Goal: Transaction & Acquisition: Purchase product/service

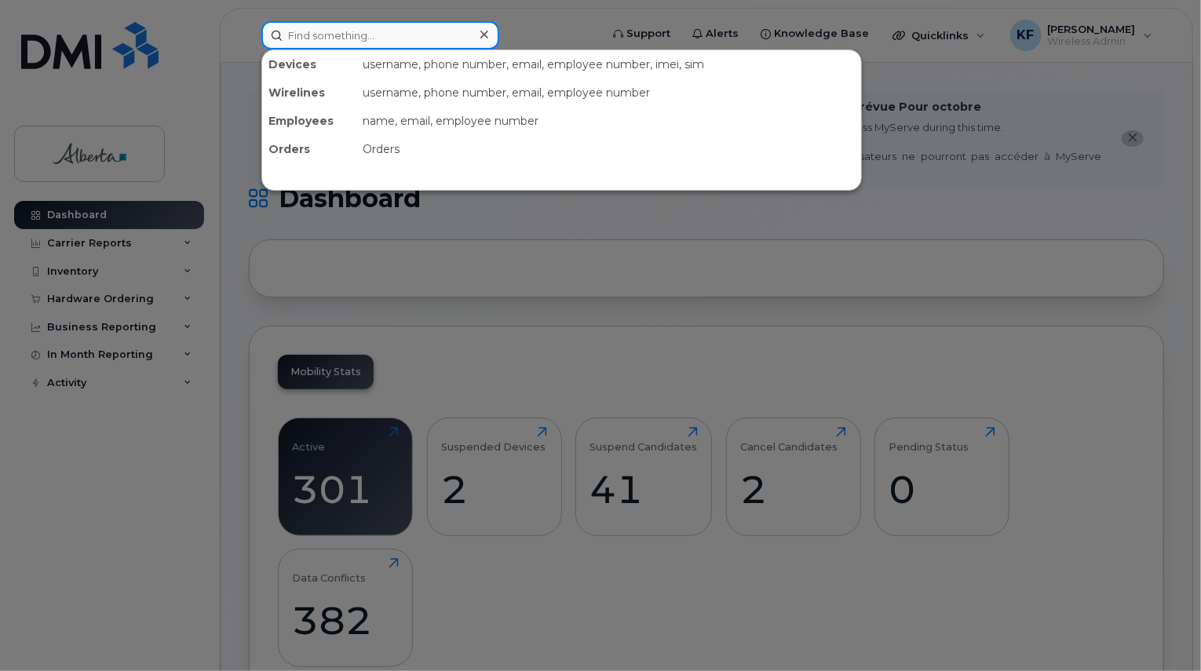
click at [327, 37] on input at bounding box center [380, 35] width 238 height 28
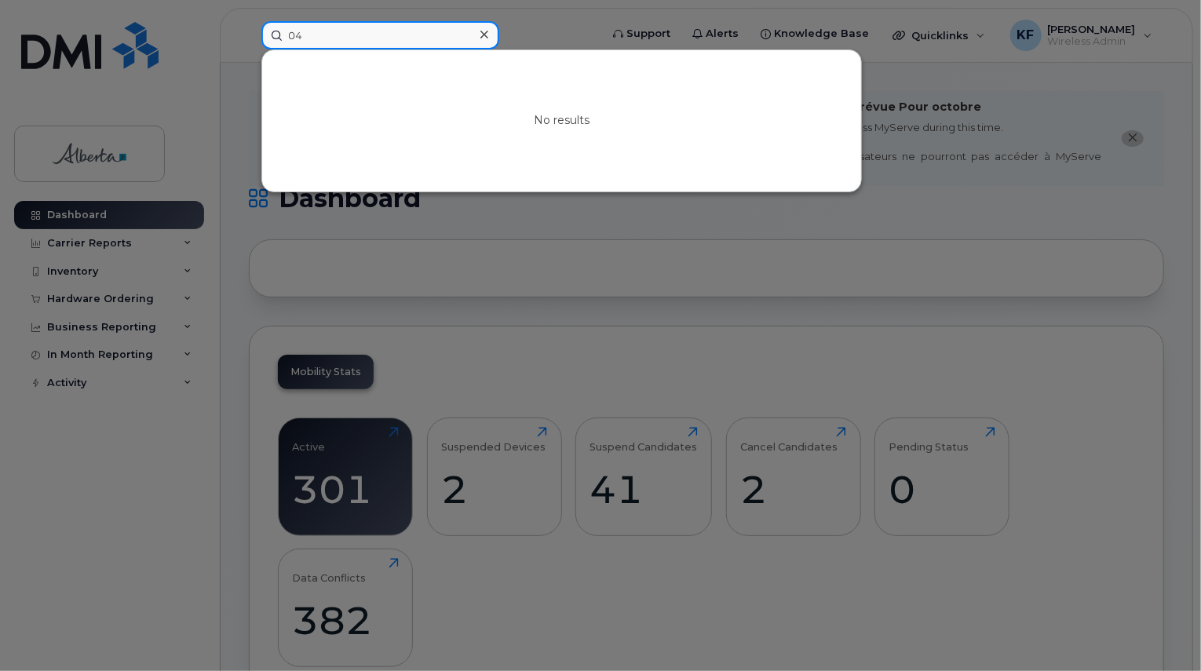
type input "0"
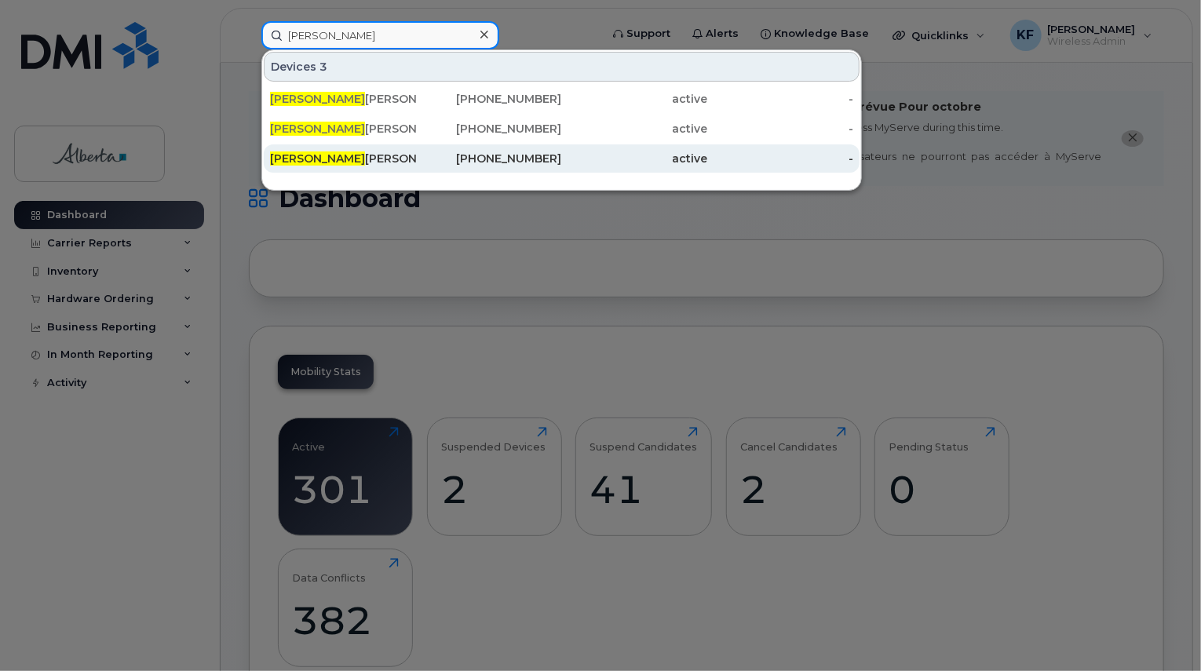
type input "sarah"
click at [430, 157] on div "780-619-3855" at bounding box center [489, 159] width 146 height 16
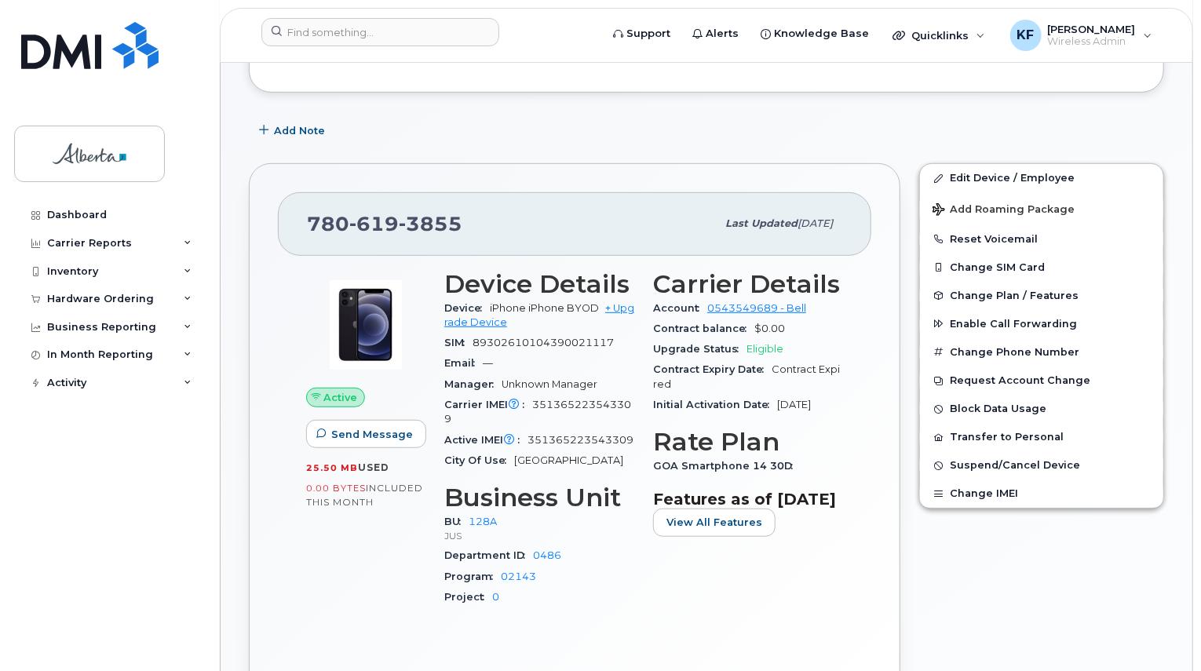
scroll to position [300, 0]
drag, startPoint x: 532, startPoint y: 388, endPoint x: 507, endPoint y: 410, distance: 33.4
click at [507, 410] on div "Carrier IMEI Carrier IMEI is reported during the last billing cycle or change o…" at bounding box center [539, 412] width 190 height 35
copy span "351365223543309"
click at [379, 26] on input at bounding box center [380, 32] width 238 height 28
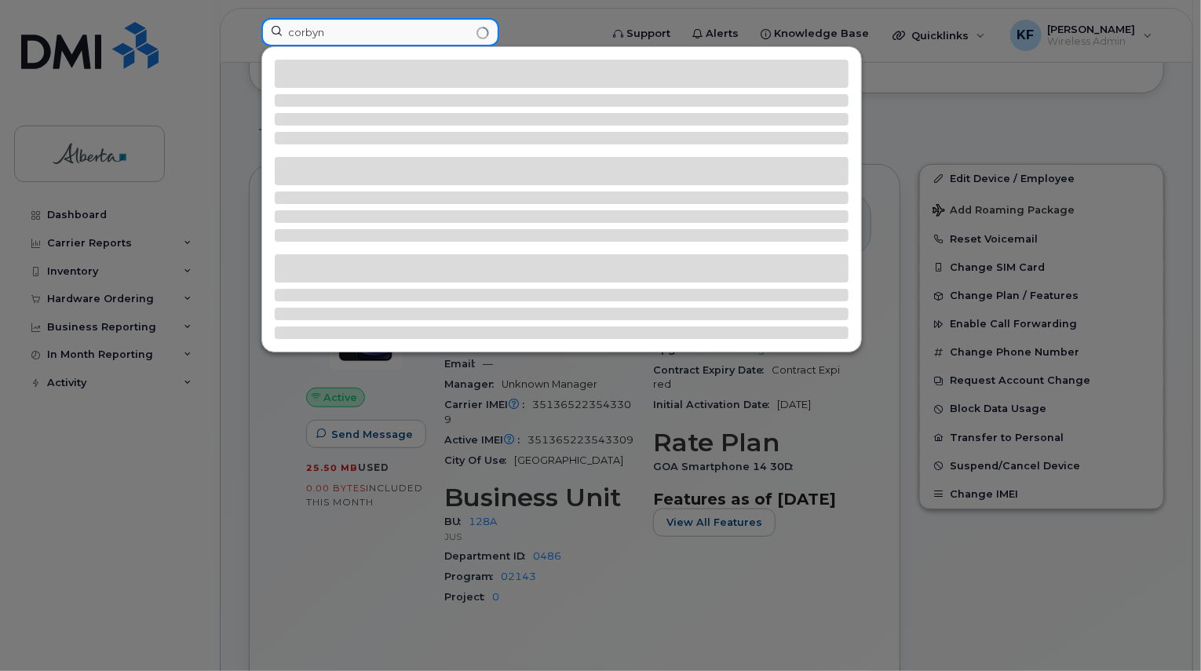
type input "corbyn"
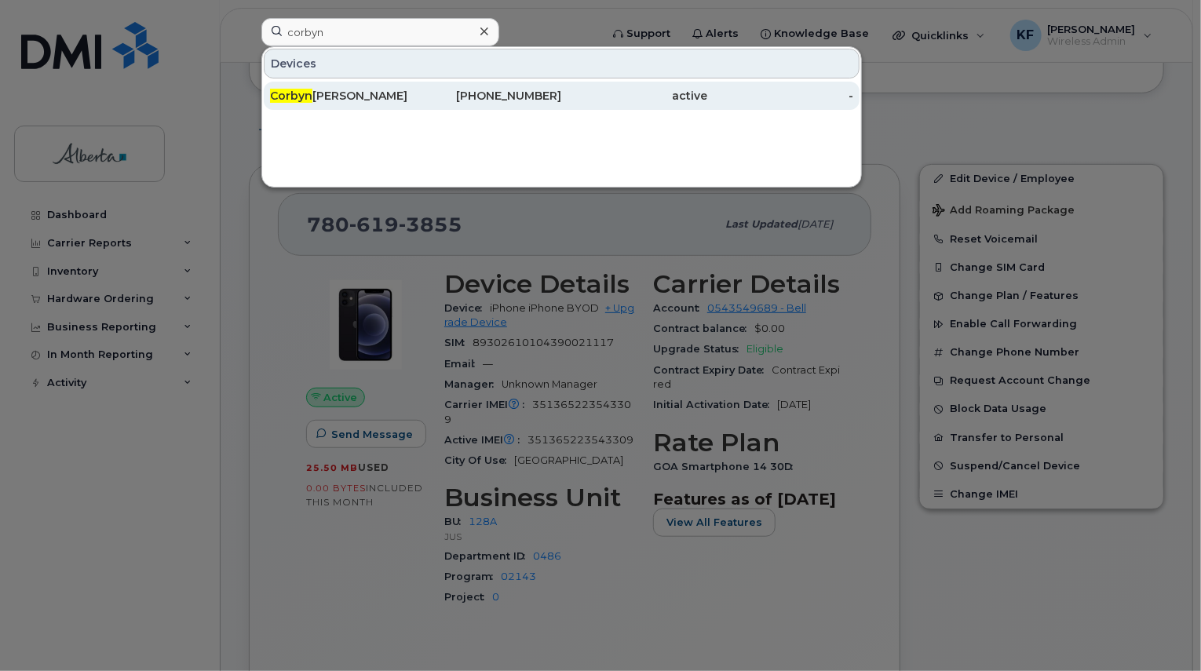
click at [528, 105] on div "780-405-9793" at bounding box center [489, 96] width 146 height 28
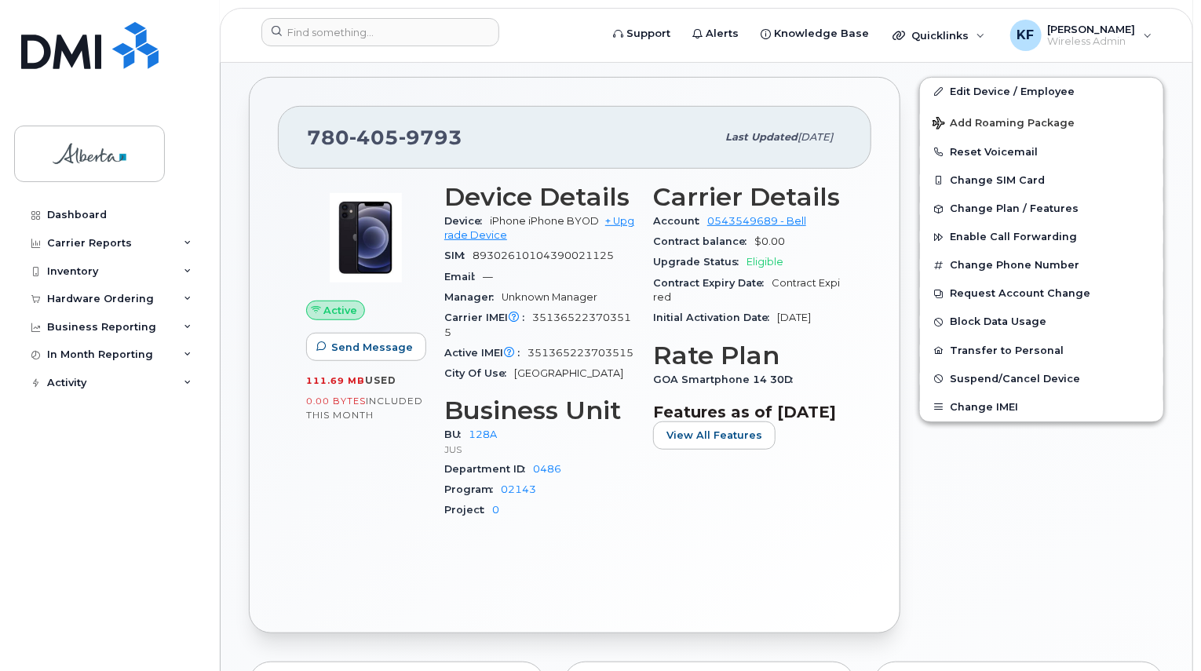
scroll to position [393, 0]
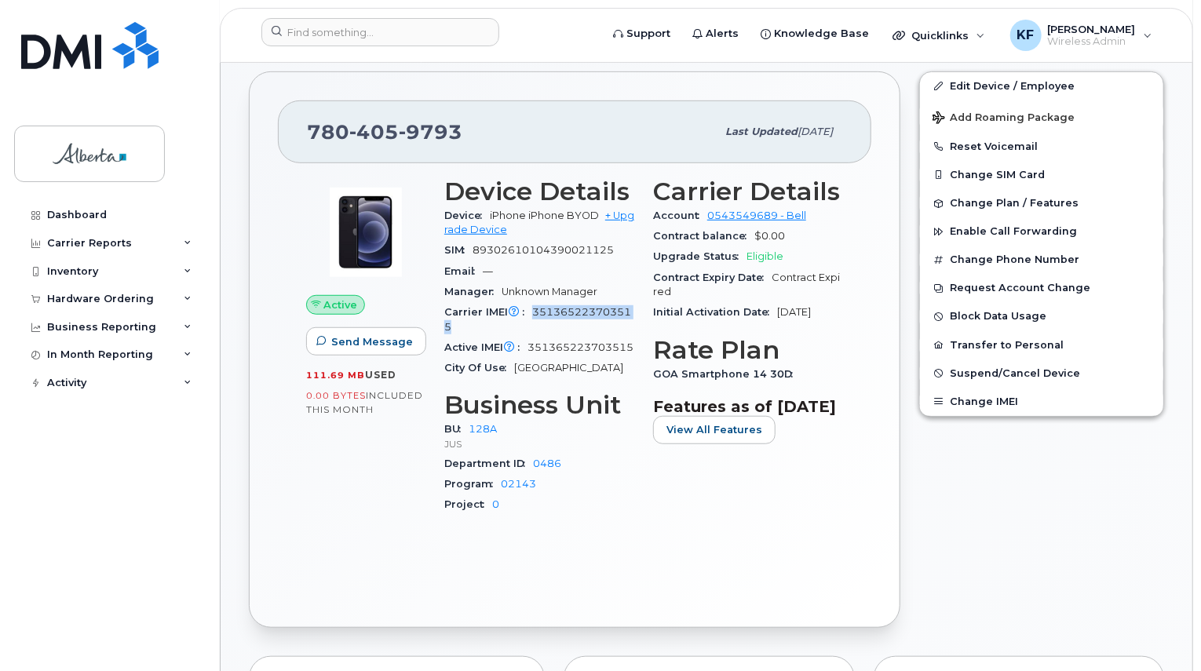
drag, startPoint x: 534, startPoint y: 300, endPoint x: 550, endPoint y: 307, distance: 17.9
click at [550, 307] on div "Carrier IMEI Carrier IMEI is reported during the last billing cycle or change o…" at bounding box center [539, 319] width 190 height 35
copy span "351365223703515"
click at [392, 41] on input at bounding box center [380, 32] width 238 height 28
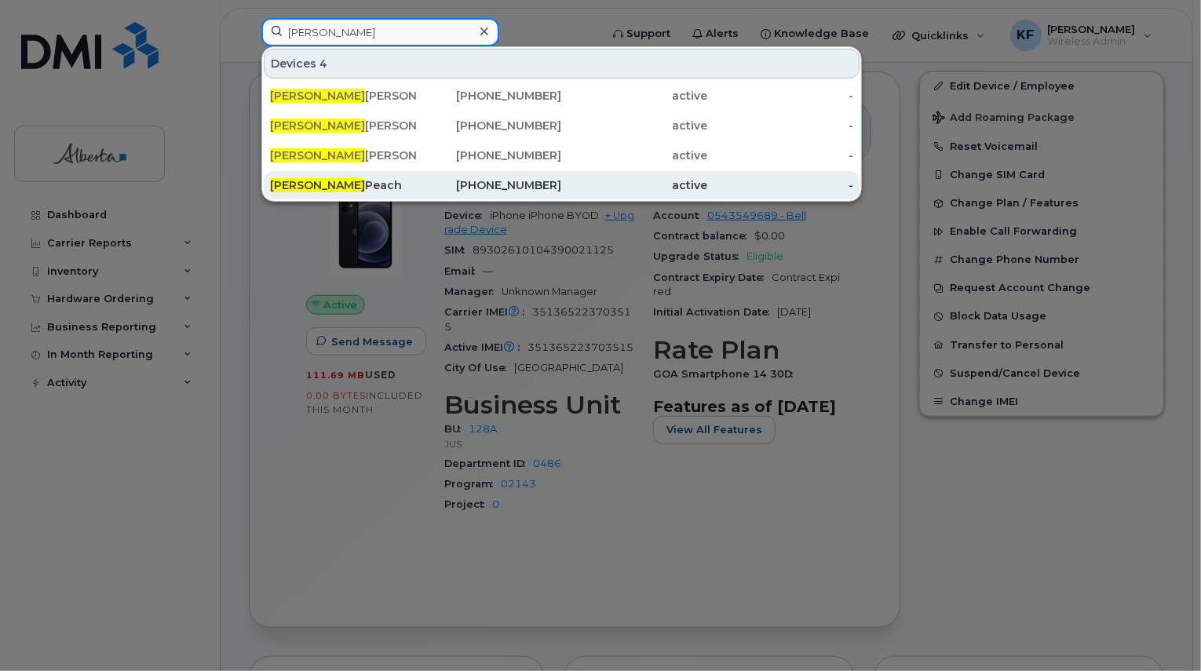
type input "lisa"
click at [340, 188] on div "Lisa Peach" at bounding box center [343, 185] width 146 height 16
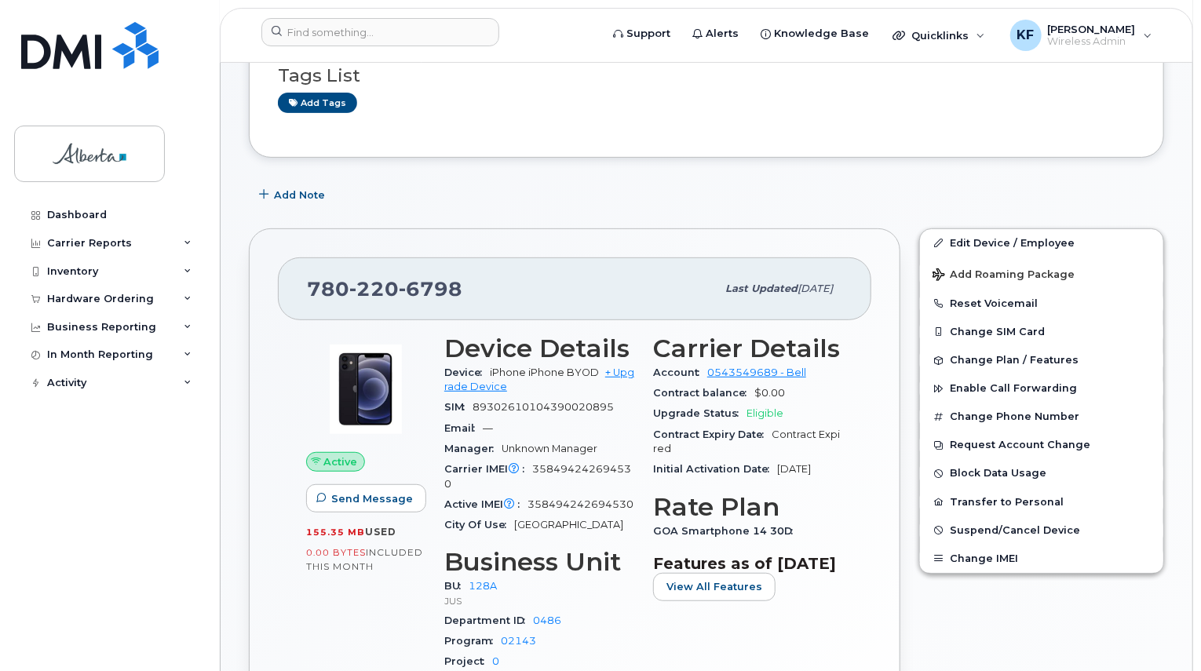
scroll to position [393, 0]
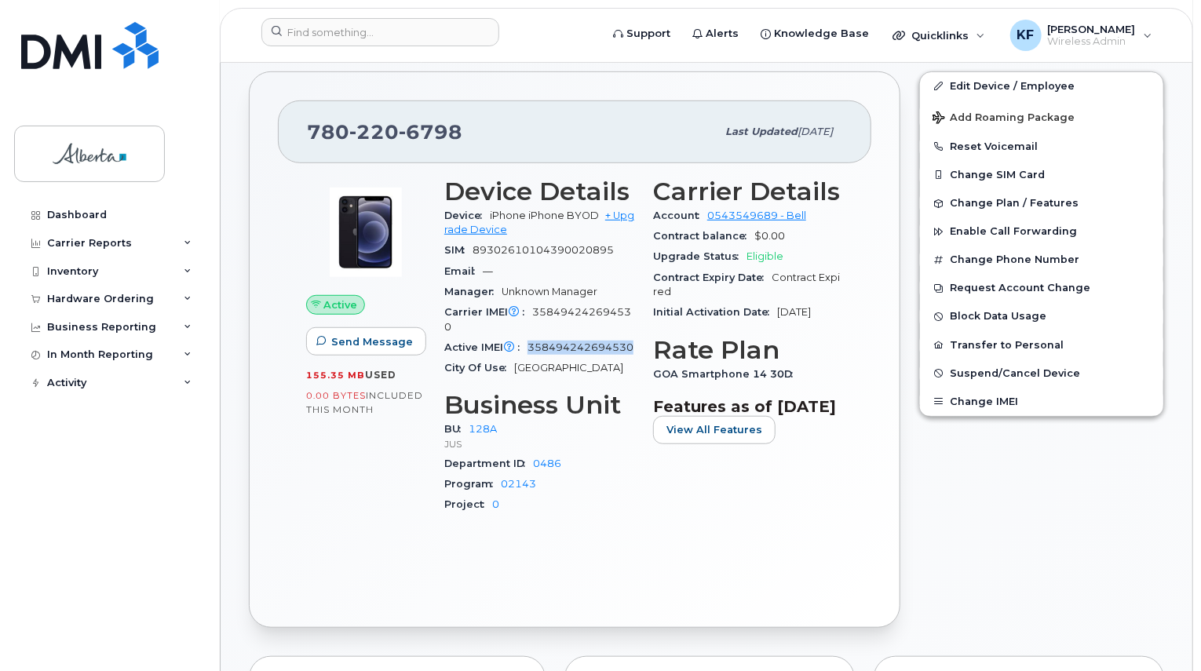
drag, startPoint x: 530, startPoint y: 326, endPoint x: 537, endPoint y: 342, distance: 17.9
click at [537, 342] on div "Active IMEI Active IMEI is refreshed daily with a delay of up to 48 hours follo…" at bounding box center [539, 348] width 190 height 20
copy span "358494242694530"
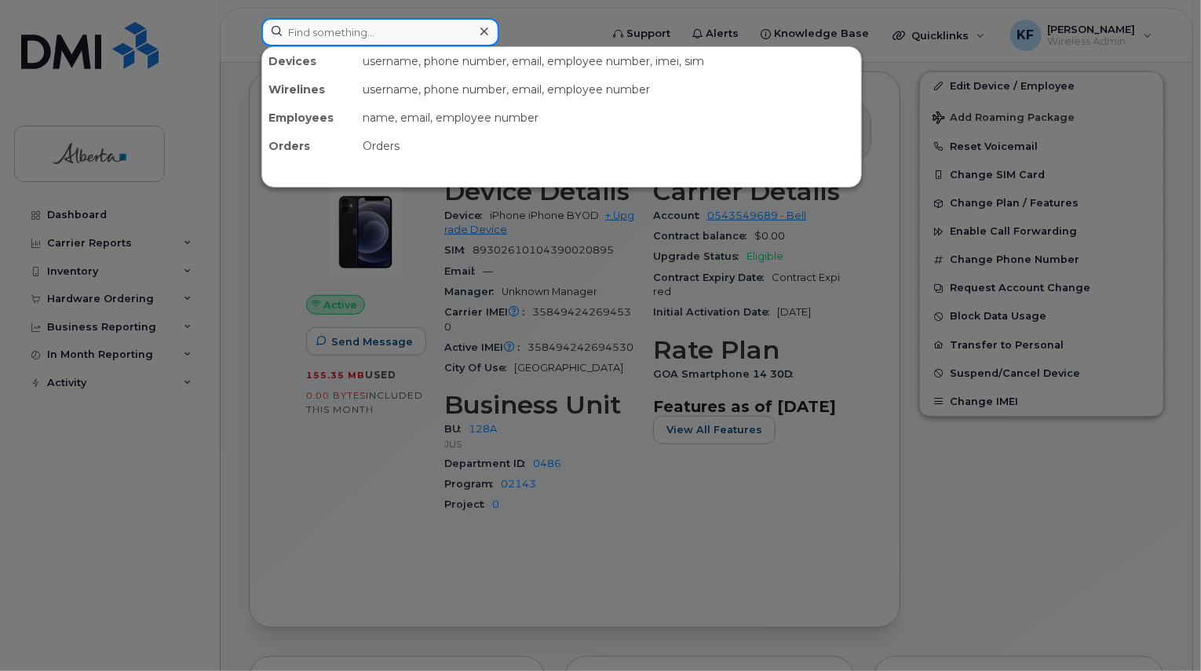
click at [454, 35] on input at bounding box center [380, 32] width 238 height 28
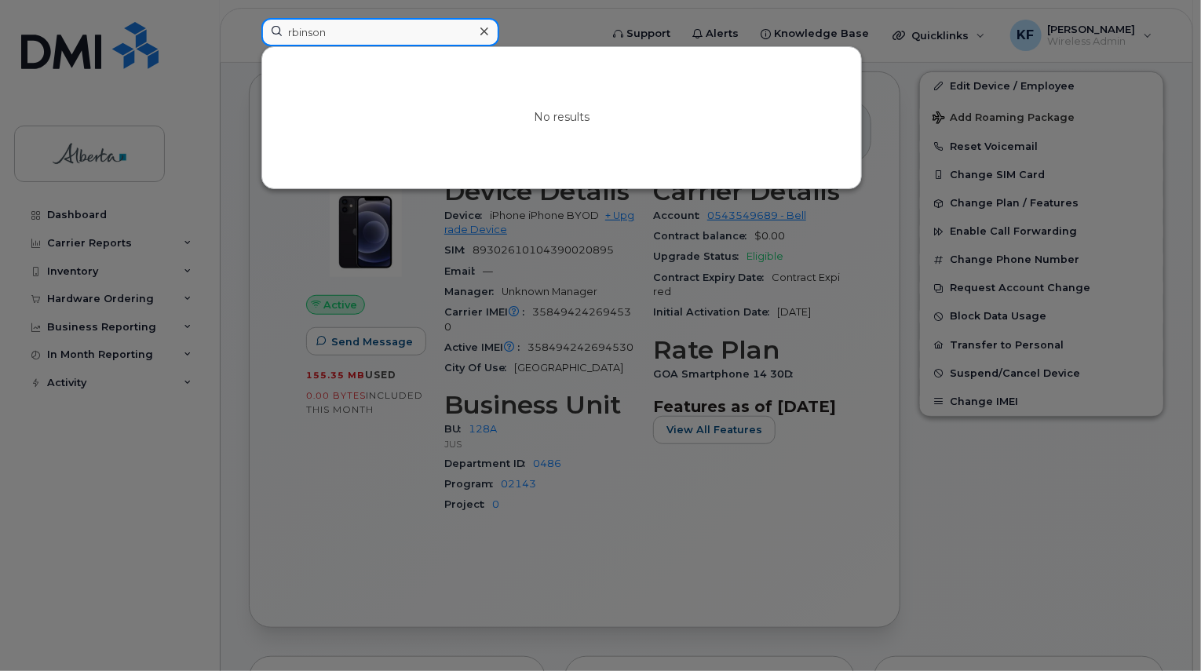
click at [292, 41] on input "rbinson" at bounding box center [380, 32] width 238 height 28
type input "robinson"
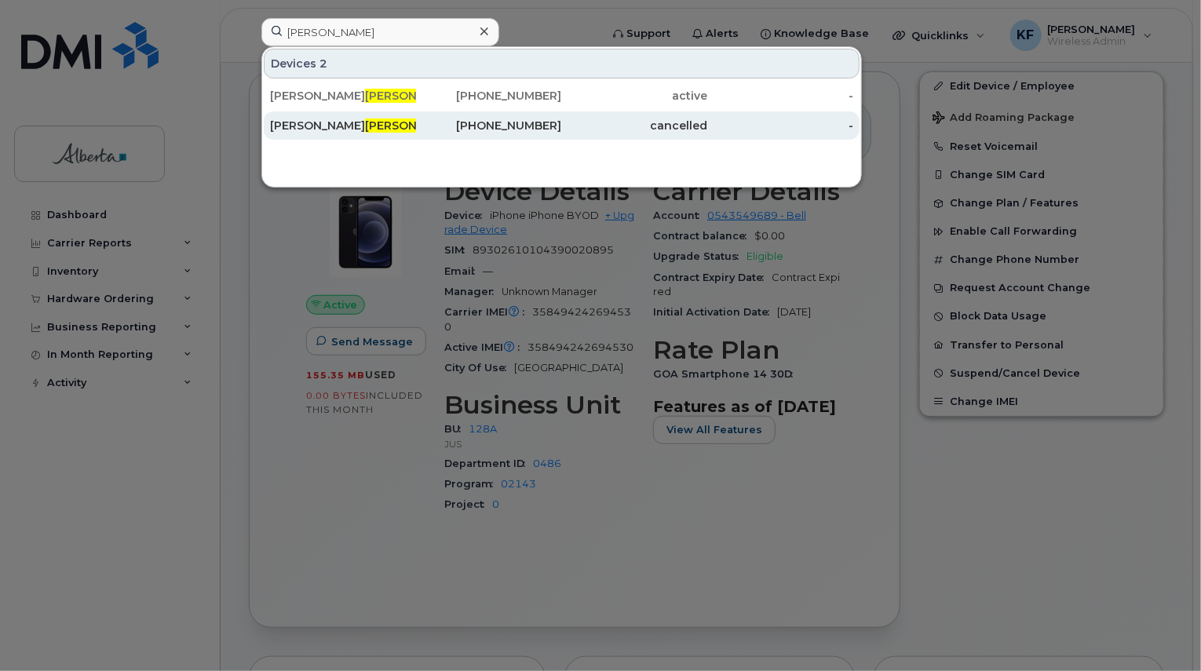
click at [356, 133] on div "Brittany Robinson" at bounding box center [343, 125] width 146 height 28
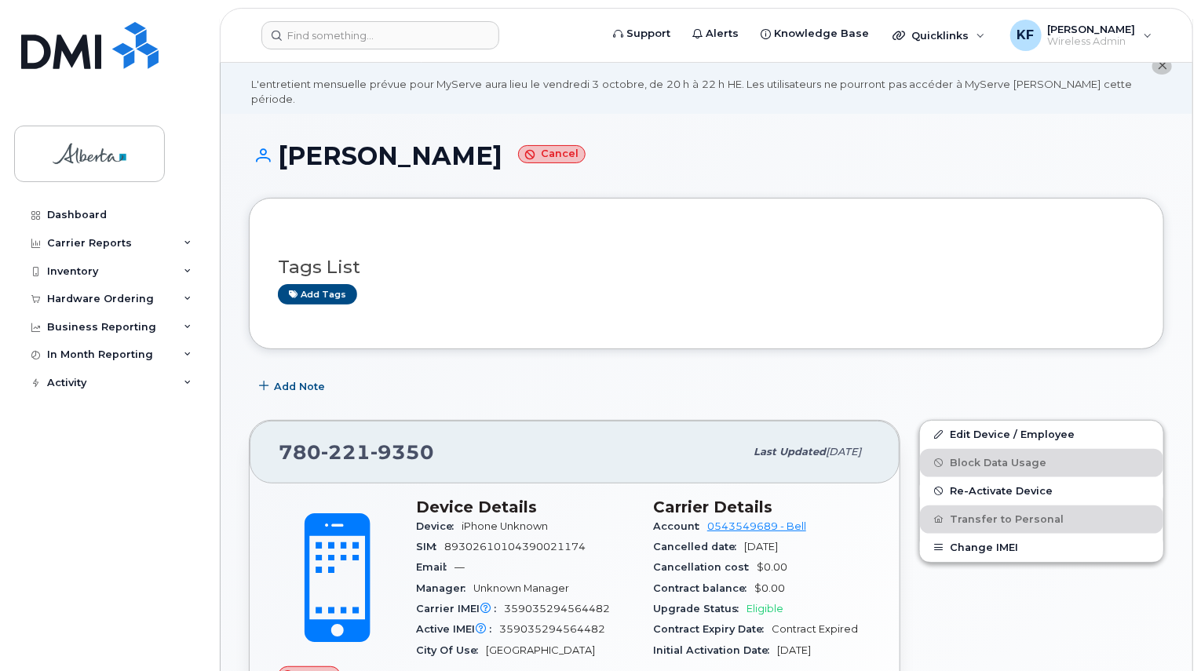
scroll to position [157, 0]
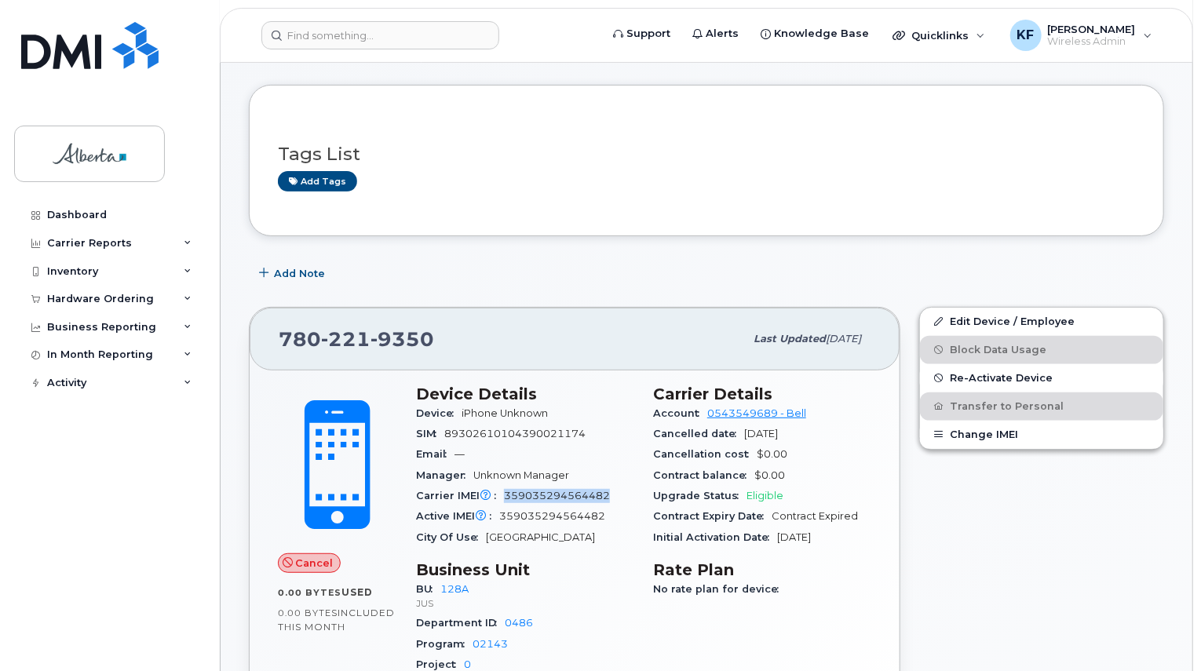
drag, startPoint x: 617, startPoint y: 480, endPoint x: 506, endPoint y: 486, distance: 111.7
click at [506, 486] on div "Carrier IMEI Carrier IMEI is reported during the last billing cycle or change o…" at bounding box center [525, 496] width 218 height 20
copy span "359035294564482"
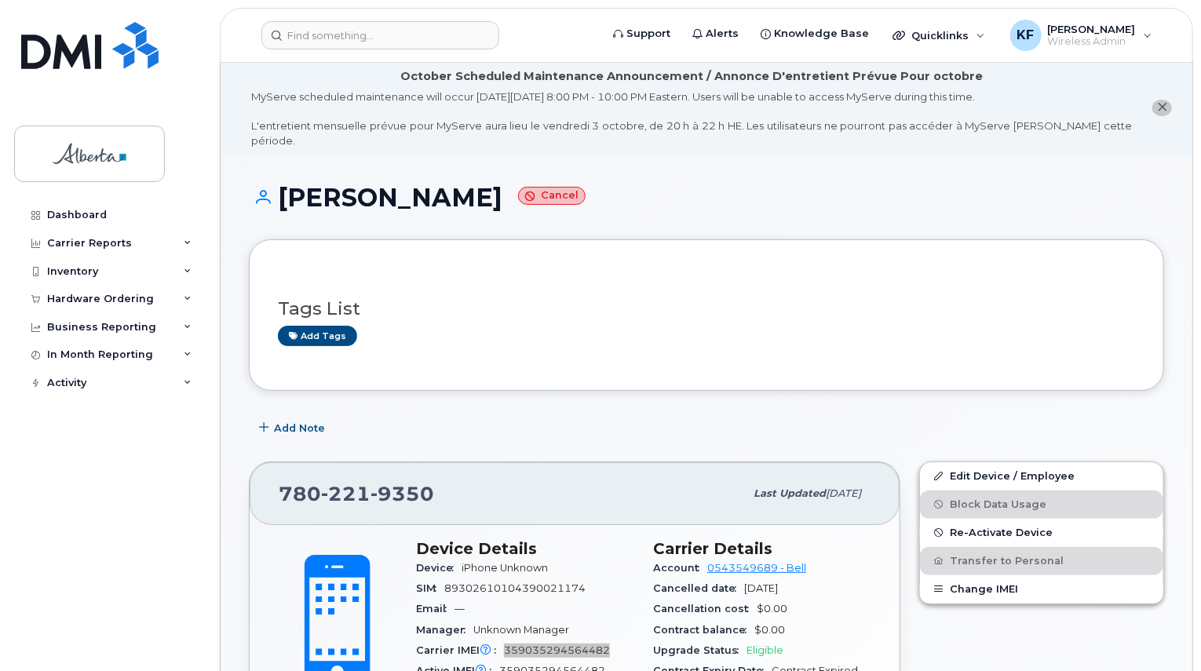
scroll to position [0, 0]
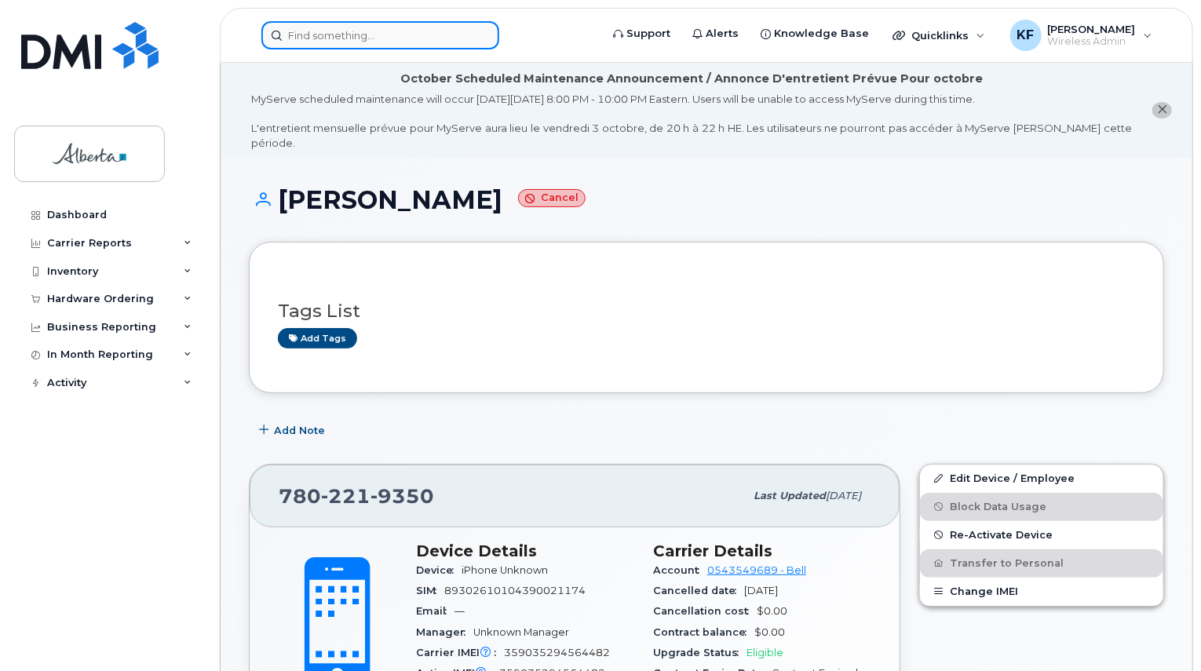
click at [402, 31] on input at bounding box center [380, 35] width 238 height 28
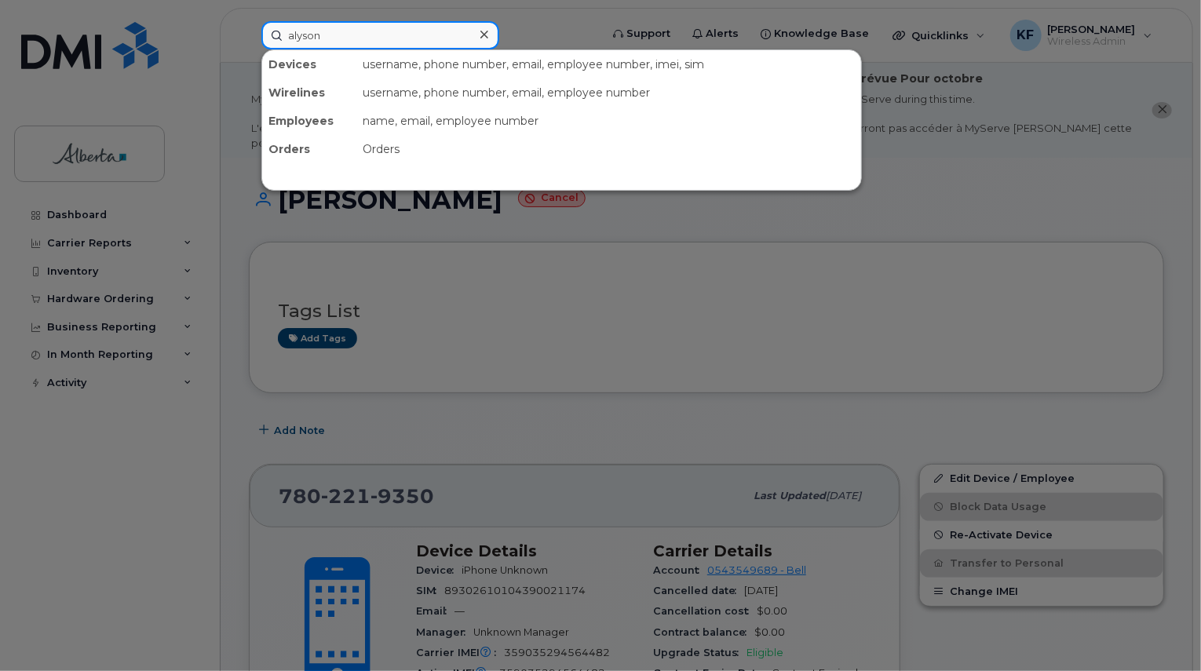
type input "alyson"
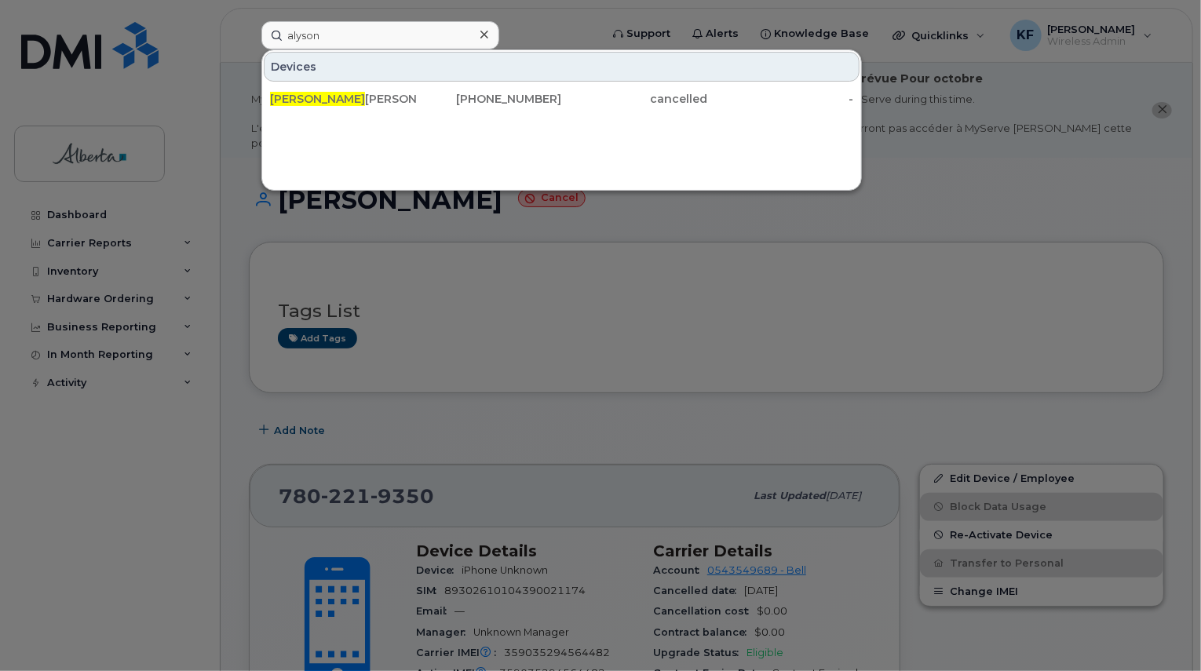
click at [381, 115] on div "Devices Alyson Carlos 587-337-6809 cancelled -" at bounding box center [561, 119] width 601 height 141
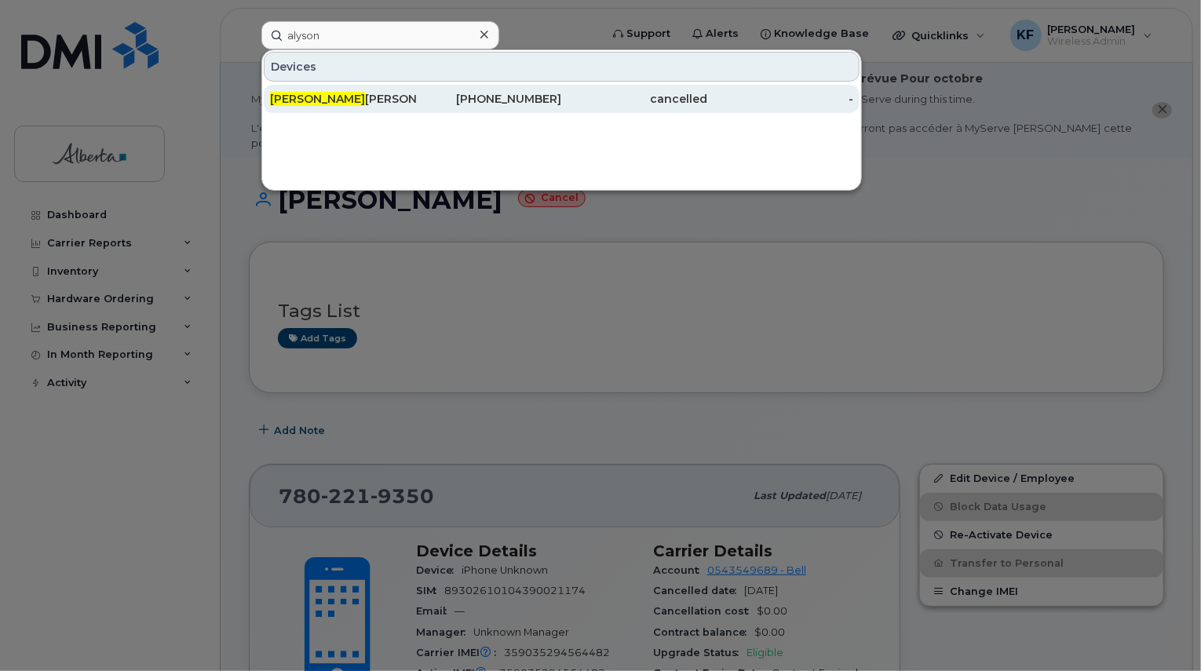
click at [384, 101] on div "Alyson Carlos" at bounding box center [343, 99] width 146 height 16
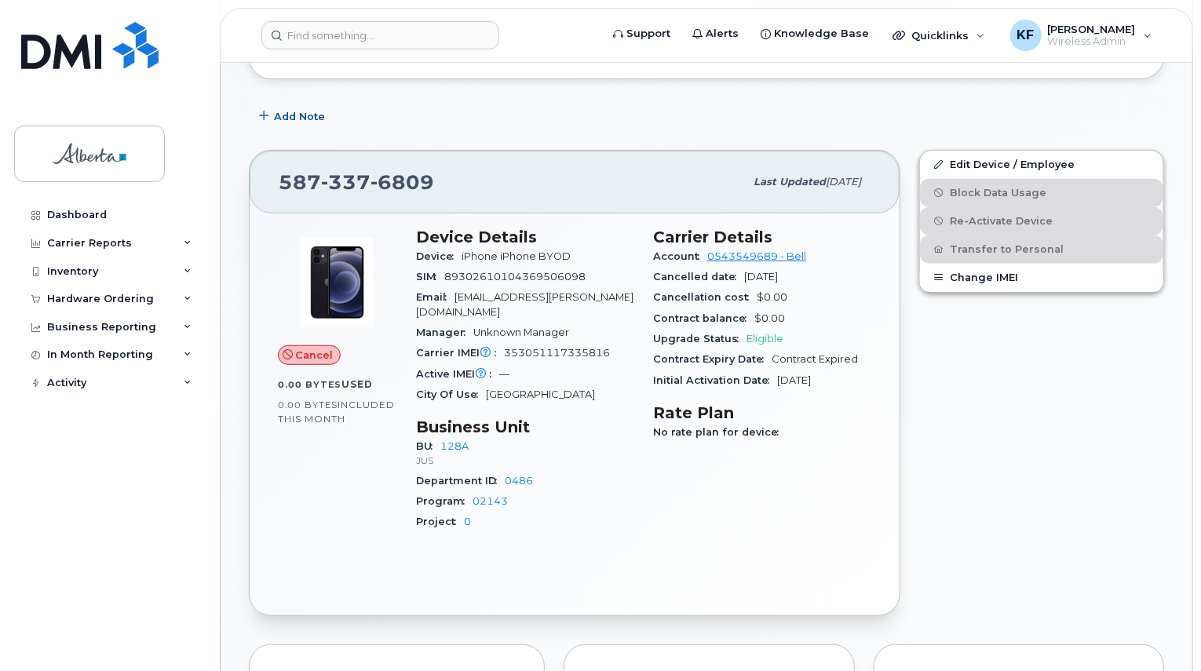
scroll to position [79, 0]
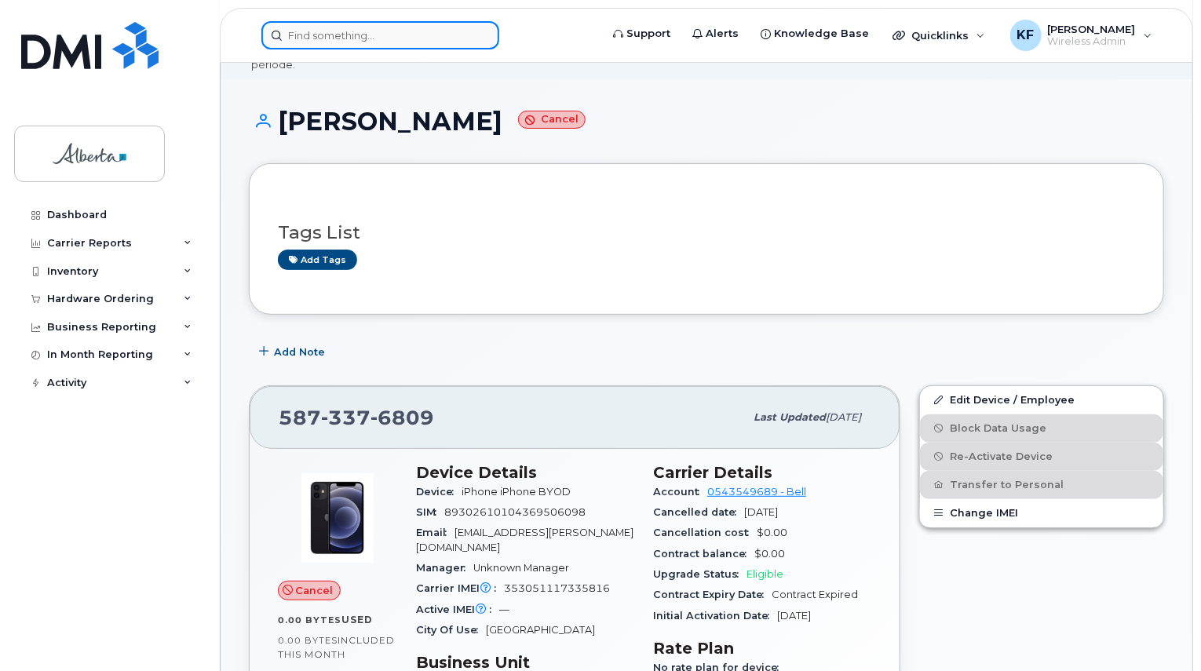
click at [329, 45] on input at bounding box center [380, 35] width 238 height 28
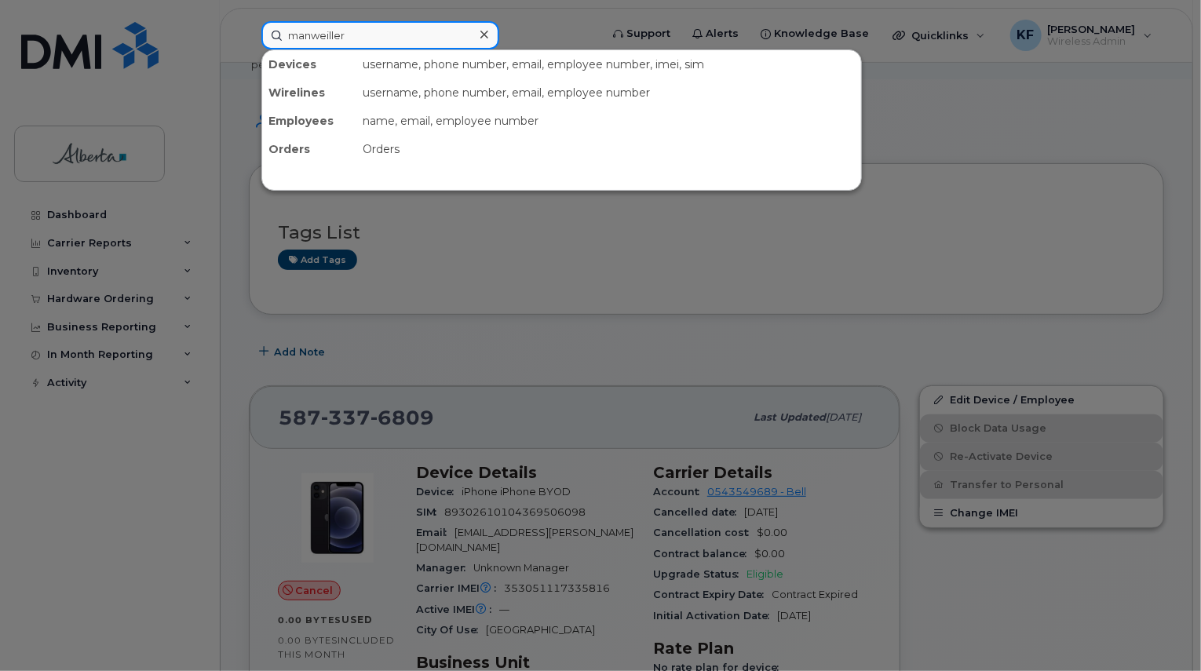
type input "manweiller"
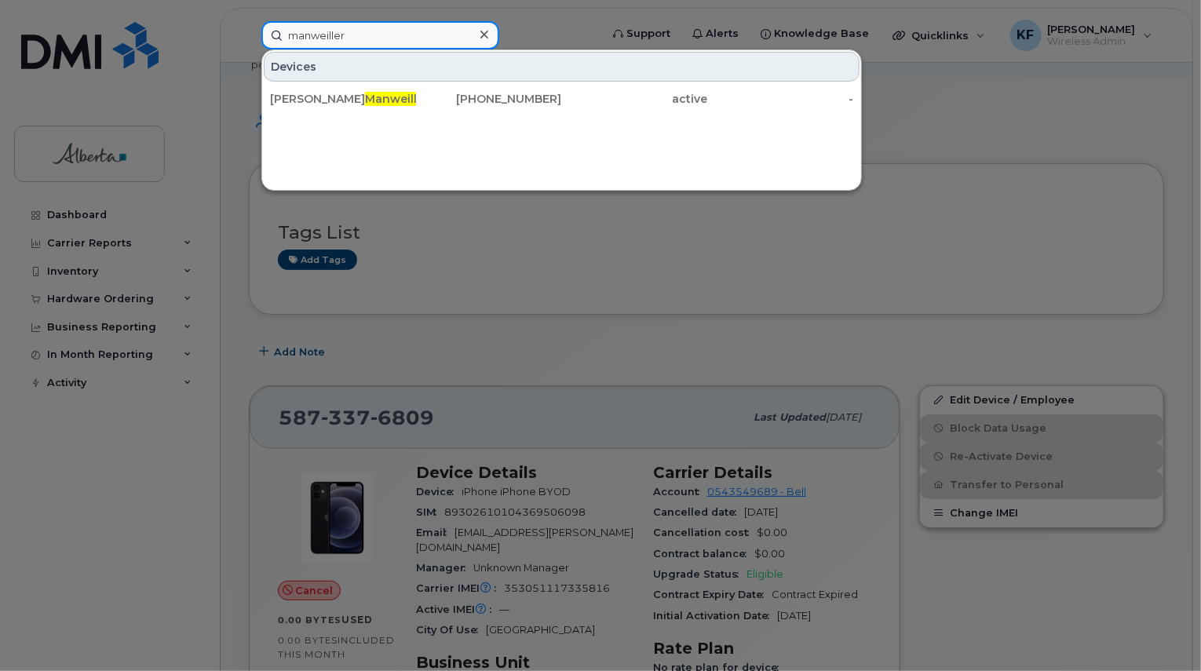
drag, startPoint x: 390, startPoint y: 42, endPoint x: 207, endPoint y: 34, distance: 183.1
click at [249, 34] on div "manweiller Devices [PERSON_NAME] [PHONE_NUMBER] active -" at bounding box center [425, 35] width 353 height 28
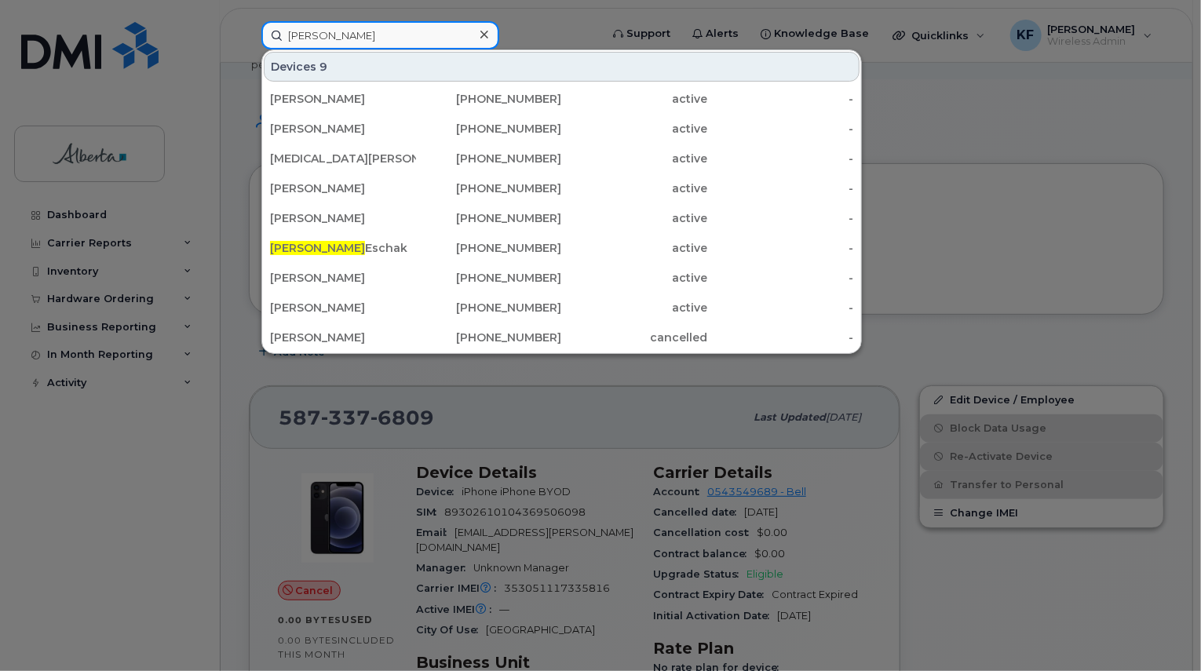
type input "[PERSON_NAME]"
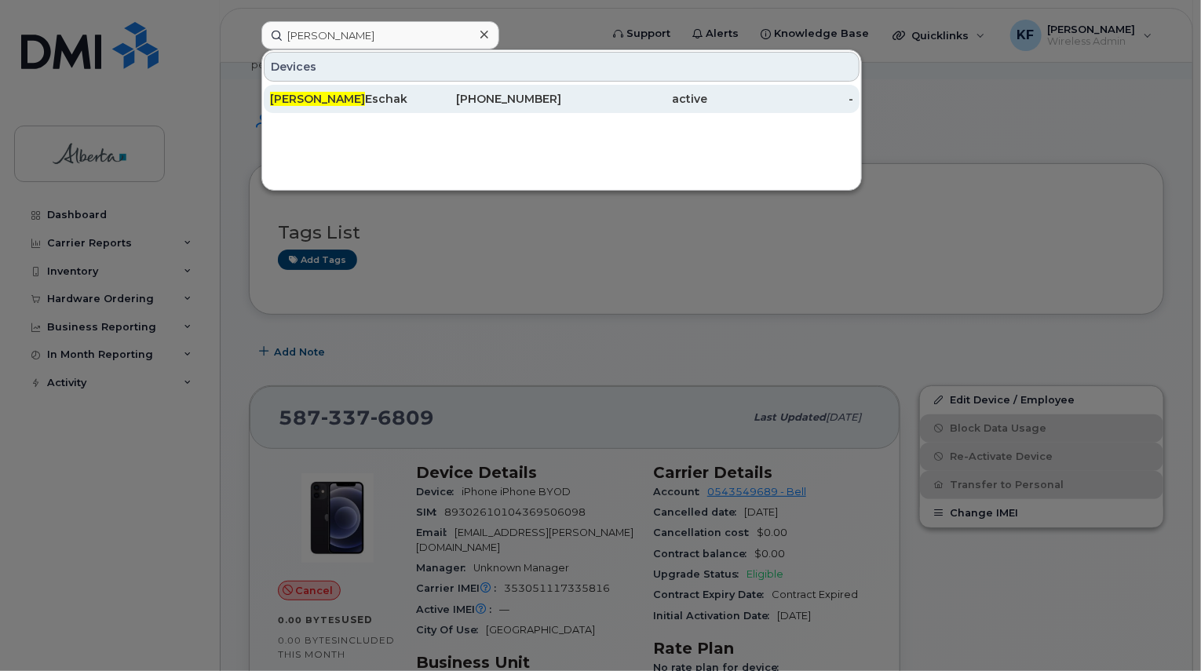
click at [370, 97] on div "Stefanie Eschak" at bounding box center [343, 99] width 146 height 16
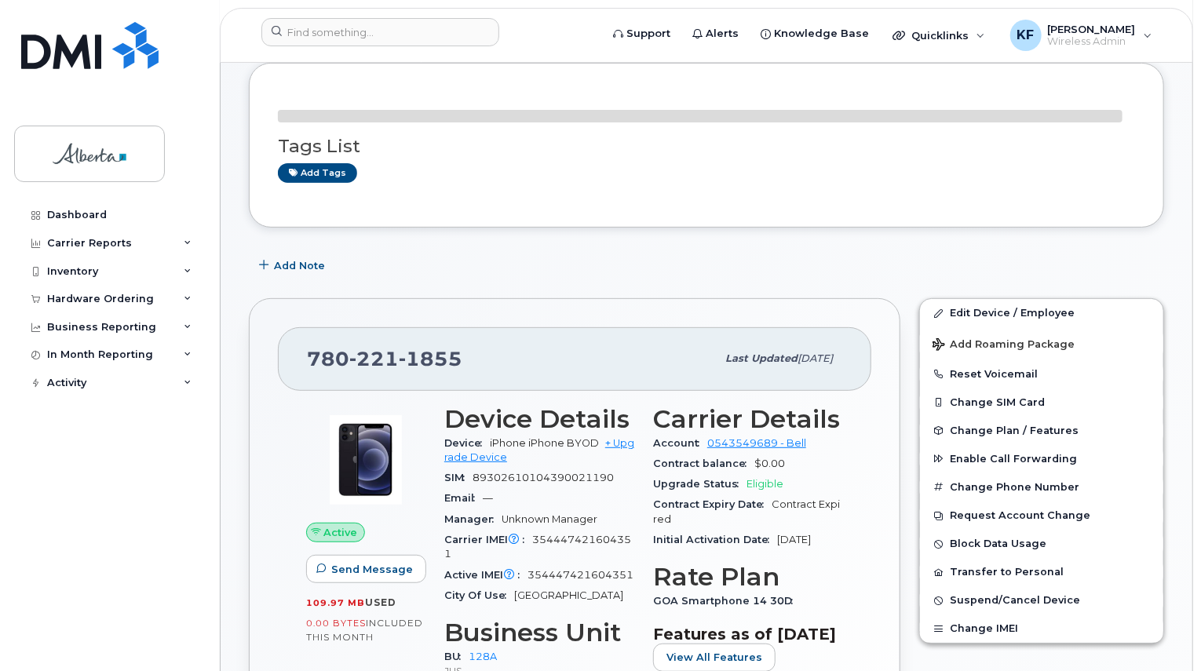
scroll to position [236, 0]
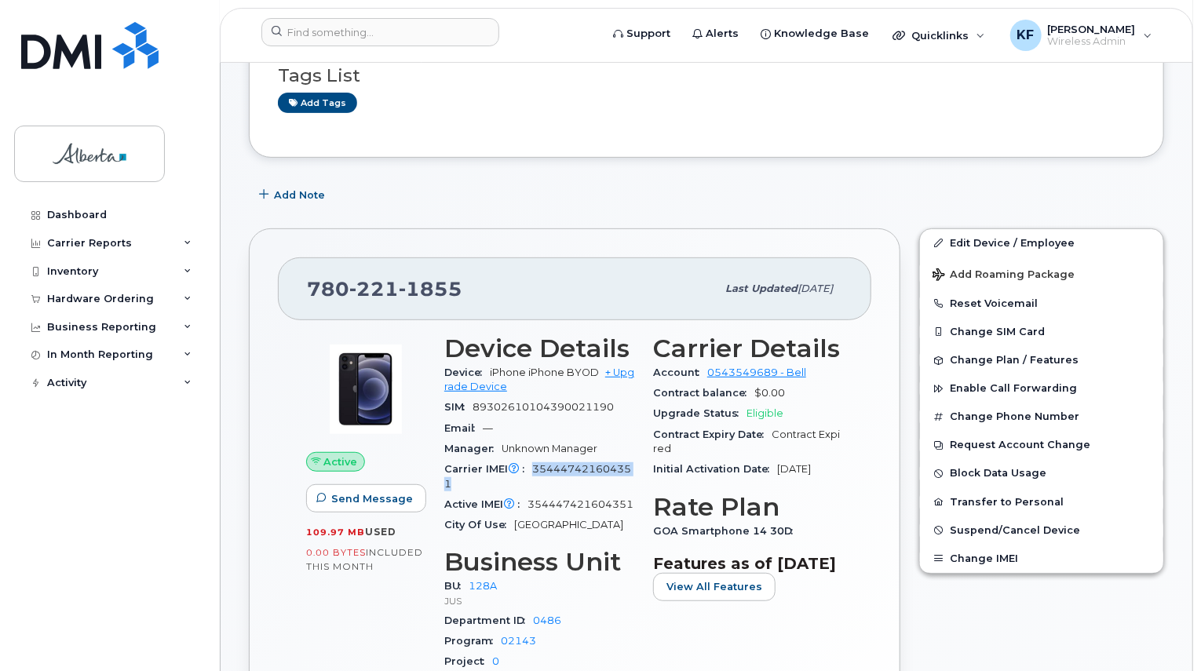
drag, startPoint x: 533, startPoint y: 450, endPoint x: 550, endPoint y: 467, distance: 24.4
click at [550, 467] on div "Carrier IMEI Carrier IMEI is reported during the last billing cycle or change o…" at bounding box center [539, 476] width 190 height 35
copy span "354447421604351"
click at [337, 33] on input at bounding box center [380, 32] width 238 height 28
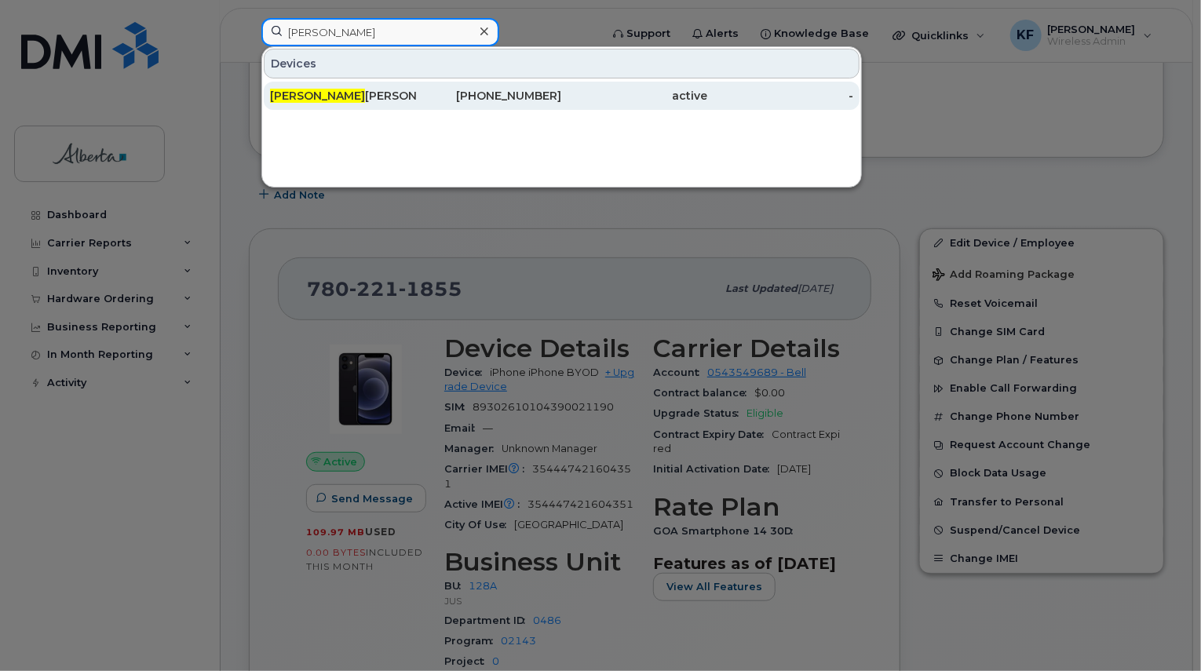
type input "wiebke"
click at [402, 94] on div "Wiebke Reinecke" at bounding box center [343, 96] width 146 height 16
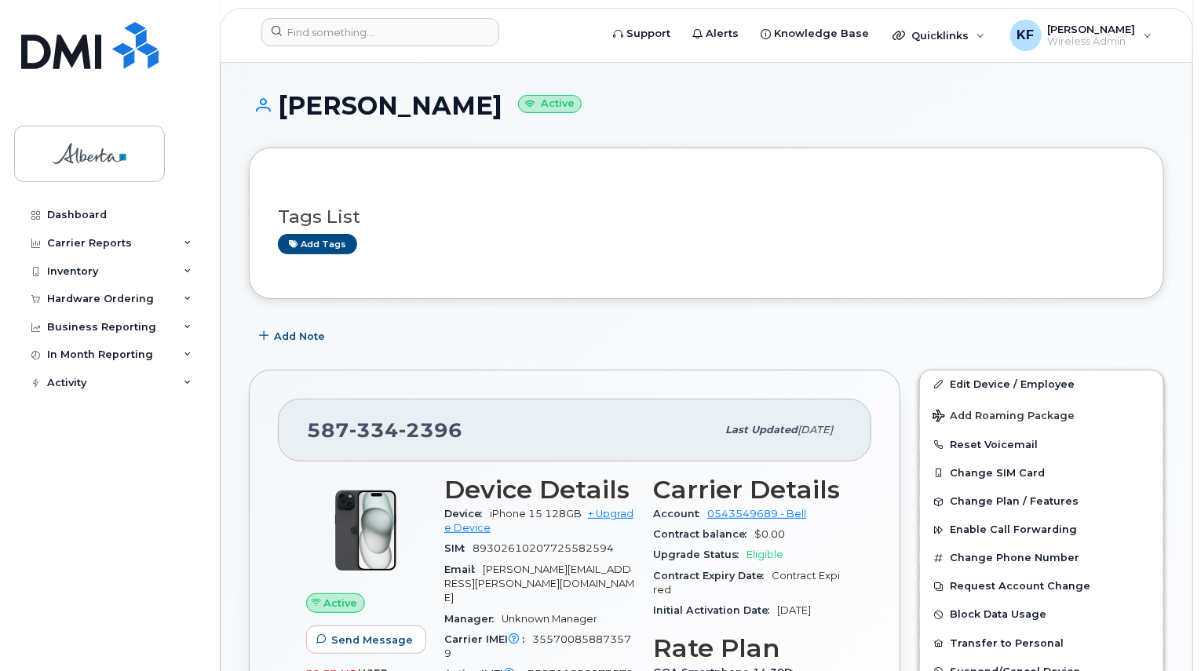
scroll to position [236, 0]
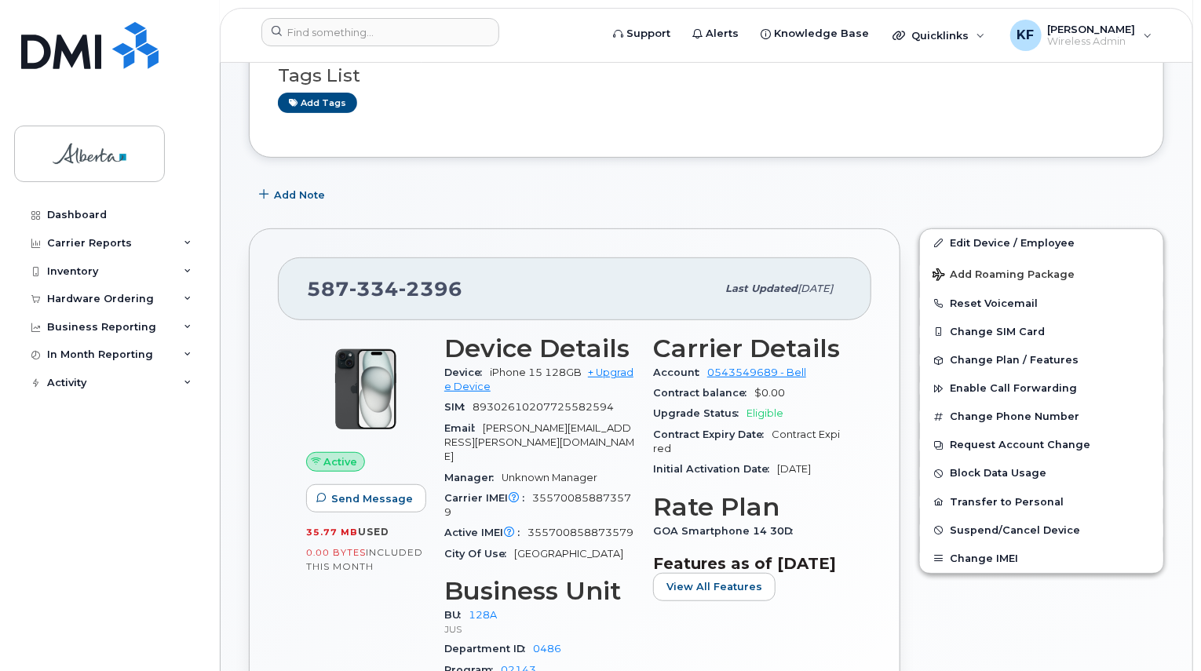
click at [531, 492] on span "Carrier IMEI Carrier IMEI is reported during the last billing cycle or change o…" at bounding box center [488, 498] width 88 height 12
drag, startPoint x: 534, startPoint y: 464, endPoint x: 557, endPoint y: 484, distance: 30.6
click at [557, 488] on div "Carrier IMEI Carrier IMEI is reported during the last billing cycle or change o…" at bounding box center [539, 505] width 190 height 35
copy span "355700858873579"
click at [340, 33] on input at bounding box center [380, 32] width 238 height 28
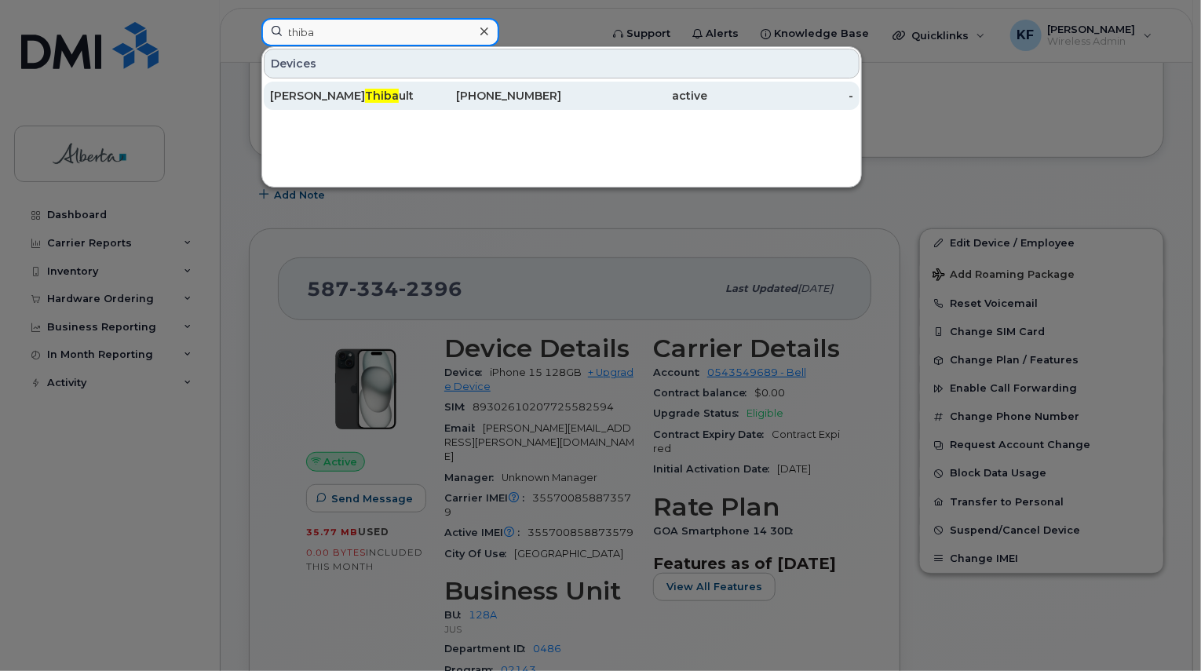
type input "thiba"
click at [374, 90] on div "Richard Thiba ult" at bounding box center [343, 96] width 146 height 16
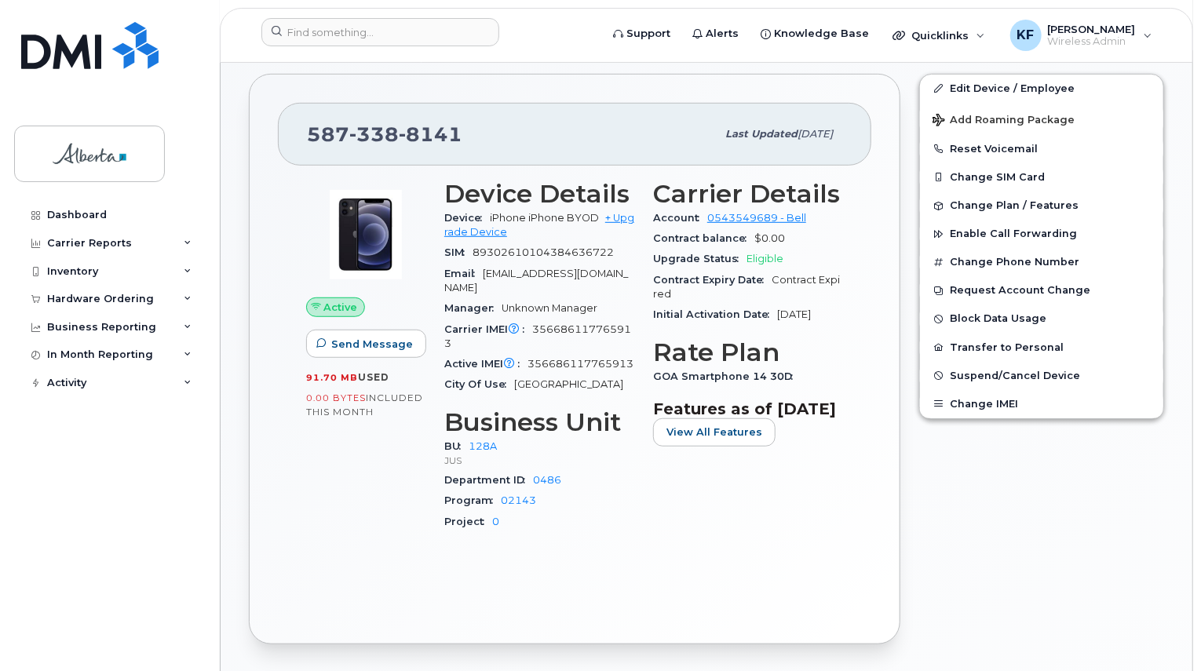
scroll to position [393, 0]
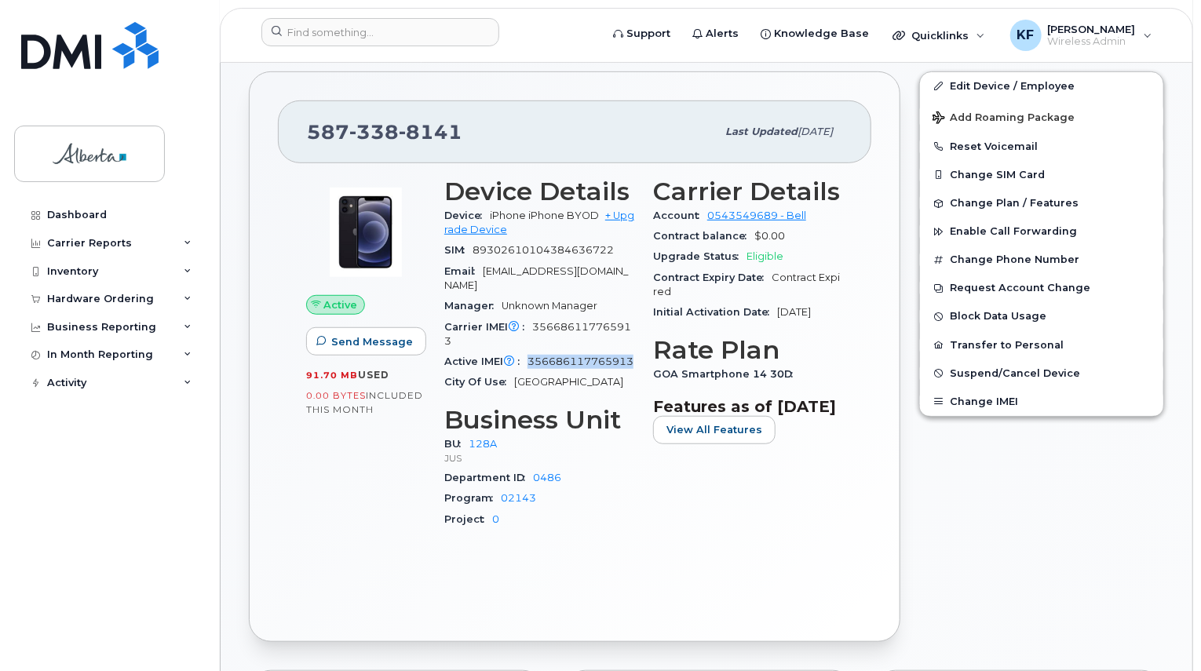
drag, startPoint x: 531, startPoint y: 348, endPoint x: 548, endPoint y: 360, distance: 20.9
click at [548, 360] on div "Active IMEI Active IMEI is refreshed daily with a delay of up to 48 hours follo…" at bounding box center [539, 362] width 190 height 20
copy span "356686117765913"
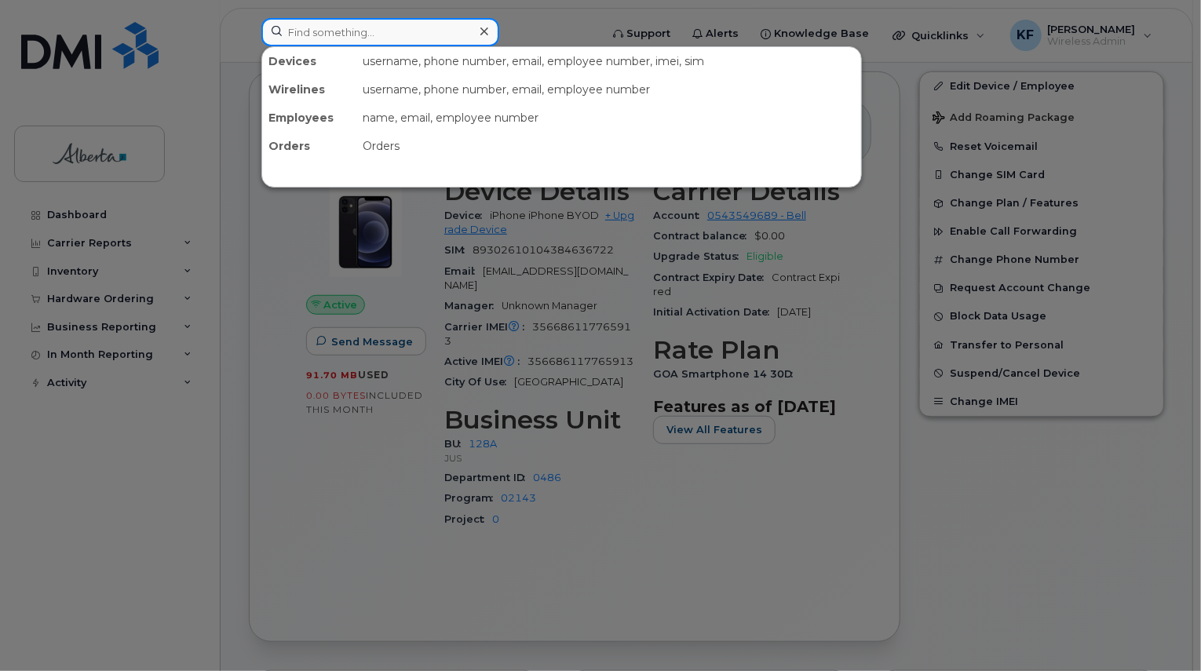
click at [381, 42] on input at bounding box center [380, 32] width 238 height 28
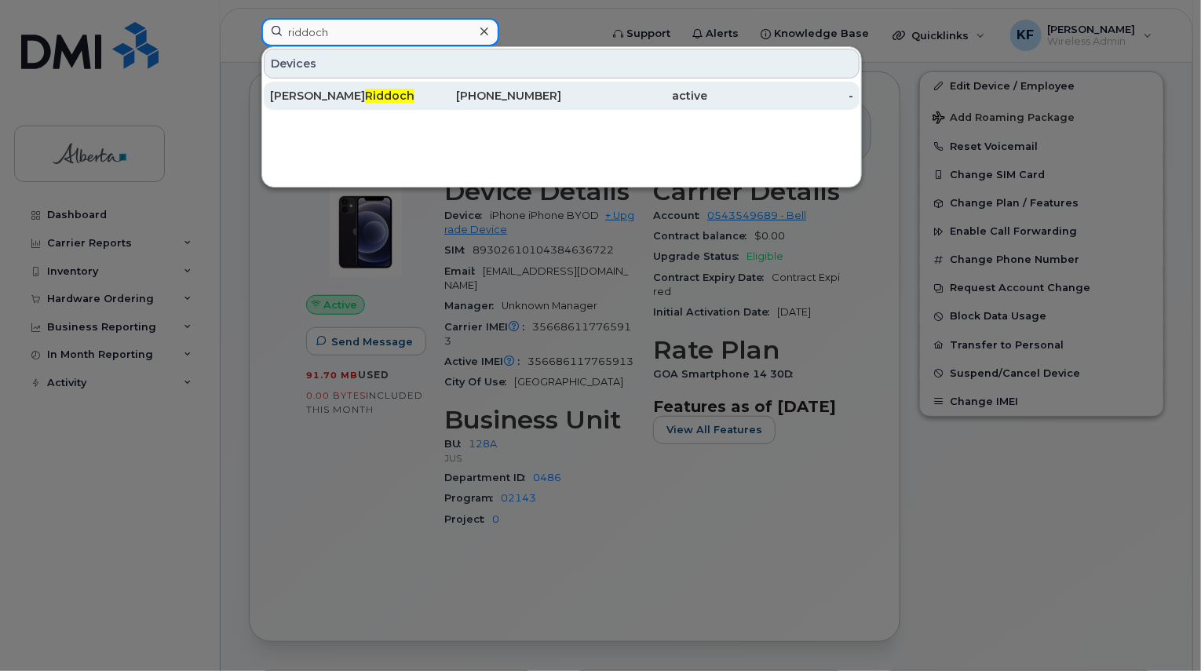
type input "riddoch"
click at [365, 100] on span "Riddoch" at bounding box center [389, 96] width 49 height 14
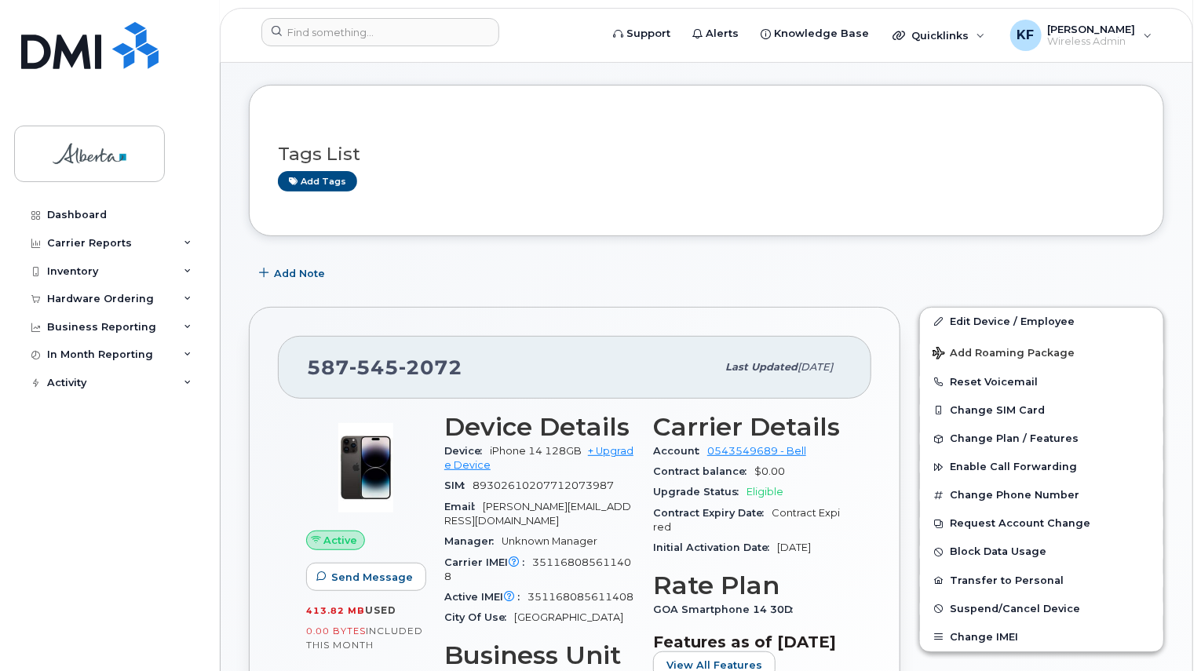
scroll to position [393, 0]
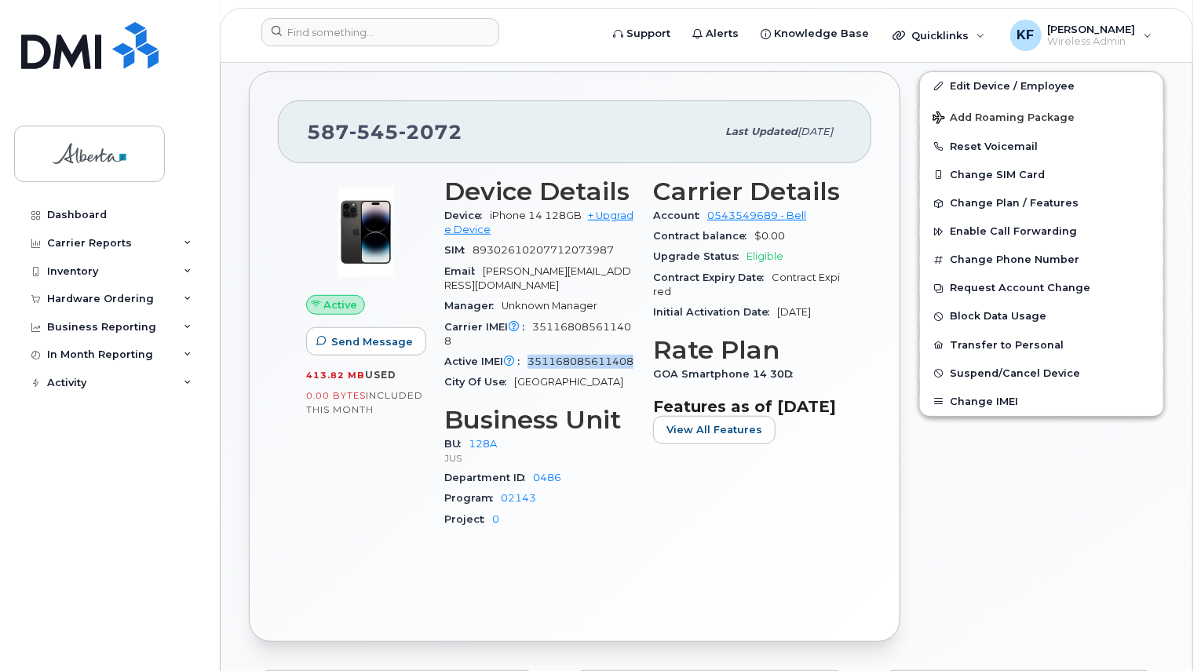
drag, startPoint x: 527, startPoint y: 343, endPoint x: 539, endPoint y: 361, distance: 22.0
click at [539, 361] on div "Active IMEI Active IMEI is refreshed daily with a delay of up to 48 hours follo…" at bounding box center [539, 362] width 190 height 20
copy span "351168085611408"
click at [446, 31] on input at bounding box center [380, 32] width 238 height 28
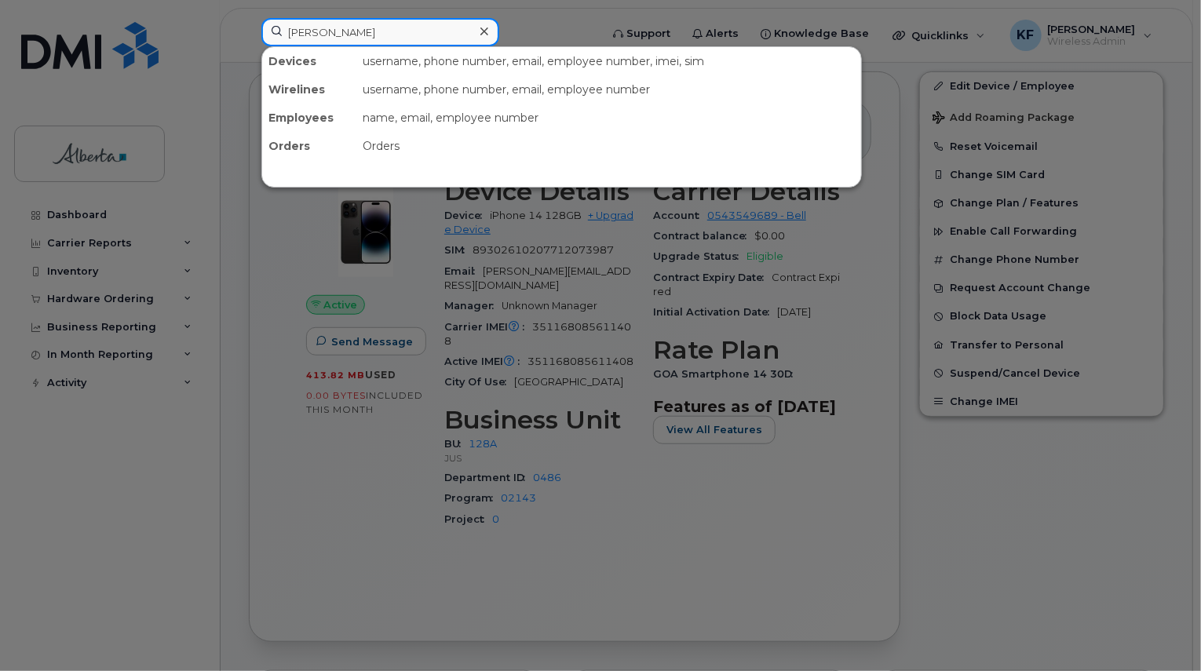
type input "ouellette"
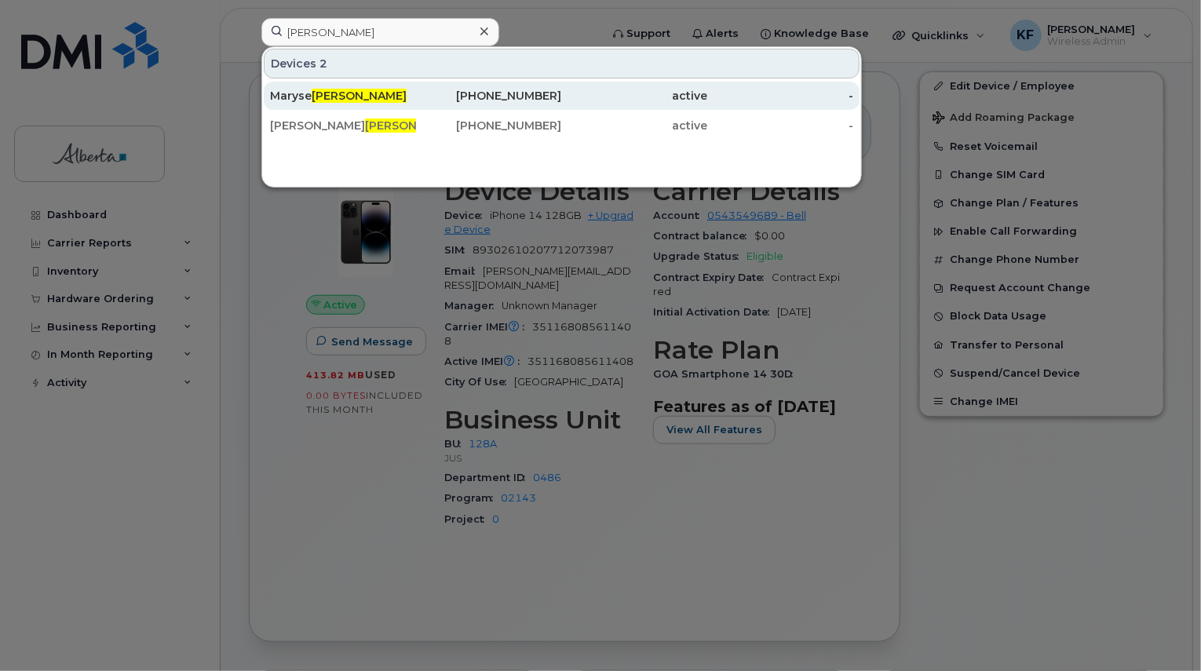
click at [349, 100] on span "Ouellette" at bounding box center [359, 96] width 95 height 14
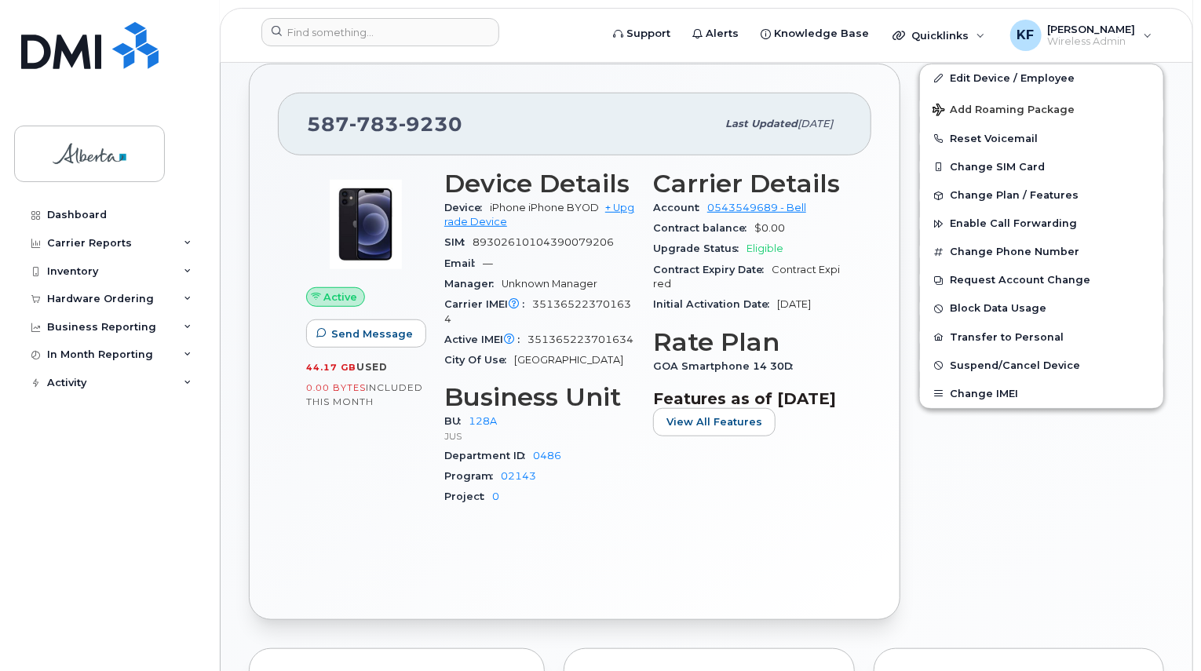
scroll to position [471, 0]
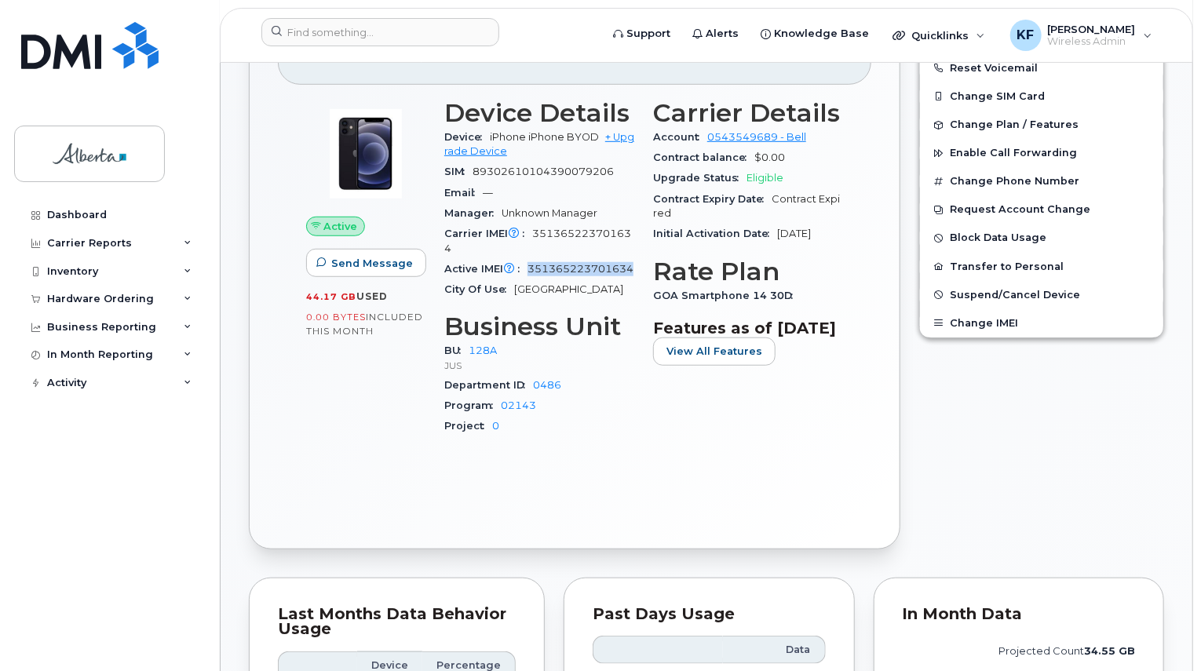
drag, startPoint x: 531, startPoint y: 250, endPoint x: 606, endPoint y: 268, distance: 77.7
click at [606, 268] on div "Active IMEI Active IMEI is refreshed daily with a delay of up to 48 hours follo…" at bounding box center [539, 269] width 190 height 20
copy span "351365223701634"
click at [415, 27] on input at bounding box center [380, 32] width 238 height 28
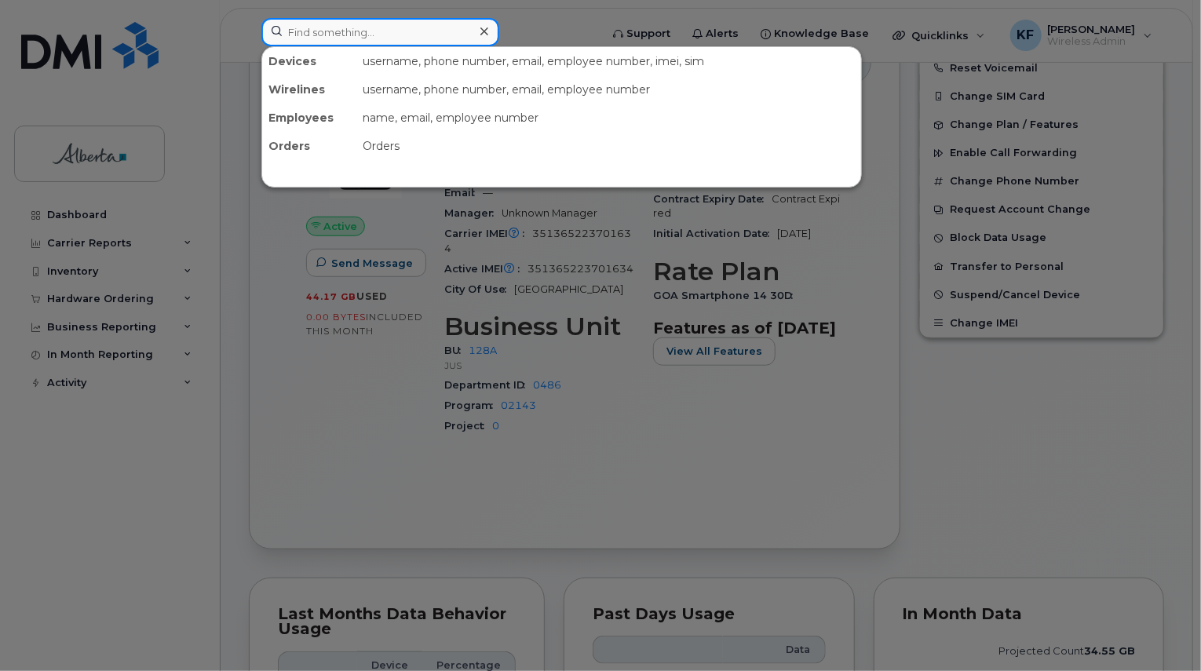
type input "i"
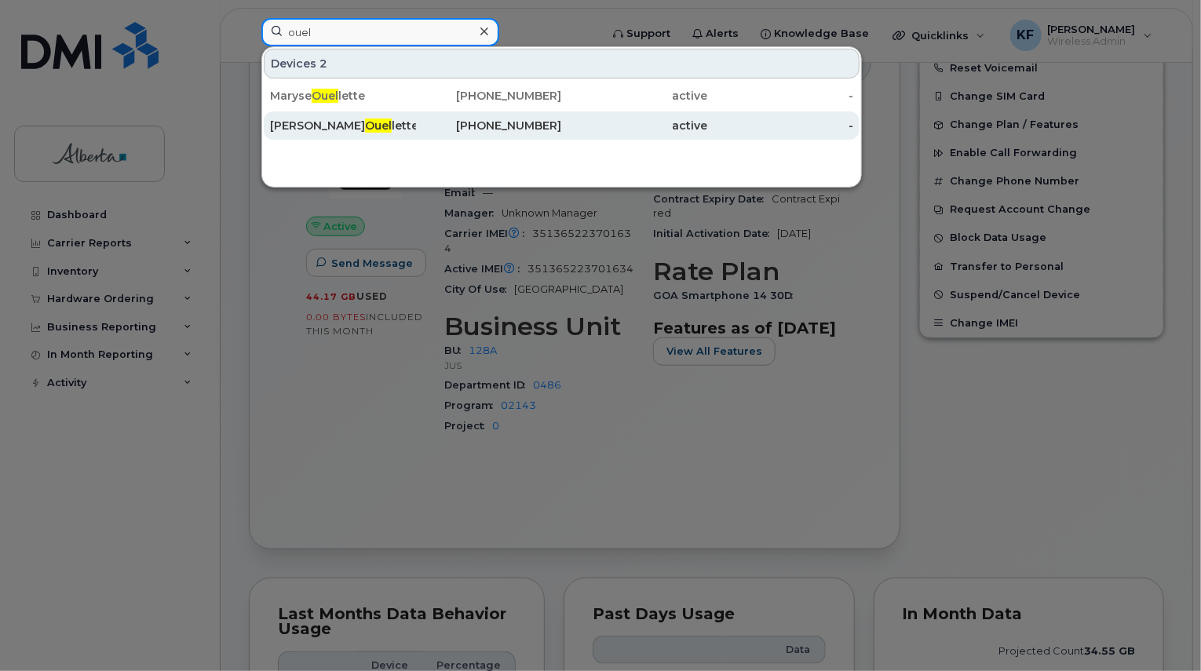
type input "ouel"
click at [484, 125] on div "780-232-8396" at bounding box center [489, 126] width 146 height 16
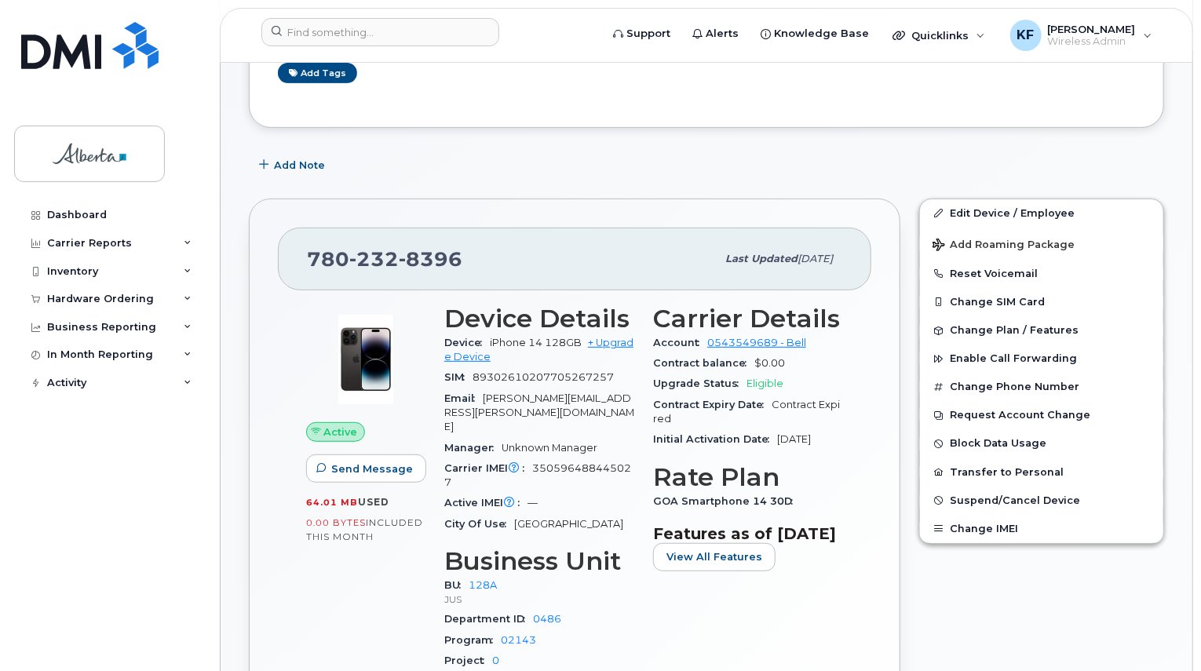
scroll to position [393, 0]
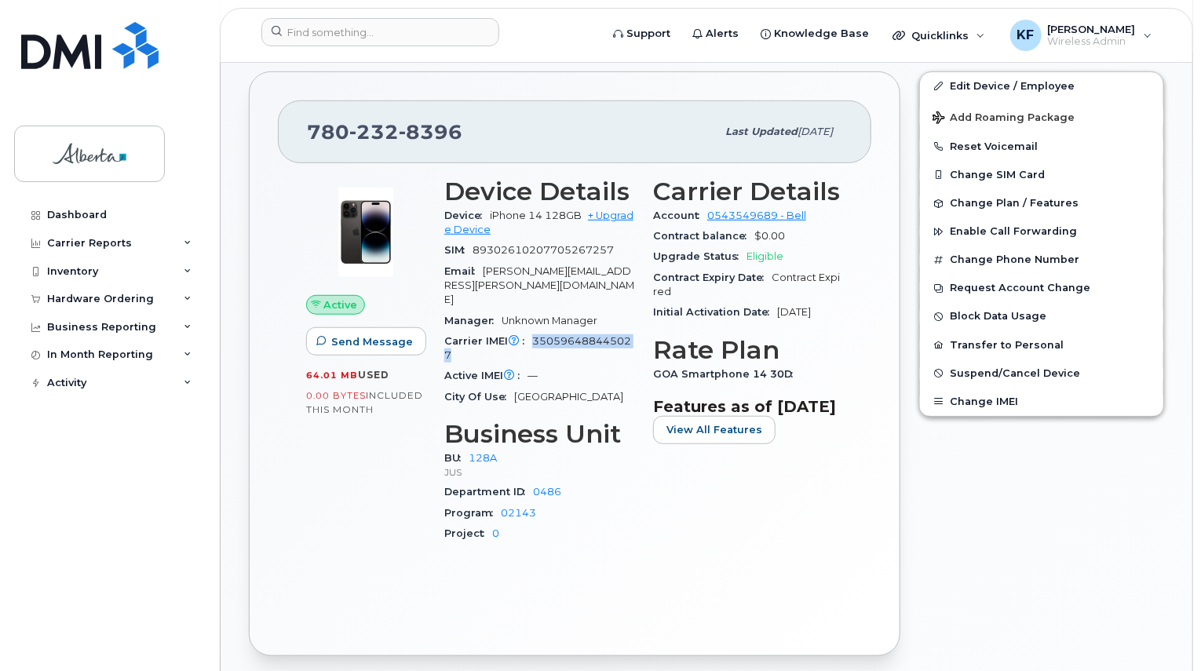
drag, startPoint x: 531, startPoint y: 309, endPoint x: 546, endPoint y: 330, distance: 25.3
click at [546, 331] on div "Carrier IMEI Carrier IMEI is reported during the last billing cycle or change o…" at bounding box center [539, 348] width 190 height 35
copy span "350596488445027"
click at [314, 35] on input at bounding box center [380, 32] width 238 height 28
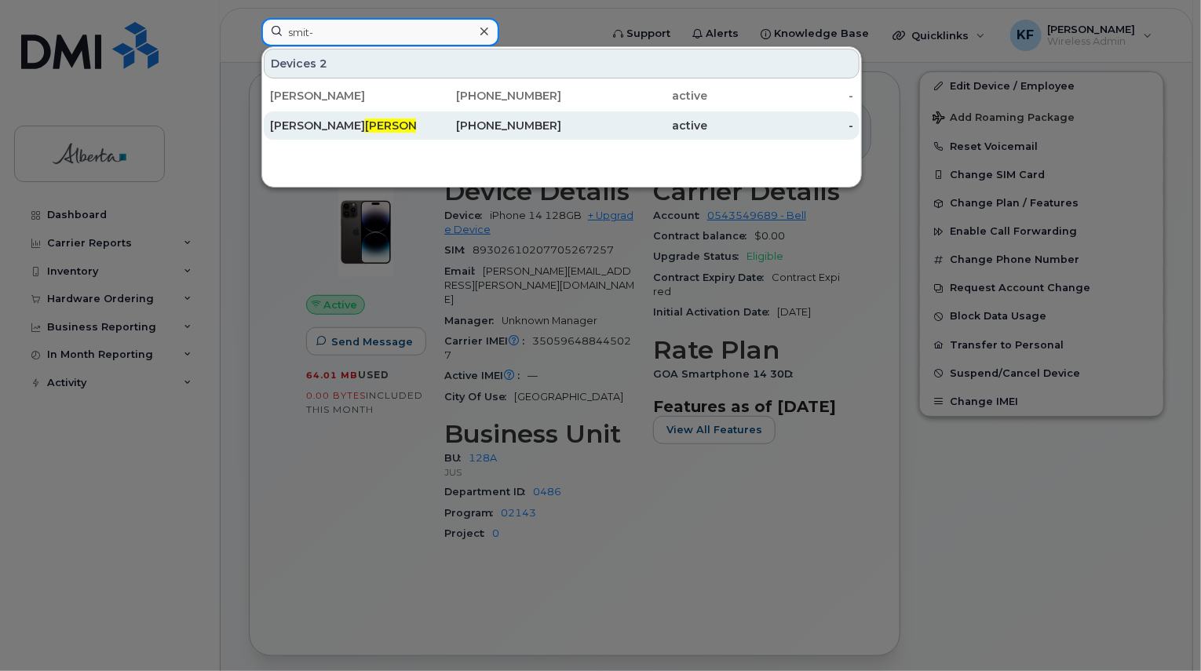
type input "smit-"
click at [378, 127] on div "Alexander Smit- Keding" at bounding box center [343, 126] width 146 height 16
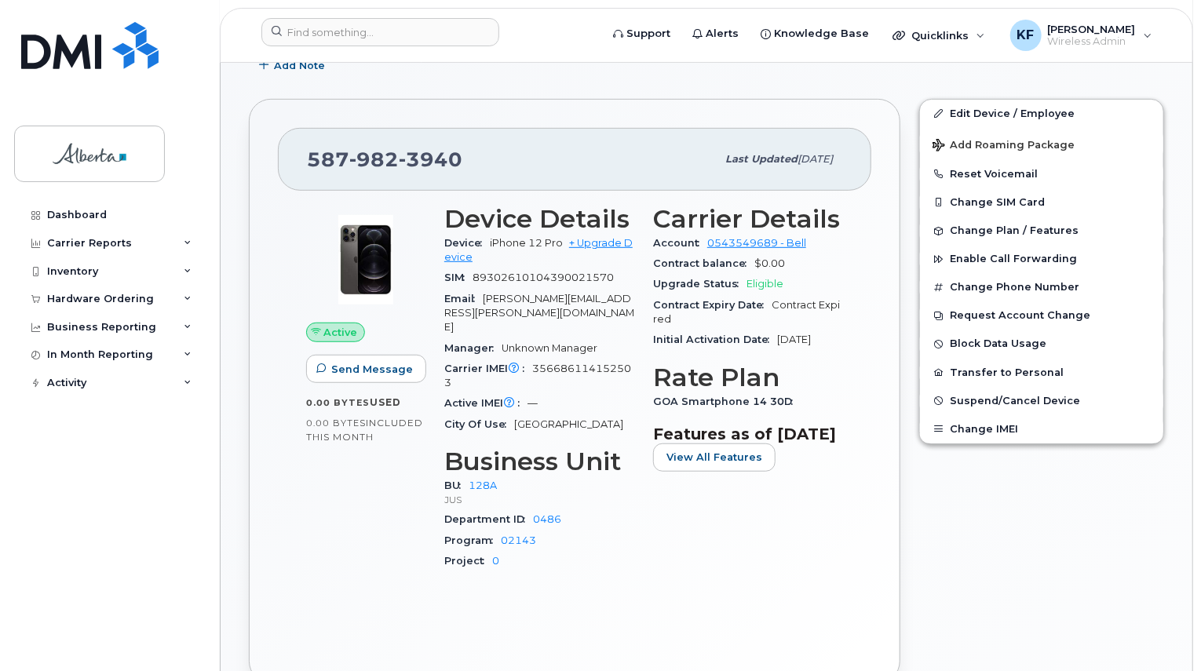
scroll to position [393, 0]
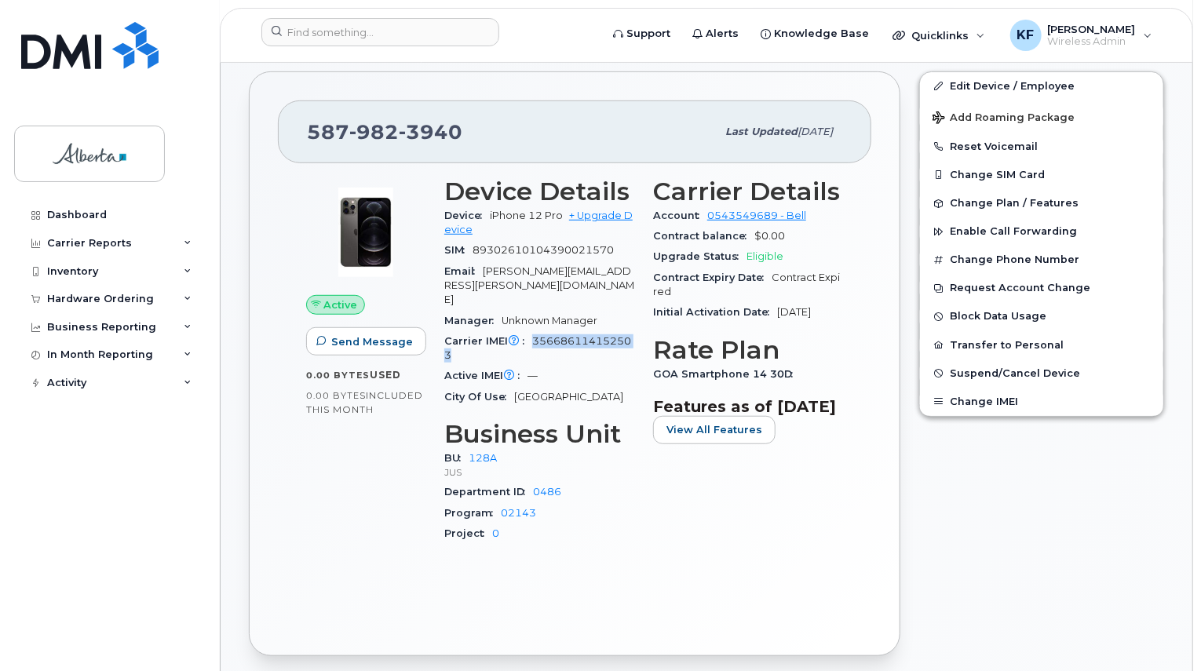
drag, startPoint x: 531, startPoint y: 315, endPoint x: 553, endPoint y: 329, distance: 26.1
click at [553, 331] on div "Carrier IMEI Carrier IMEI is reported during the last billing cycle or change o…" at bounding box center [539, 348] width 190 height 35
copy span "356686114152503"
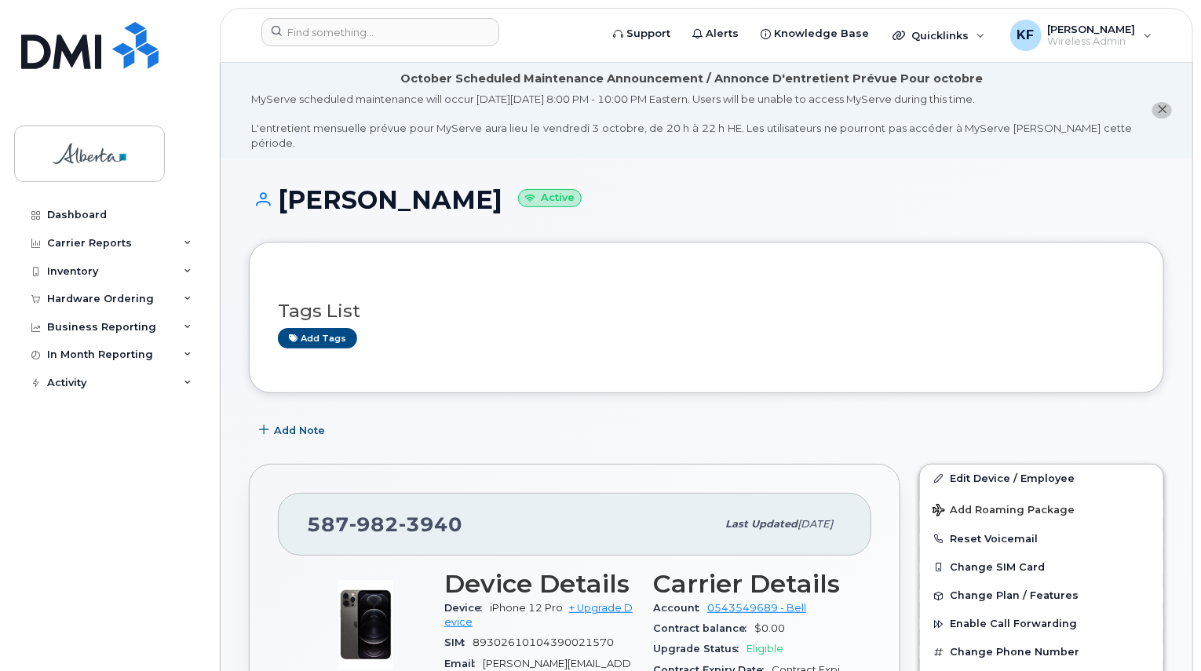
scroll to position [314, 0]
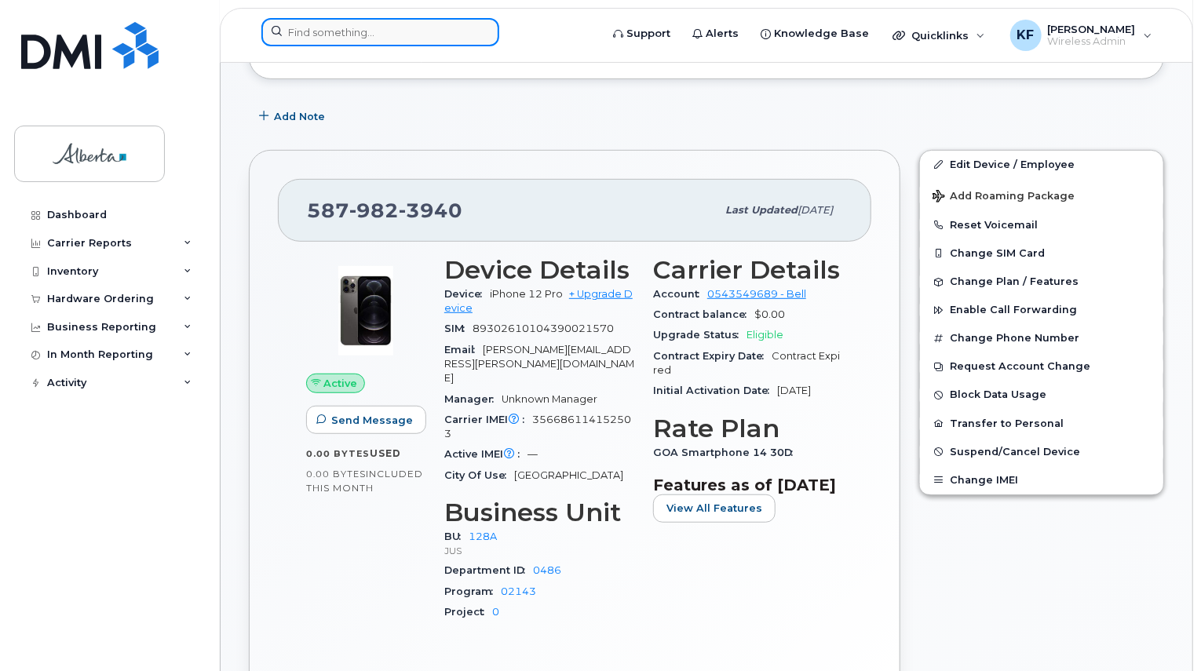
click at [311, 37] on input at bounding box center [380, 32] width 238 height 28
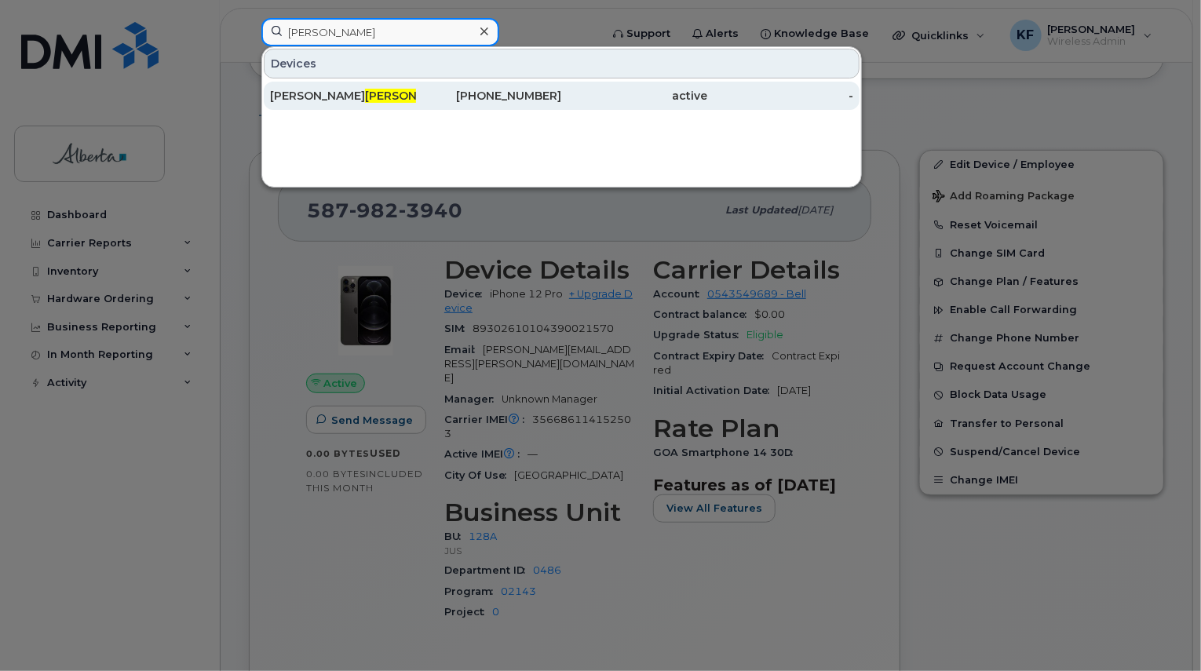
type input "peters"
click at [365, 96] on span "Peters" at bounding box center [412, 96] width 95 height 14
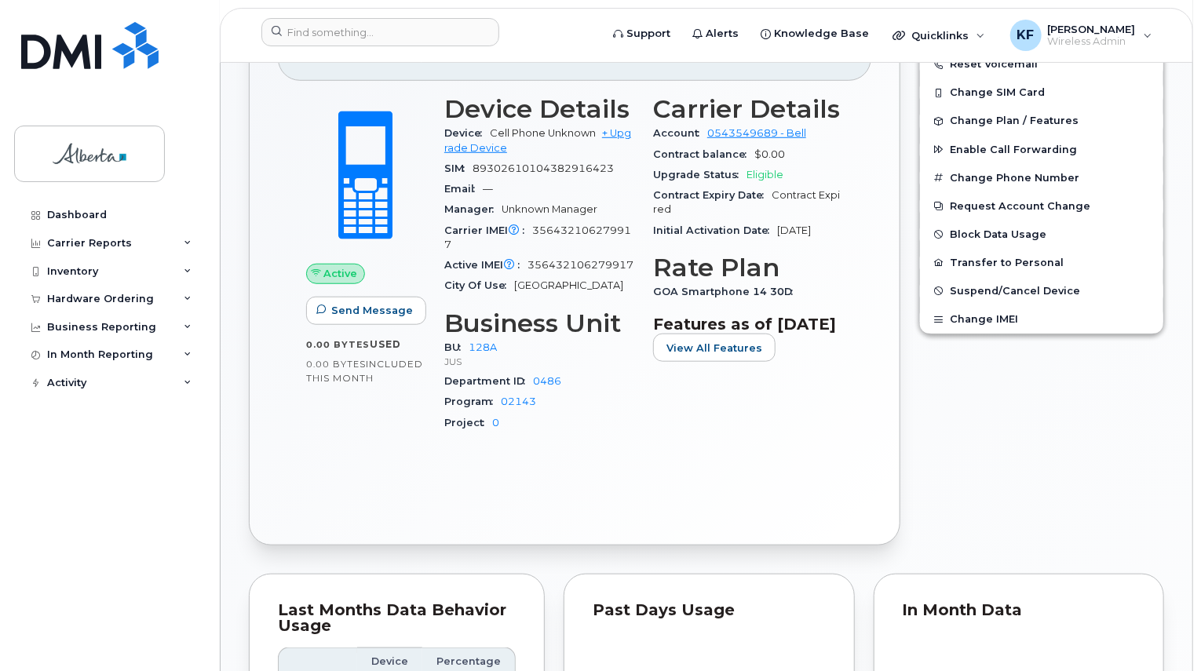
scroll to position [535, 0]
drag, startPoint x: 531, startPoint y: 250, endPoint x: 553, endPoint y: 270, distance: 28.9
click at [553, 270] on div "Active IMEI Active IMEI is refreshed daily with a delay of up to 48 hours follo…" at bounding box center [539, 266] width 190 height 20
copy span "356432106279917"
click at [346, 40] on input at bounding box center [380, 32] width 238 height 28
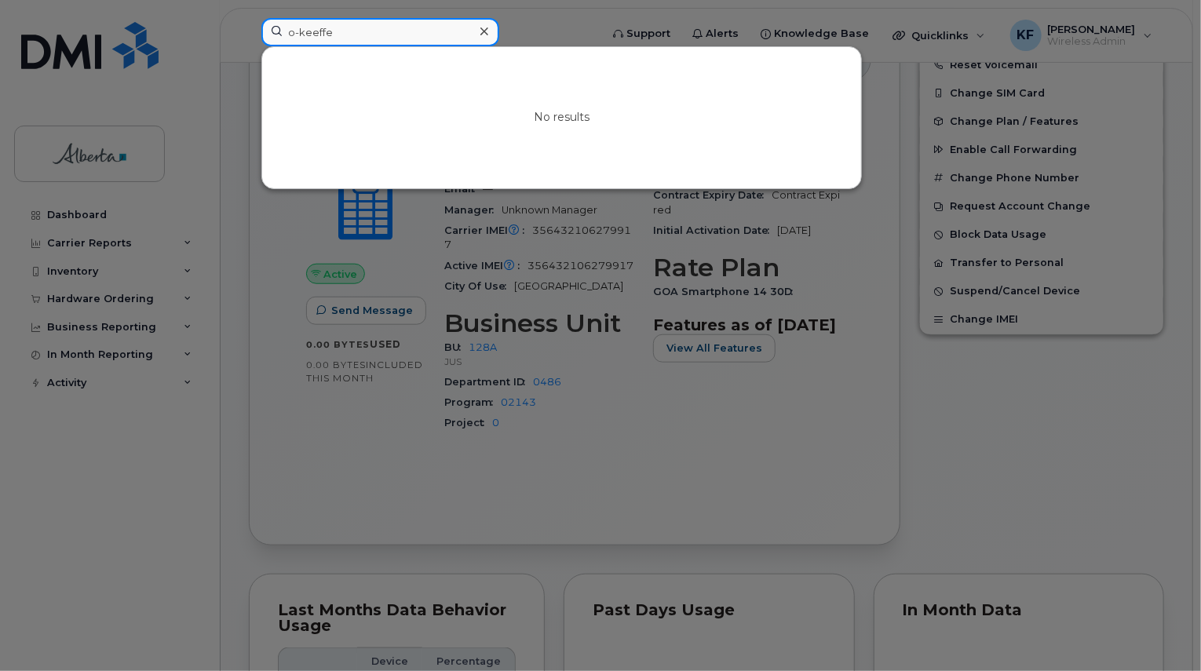
click at [295, 34] on input "o-keeffe" at bounding box center [380, 32] width 238 height 28
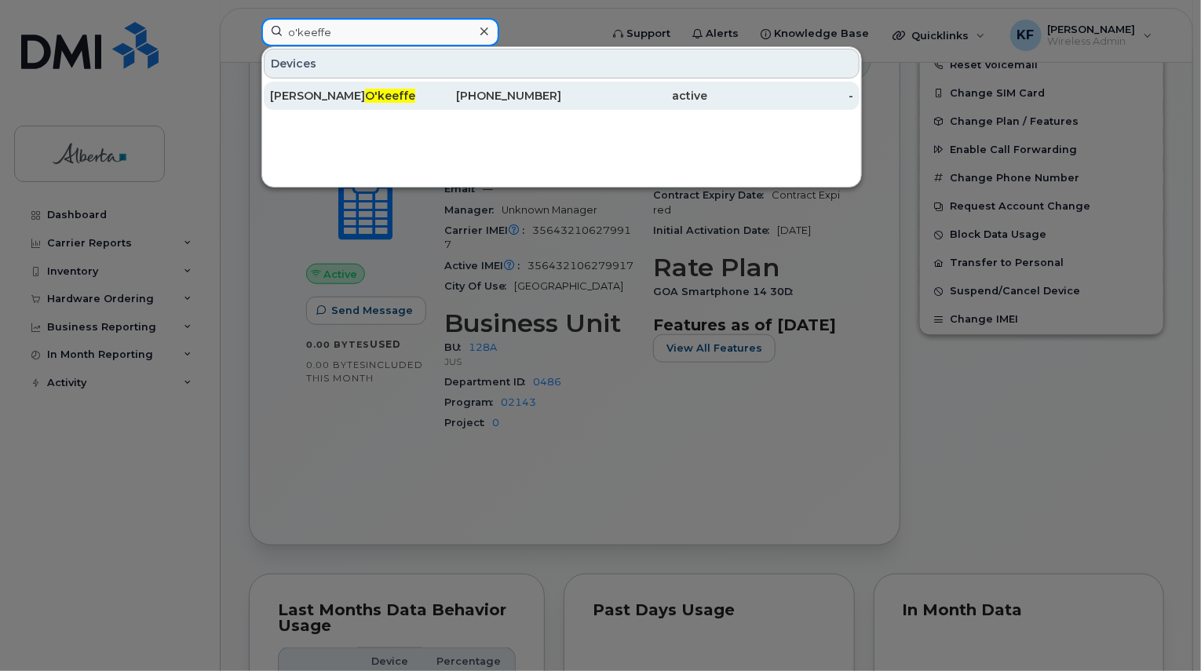
type input "o'keeffe"
click at [521, 97] on div "587-986-4240" at bounding box center [489, 96] width 146 height 16
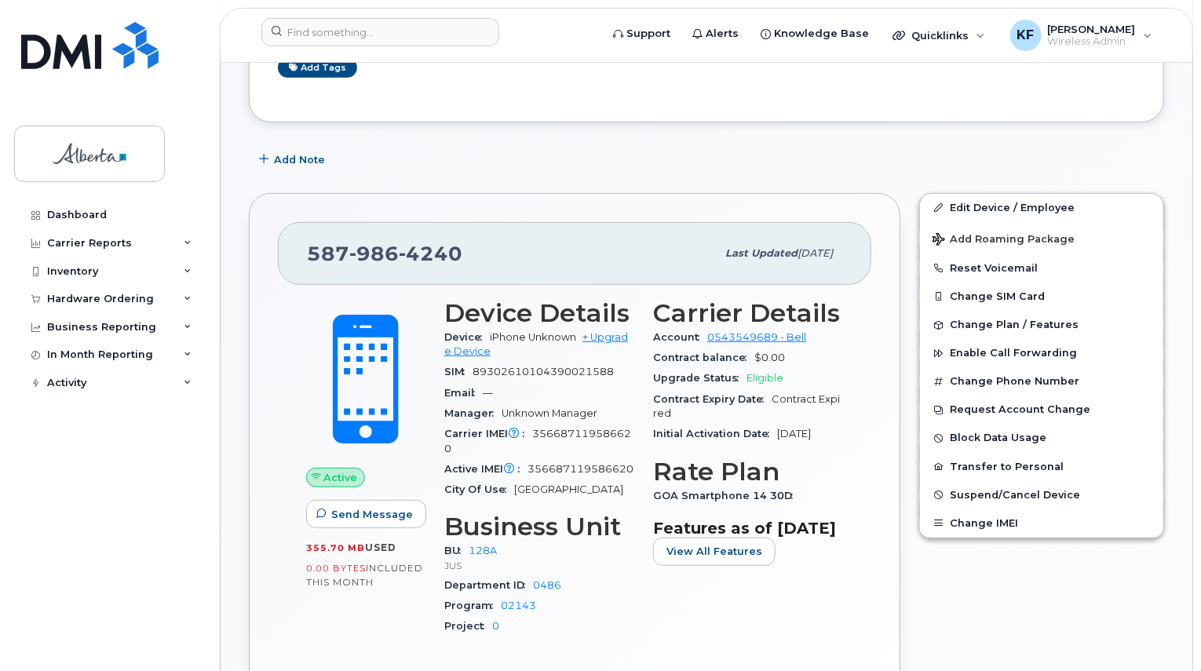
scroll to position [314, 0]
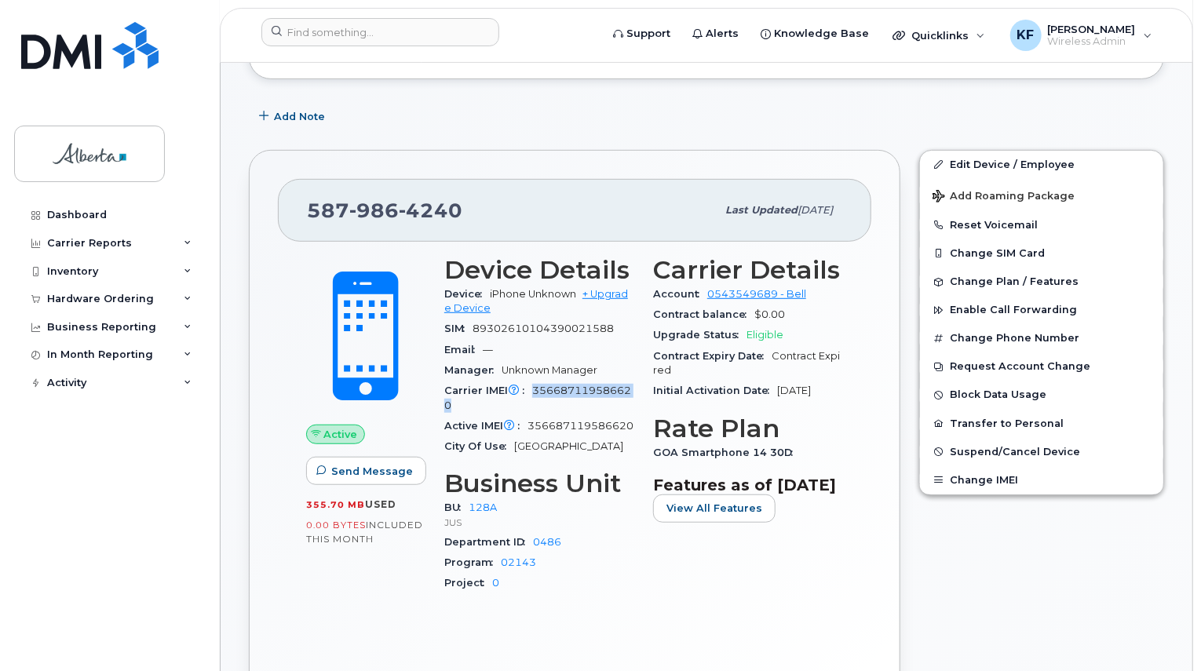
drag, startPoint x: 531, startPoint y: 375, endPoint x: 597, endPoint y: 399, distance: 70.0
click at [597, 399] on div "Carrier IMEI Carrier IMEI is reported during the last billing cycle or change o…" at bounding box center [539, 398] width 190 height 35
copy span "356687119586620"
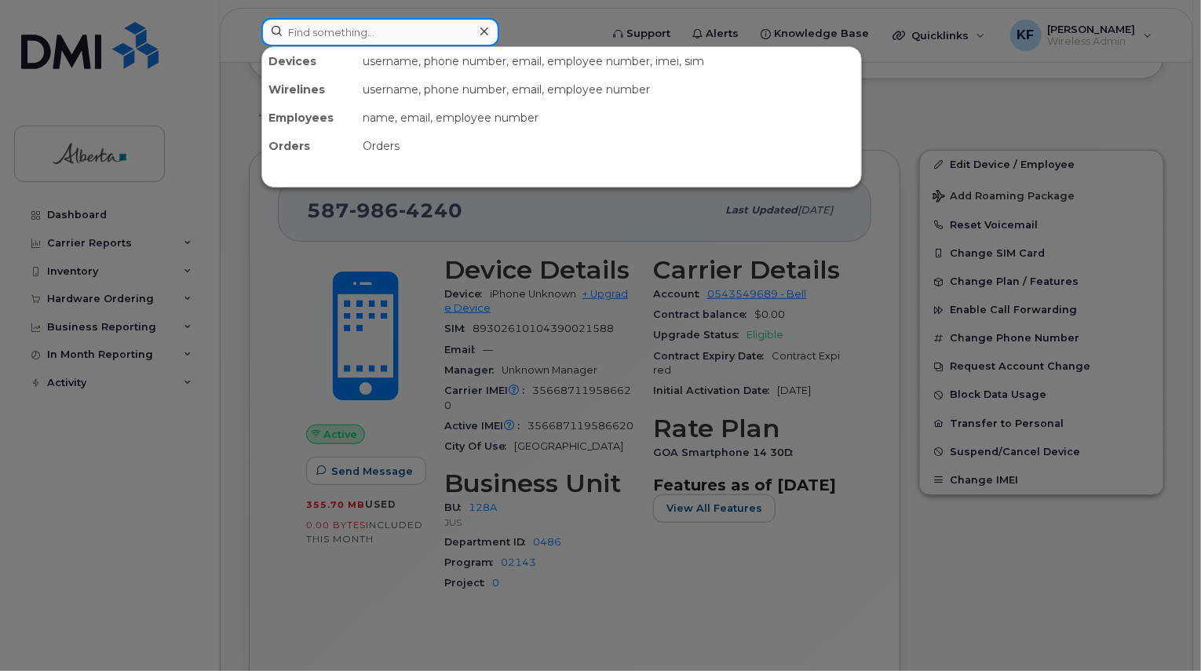
click at [353, 28] on input at bounding box center [380, 32] width 238 height 28
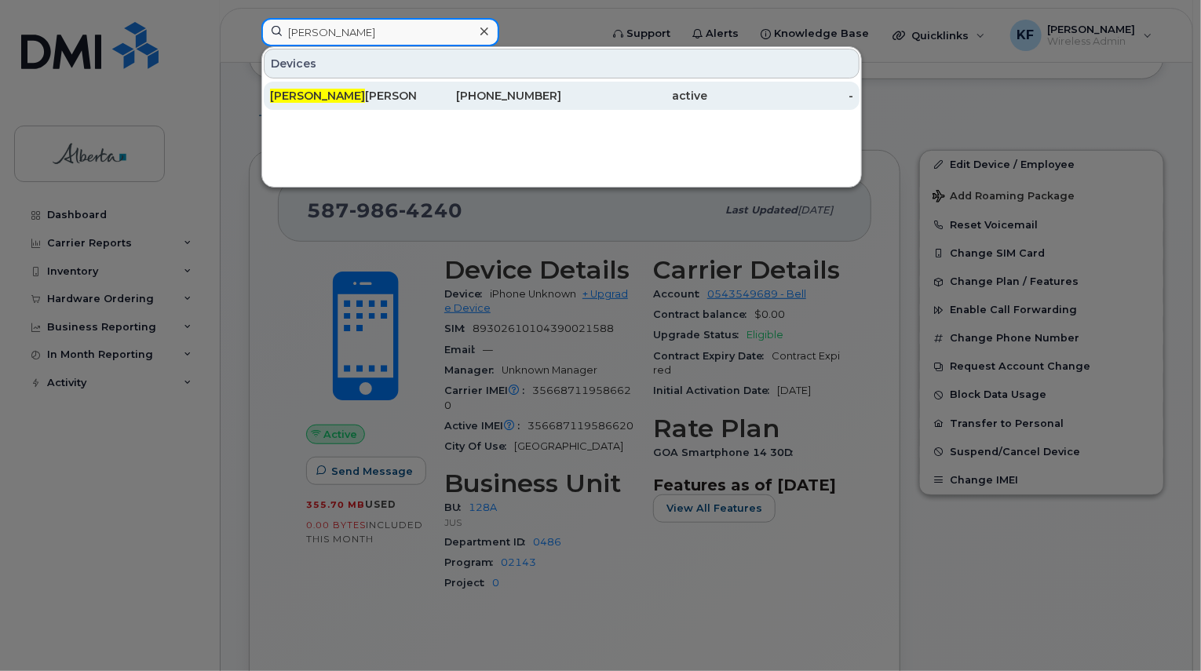
type input "deanna"
click at [360, 97] on div "Deanna Armsworthy" at bounding box center [343, 96] width 146 height 16
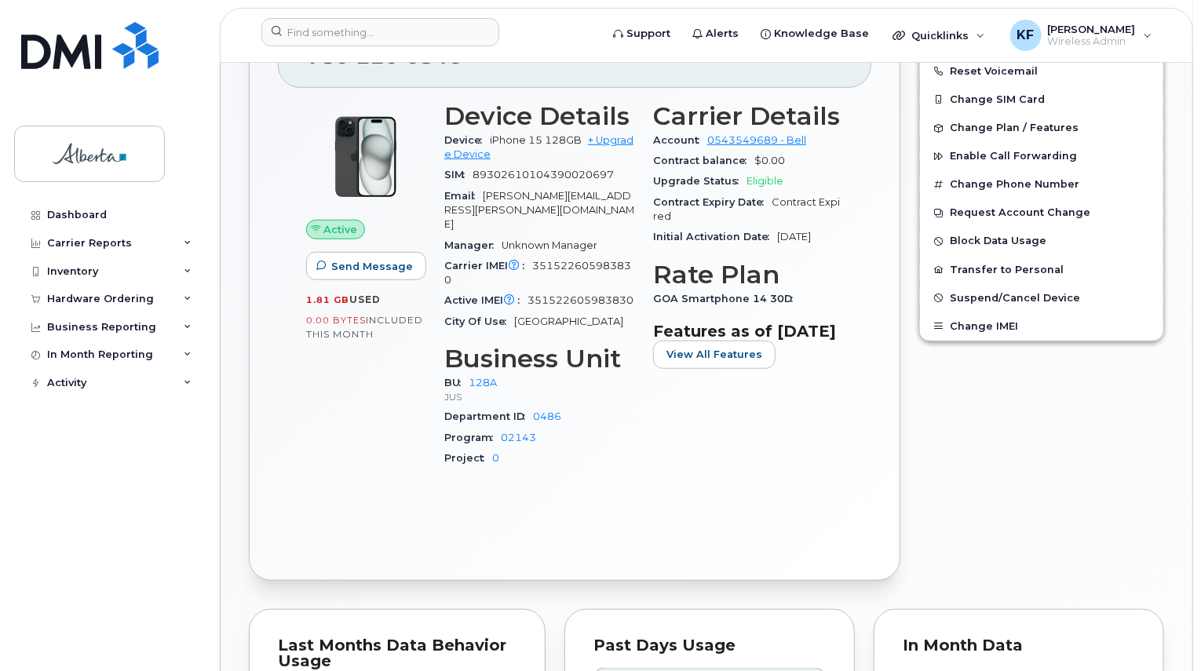
scroll to position [471, 0]
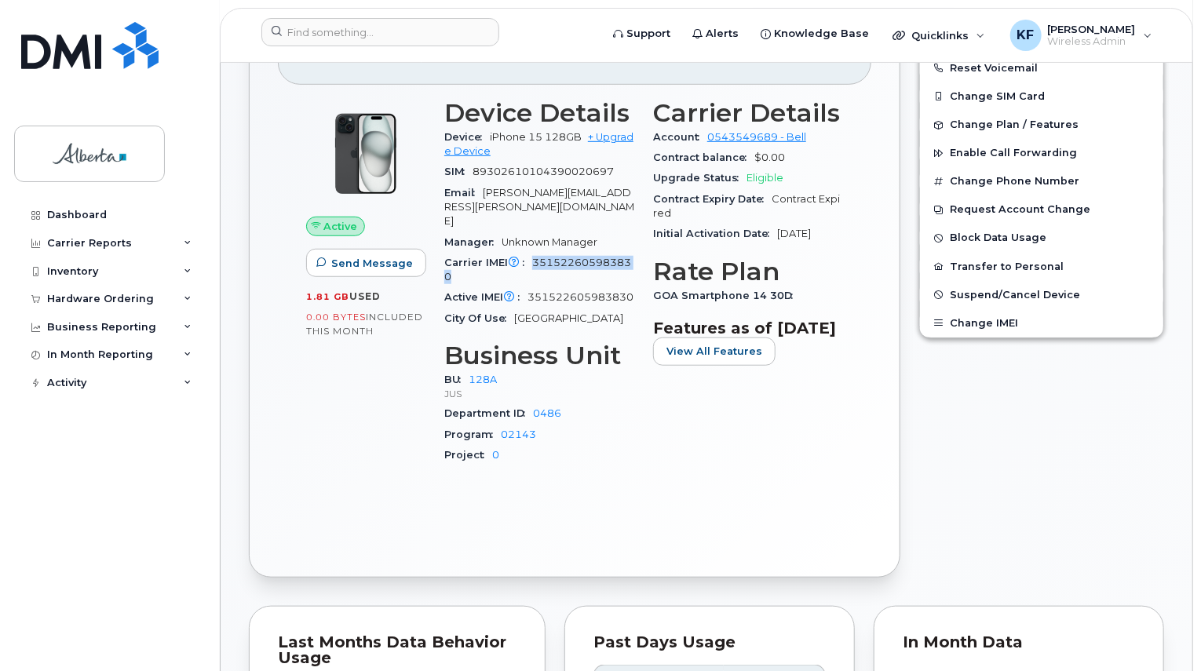
drag, startPoint x: 534, startPoint y: 228, endPoint x: 571, endPoint y: 247, distance: 41.4
click at [571, 253] on div "Carrier IMEI Carrier IMEI is reported during the last billing cycle or change o…" at bounding box center [539, 270] width 190 height 35
copy span "351522605983830"
click at [411, 42] on input at bounding box center [380, 32] width 238 height 28
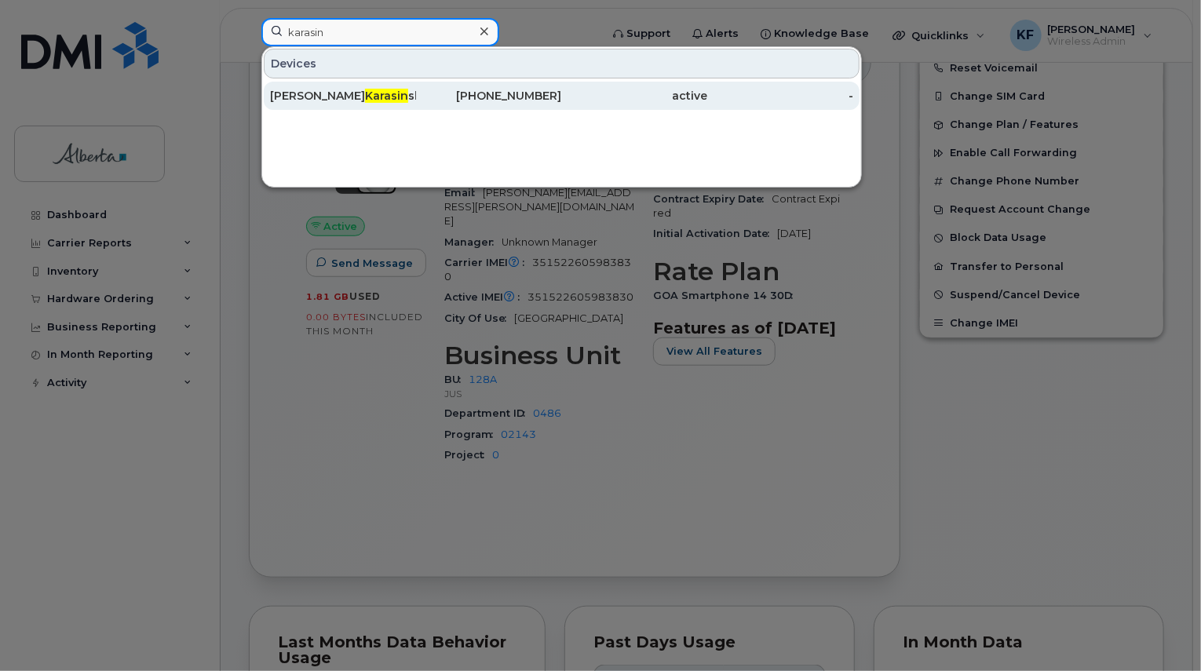
type input "karasin"
click at [530, 93] on div "780-231-5105" at bounding box center [489, 96] width 146 height 16
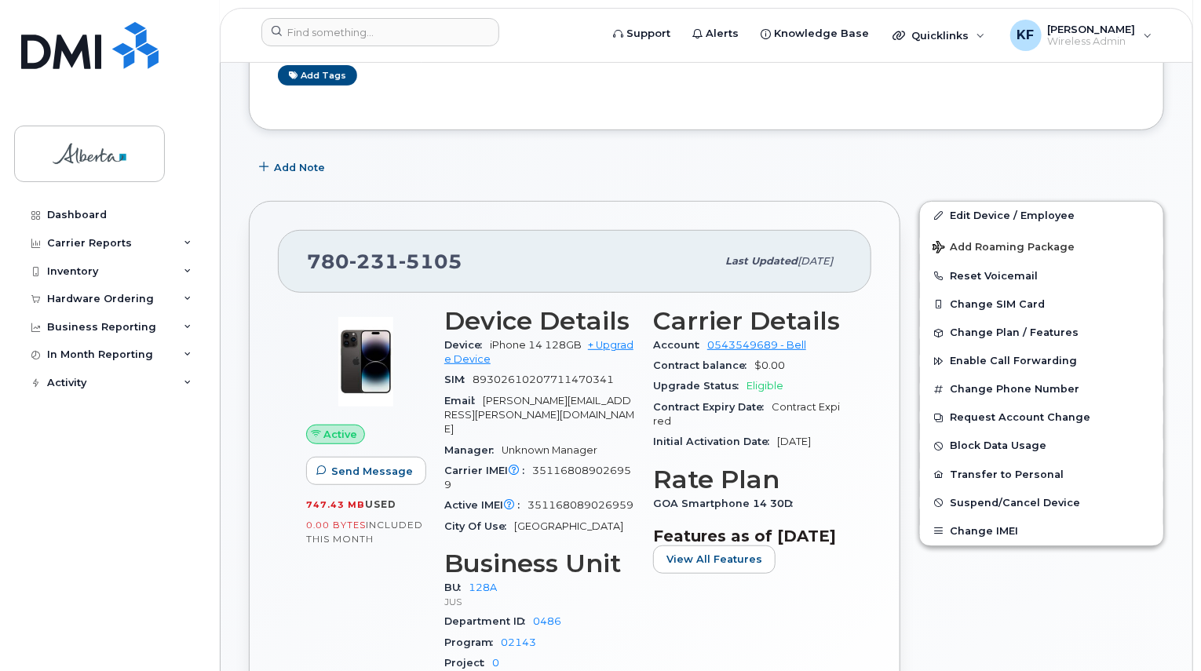
scroll to position [393, 0]
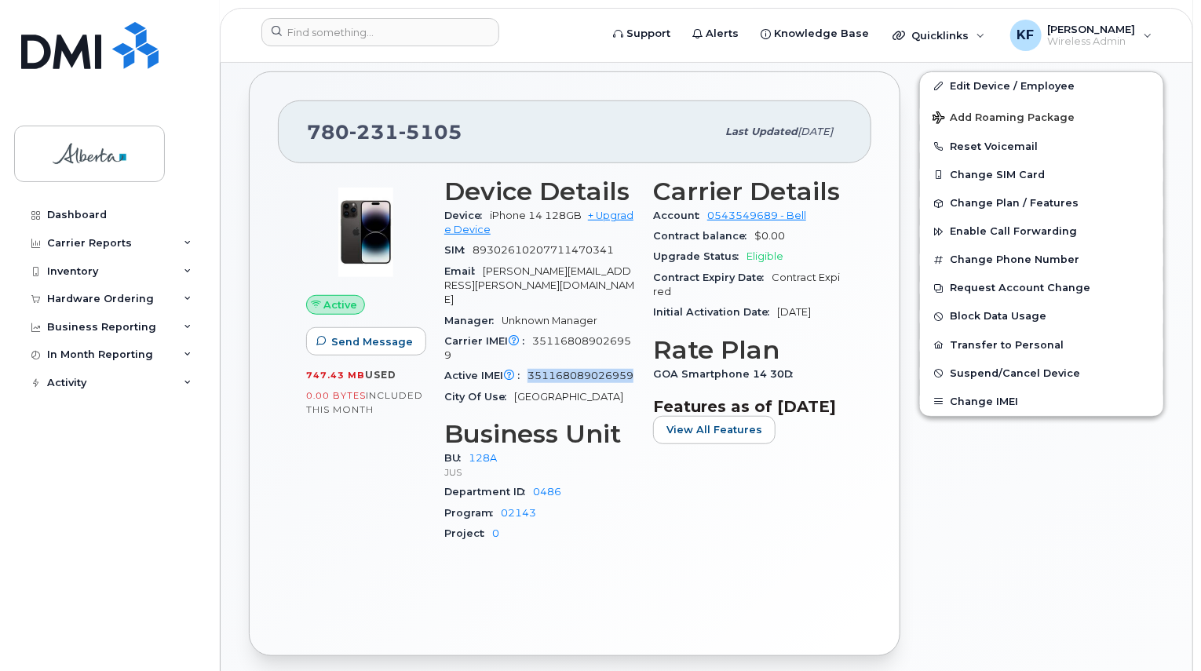
drag, startPoint x: 531, startPoint y: 345, endPoint x: 549, endPoint y: 360, distance: 23.9
click at [549, 366] on div "Active IMEI Active IMEI is refreshed daily with a delay of up to 48 hours follo…" at bounding box center [539, 376] width 190 height 20
copy span "351168089026959"
click at [424, 41] on input at bounding box center [380, 32] width 238 height 28
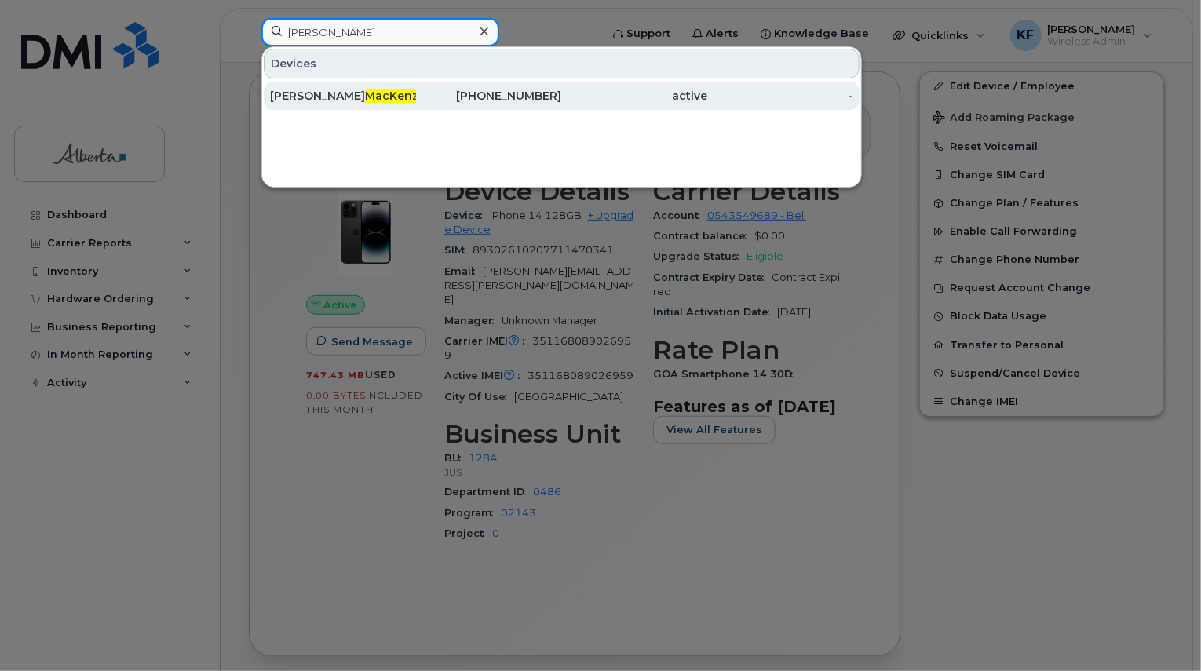
type input "mackenzie"
click at [355, 102] on div "Katherine MacKenzie" at bounding box center [343, 96] width 146 height 16
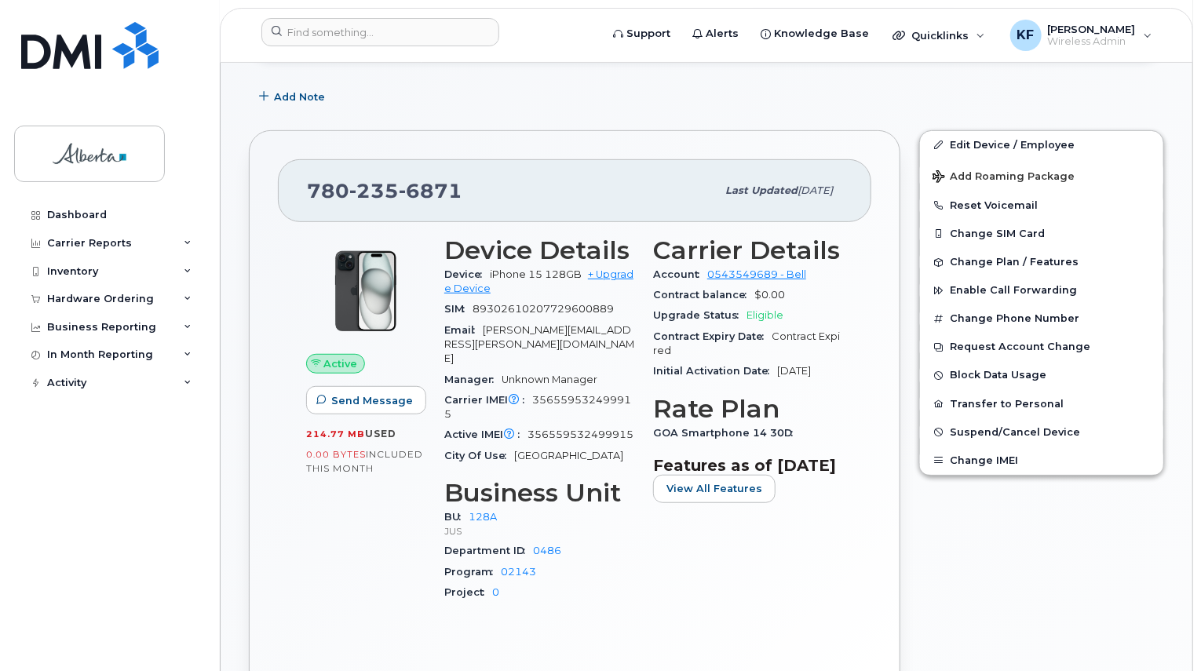
scroll to position [393, 0]
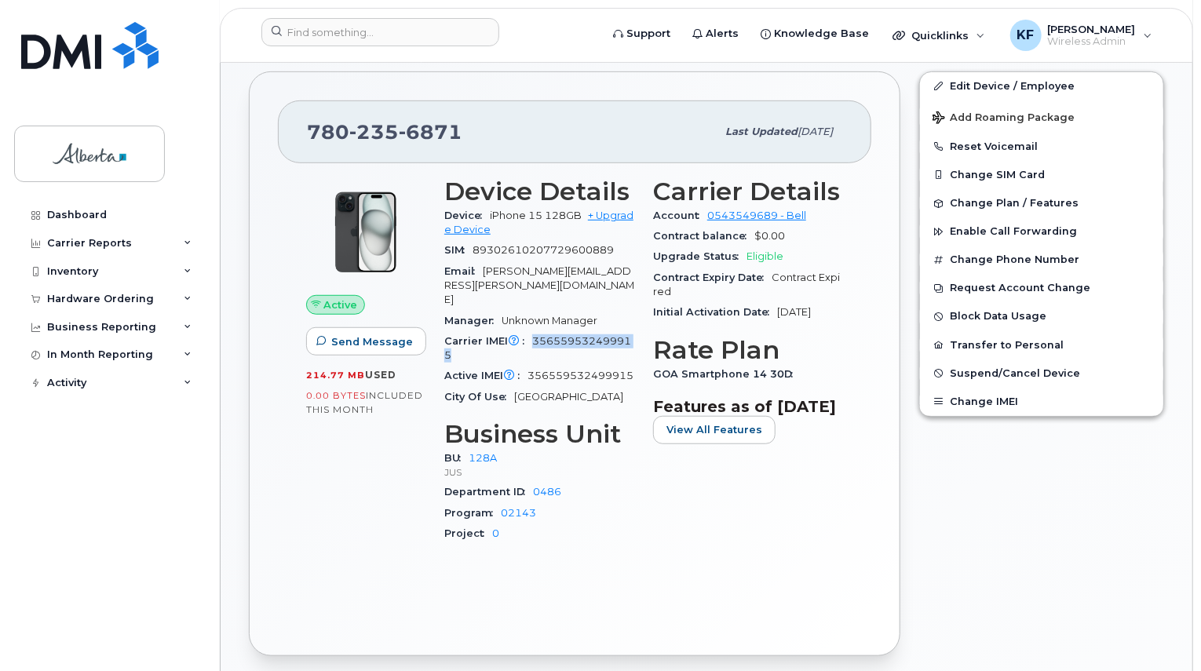
drag, startPoint x: 533, startPoint y: 312, endPoint x: 575, endPoint y: 331, distance: 46.7
click at [575, 331] on div "Carrier IMEI Carrier IMEI is reported during the last billing cycle or change o…" at bounding box center [539, 348] width 190 height 35
copy span "356559532499915"
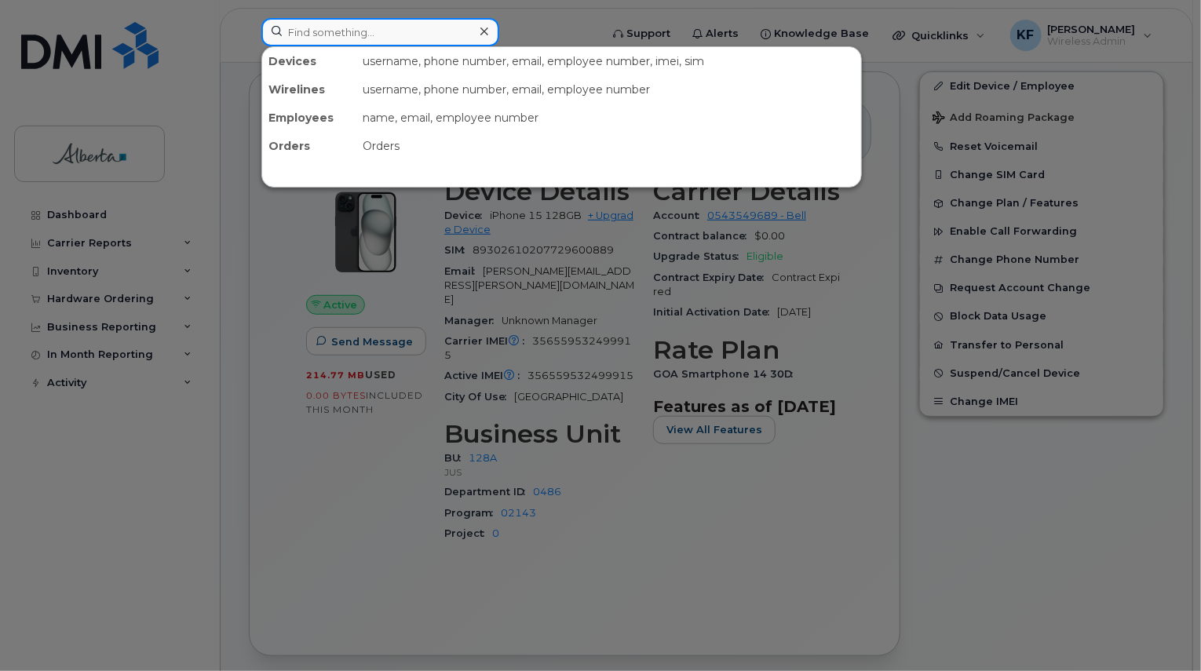
click at [475, 32] on div at bounding box center [380, 32] width 238 height 28
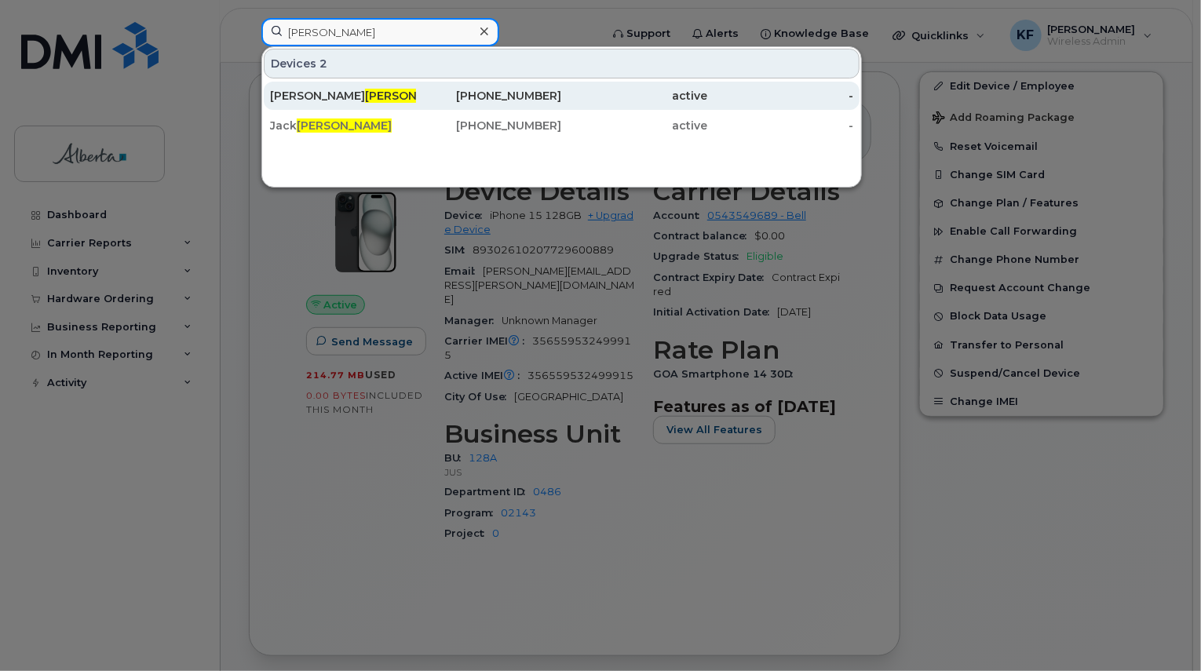
type input "[PERSON_NAME]"
click at [480, 99] on div "780-399-2239" at bounding box center [489, 96] width 146 height 16
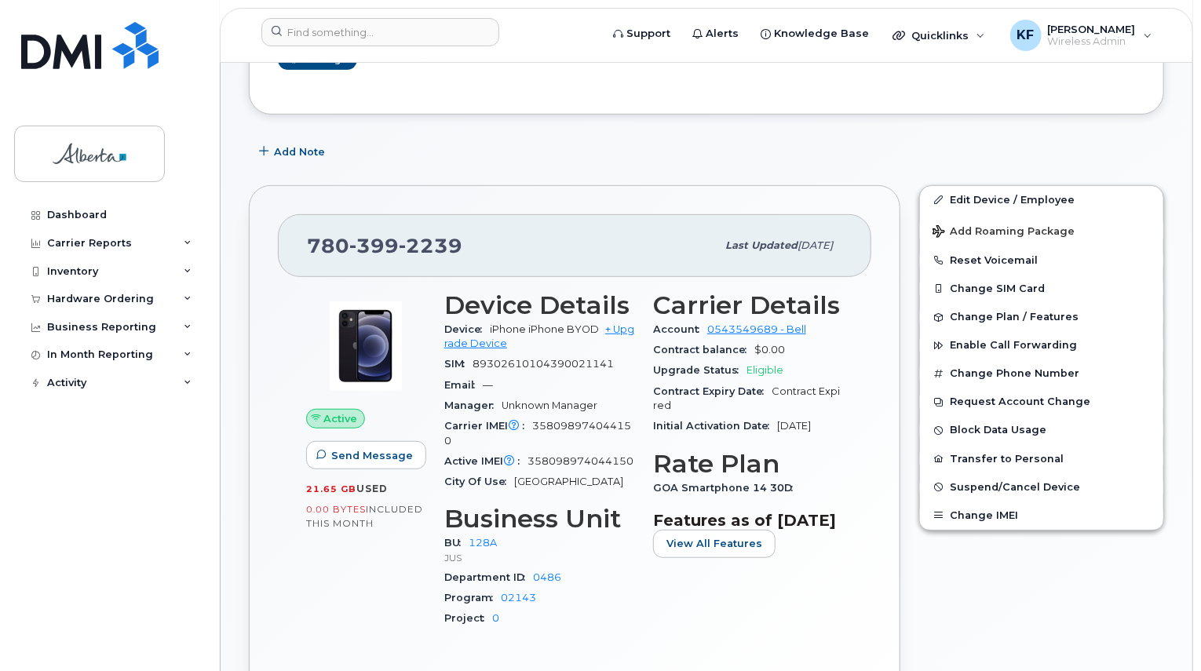
scroll to position [314, 0]
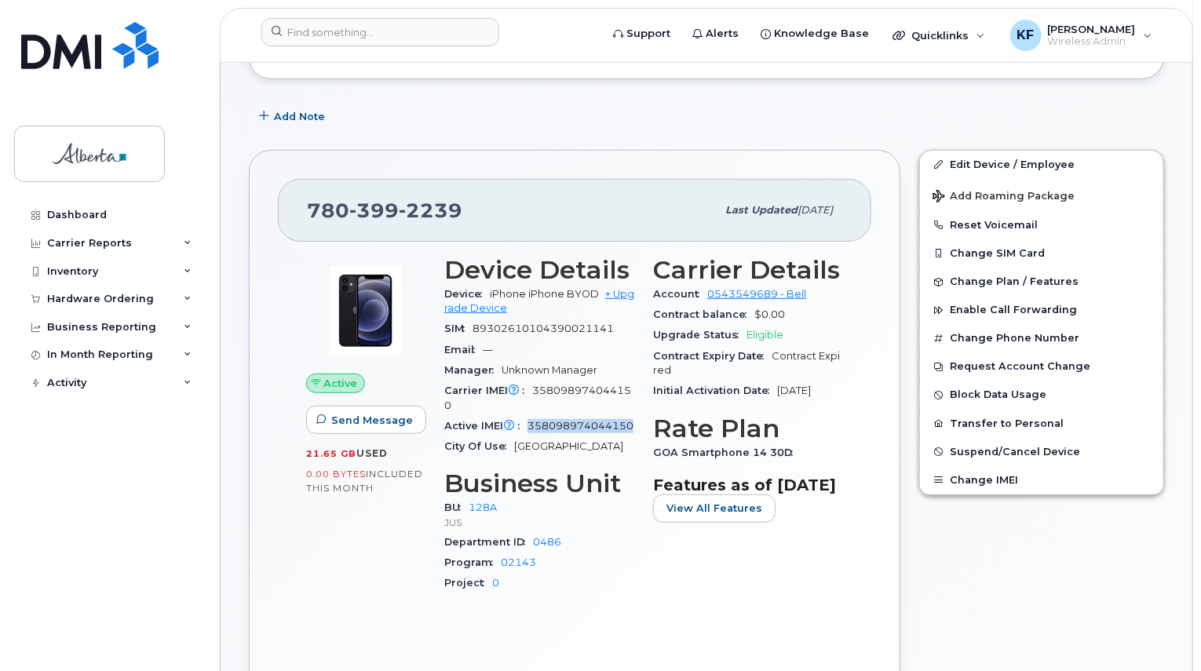
drag, startPoint x: 528, startPoint y: 407, endPoint x: 547, endPoint y: 426, distance: 26.7
click at [547, 426] on div "Active IMEI Active IMEI is refreshed daily with a delay of up to 48 hours follo…" at bounding box center [539, 426] width 190 height 20
copy span "358098974044150"
click at [311, 42] on input at bounding box center [380, 32] width 238 height 28
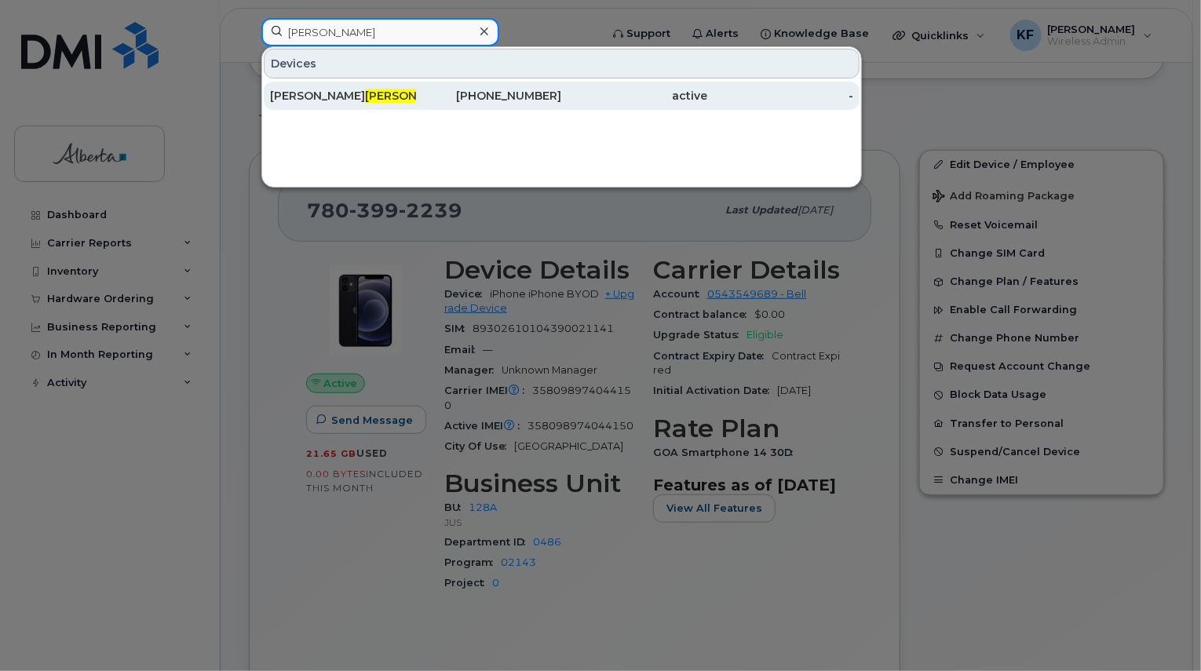
type input "roy"
click at [488, 84] on div "780-405-6246" at bounding box center [489, 96] width 146 height 28
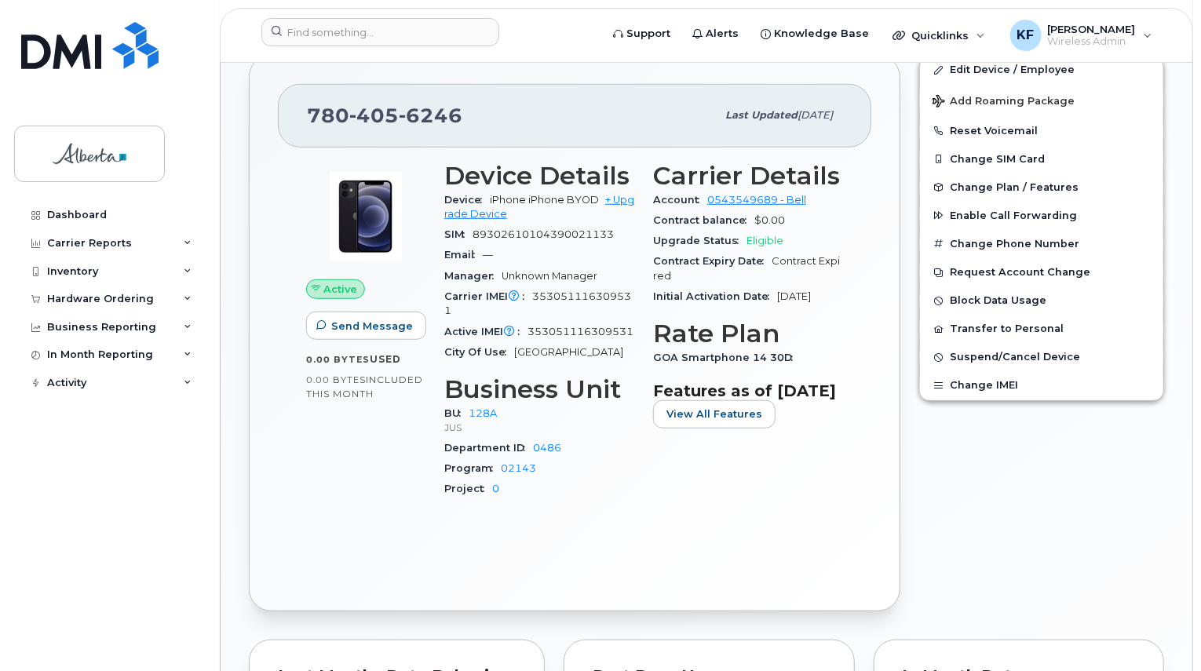
scroll to position [471, 0]
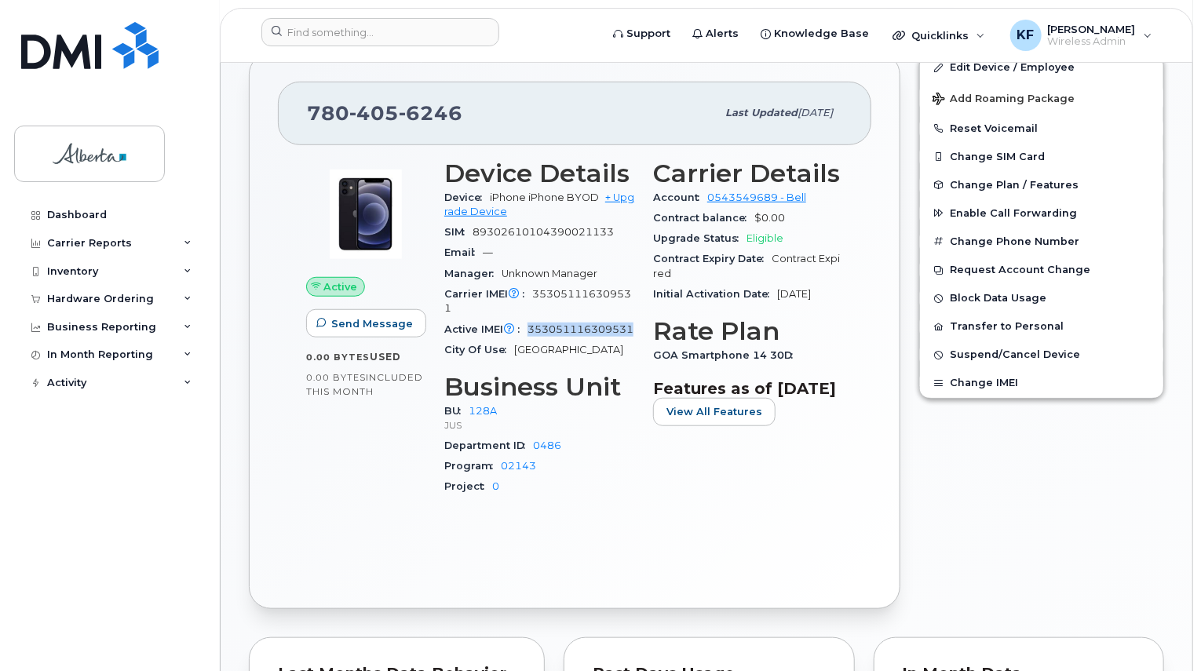
drag, startPoint x: 529, startPoint y: 310, endPoint x: 593, endPoint y: 335, distance: 68.4
click at [593, 335] on div "Active IMEI Active IMEI is refreshed daily with a delay of up to 48 hours follo…" at bounding box center [539, 330] width 190 height 20
copy span "353051116309531"
click at [399, 46] on div at bounding box center [425, 35] width 353 height 35
click at [404, 42] on input at bounding box center [380, 32] width 238 height 28
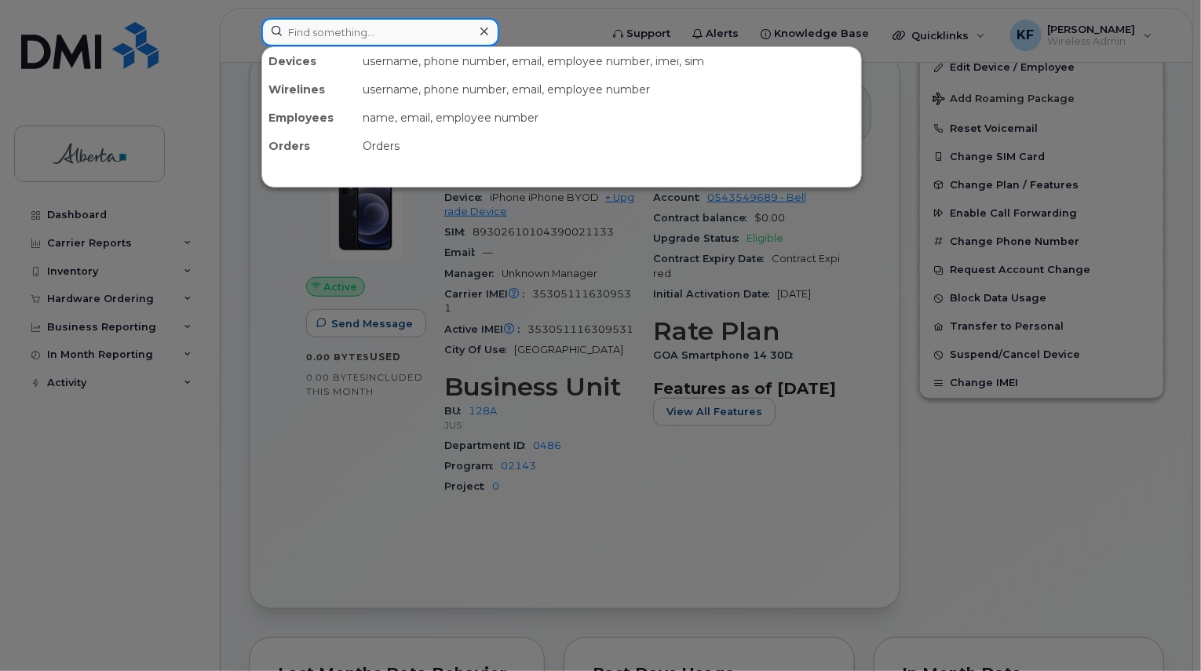
click at [458, 40] on input at bounding box center [380, 32] width 238 height 28
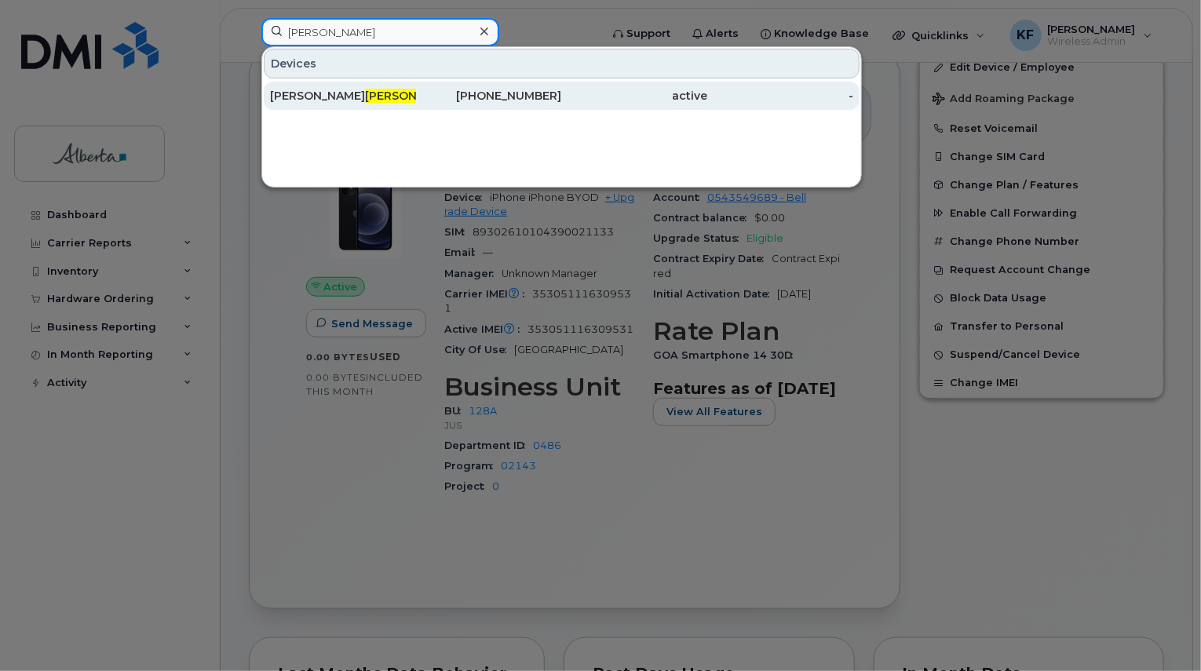
type input "thienes"
click at [546, 87] on div "780-504-7147" at bounding box center [489, 96] width 146 height 28
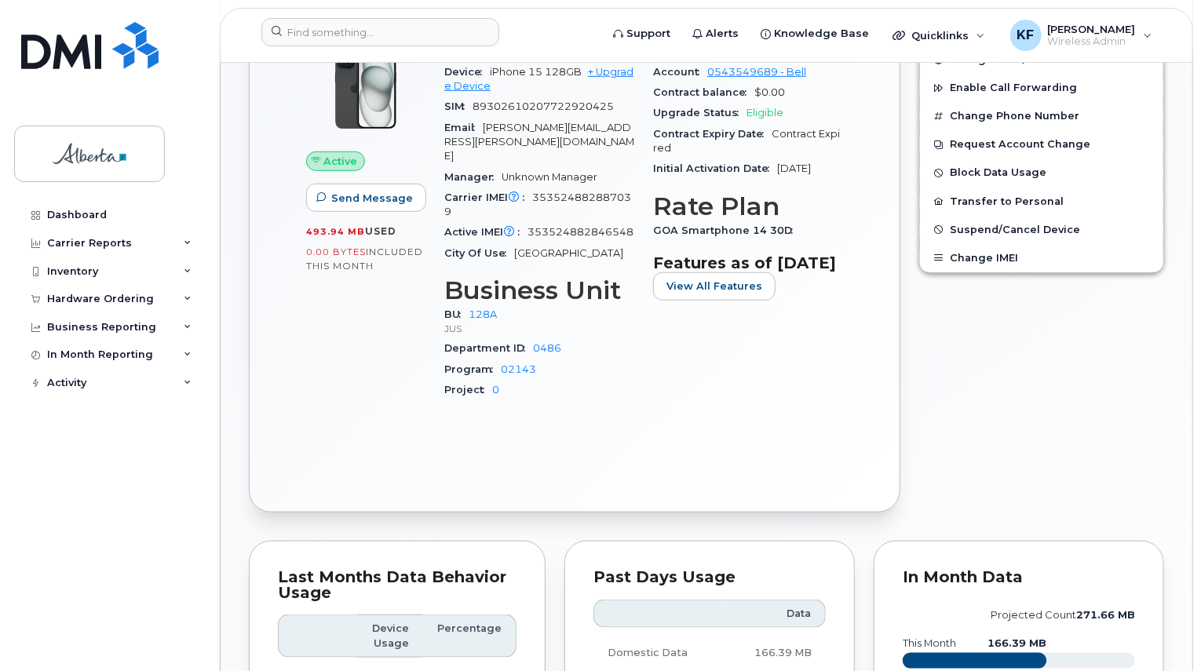
scroll to position [535, 0]
drag, startPoint x: 531, startPoint y: 163, endPoint x: 548, endPoint y: 184, distance: 27.3
click at [548, 188] on div "Carrier IMEI Carrier IMEI is reported during the last billing cycle or change o…" at bounding box center [539, 205] width 190 height 35
copy span "353524882887039"
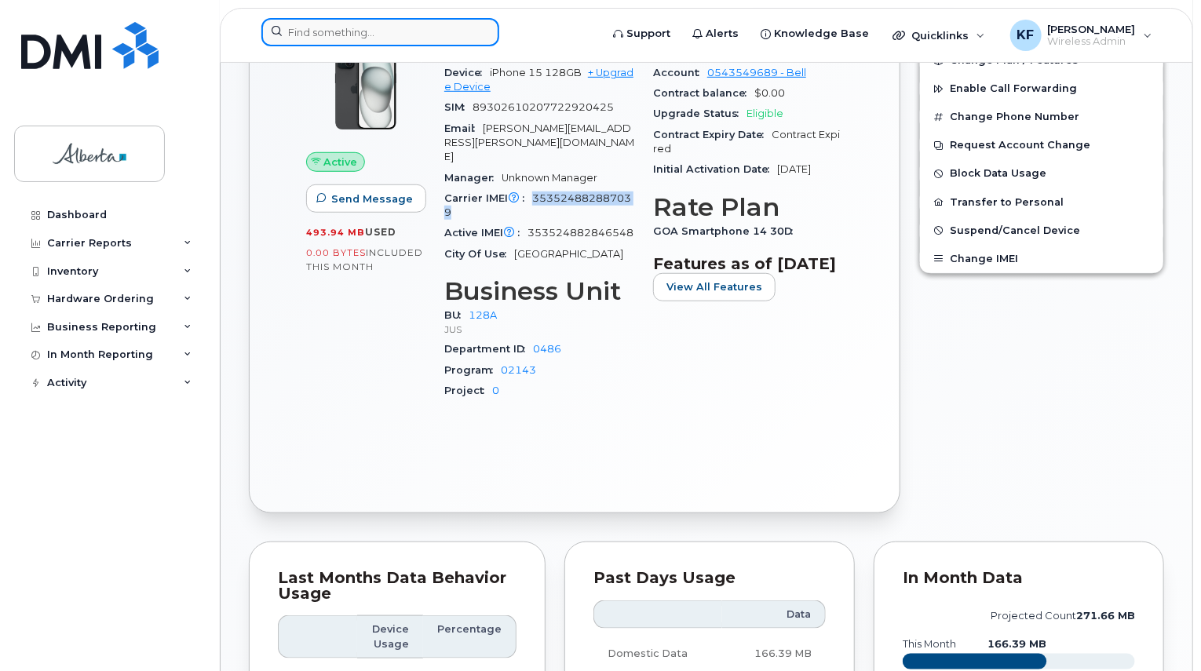
click at [429, 38] on input at bounding box center [380, 32] width 238 height 28
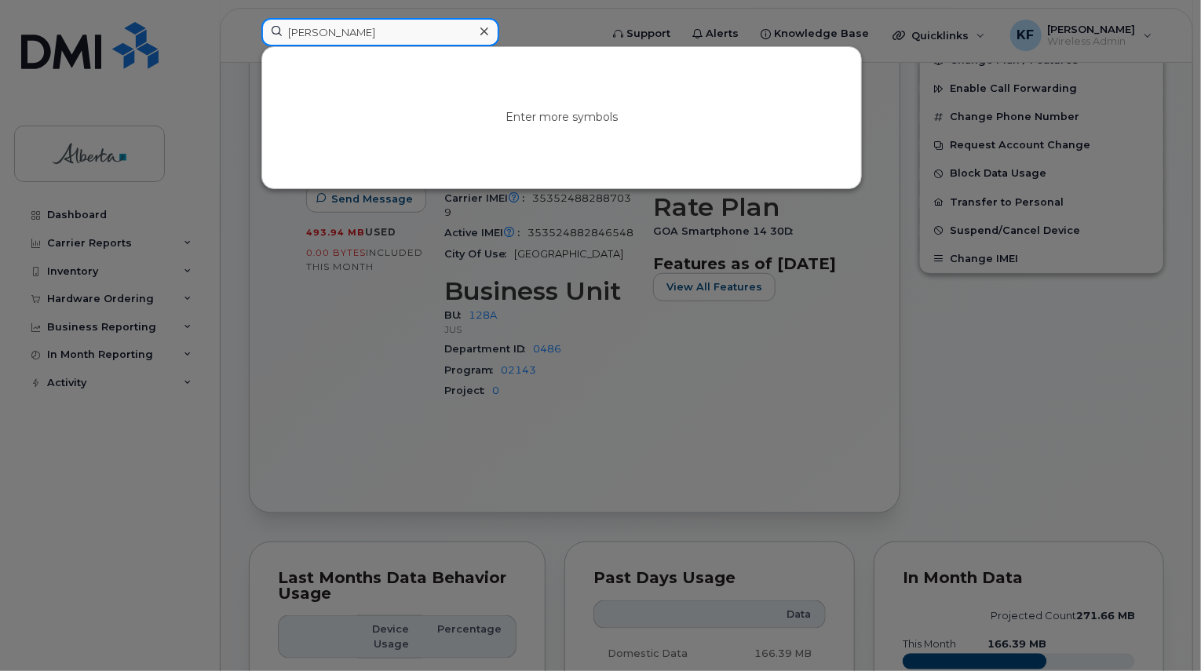
type input "[PERSON_NAME]"
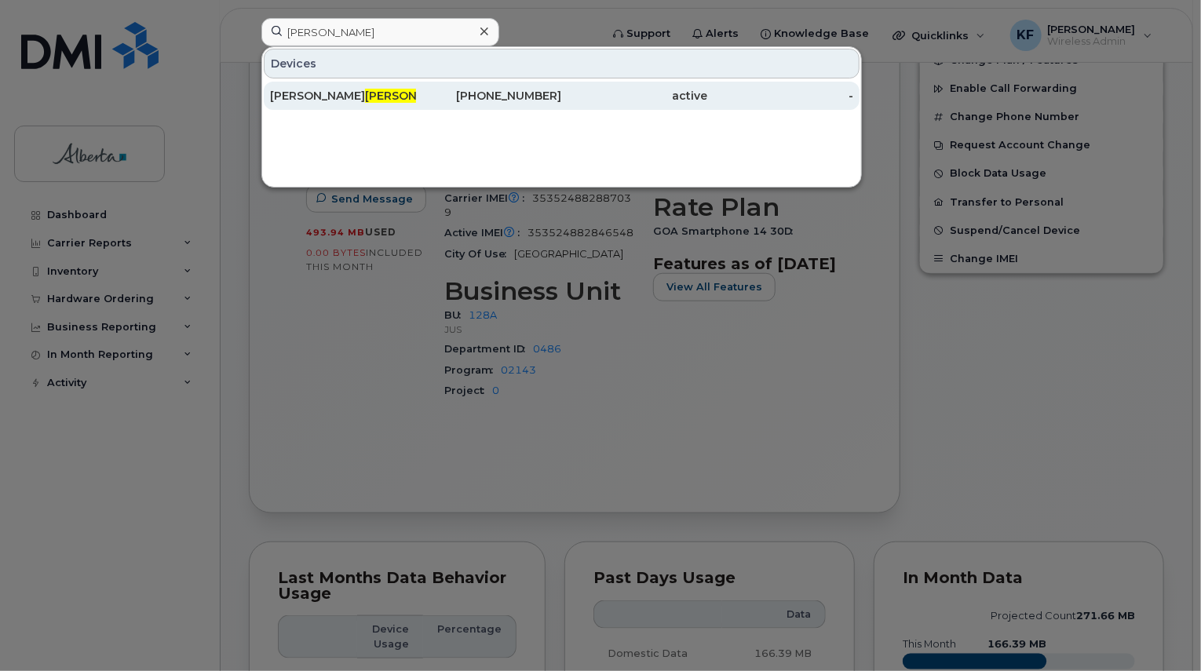
click at [367, 97] on div "[PERSON_NAME]" at bounding box center [343, 96] width 146 height 16
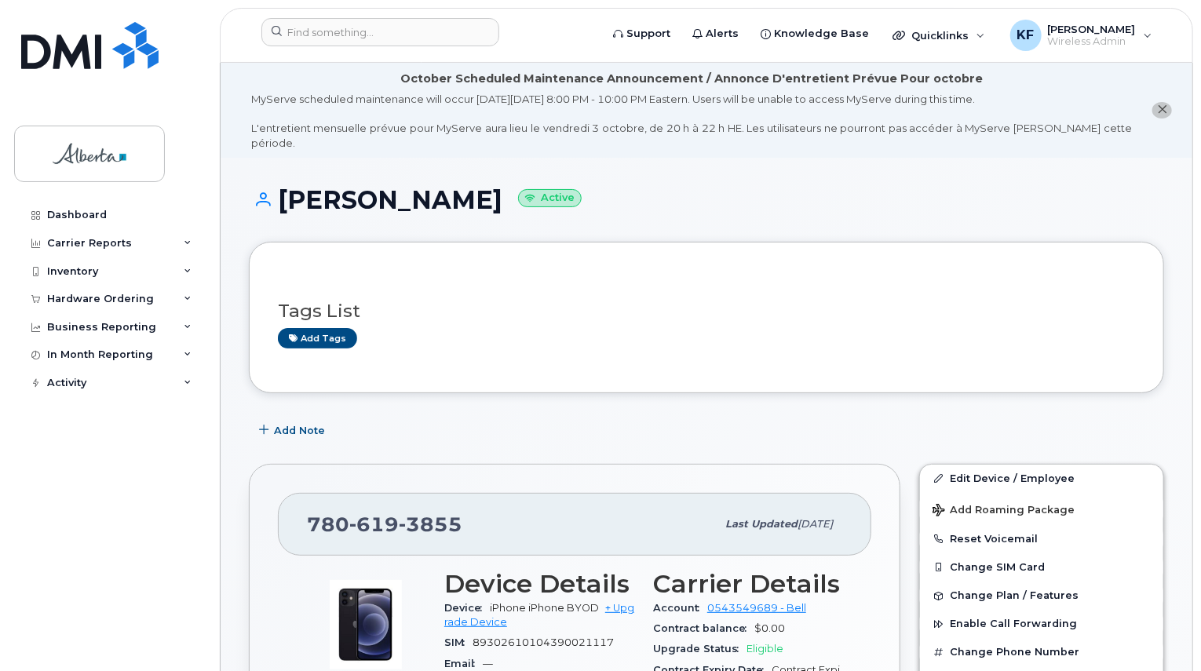
scroll to position [157, 0]
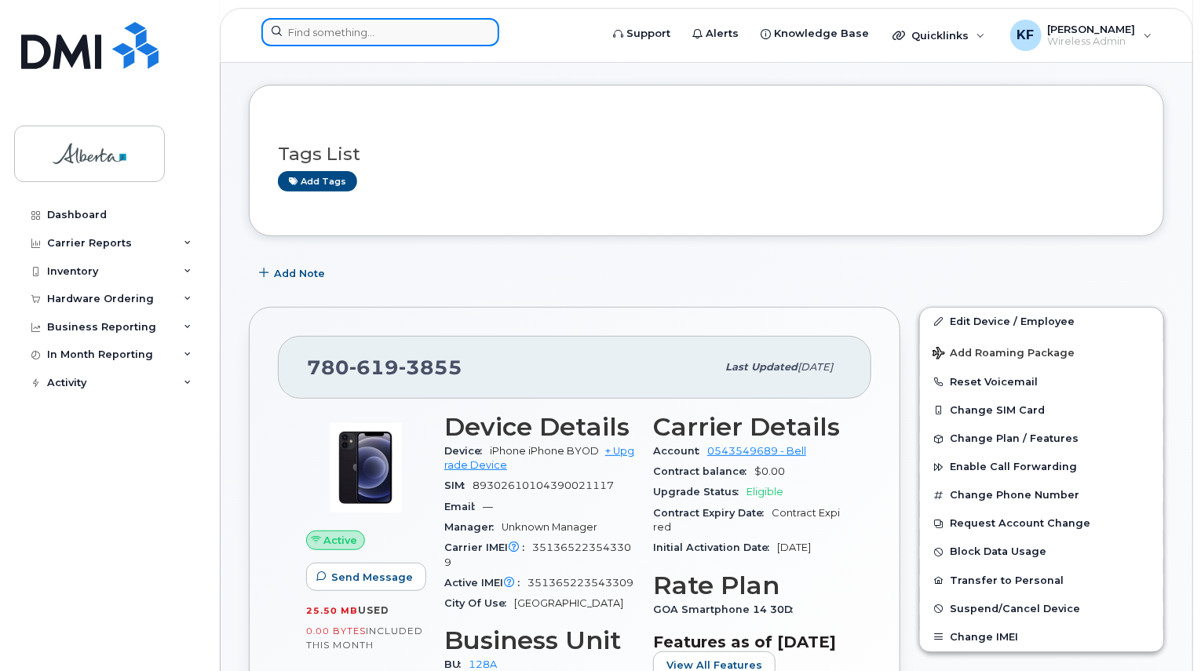
click at [380, 27] on input at bounding box center [380, 32] width 238 height 28
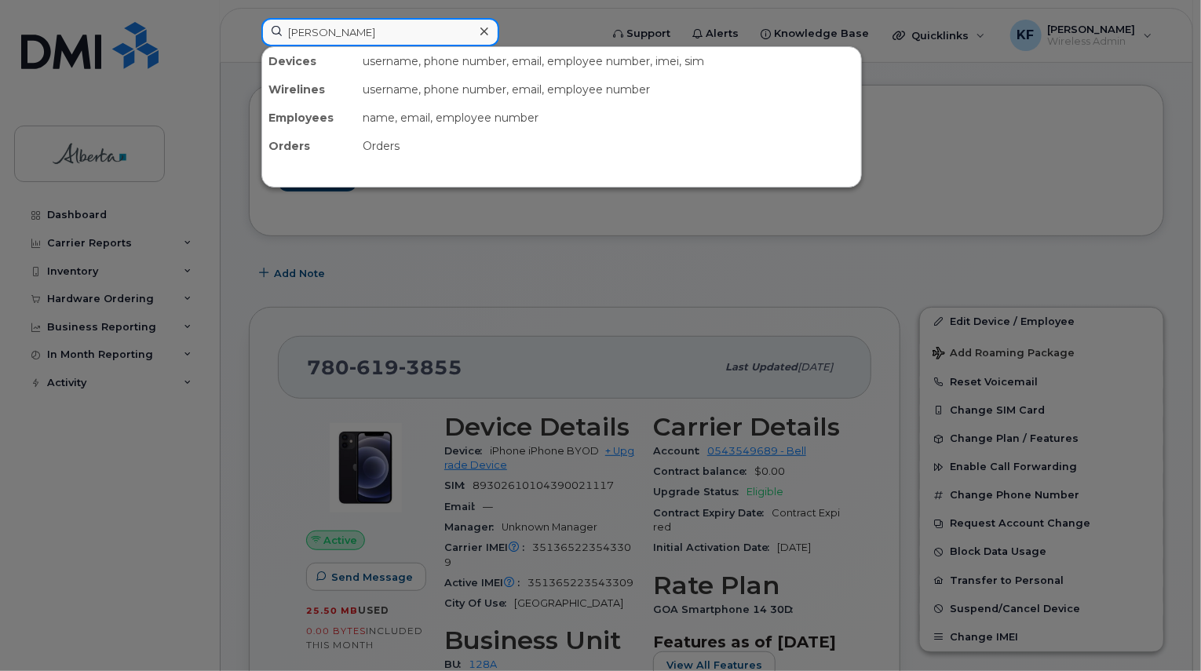
type input "kaminski"
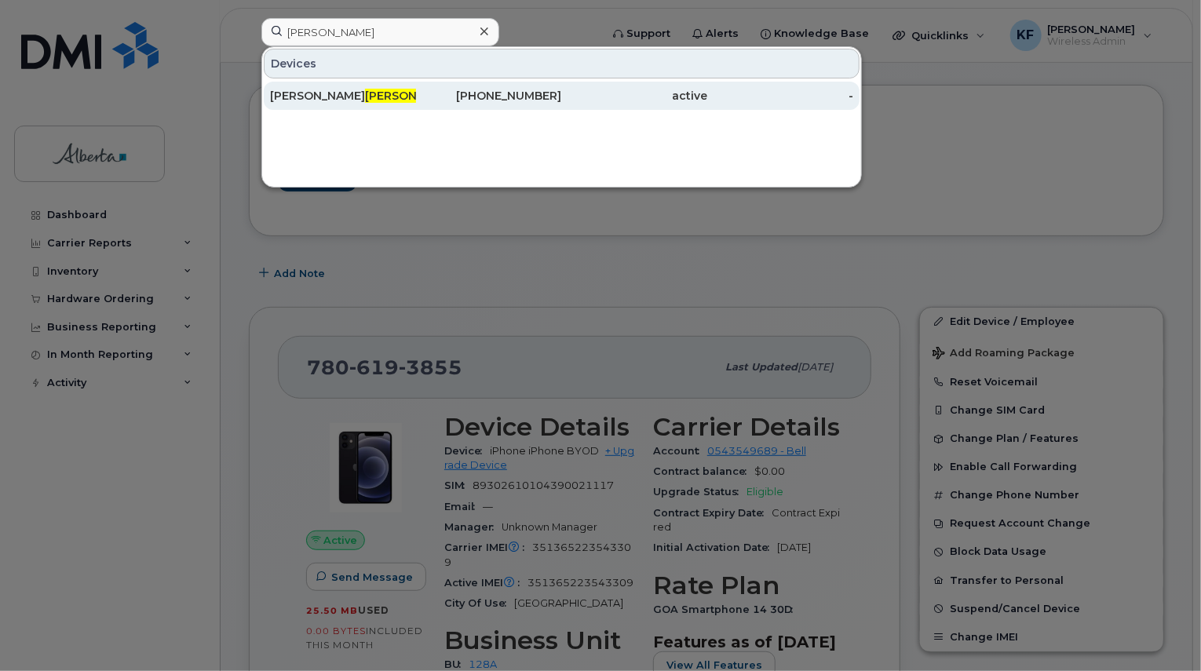
click at [575, 96] on div "active" at bounding box center [635, 96] width 146 height 16
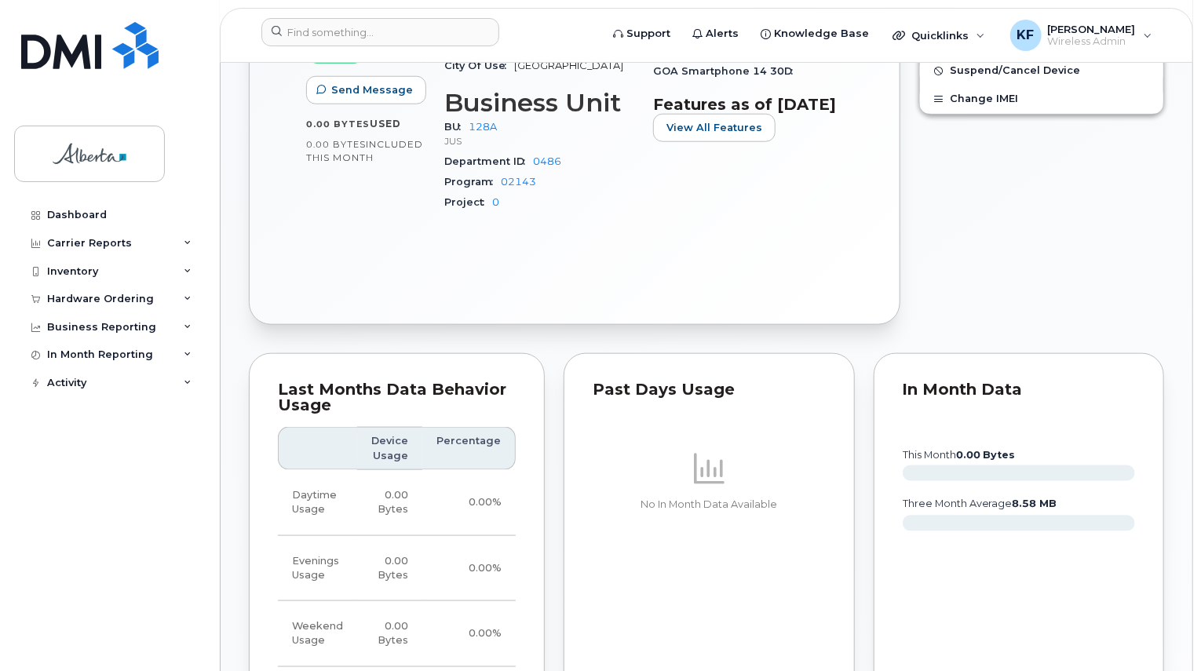
scroll to position [598, 0]
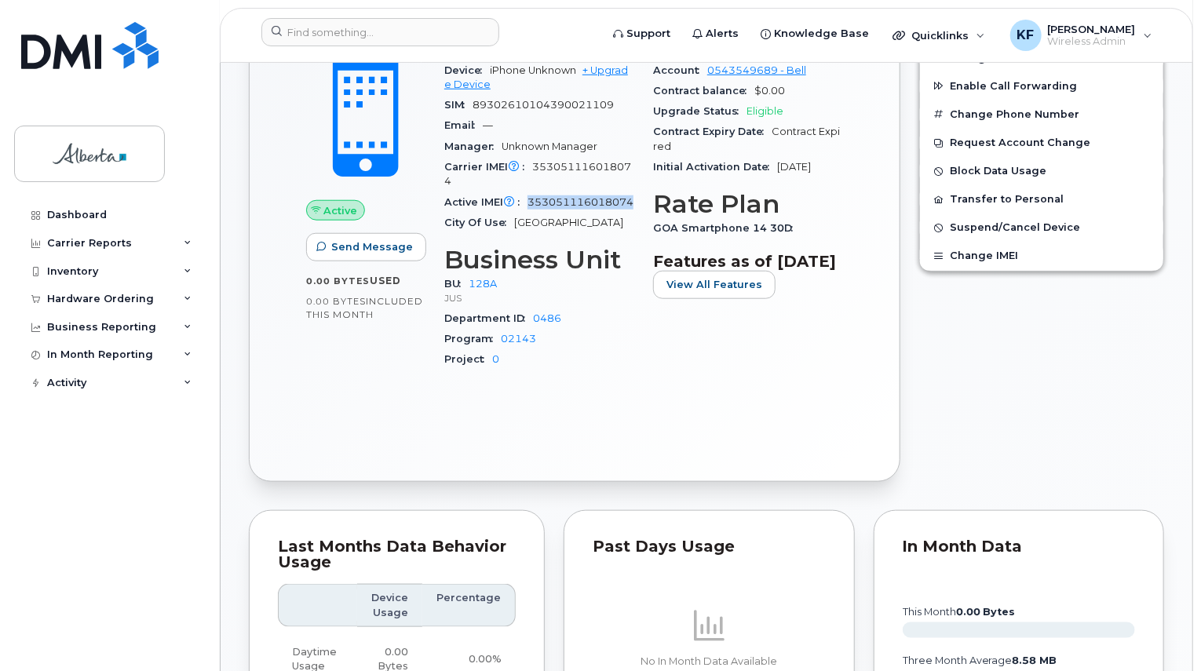
drag, startPoint x: 528, startPoint y: 185, endPoint x: 572, endPoint y: 201, distance: 46.7
click at [572, 201] on div "Active IMEI Active IMEI is refreshed daily with a delay of up to 48 hours follo…" at bounding box center [539, 202] width 190 height 20
copy span "353051116018074"
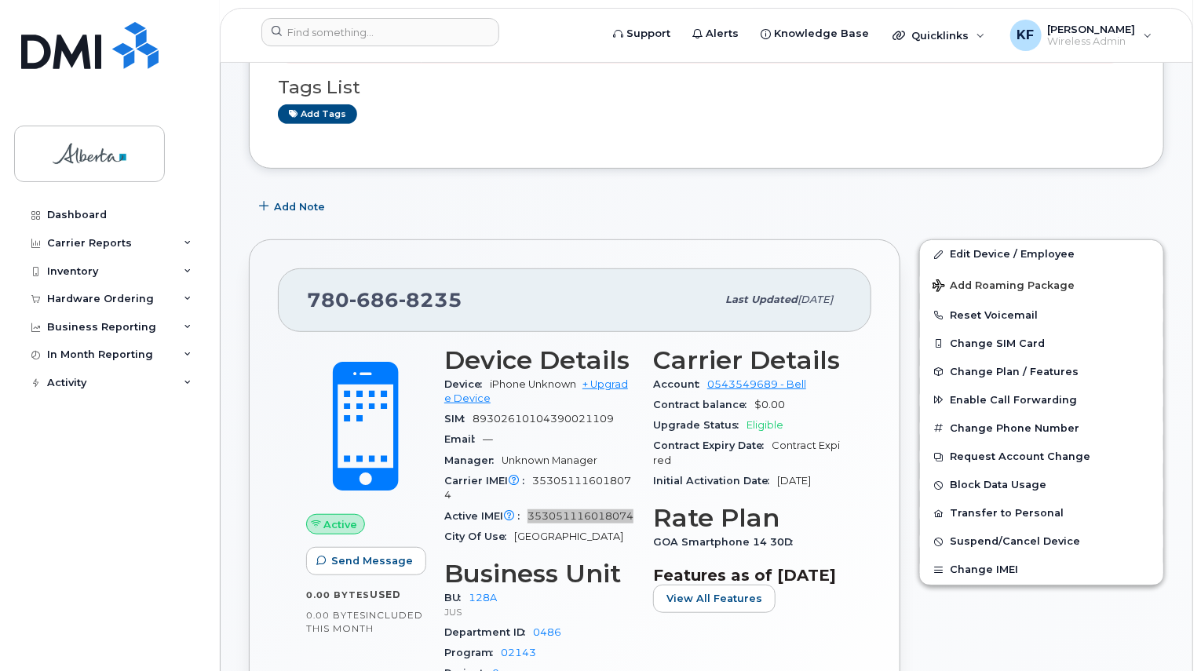
scroll to position [441, 0]
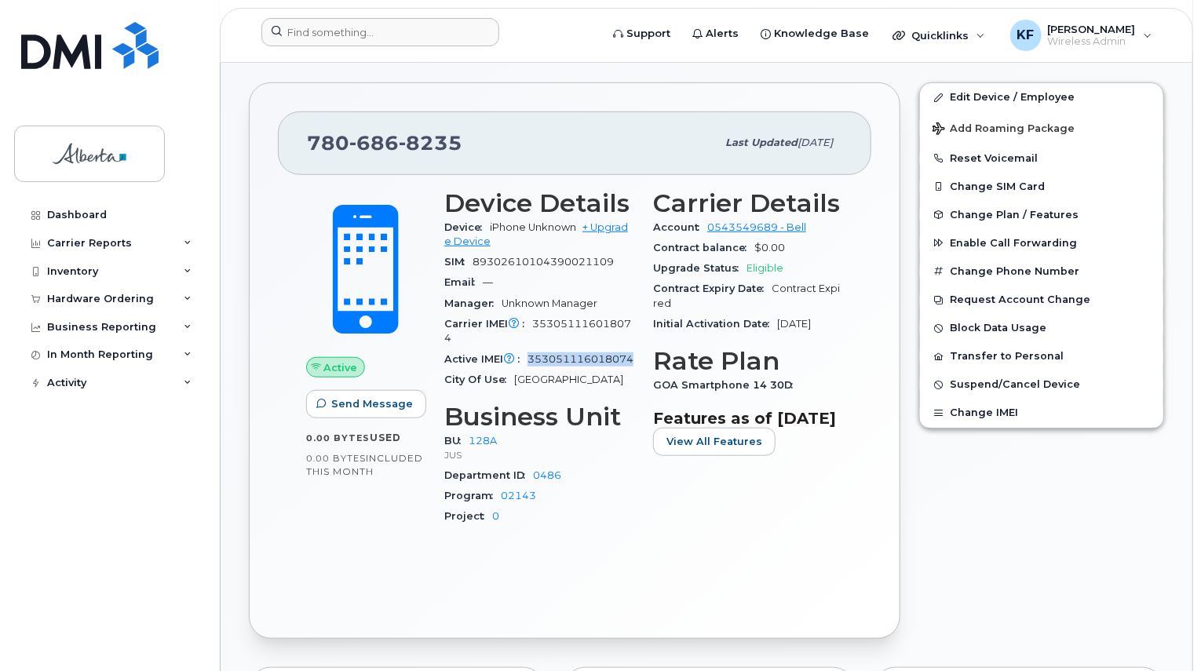
click at [326, 50] on div at bounding box center [425, 35] width 353 height 35
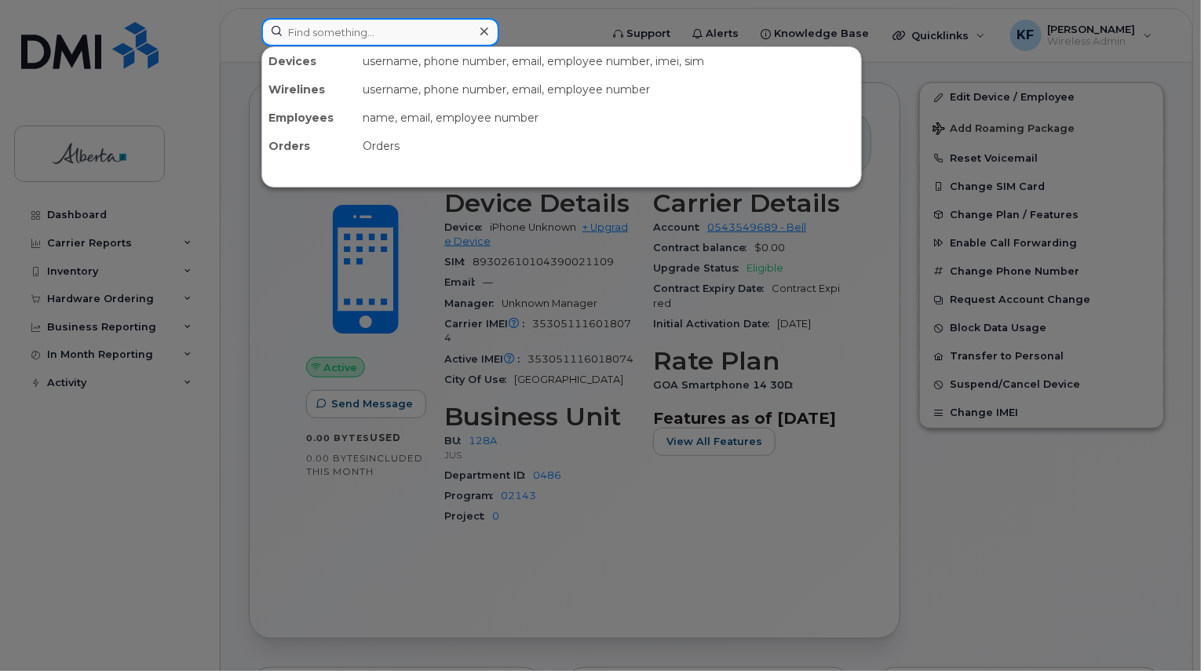
click at [335, 36] on input at bounding box center [380, 32] width 238 height 28
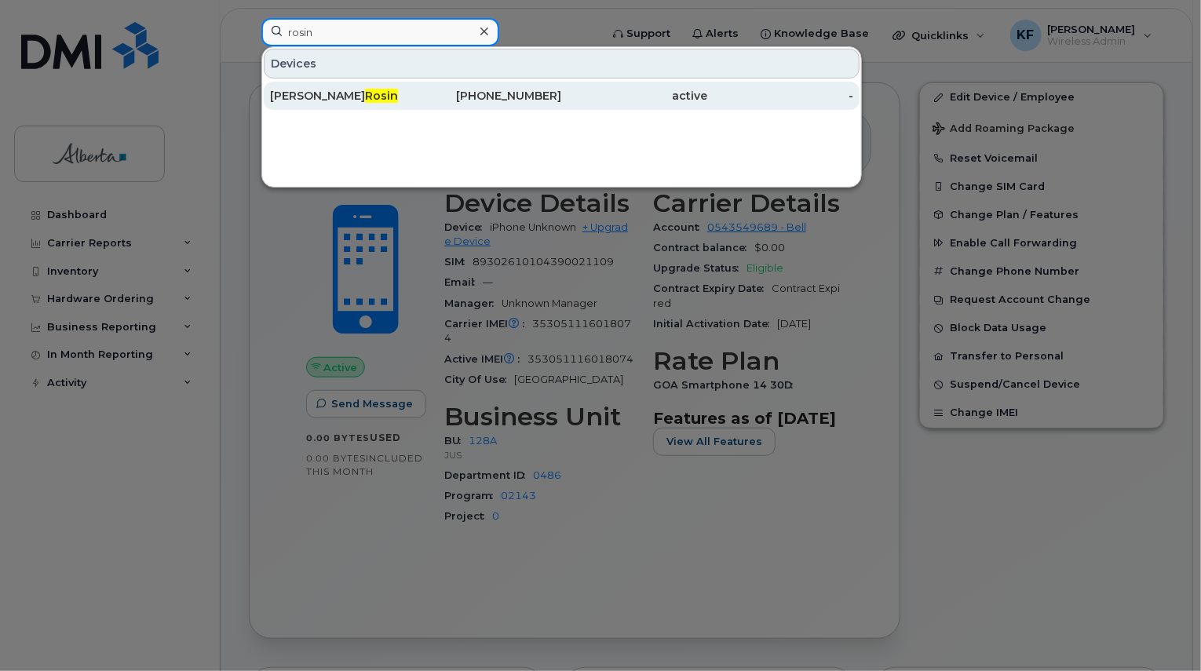
type input "rosin"
click at [430, 97] on div "[PHONE_NUMBER]" at bounding box center [489, 96] width 146 height 16
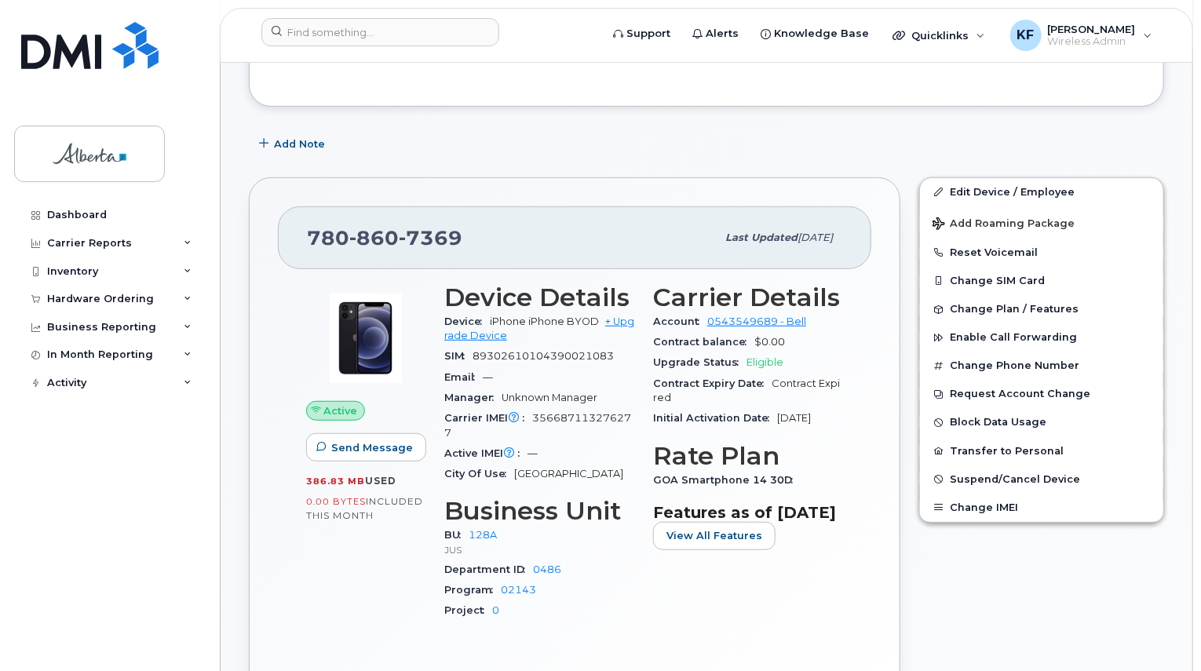
scroll to position [314, 0]
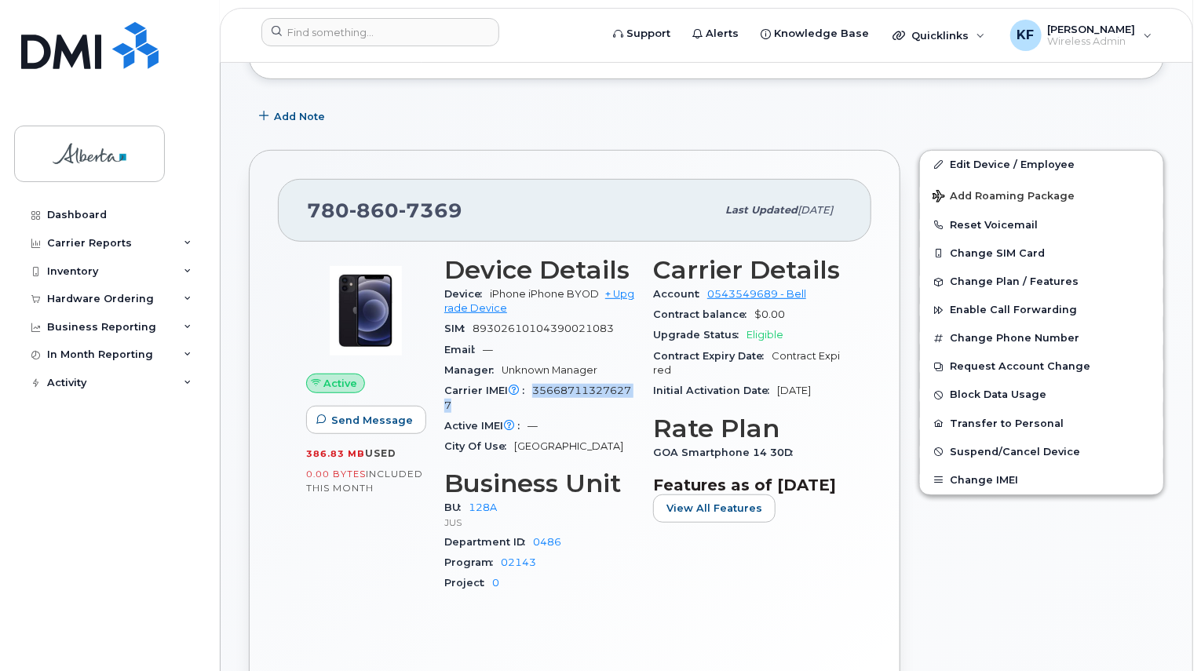
drag, startPoint x: 533, startPoint y: 378, endPoint x: 562, endPoint y: 385, distance: 29.9
click at [562, 385] on div "Carrier IMEI Carrier IMEI is reported during the last billing cycle or change o…" at bounding box center [539, 398] width 190 height 35
copy span "356687113276277"
click at [400, 40] on input at bounding box center [380, 32] width 238 height 28
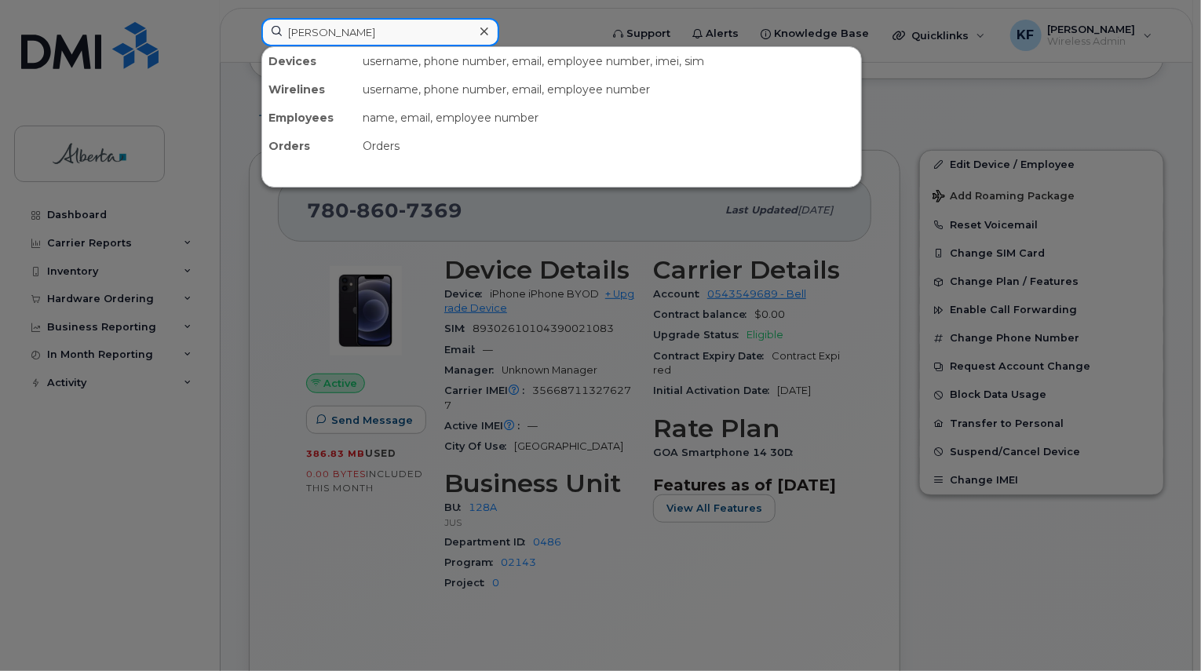
type input "mitchell"
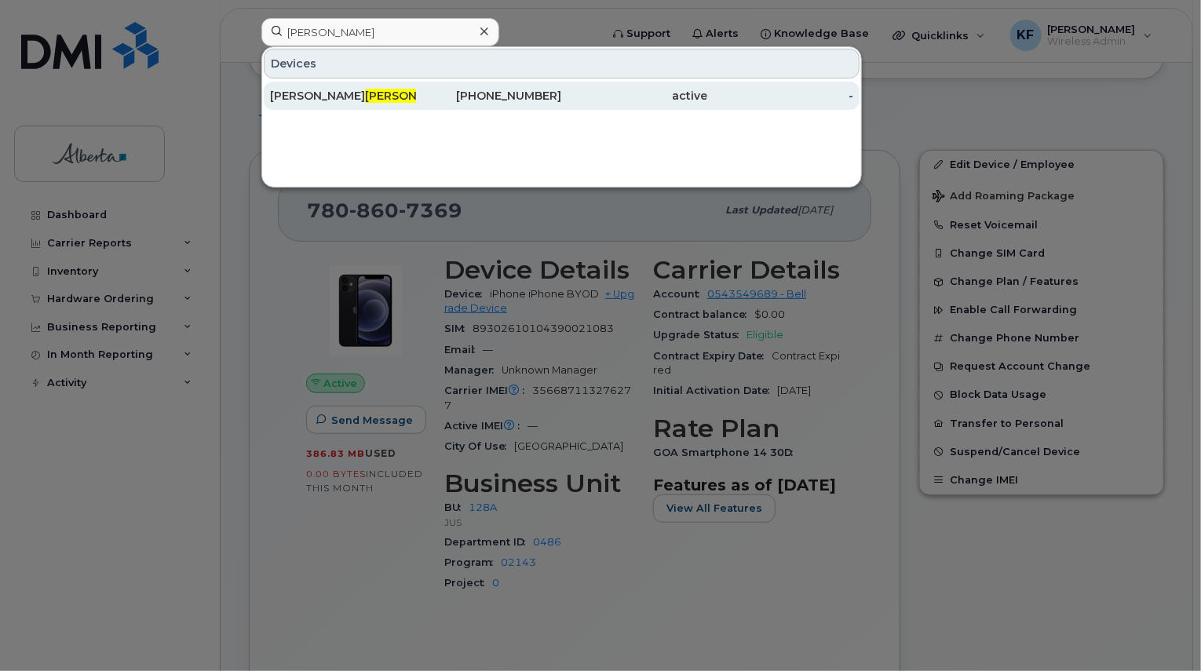
click at [551, 89] on div "780-868-0780" at bounding box center [489, 96] width 146 height 16
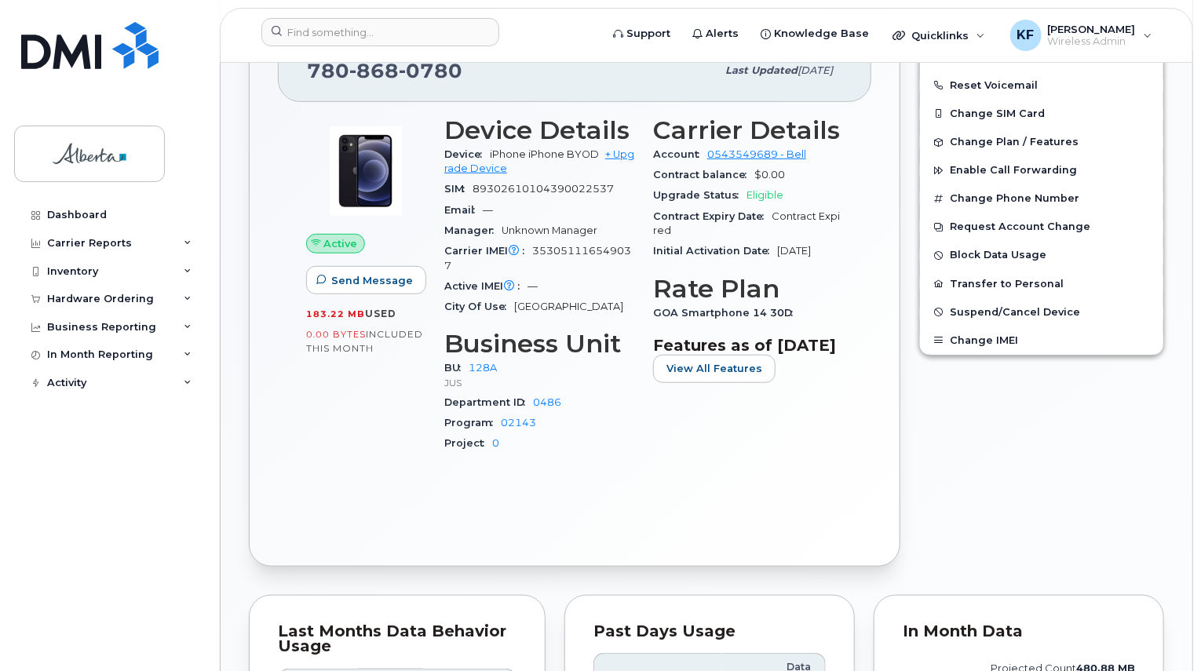
scroll to position [457, 0]
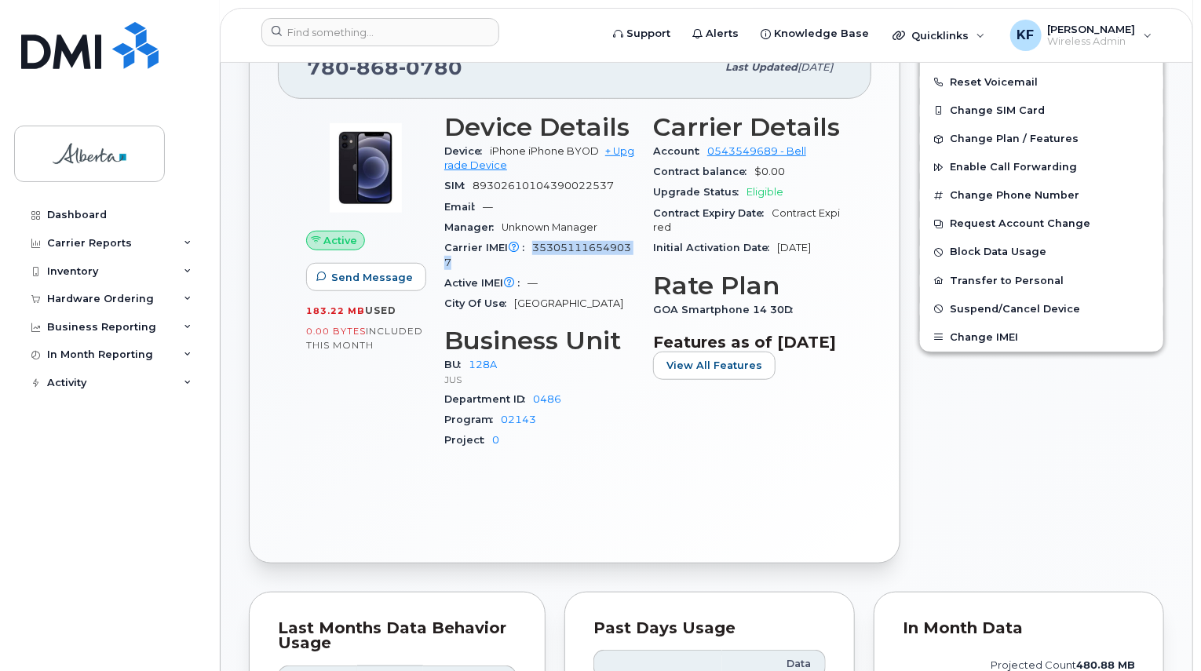
drag, startPoint x: 533, startPoint y: 232, endPoint x: 554, endPoint y: 248, distance: 26.9
click at [554, 248] on div "Carrier IMEI Carrier IMEI is reported during the last billing cycle or change o…" at bounding box center [539, 255] width 190 height 35
copy span "353051116549037"
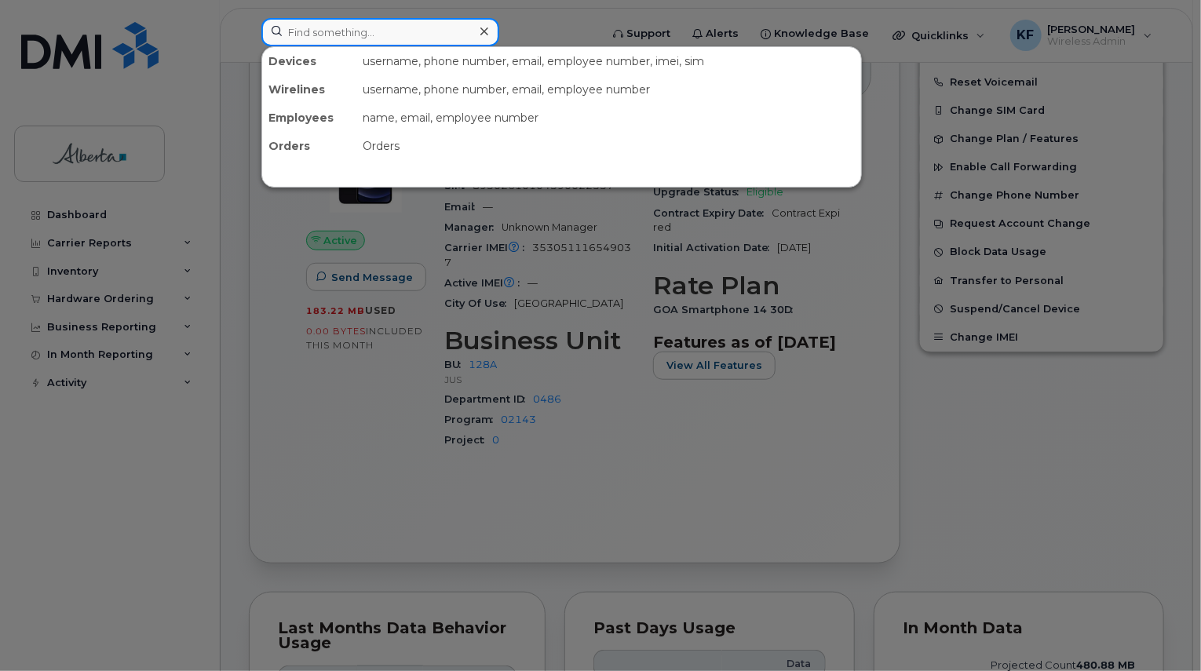
click at [422, 24] on input at bounding box center [380, 32] width 238 height 28
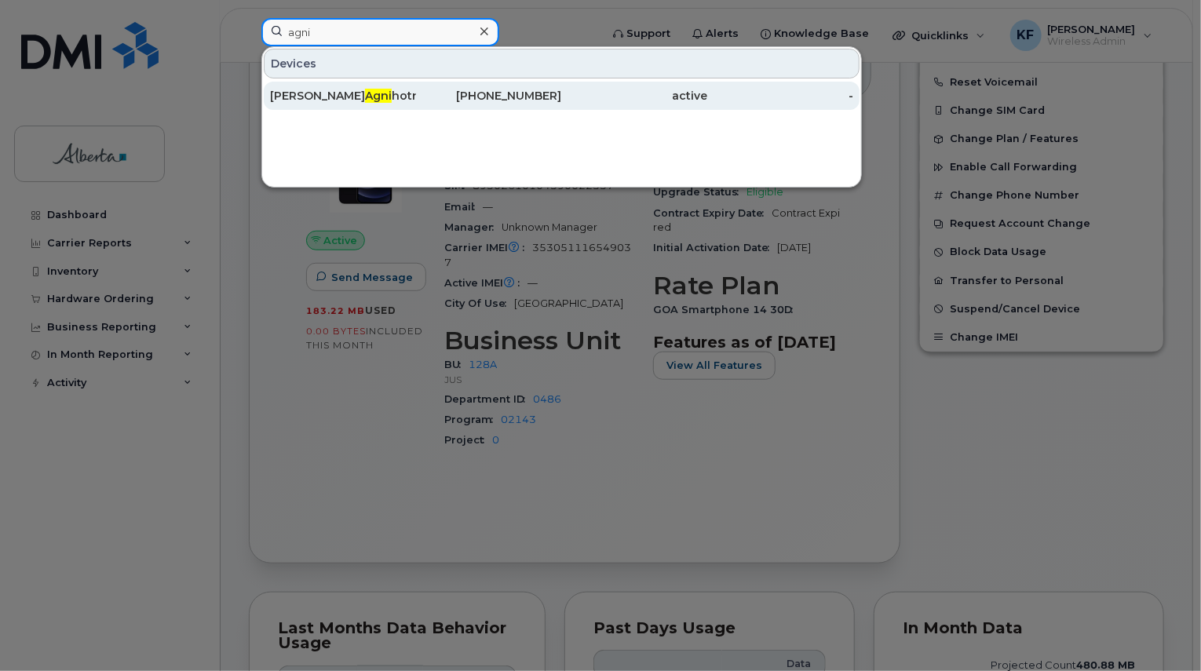
type input "agni"
click at [488, 96] on div "780-910-2732" at bounding box center [489, 96] width 146 height 16
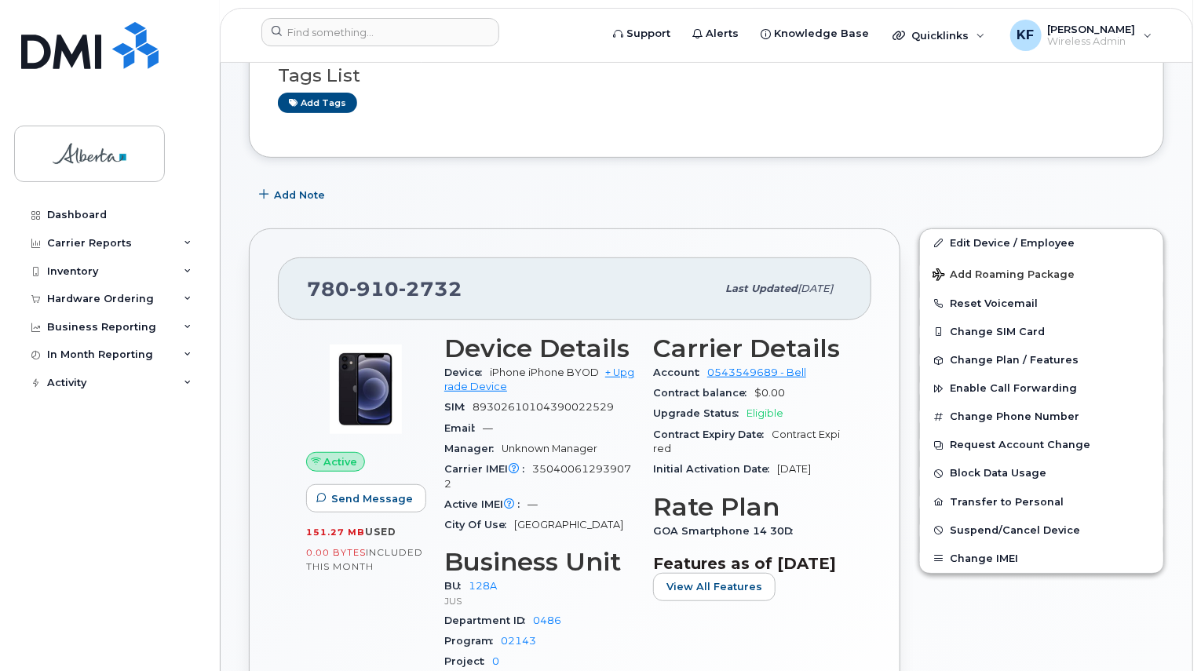
scroll to position [393, 0]
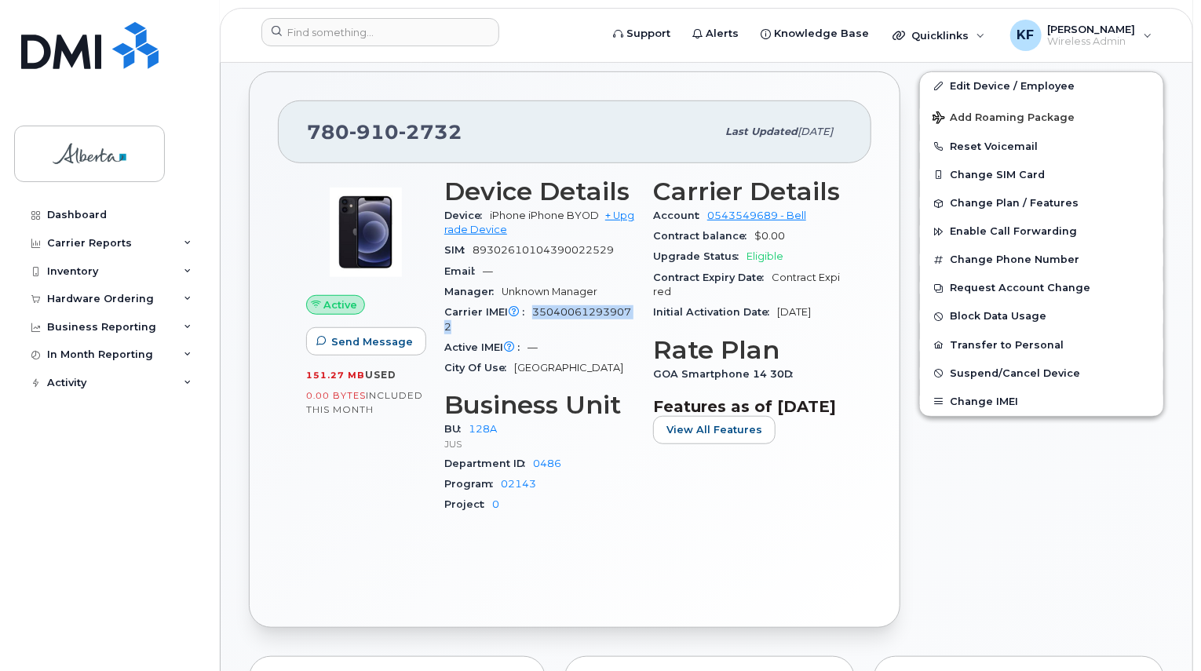
drag, startPoint x: 531, startPoint y: 292, endPoint x: 567, endPoint y: 314, distance: 42.3
click at [567, 314] on div "Carrier IMEI Carrier IMEI is reported during the last billing cycle or change o…" at bounding box center [539, 319] width 190 height 35
copy span "350400612939072"
click at [466, 34] on input at bounding box center [380, 32] width 238 height 28
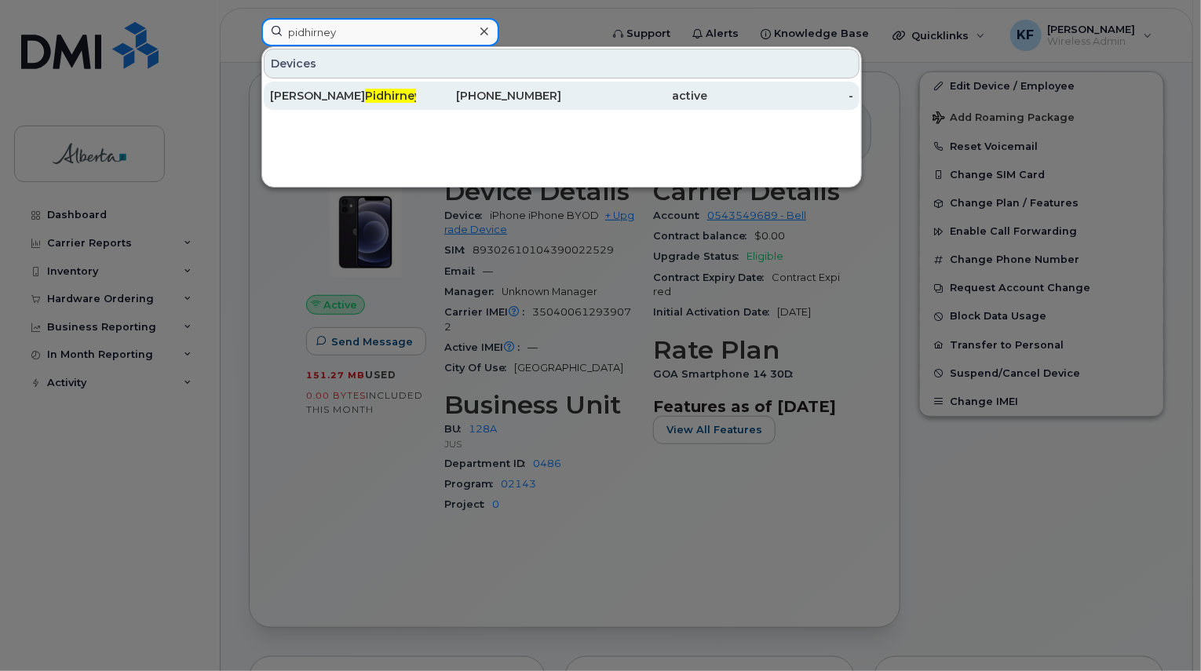
type input "pidhirney"
click at [452, 90] on div "[PHONE_NUMBER]" at bounding box center [489, 96] width 146 height 16
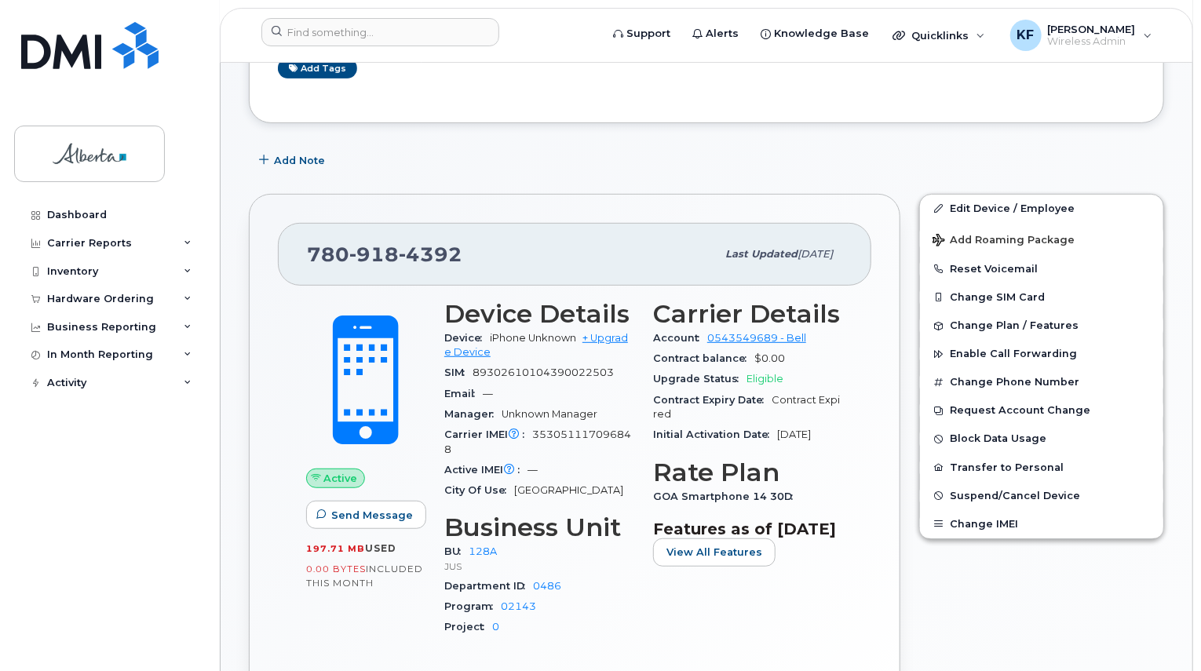
scroll to position [393, 0]
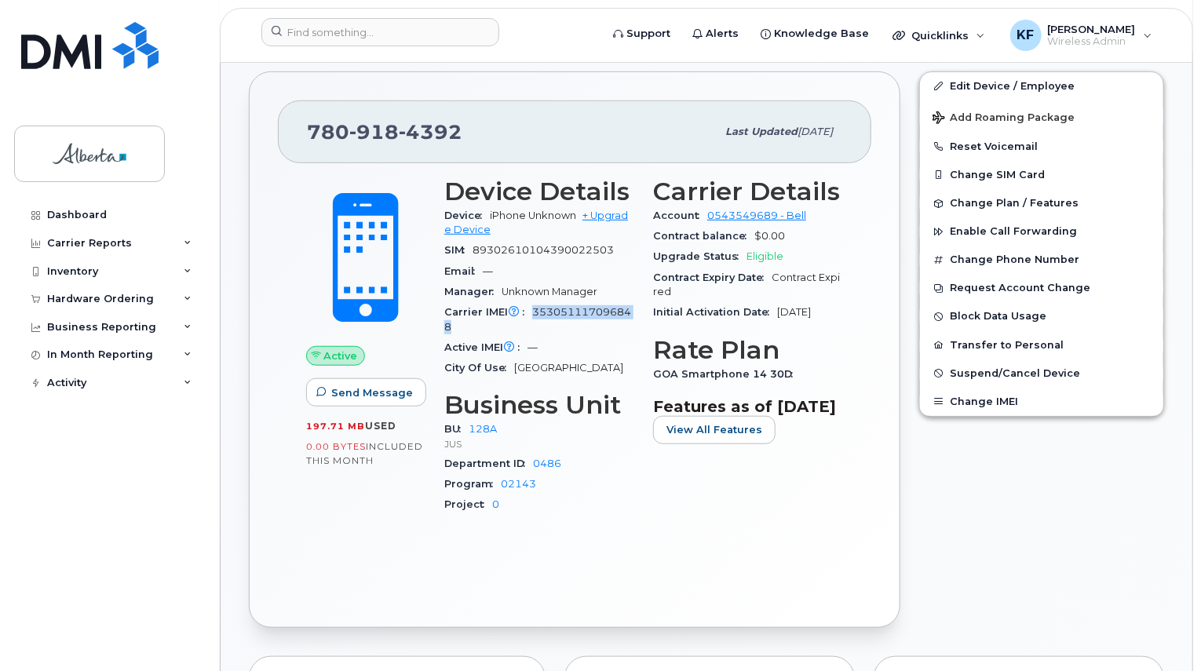
drag, startPoint x: 537, startPoint y: 300, endPoint x: 562, endPoint y: 313, distance: 28.4
click at [562, 313] on div "Carrier IMEI Carrier IMEI is reported during the last billing cycle or change o…" at bounding box center [539, 319] width 190 height 35
click at [343, 31] on input at bounding box center [380, 32] width 238 height 28
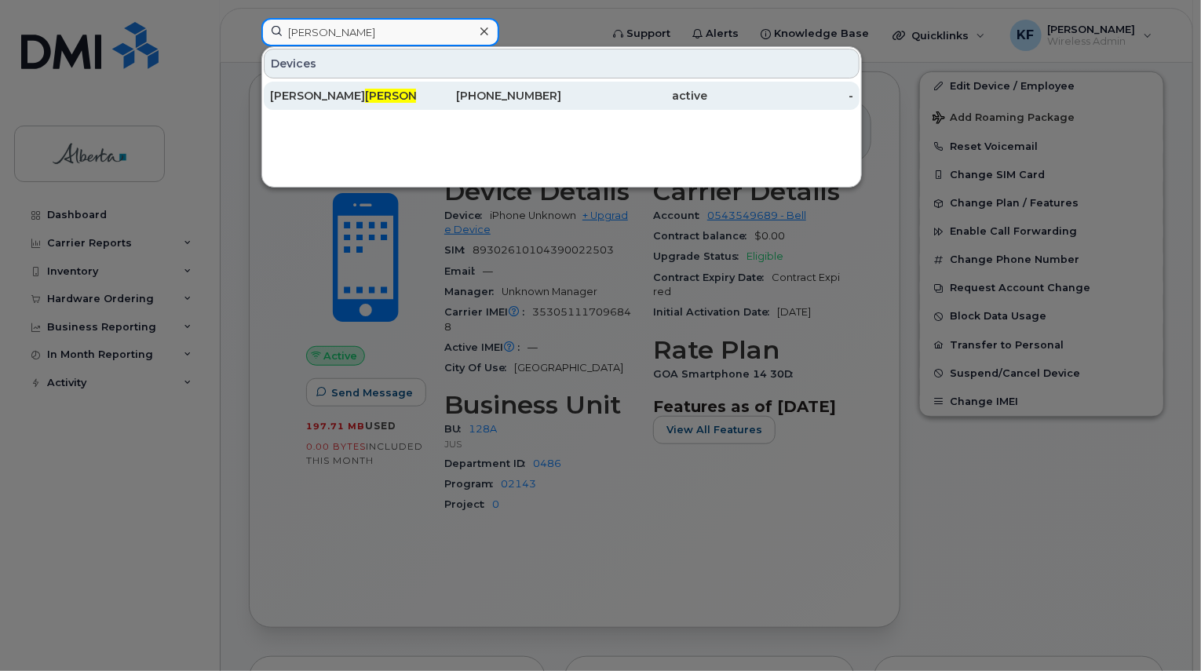
type input "[PERSON_NAME]"
click at [404, 96] on div "[PERSON_NAME]" at bounding box center [343, 96] width 146 height 16
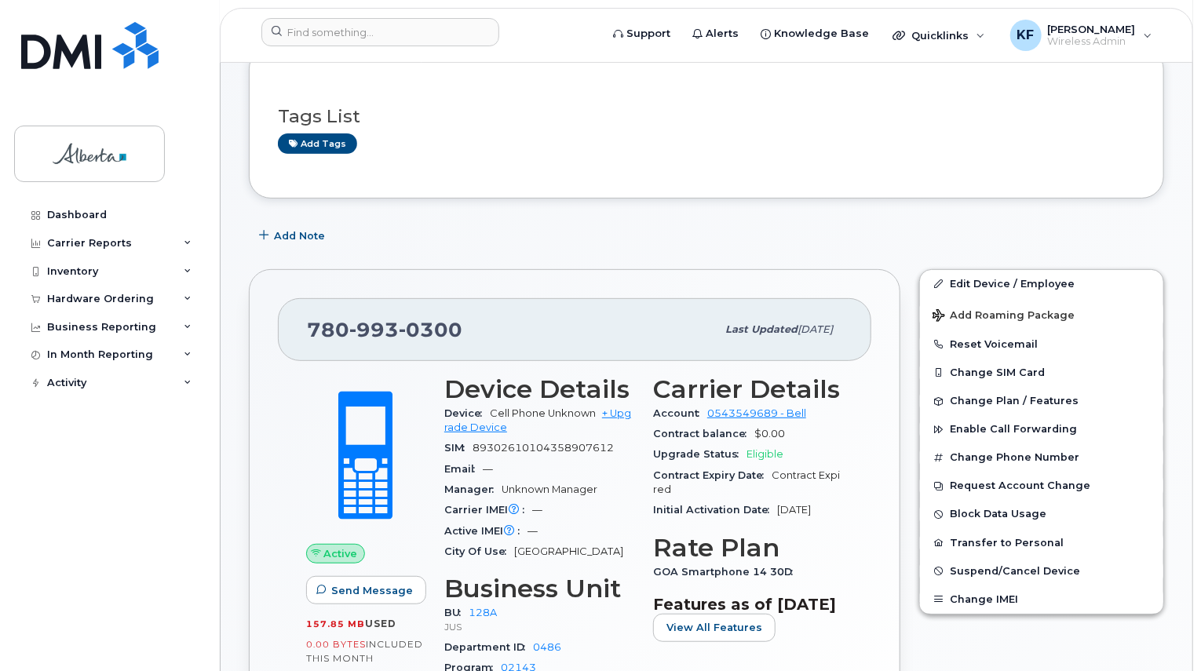
scroll to position [314, 0]
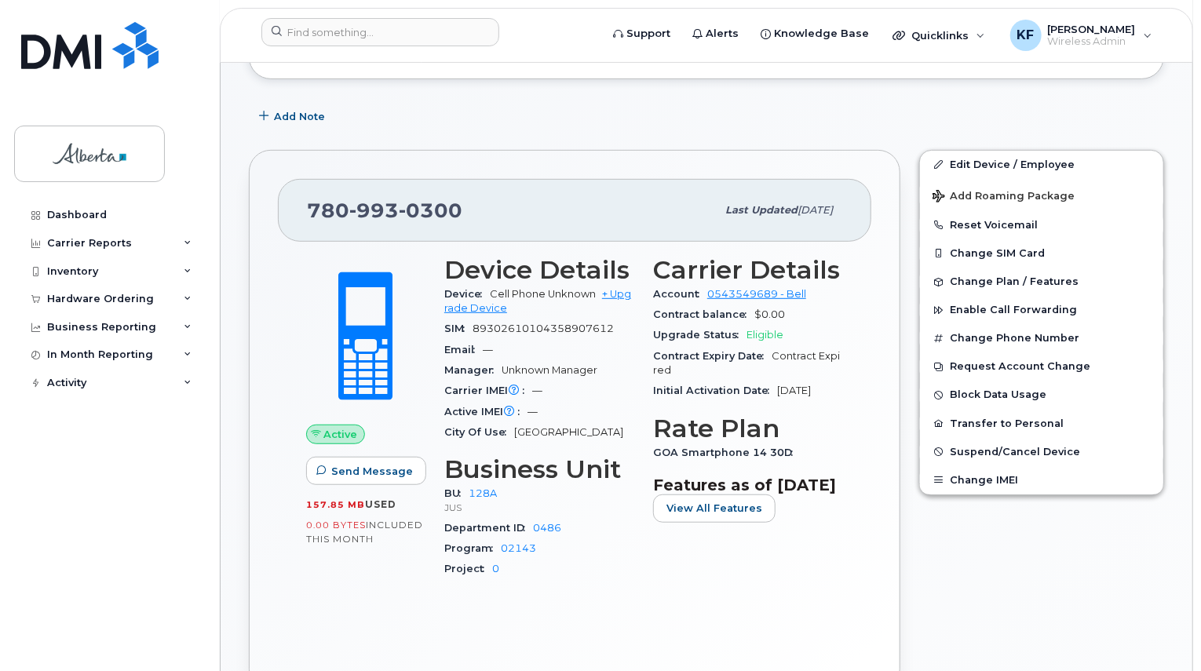
click at [1002, 524] on div "Edit Device / Employee Add Roaming Package Reset Voicemail Change SIM Card Chan…" at bounding box center [1042, 421] width 264 height 561
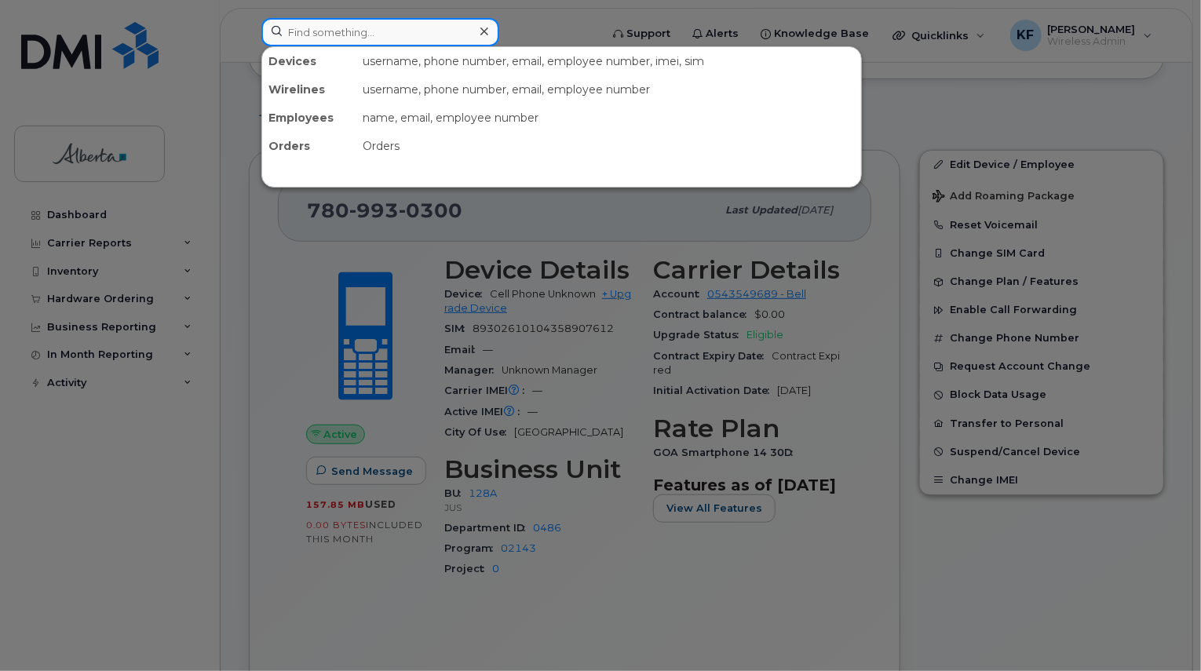
click at [380, 24] on input at bounding box center [380, 32] width 238 height 28
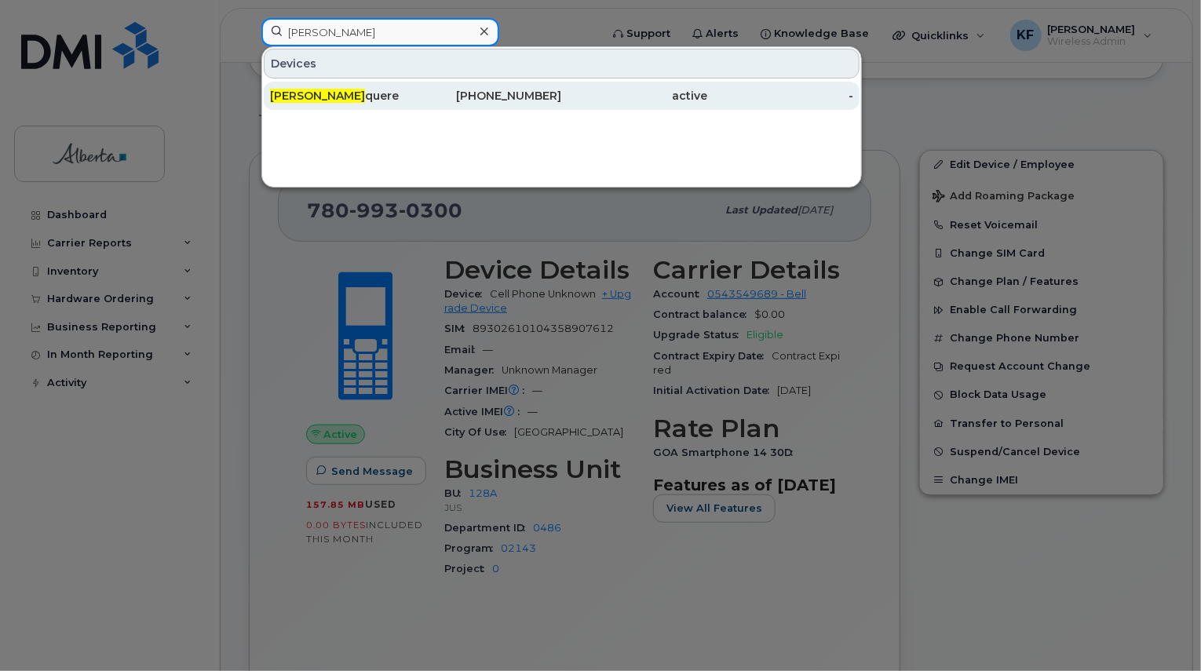
type input "[PERSON_NAME]"
click at [411, 97] on div "[PERSON_NAME]" at bounding box center [343, 96] width 146 height 16
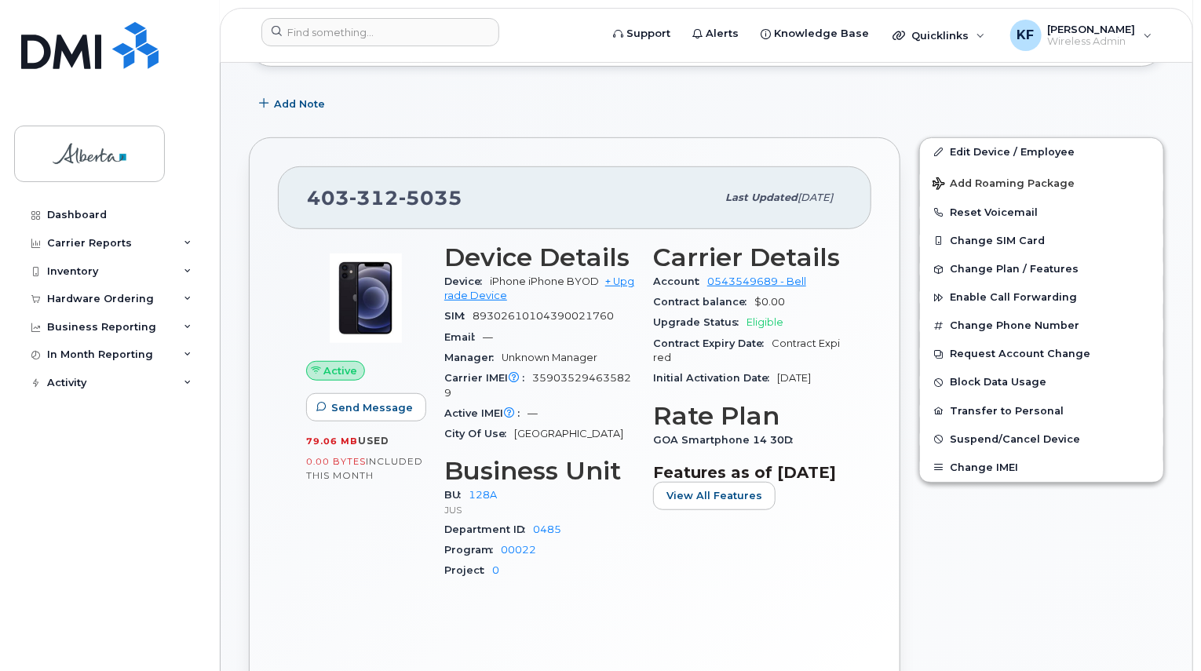
scroll to position [393, 0]
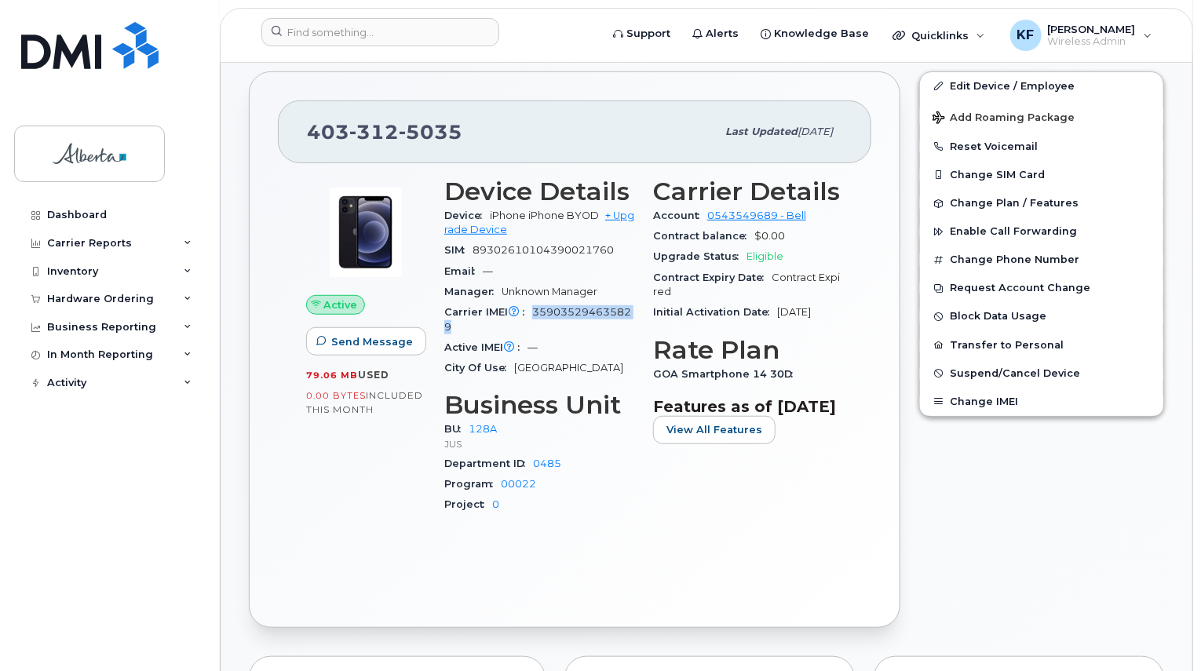
drag, startPoint x: 532, startPoint y: 300, endPoint x: 568, endPoint y: 314, distance: 38.8
click at [568, 314] on div "Carrier IMEI Carrier IMEI is reported during the last billing cycle or change o…" at bounding box center [539, 319] width 190 height 35
copy span "359035294635829"
click at [372, 29] on input at bounding box center [380, 32] width 238 height 28
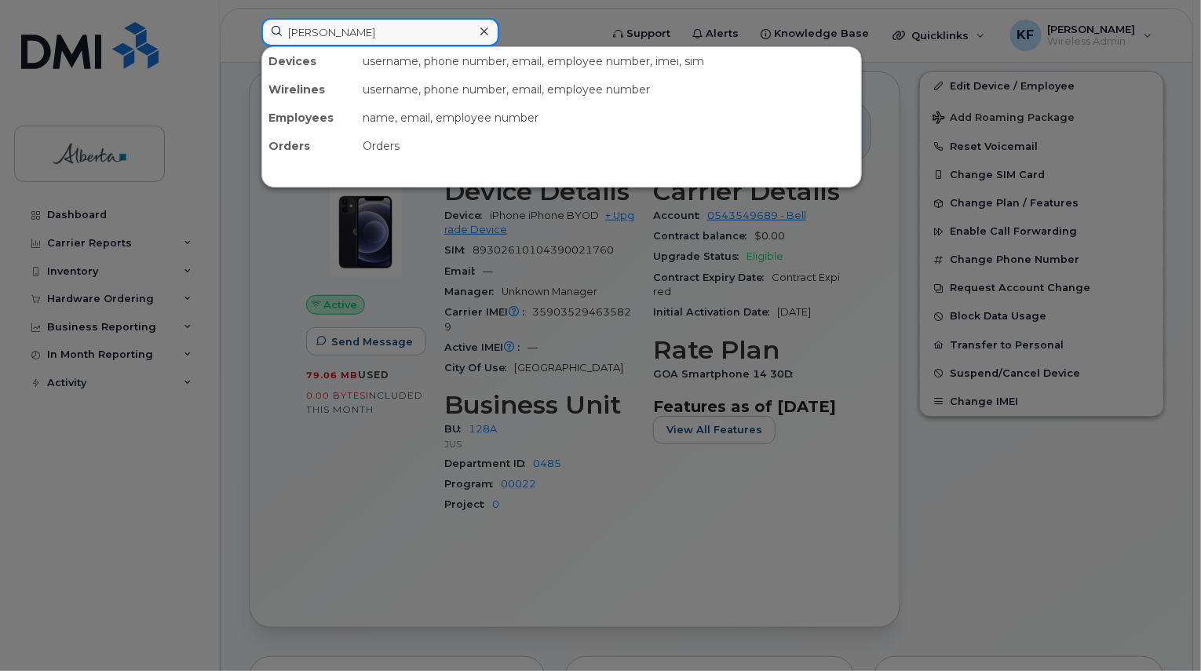
type input "[PERSON_NAME]"
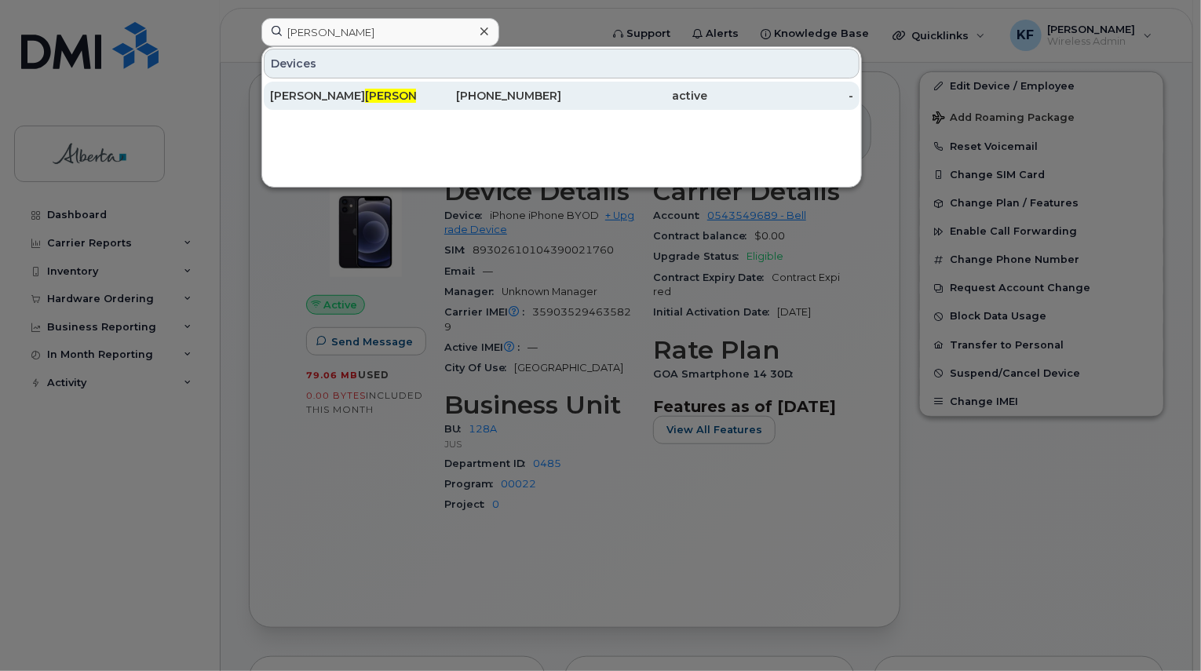
click at [531, 90] on div "[PHONE_NUMBER]" at bounding box center [489, 96] width 146 height 16
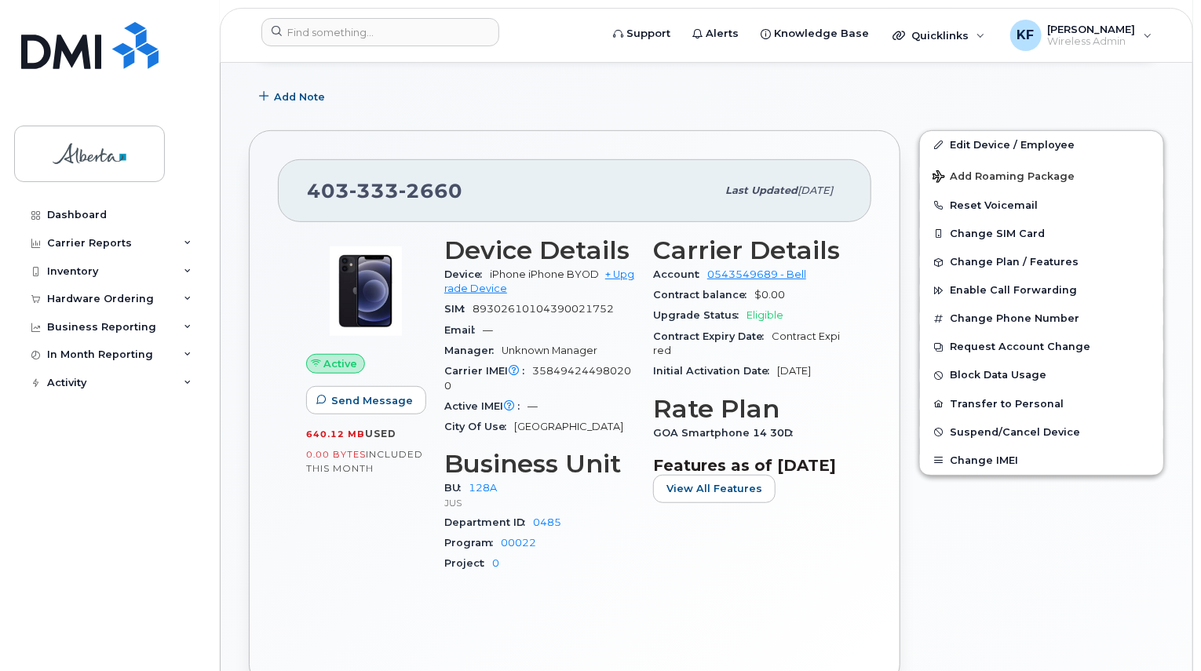
scroll to position [393, 0]
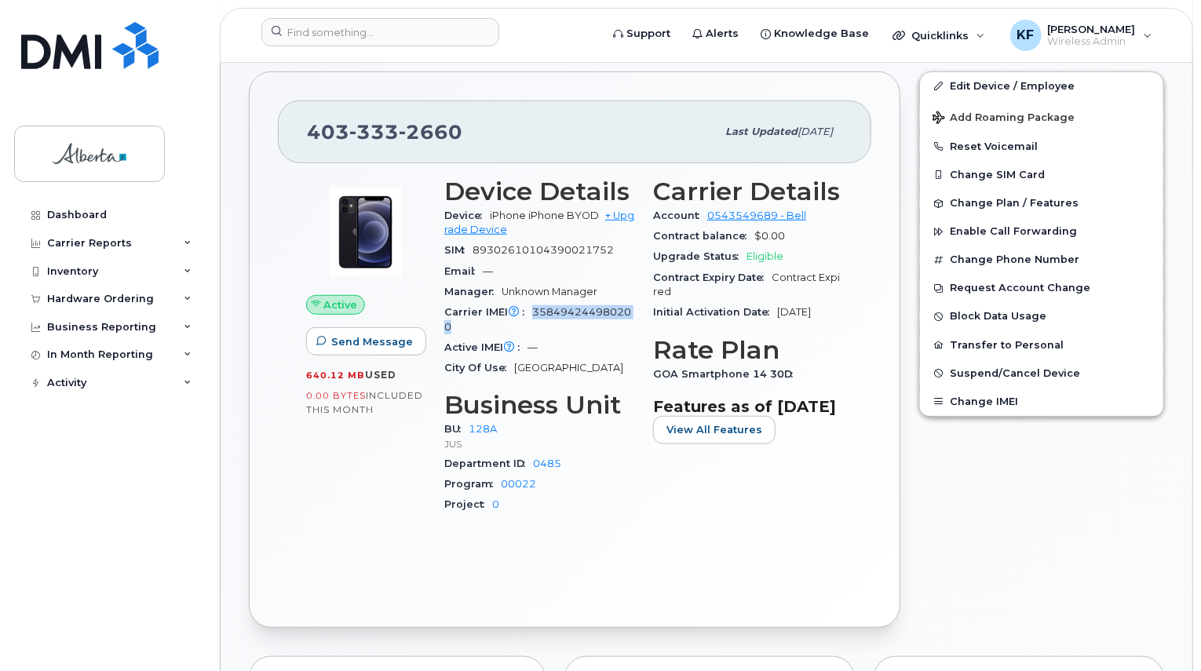
drag, startPoint x: 534, startPoint y: 298, endPoint x: 557, endPoint y: 307, distance: 25.1
click at [557, 307] on div "Carrier IMEI Carrier IMEI is reported during the last billing cycle or change o…" at bounding box center [539, 319] width 190 height 35
copy span "358494244980200"
click at [330, 35] on input at bounding box center [380, 32] width 238 height 28
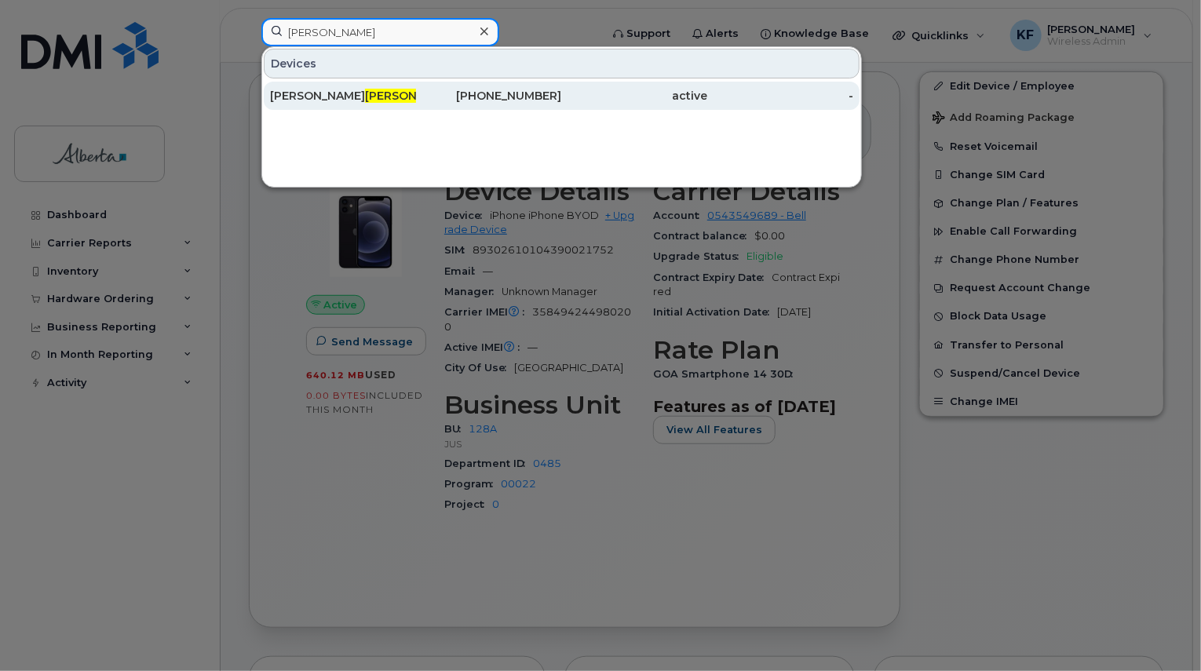
type input "[PERSON_NAME]"
click at [365, 94] on span "[PERSON_NAME]" at bounding box center [412, 96] width 95 height 14
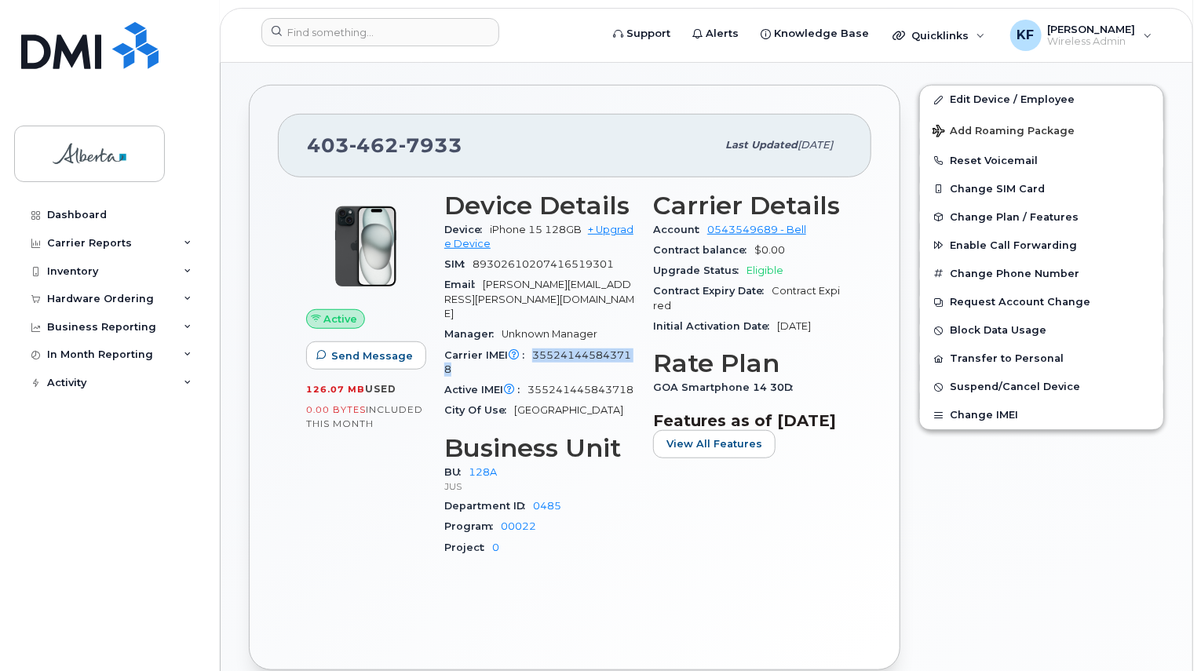
scroll to position [378, 0]
drag, startPoint x: 532, startPoint y: 321, endPoint x: 553, endPoint y: 339, distance: 27.8
click at [553, 345] on div "Carrier IMEI Carrier IMEI is reported during the last billing cycle or change o…" at bounding box center [539, 362] width 190 height 35
copy span "355241445843718"
click at [338, 31] on input at bounding box center [380, 32] width 238 height 28
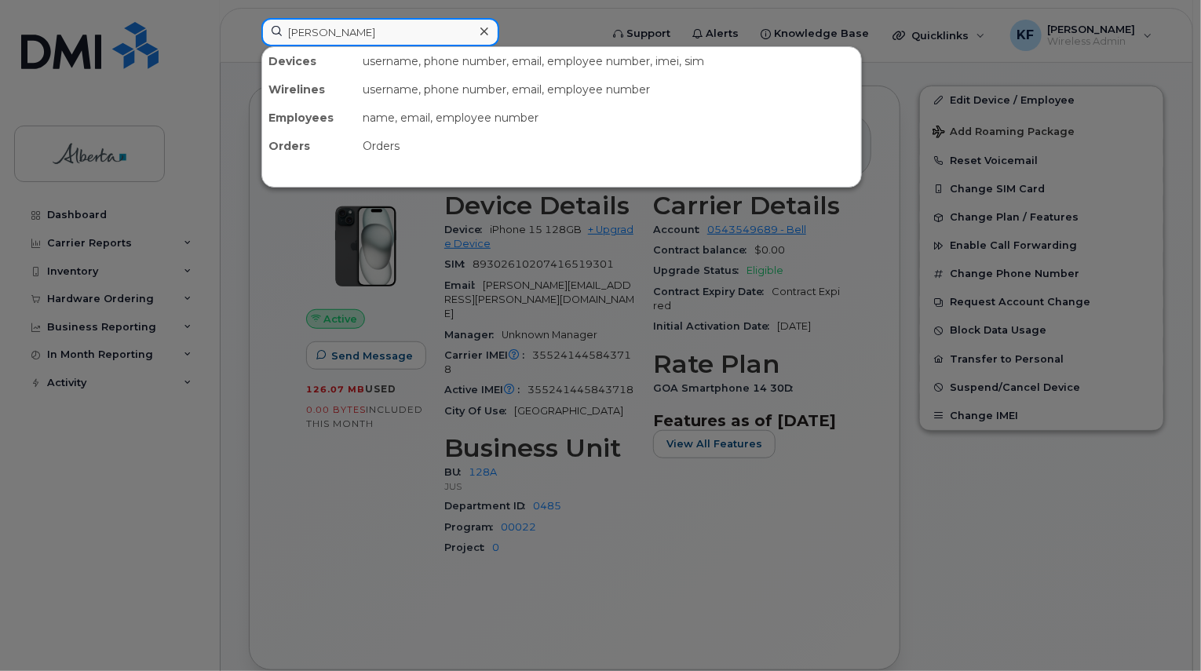
type input "[PERSON_NAME]"
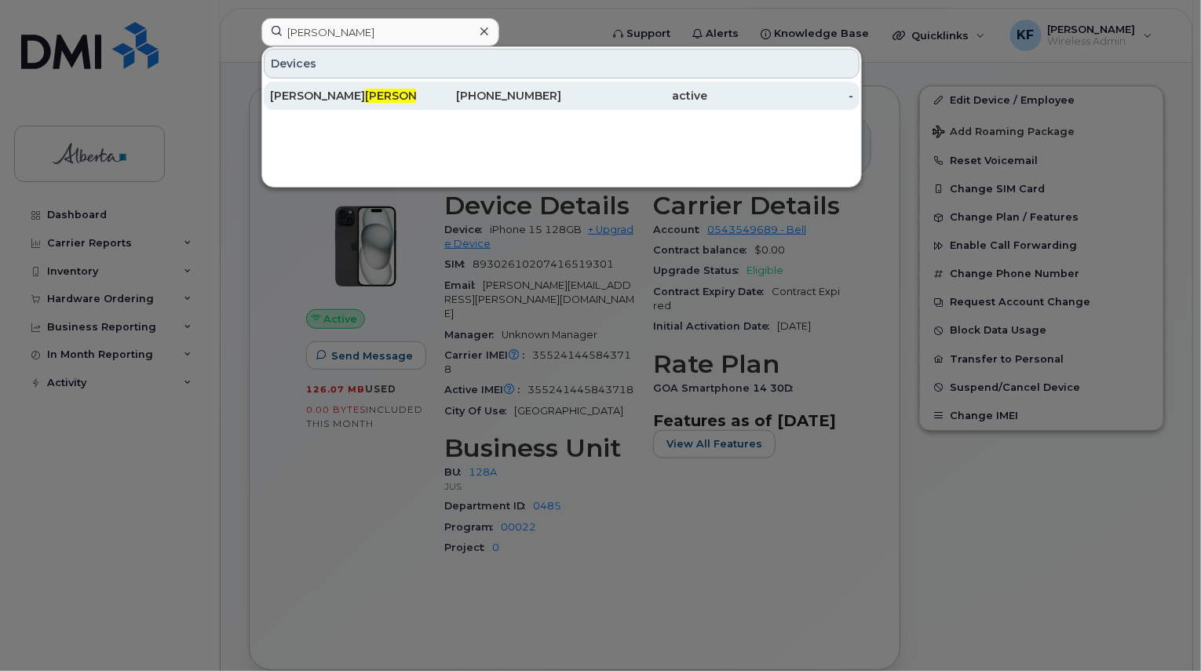
click at [365, 100] on span "[PERSON_NAME]" at bounding box center [412, 96] width 95 height 14
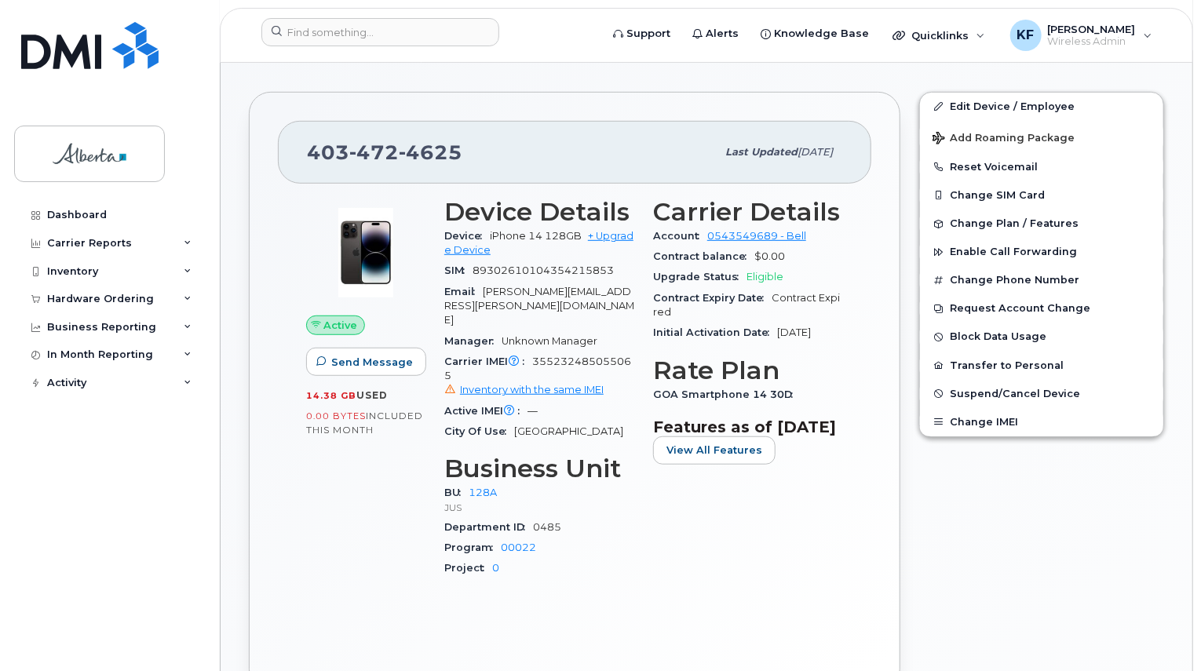
scroll to position [393, 0]
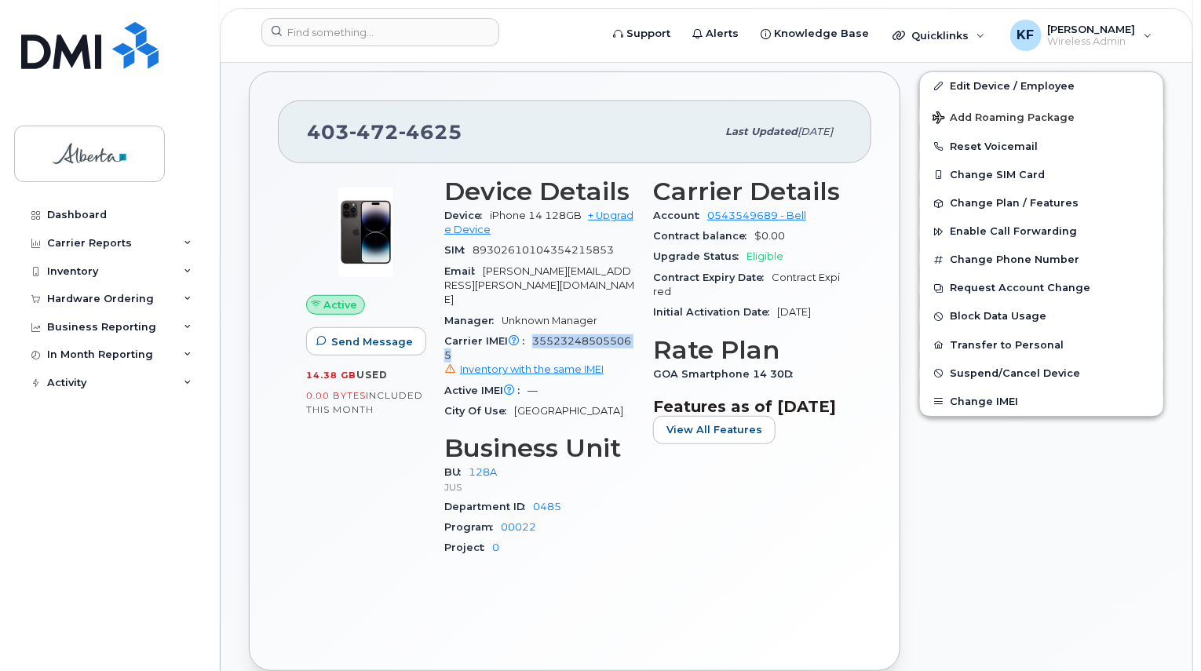
drag, startPoint x: 530, startPoint y: 309, endPoint x: 641, endPoint y: 324, distance: 112.5
click at [641, 324] on div "Device Details Device iPhone 14 128GB + Upgrade Device SIM [TECHNICAL_ID] Email…" at bounding box center [539, 374] width 209 height 413
copy span "355232485055065"
click at [334, 43] on input at bounding box center [380, 32] width 238 height 28
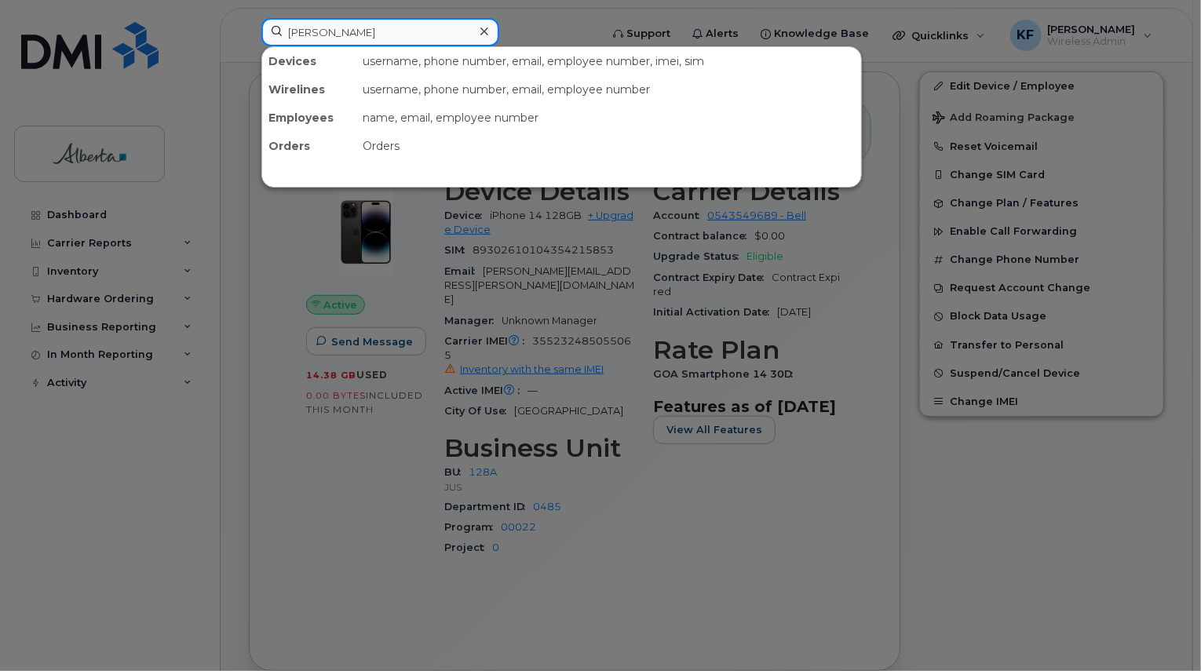
type input "[PERSON_NAME]"
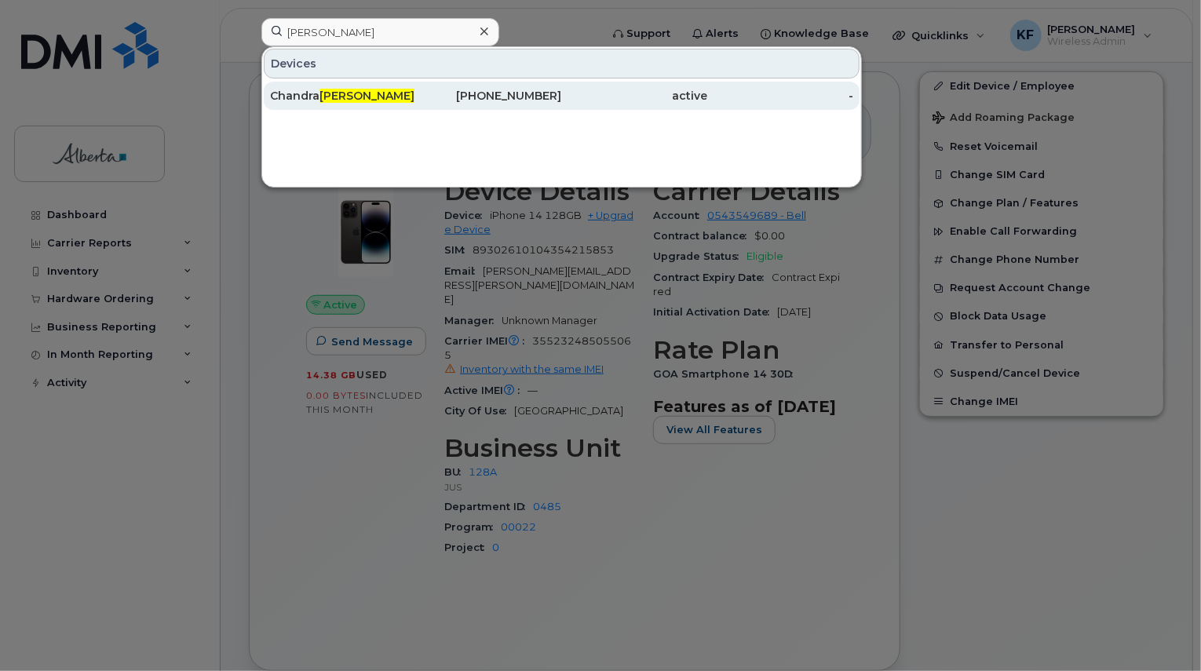
click at [356, 88] on div "[PERSON_NAME]" at bounding box center [343, 96] width 146 height 16
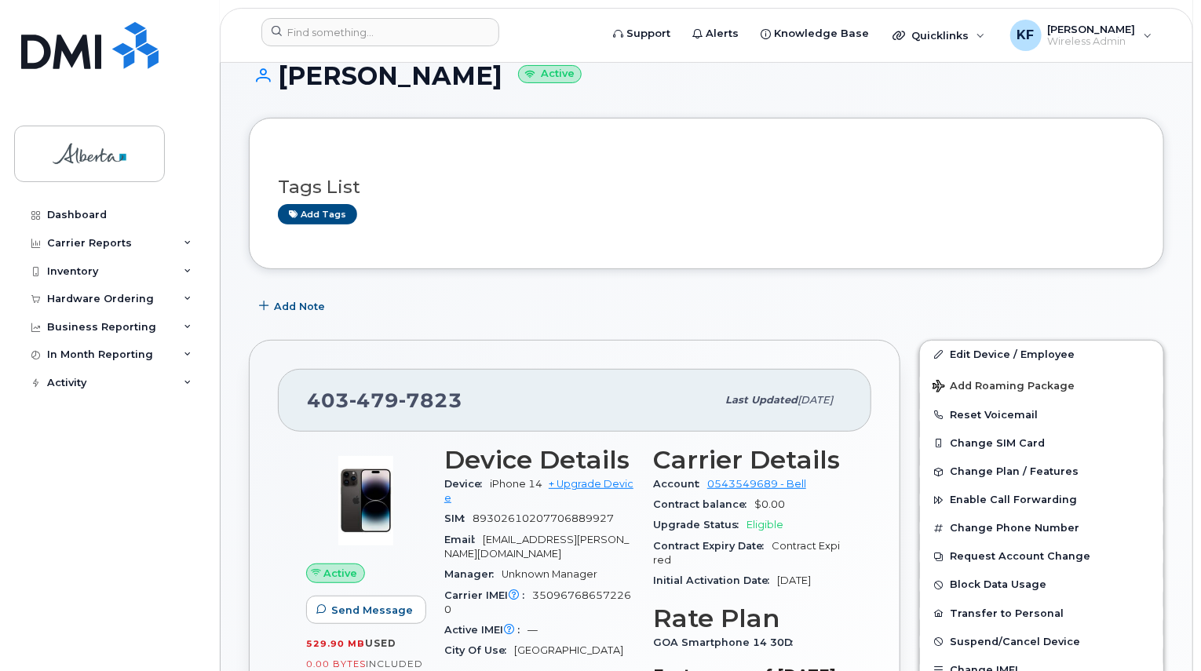
scroll to position [314, 0]
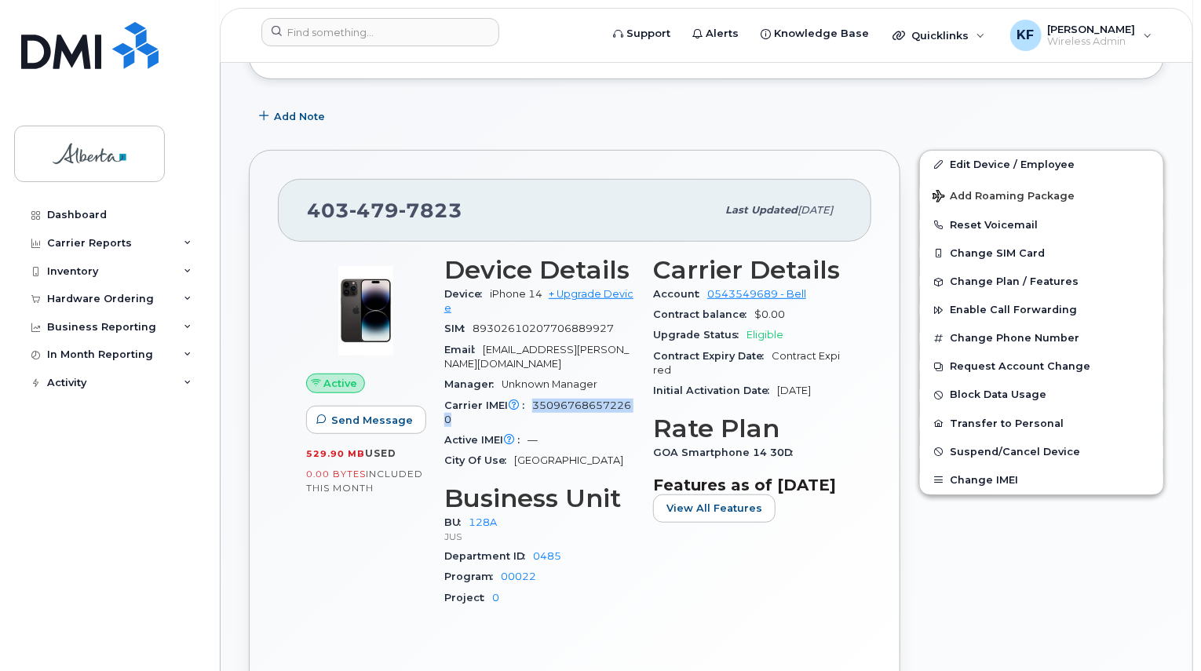
drag, startPoint x: 533, startPoint y: 392, endPoint x: 547, endPoint y: 403, distance: 17.9
click at [547, 403] on div "Carrier IMEI Carrier IMEI is reported during the last billing cycle or change o…" at bounding box center [539, 413] width 190 height 35
copy span "350967686572260"
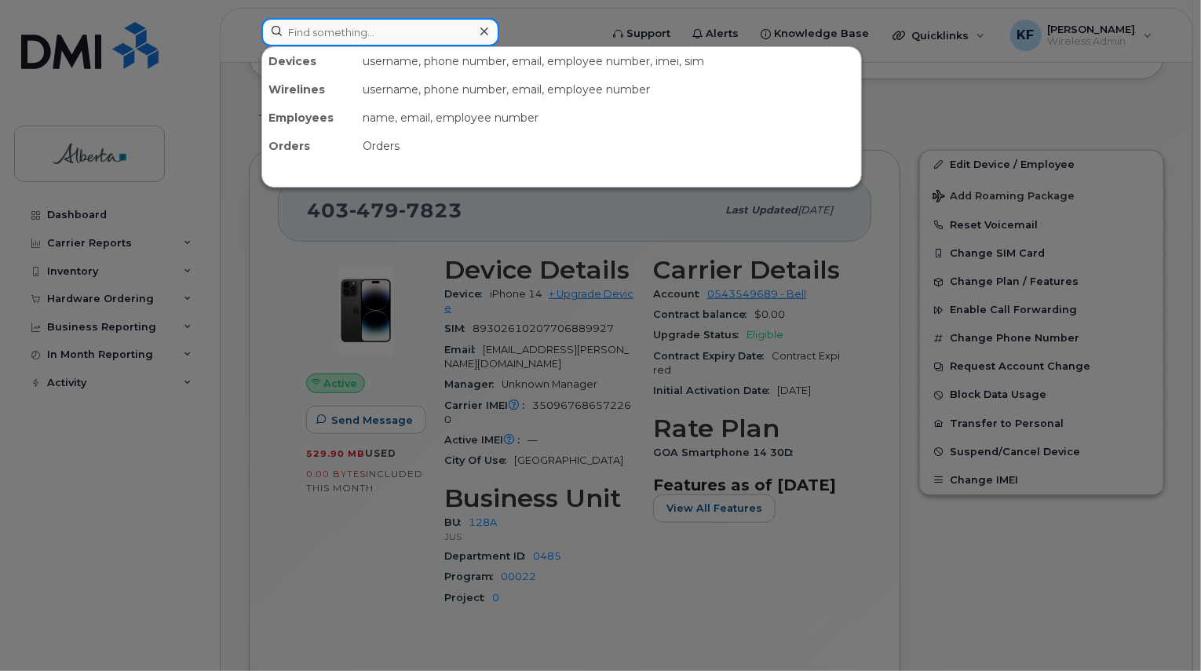
click at [345, 46] on div "Devices username, phone number, email, employee number, imei, sim Wirelines use…" at bounding box center [425, 35] width 353 height 35
type input "wright"
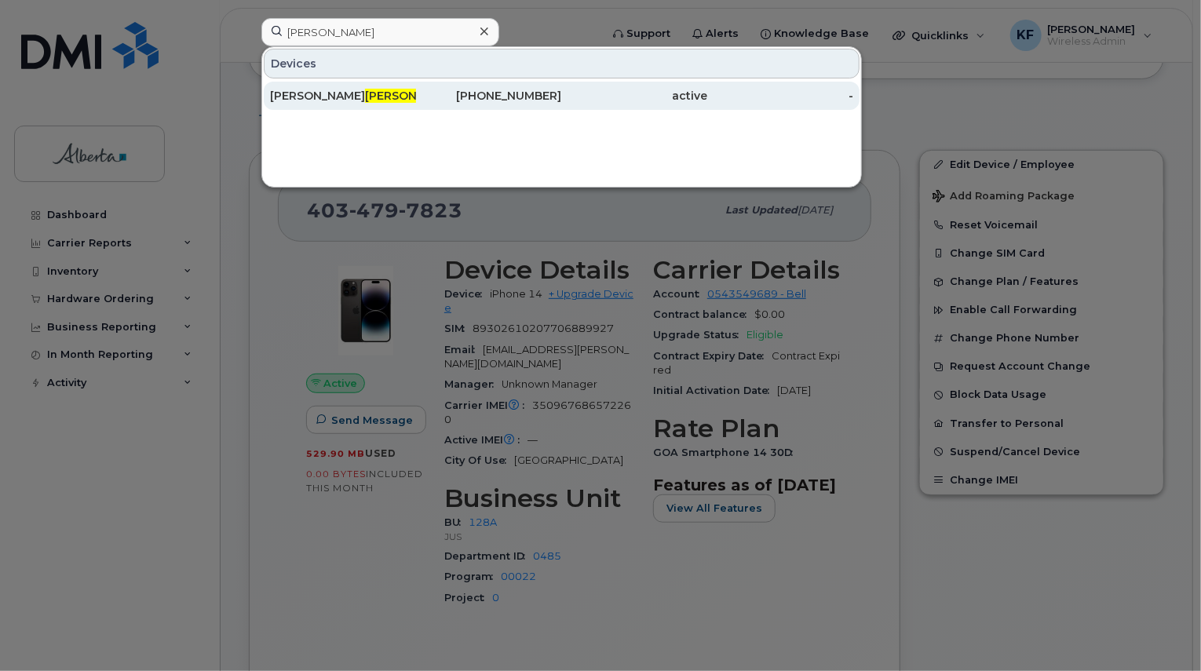
click at [365, 93] on span "Wright" at bounding box center [412, 96] width 95 height 14
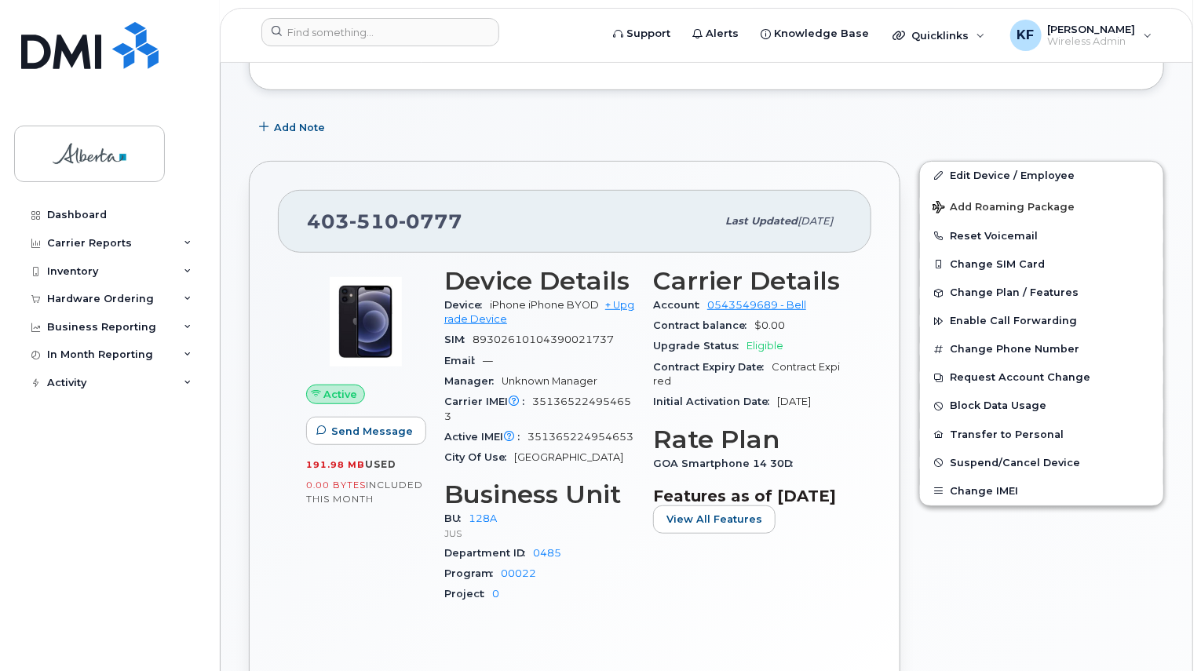
scroll to position [314, 0]
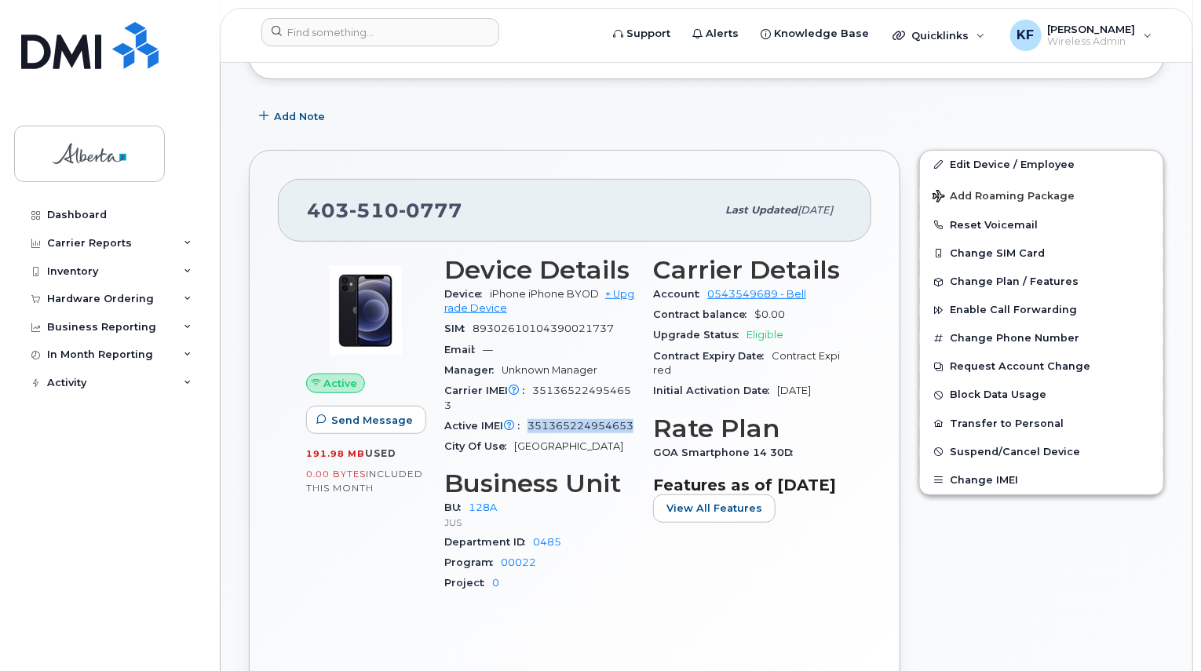
drag, startPoint x: 530, startPoint y: 414, endPoint x: 586, endPoint y: 429, distance: 58.7
click at [586, 429] on div "Active IMEI Active IMEI is refreshed daily with a delay of up to 48 hours follo…" at bounding box center [539, 426] width 190 height 20
copy span "351365224954653"
click at [320, 30] on input at bounding box center [380, 32] width 238 height 28
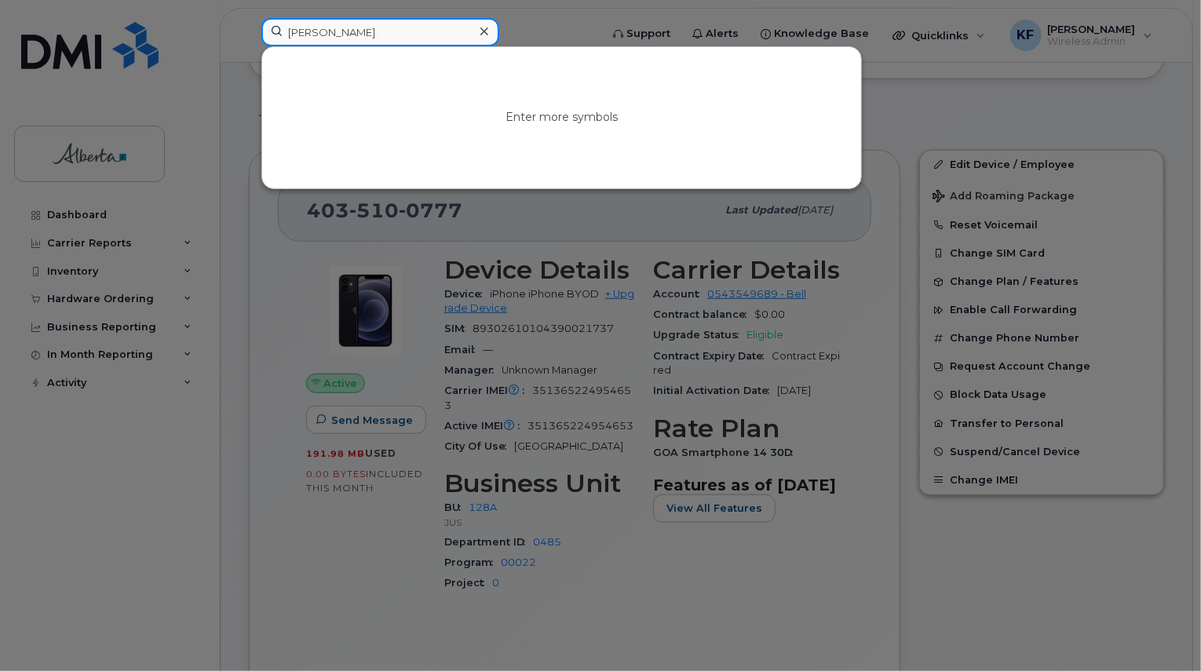
type input "[PERSON_NAME]"
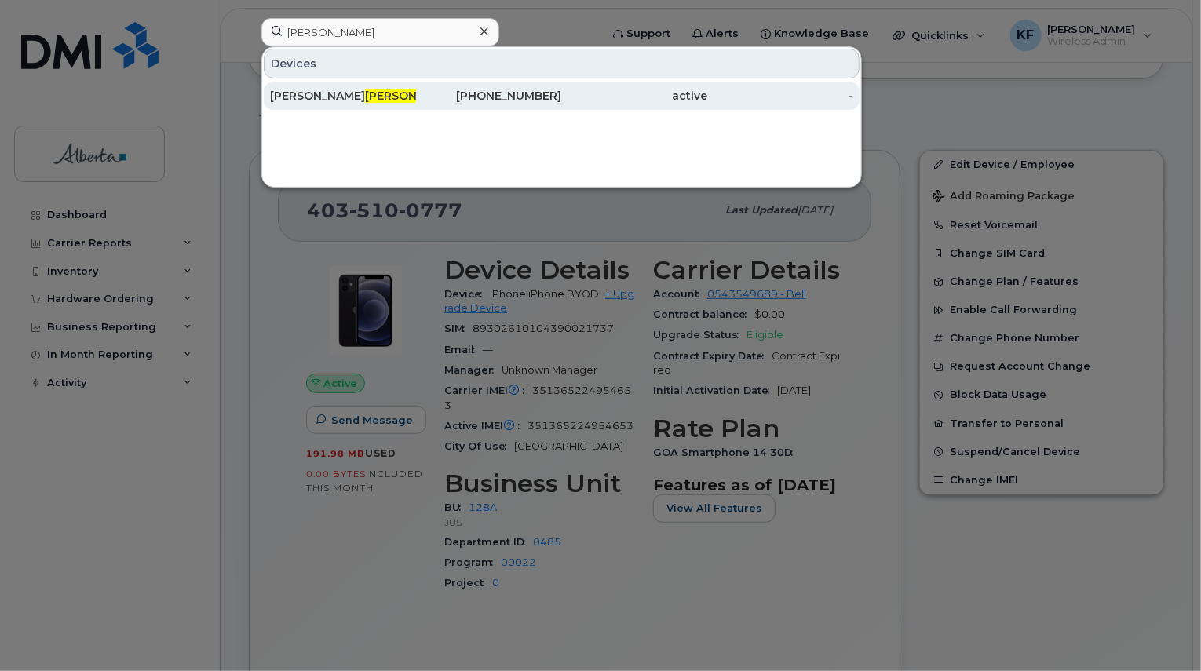
click at [415, 99] on link "[PERSON_NAME] [PHONE_NUMBER] active -" at bounding box center [562, 96] width 596 height 28
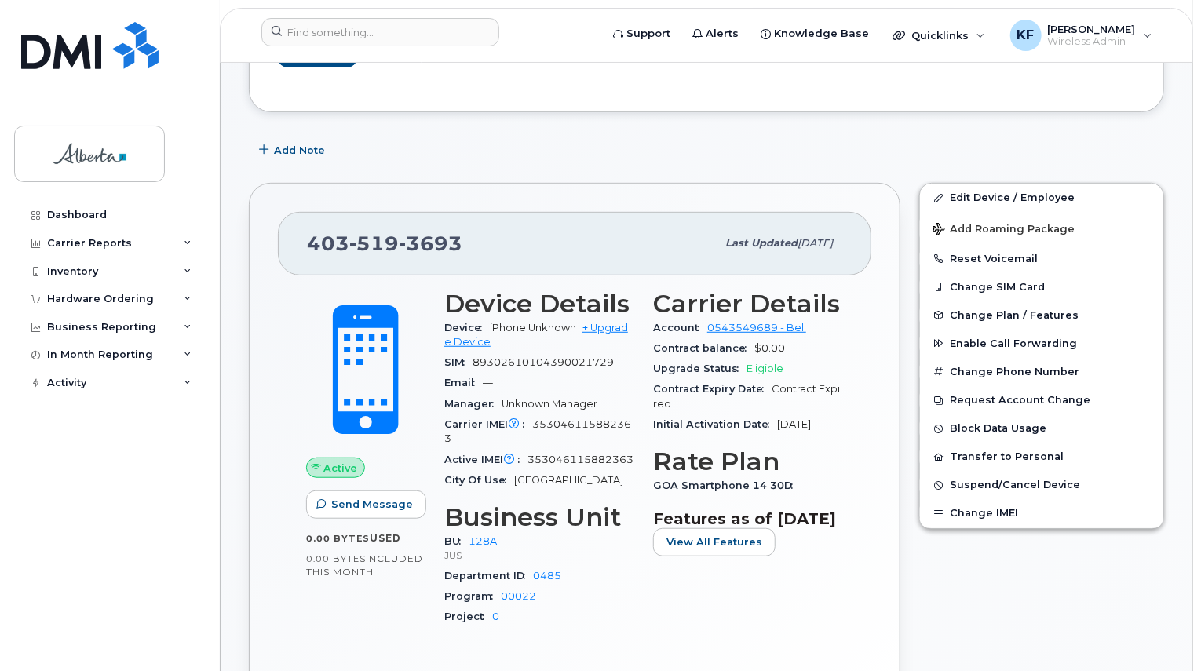
scroll to position [393, 0]
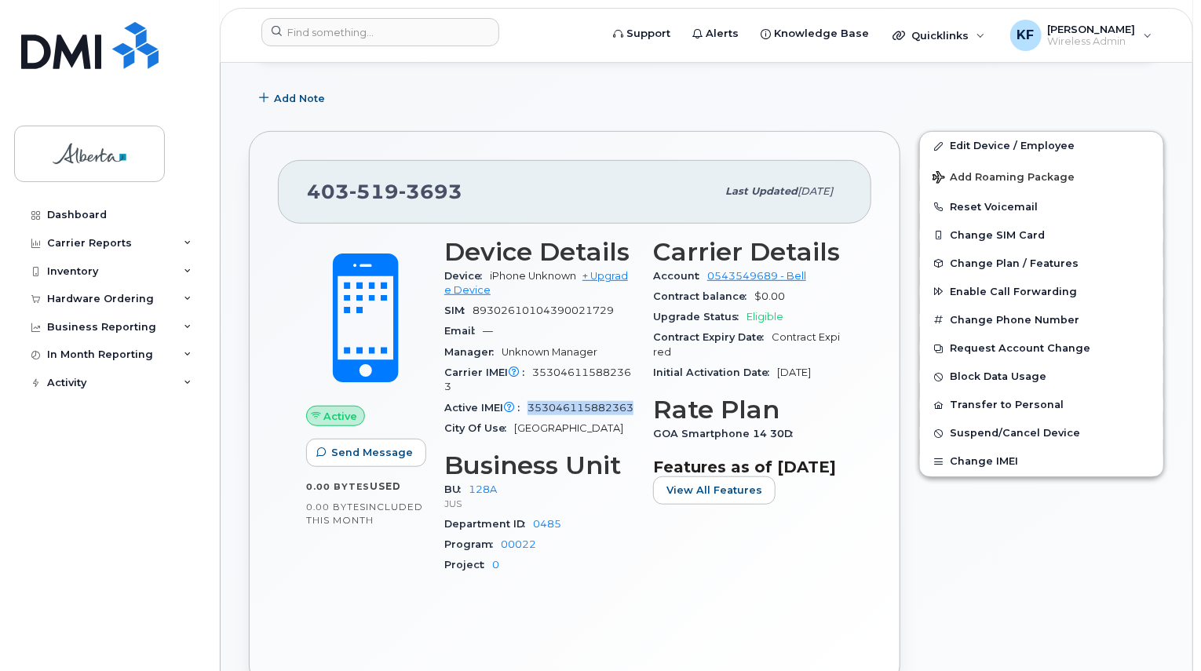
drag, startPoint x: 531, startPoint y: 396, endPoint x: 550, endPoint y: 407, distance: 21.1
click at [550, 407] on div "Active IMEI Active IMEI is refreshed daily with a delay of up to 48 hours follo…" at bounding box center [539, 408] width 190 height 20
copy span "353046115882363"
click at [342, 40] on input at bounding box center [380, 32] width 238 height 28
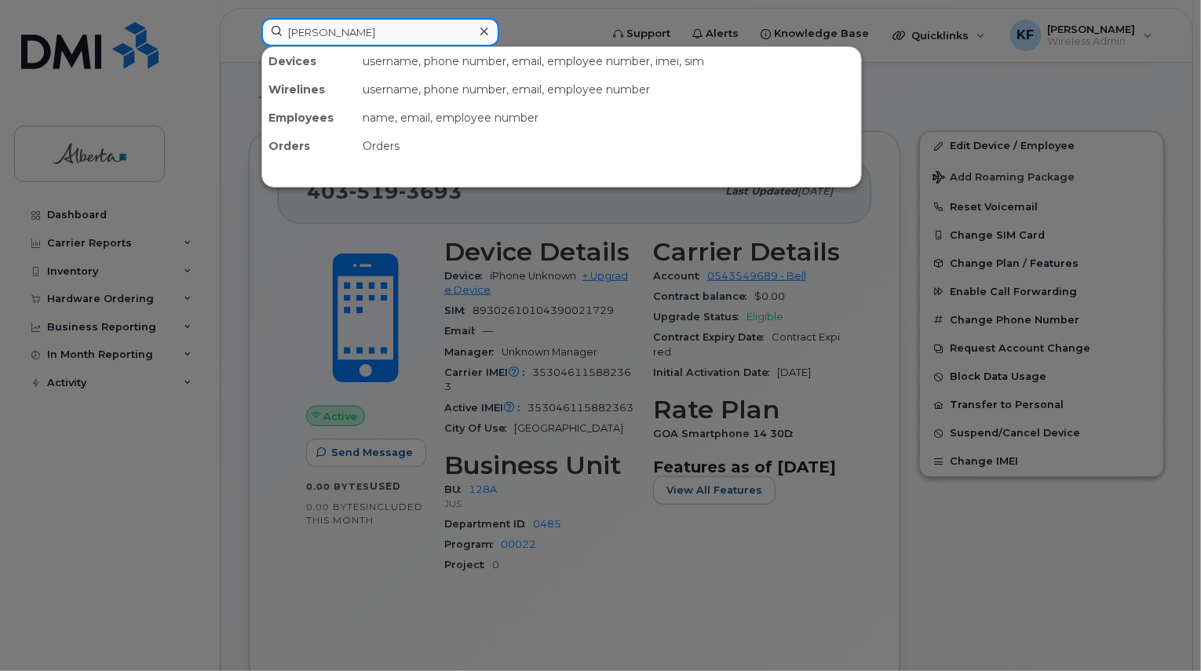
type input "coulter"
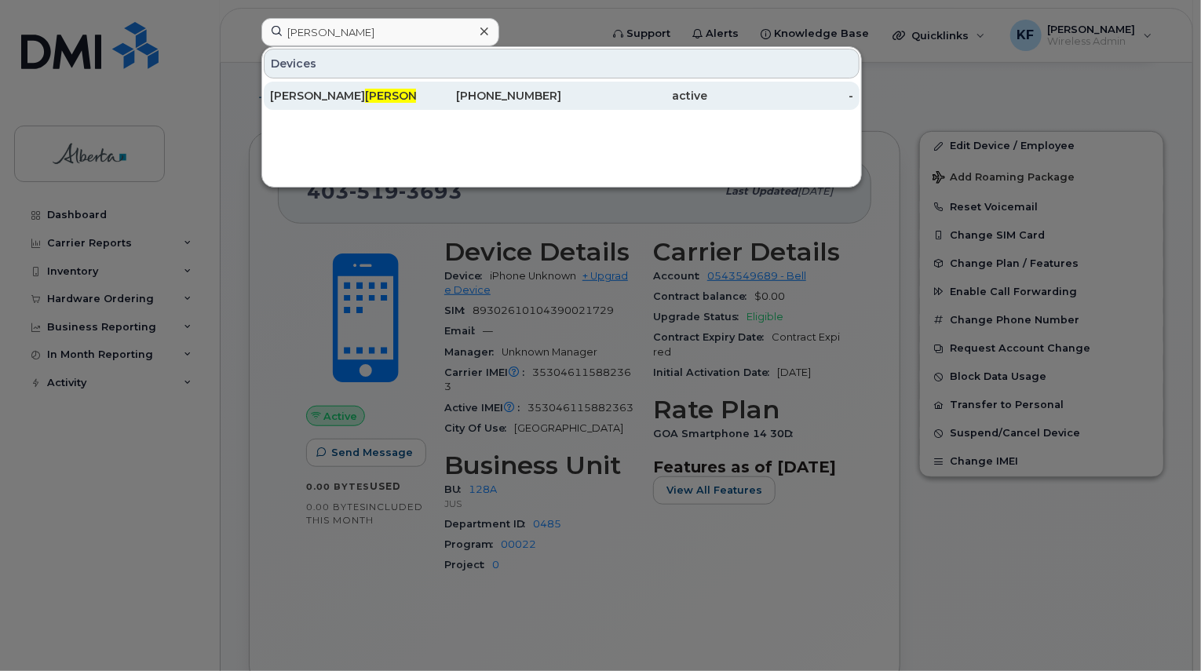
click at [365, 92] on span "Coulter" at bounding box center [412, 96] width 95 height 14
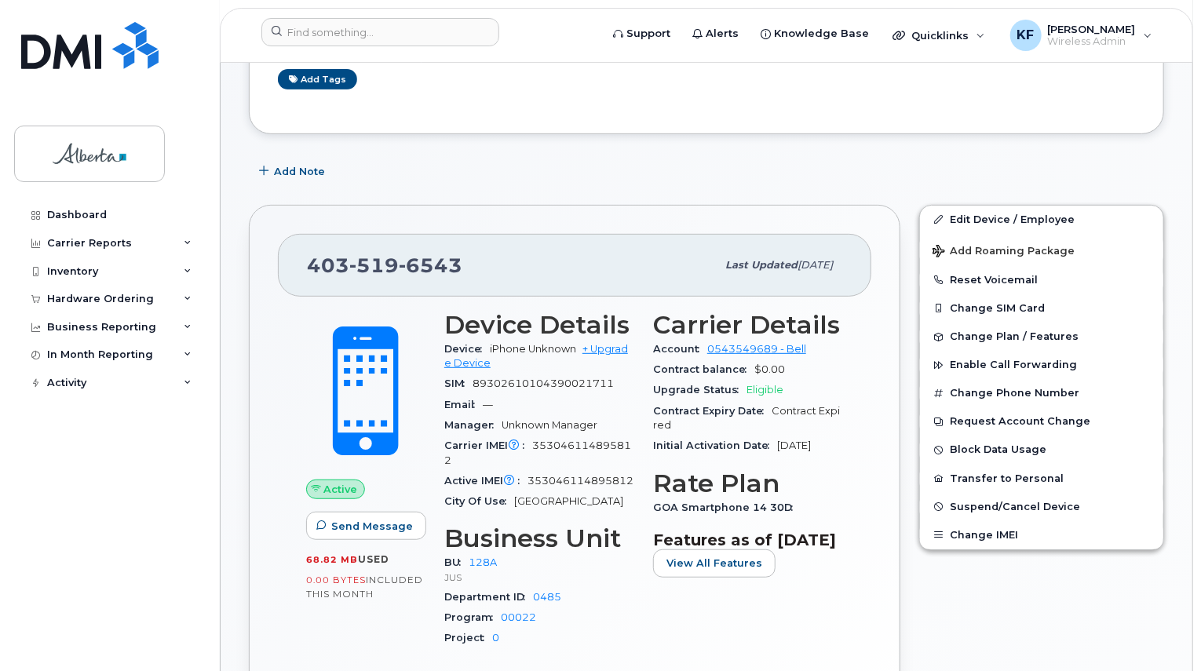
scroll to position [314, 0]
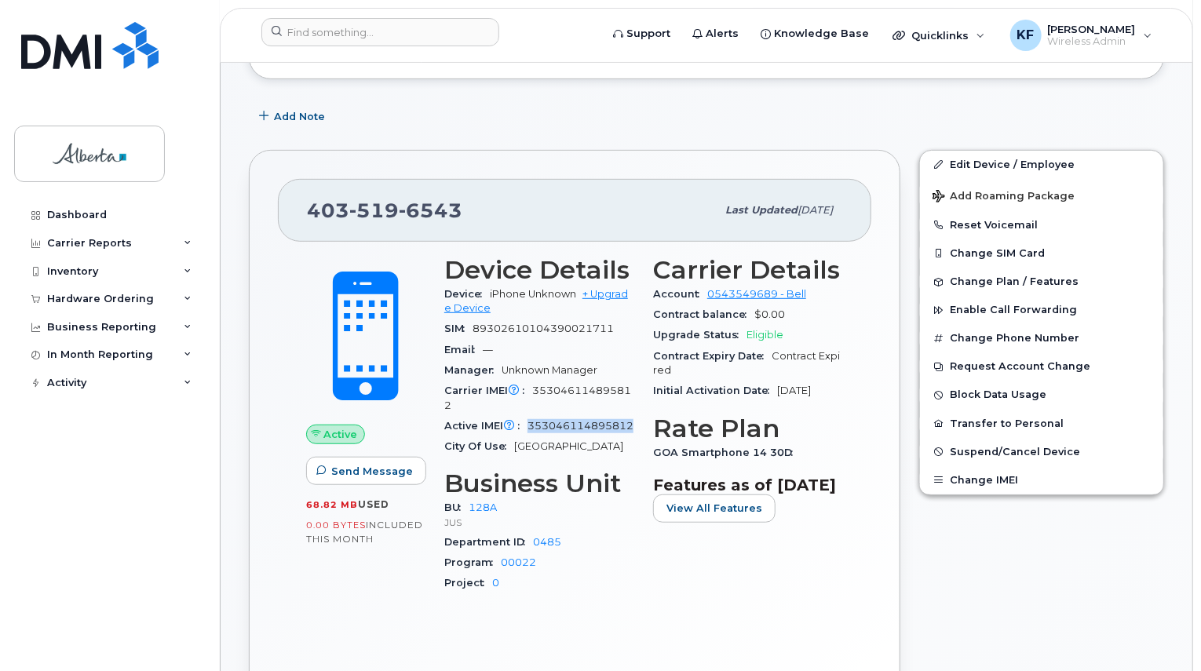
drag, startPoint x: 531, startPoint y: 407, endPoint x: 586, endPoint y: 427, distance: 58.4
click at [586, 427] on div "Active IMEI Active IMEI is refreshed daily with a delay of up to 48 hours follo…" at bounding box center [539, 426] width 190 height 20
copy span "353046114895812"
click at [334, 34] on input at bounding box center [380, 32] width 238 height 28
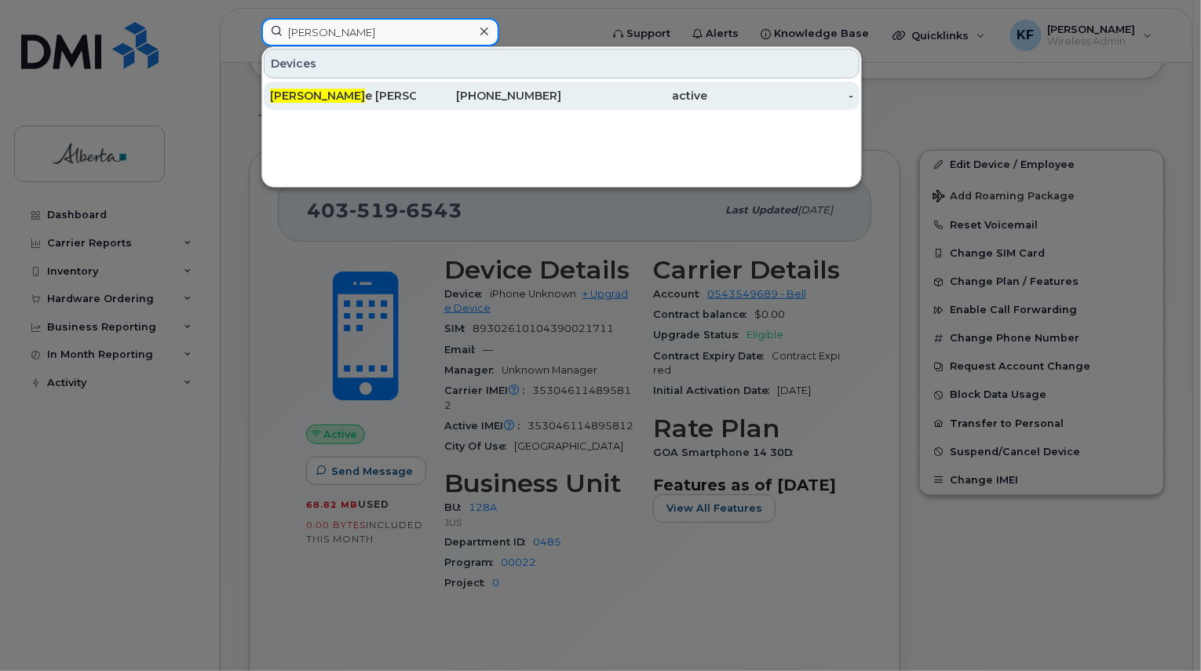
type input "[PERSON_NAME]"
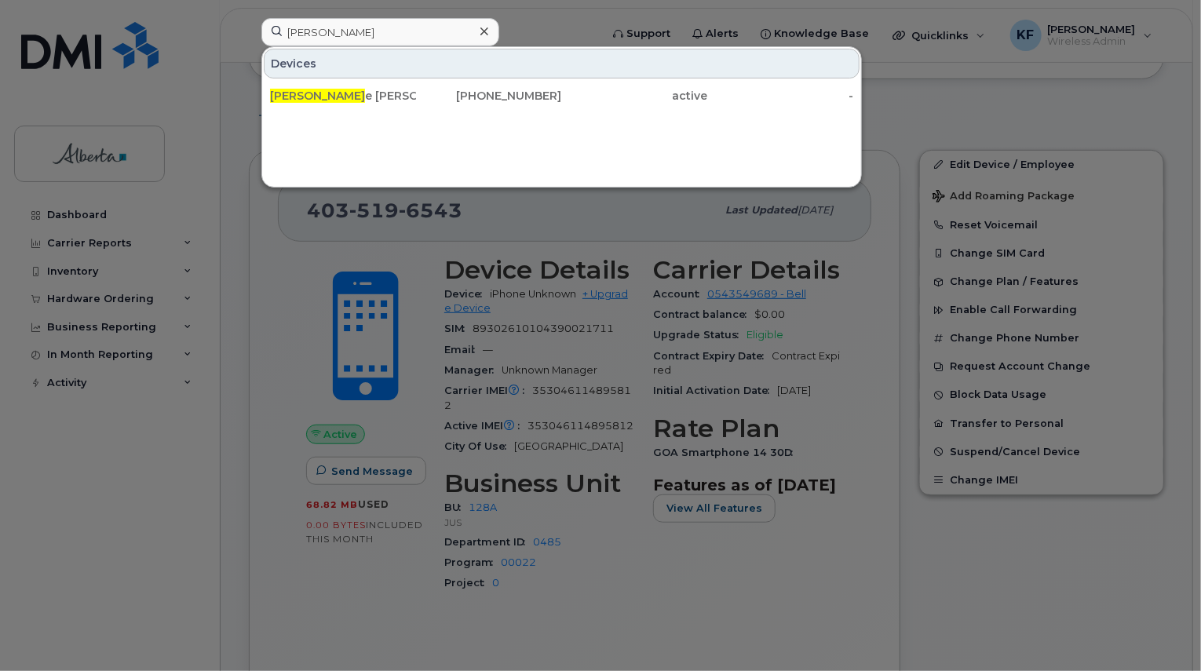
drag, startPoint x: 370, startPoint y: 93, endPoint x: 389, endPoint y: 133, distance: 43.5
click at [371, 94] on div "[PERSON_NAME]" at bounding box center [343, 96] width 146 height 16
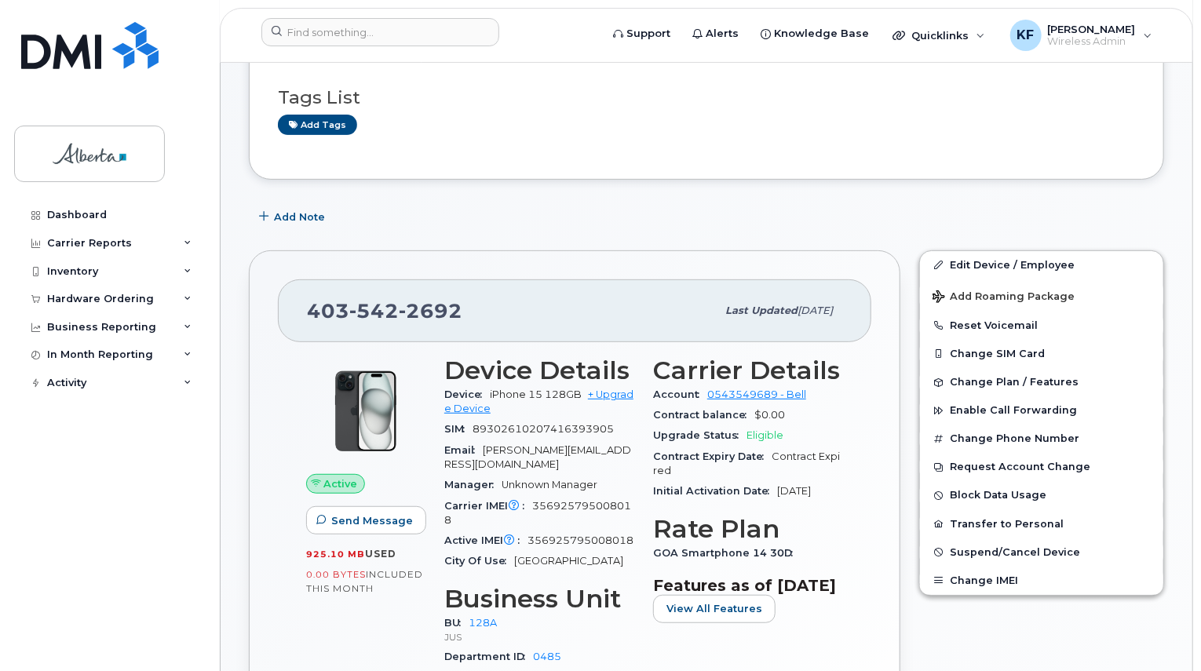
scroll to position [236, 0]
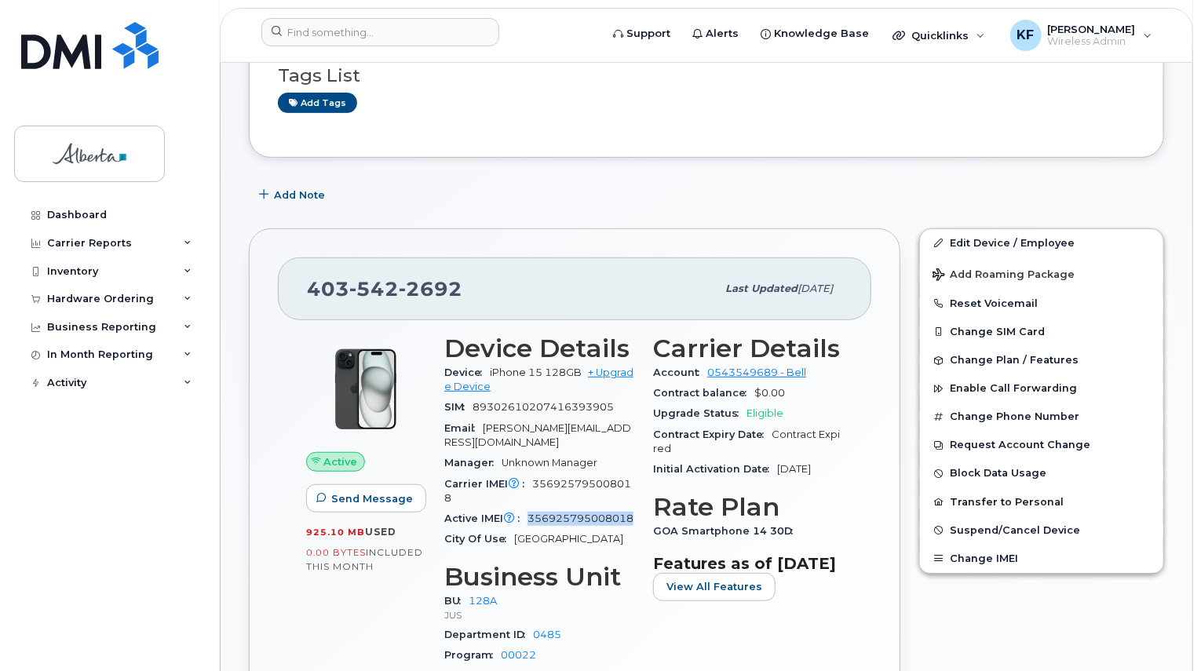
drag, startPoint x: 530, startPoint y: 502, endPoint x: 568, endPoint y: 514, distance: 40.5
click at [568, 514] on div "Active IMEI Active IMEI is refreshed daily with a delay of up to 48 hours follo…" at bounding box center [539, 519] width 190 height 20
copy span "356925795008018"
click at [378, 24] on input at bounding box center [380, 32] width 238 height 28
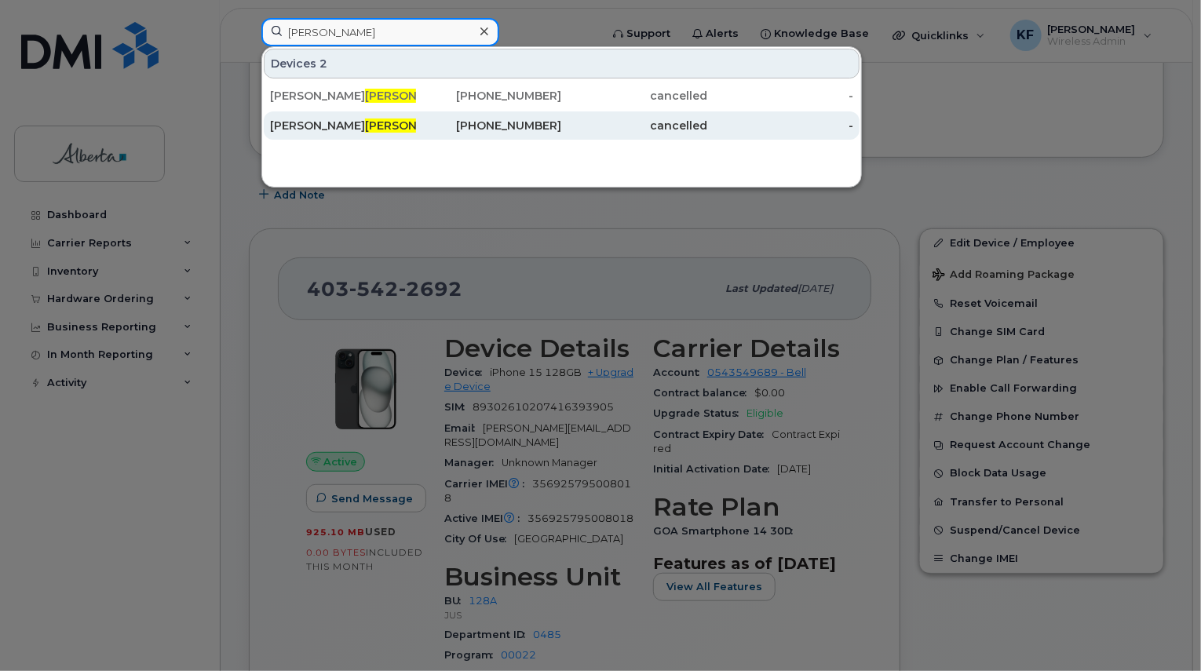
type input "keller"
click at [546, 128] on div "780-982-6459" at bounding box center [489, 126] width 146 height 16
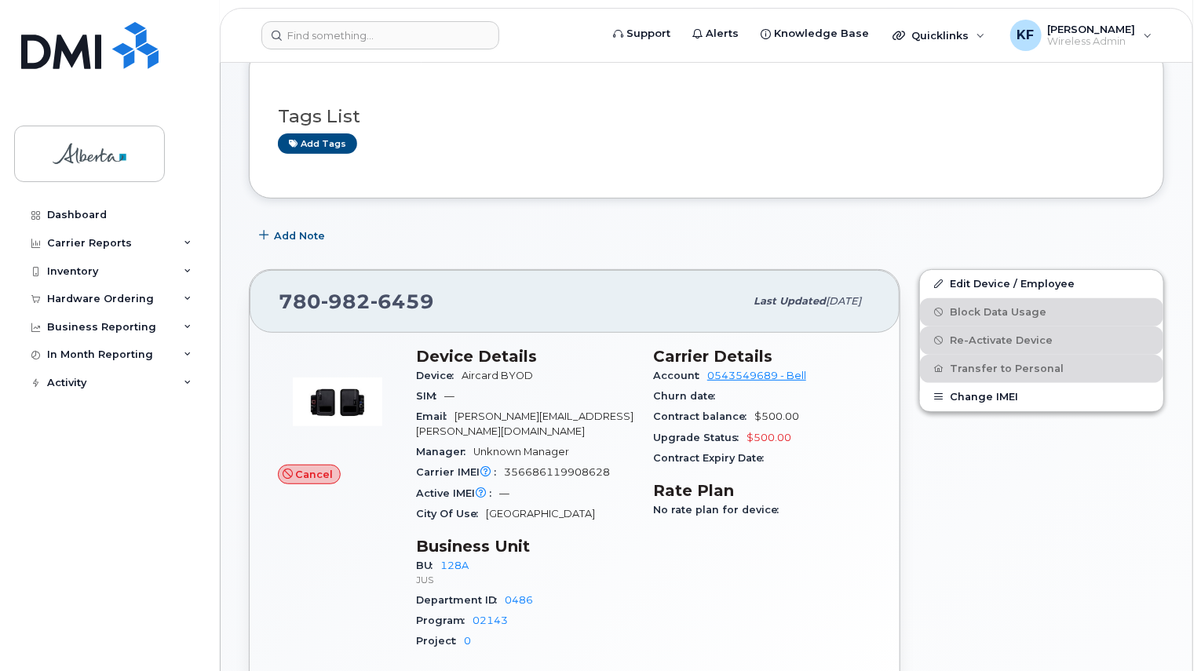
scroll to position [314, 0]
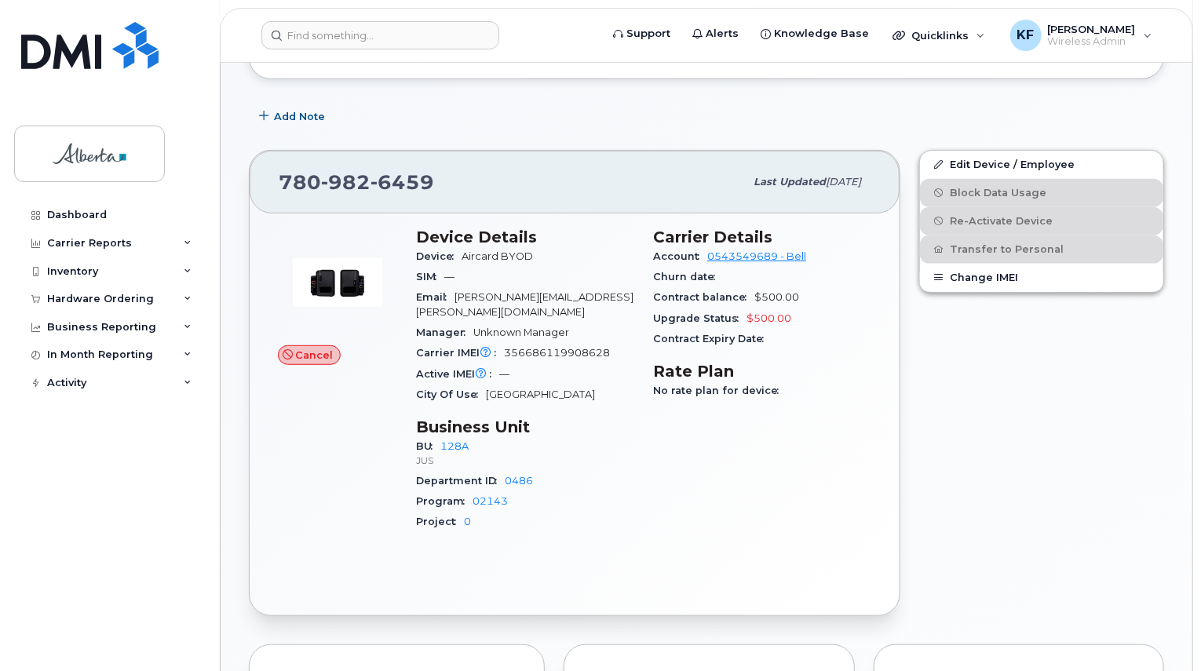
click at [317, 276] on img at bounding box center [337, 283] width 94 height 94
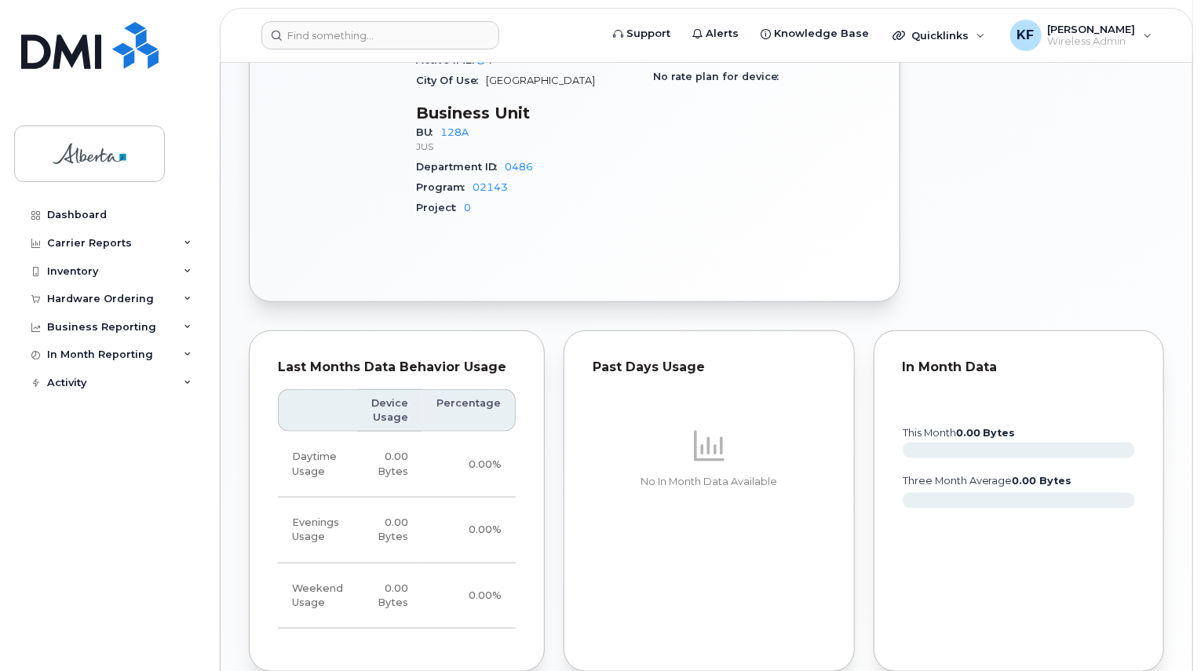
scroll to position [471, 0]
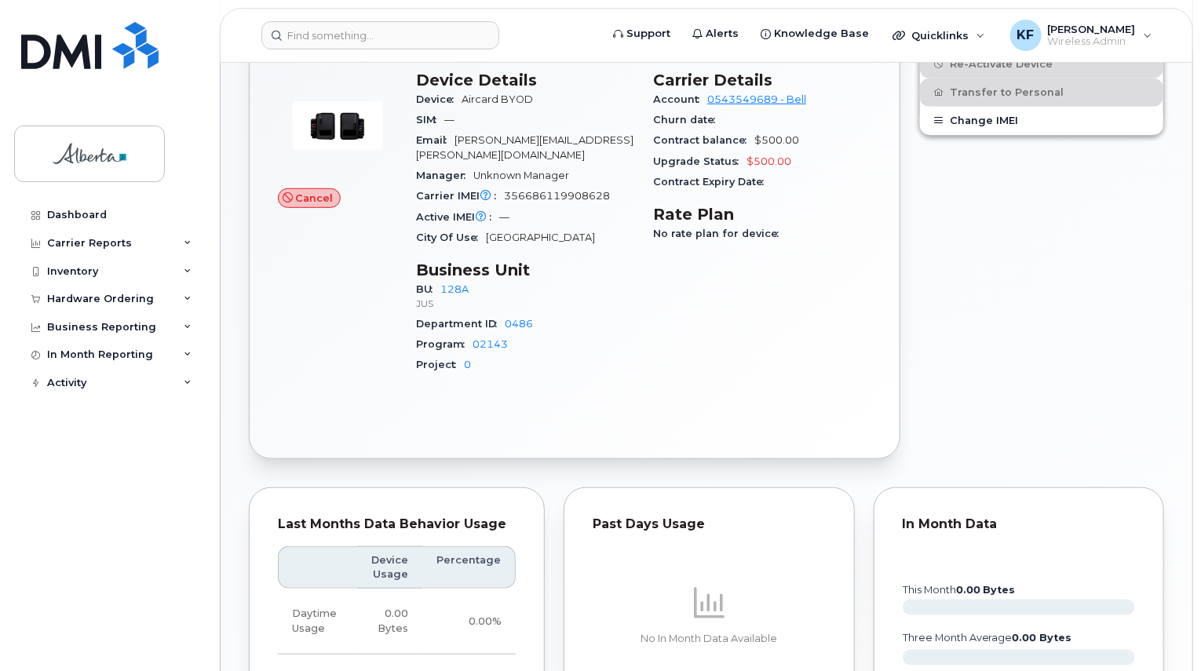
click at [623, 314] on div "Department ID 0486" at bounding box center [525, 324] width 218 height 20
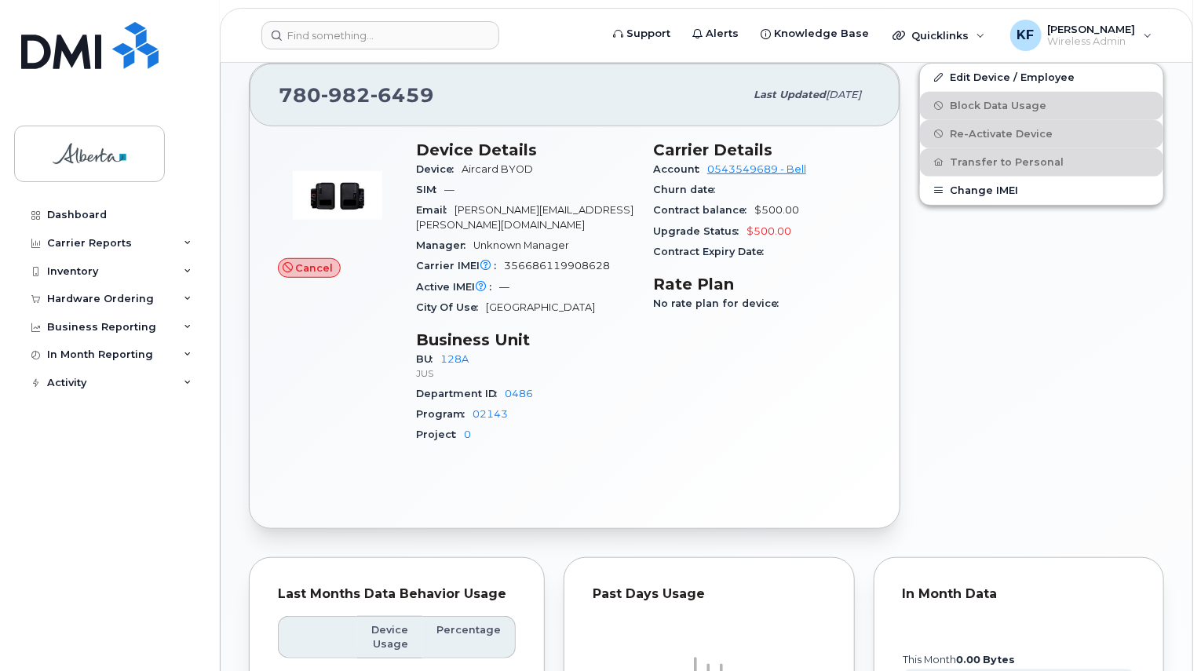
scroll to position [236, 0]
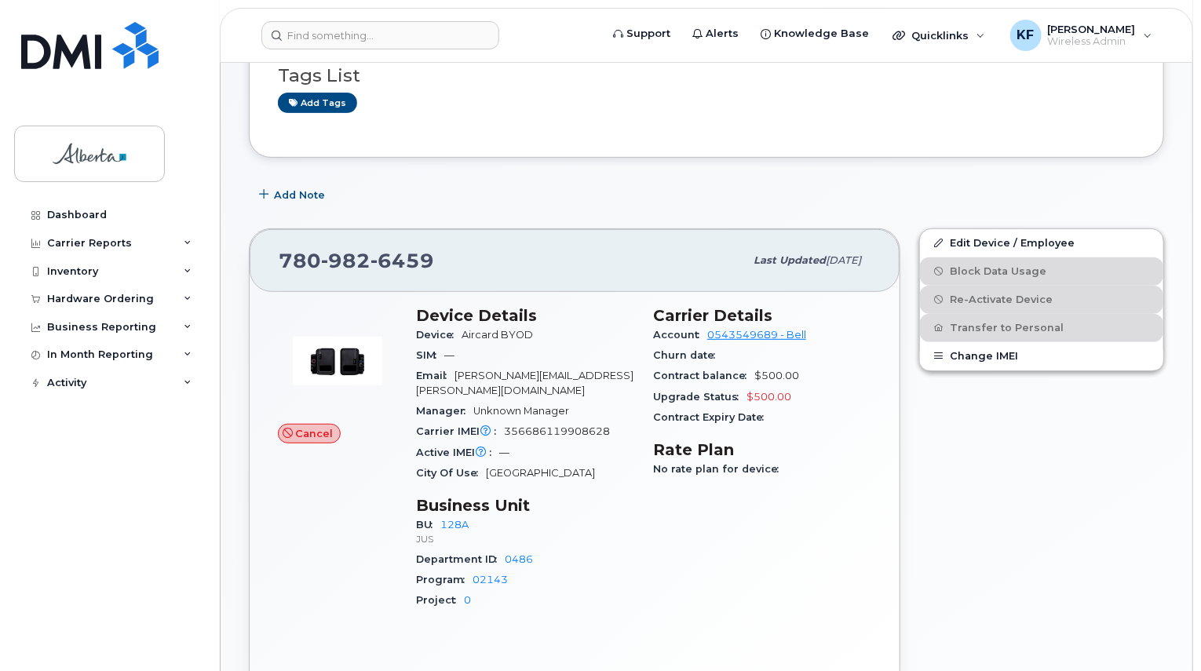
click at [327, 348] on img at bounding box center [337, 361] width 94 height 94
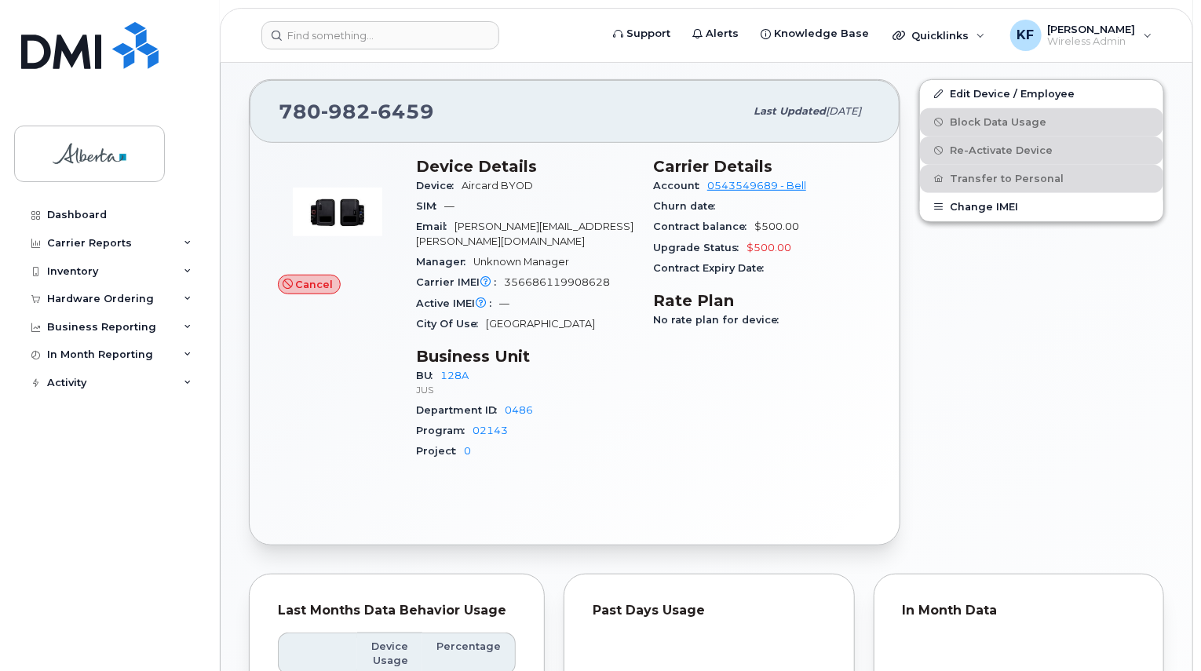
scroll to position [291, 0]
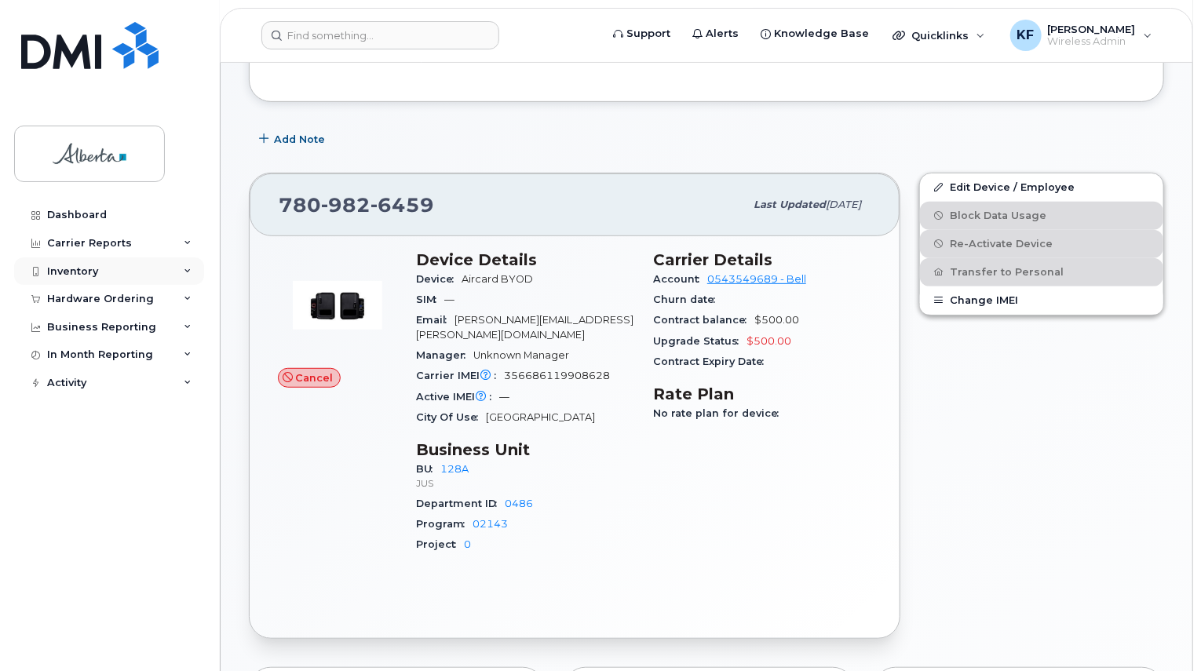
click at [81, 271] on div "Inventory" at bounding box center [72, 271] width 51 height 13
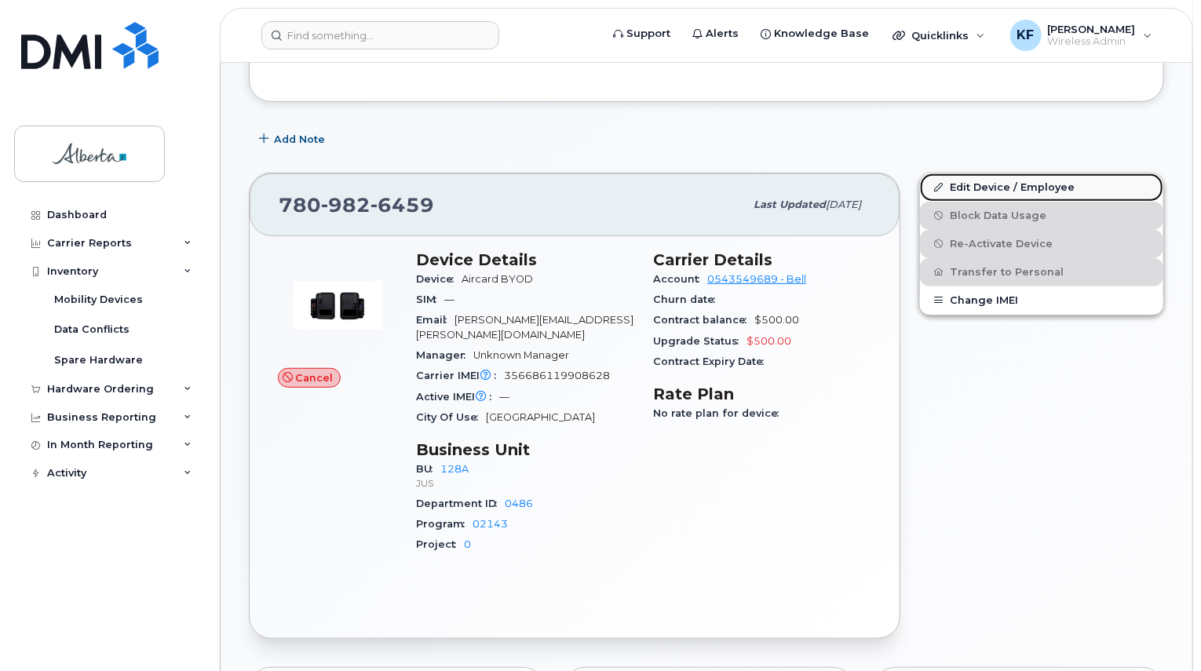
click at [967, 174] on link "Edit Device / Employee" at bounding box center [1041, 188] width 243 height 28
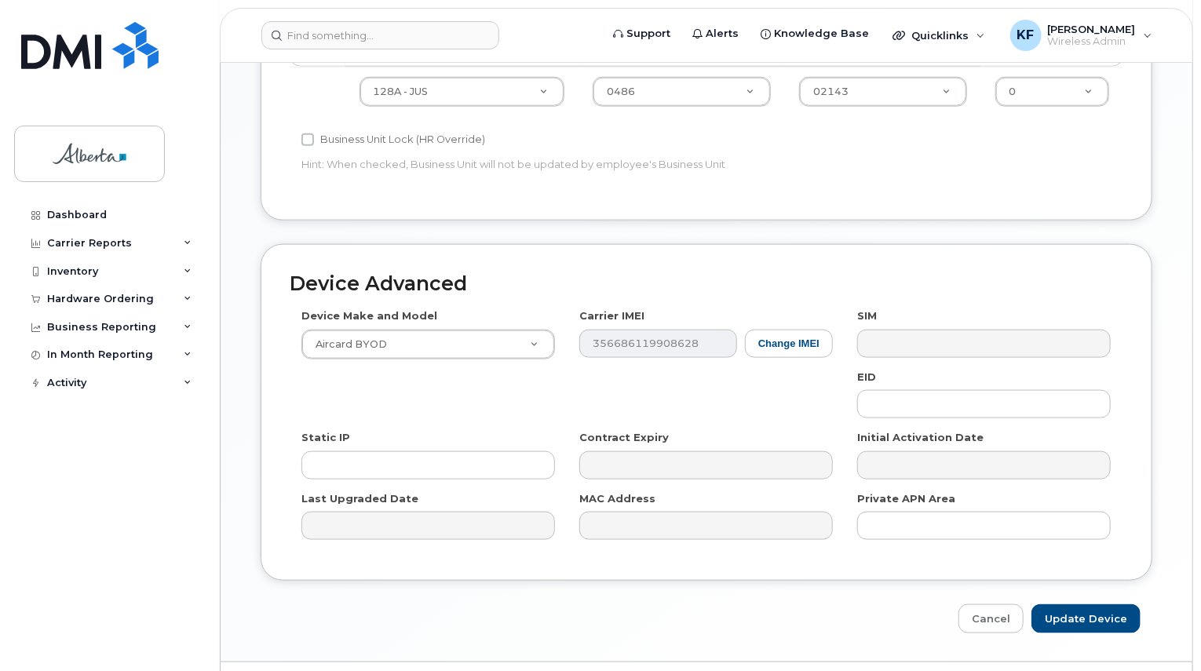
scroll to position [816, 0]
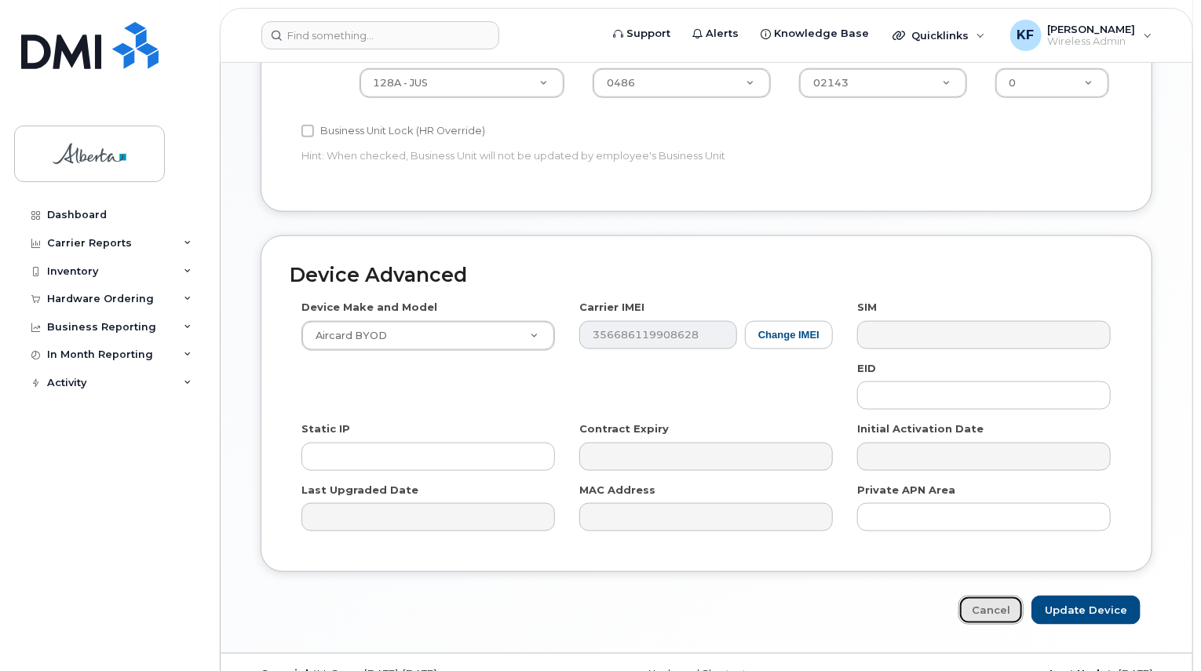
click at [988, 596] on link "Cancel" at bounding box center [991, 610] width 65 height 29
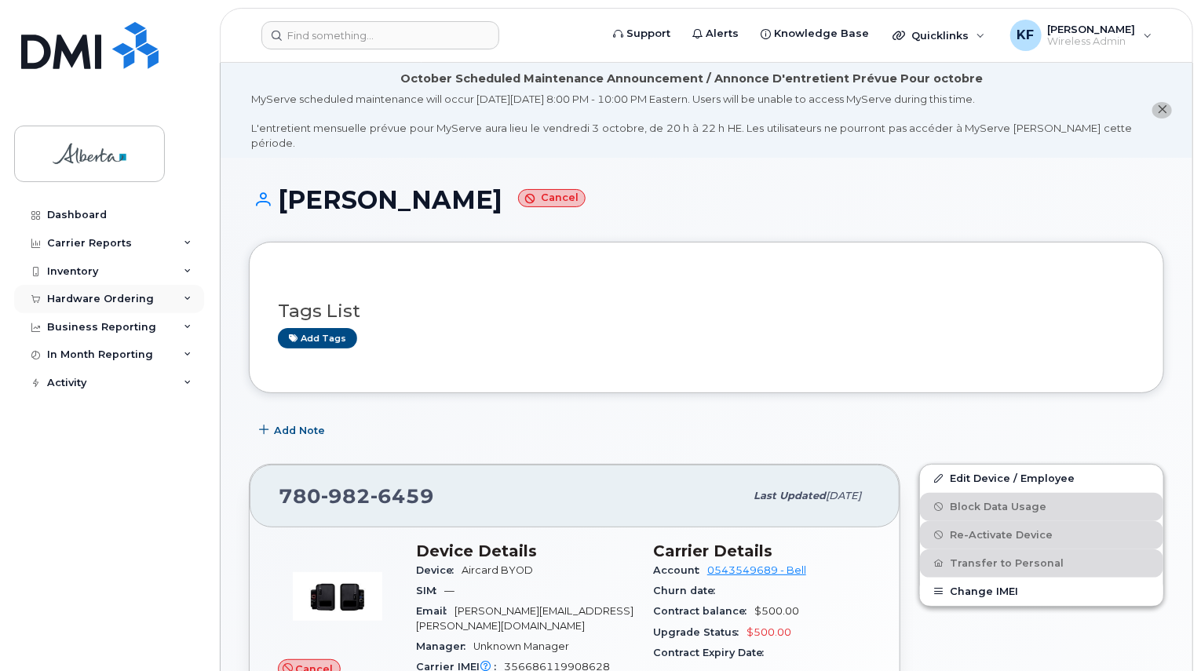
click at [88, 301] on div "Hardware Ordering" at bounding box center [100, 299] width 107 height 13
click at [102, 305] on div "Hardware Ordering" at bounding box center [109, 299] width 190 height 28
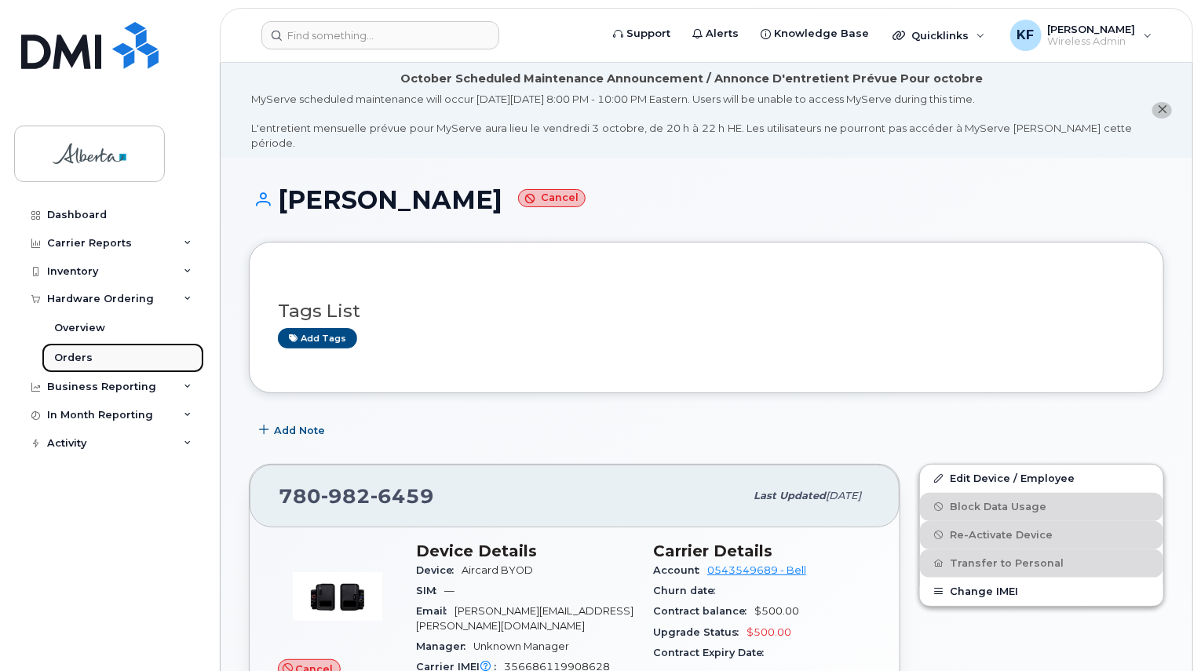
click at [79, 367] on link "Orders" at bounding box center [123, 358] width 163 height 30
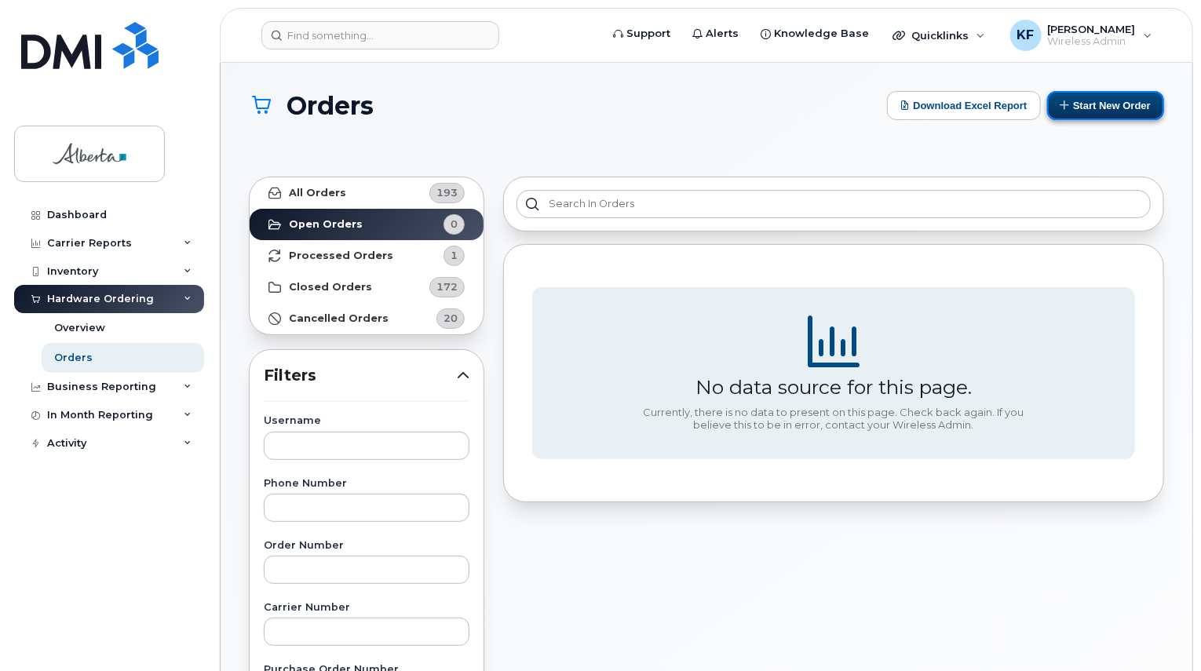
click at [1090, 104] on button "Start New Order" at bounding box center [1105, 105] width 117 height 29
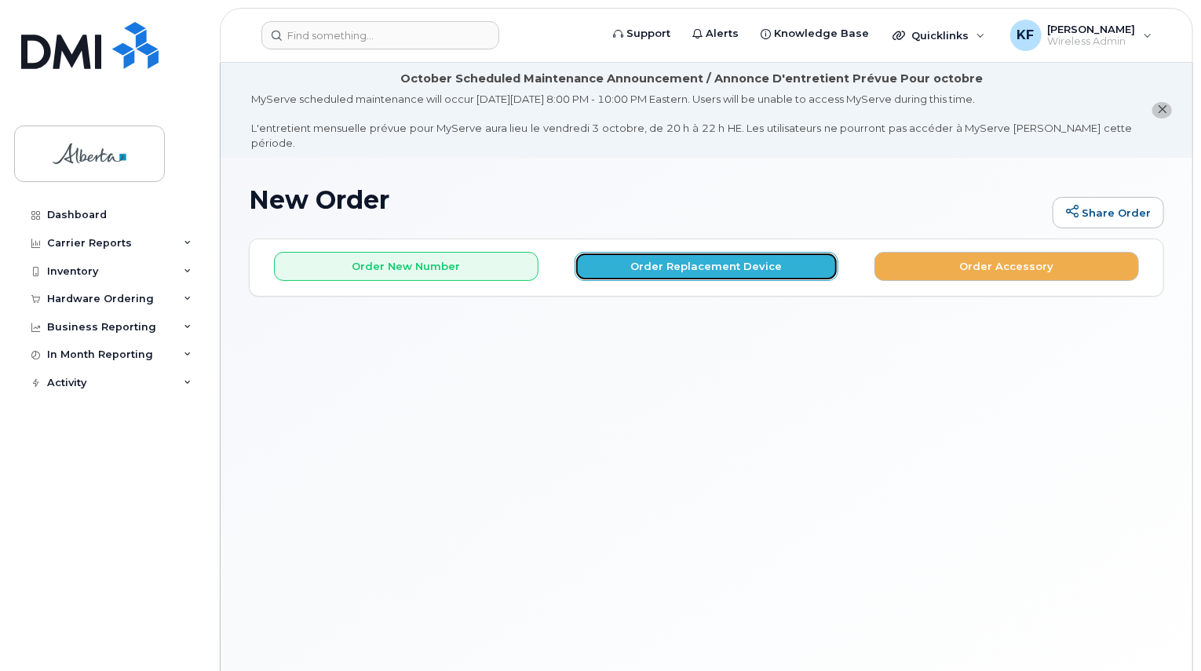
click at [685, 252] on button "Order Replacement Device" at bounding box center [707, 266] width 265 height 29
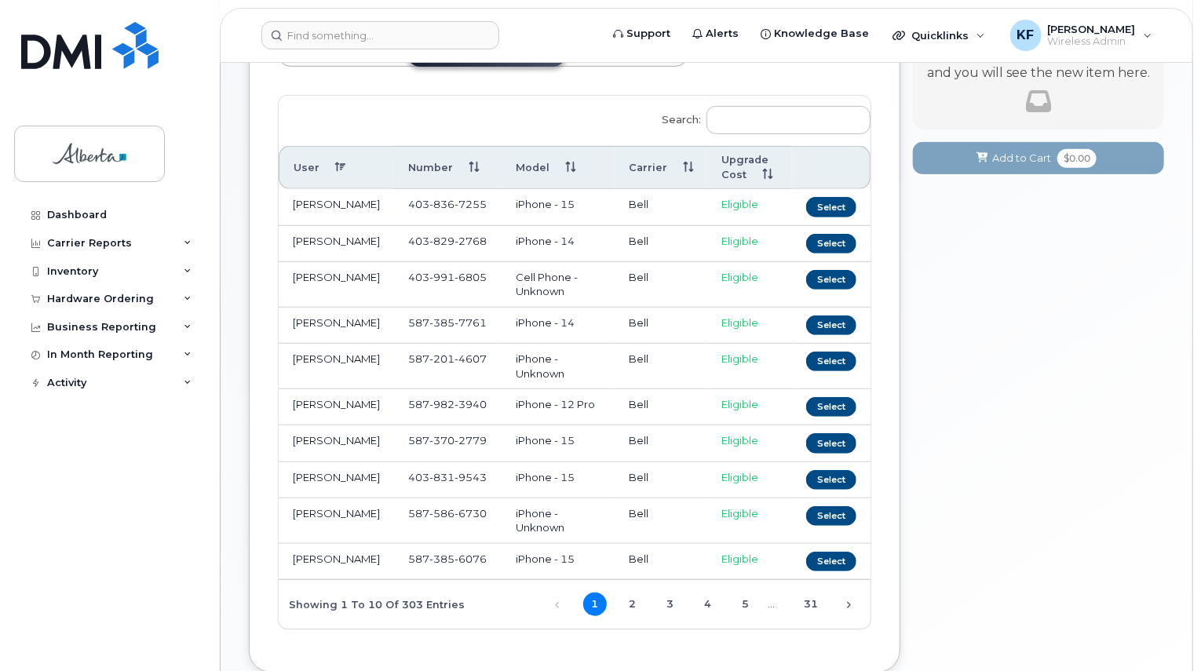
scroll to position [329, 0]
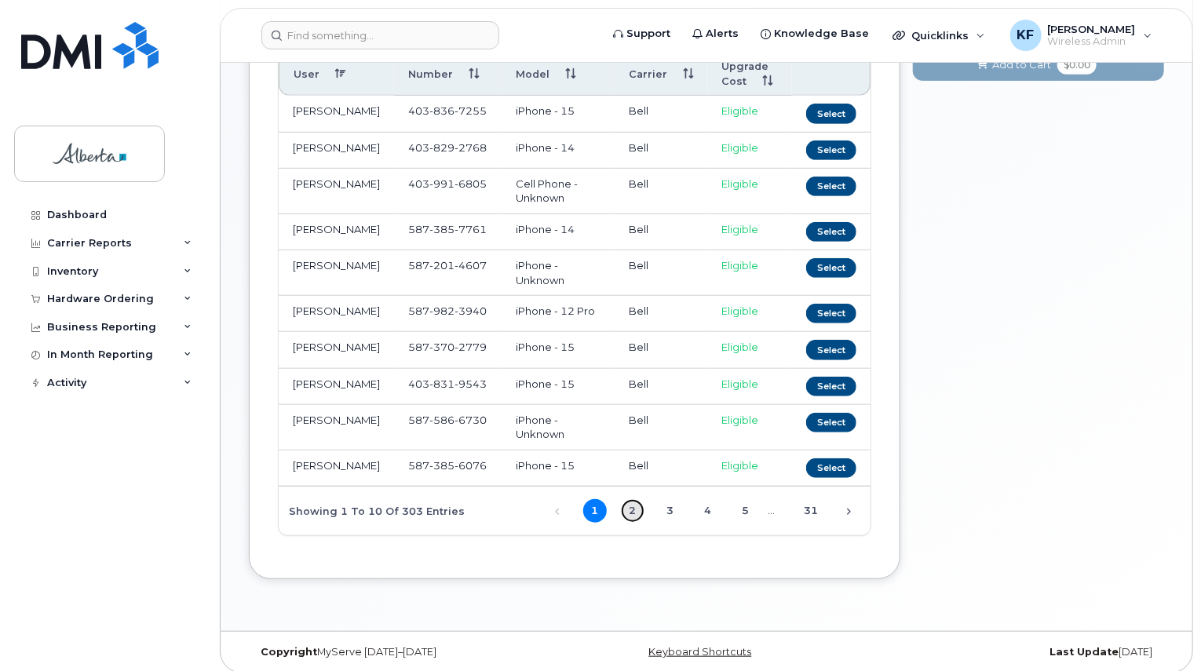
click at [637, 499] on link "2" at bounding box center [633, 511] width 24 height 24
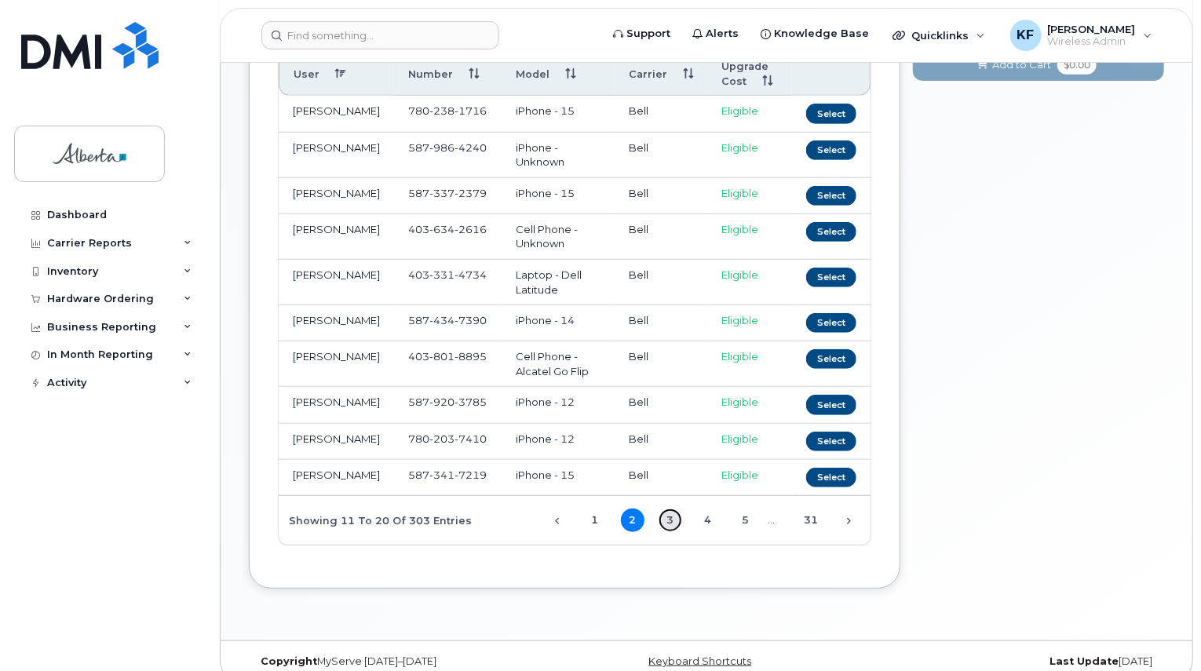
click at [671, 525] on link "3" at bounding box center [671, 521] width 24 height 24
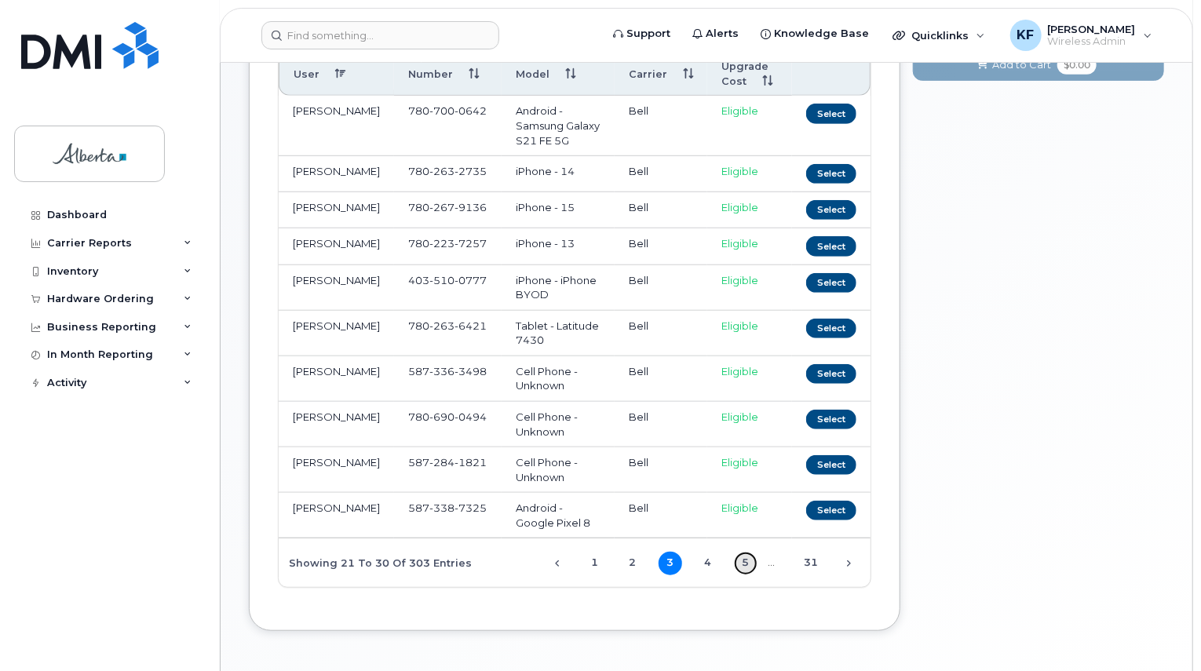
click at [754, 552] on link "5" at bounding box center [746, 564] width 24 height 24
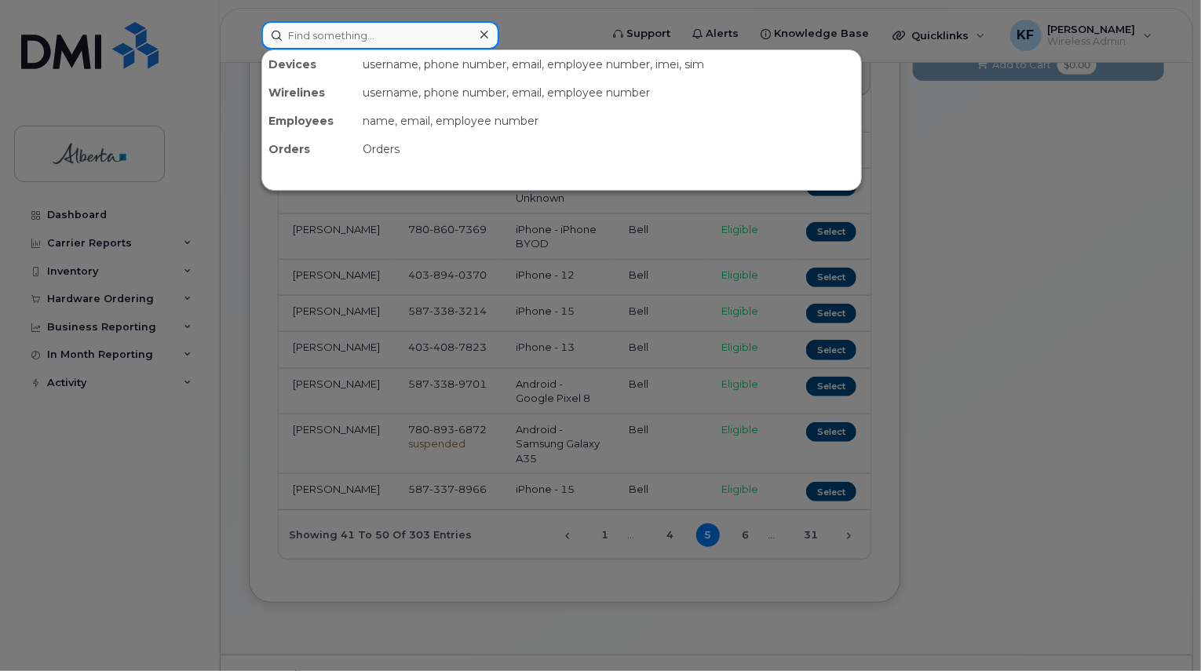
click at [341, 40] on input at bounding box center [380, 35] width 238 height 28
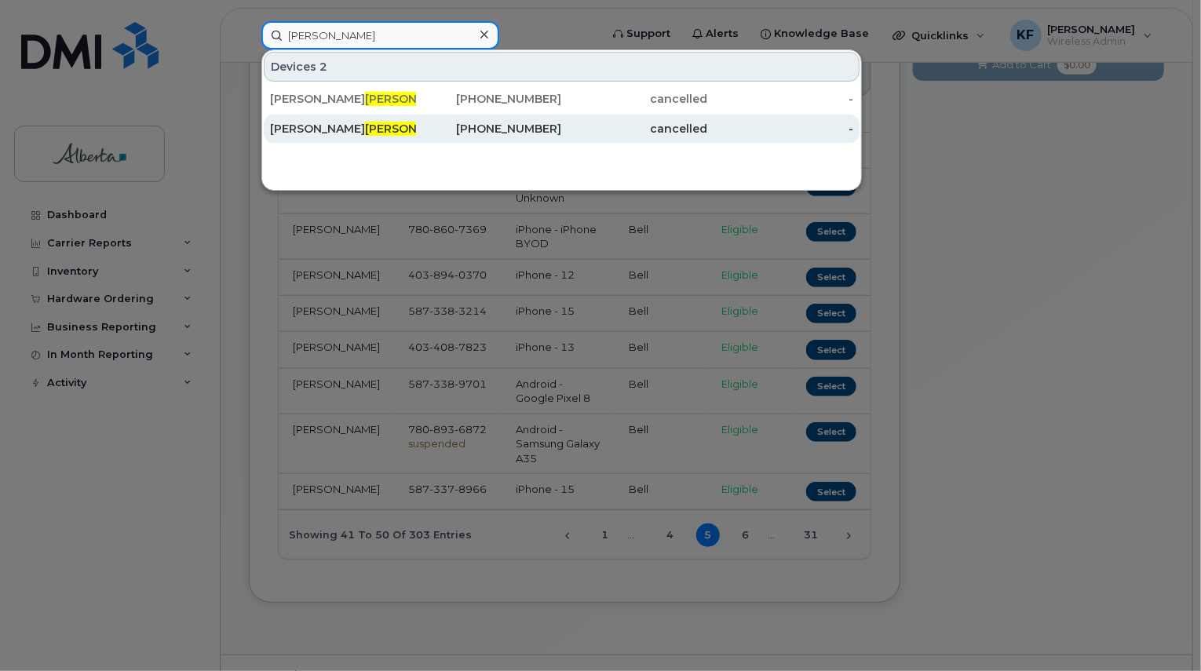
type input "[PERSON_NAME]"
click at [419, 131] on div "[PHONE_NUMBER]" at bounding box center [489, 129] width 146 height 16
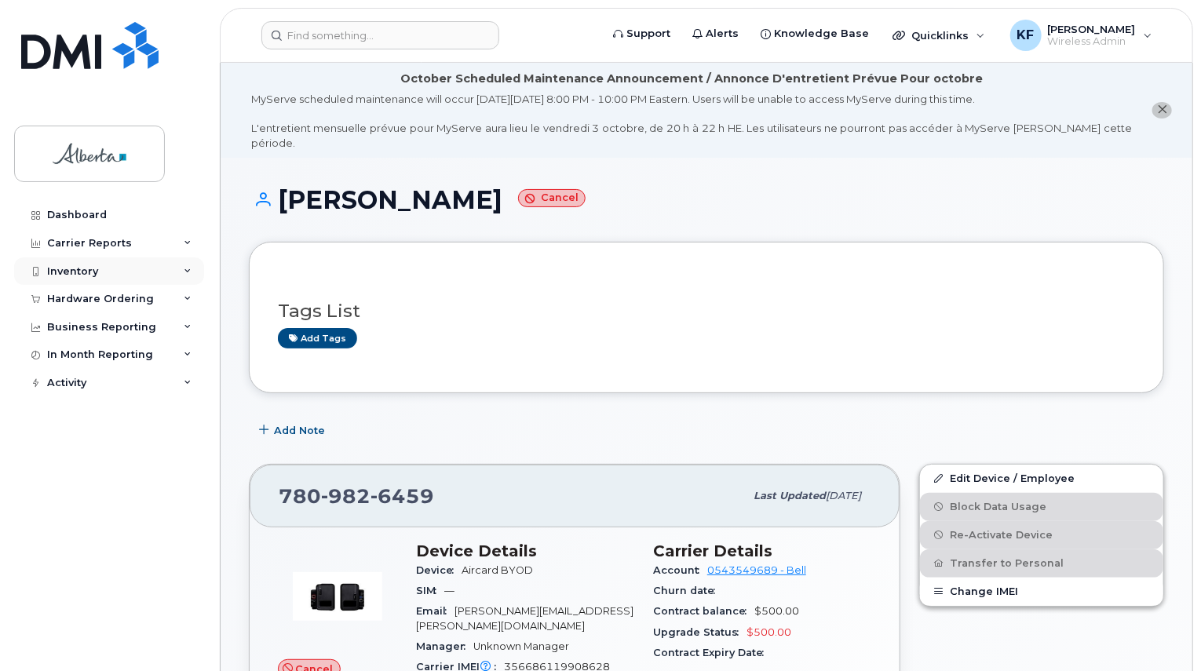
click at [120, 274] on div "Inventory" at bounding box center [109, 272] width 190 height 28
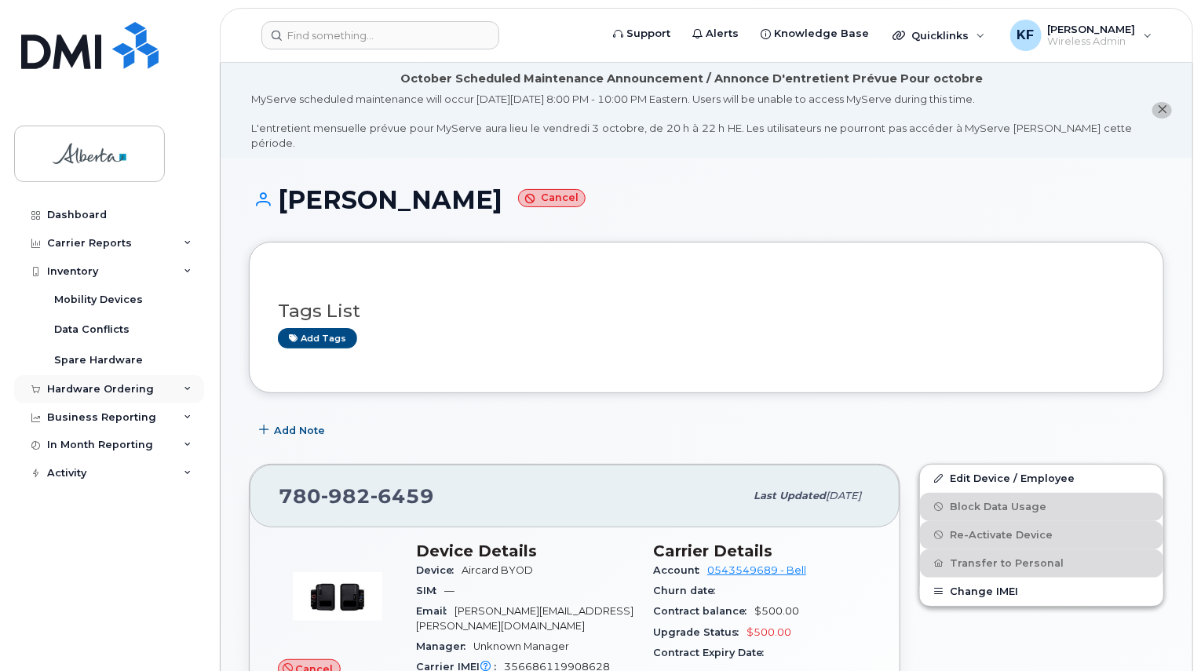
click at [95, 392] on div "Hardware Ordering" at bounding box center [100, 389] width 107 height 13
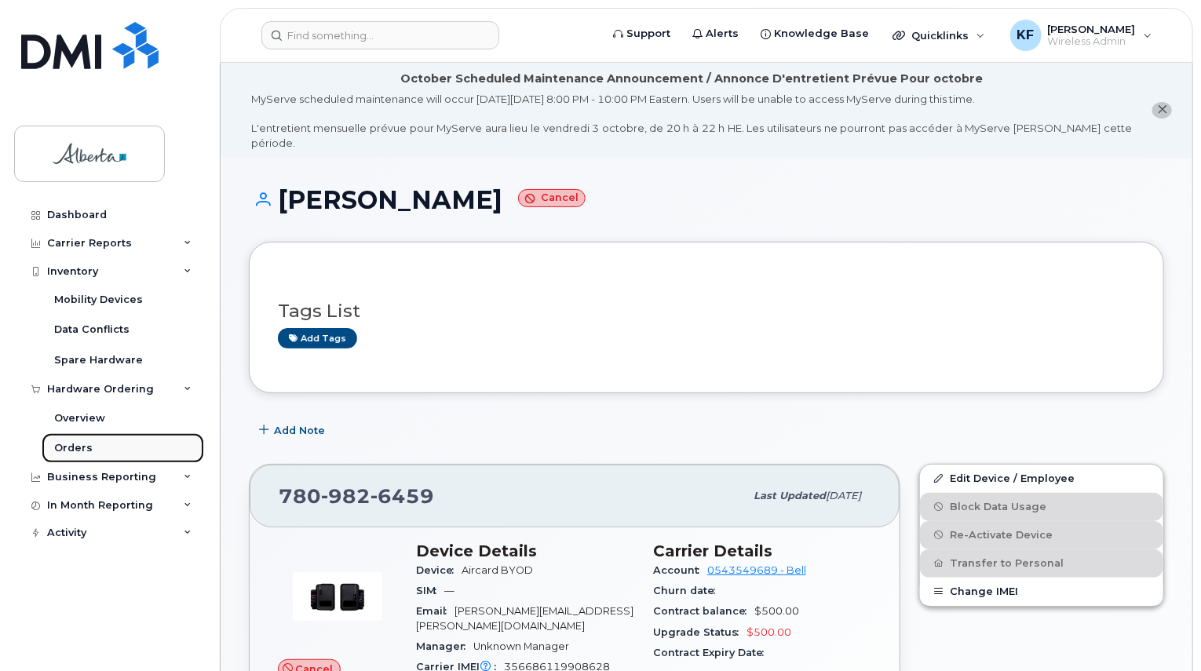
click at [82, 444] on div "Orders" at bounding box center [73, 448] width 38 height 14
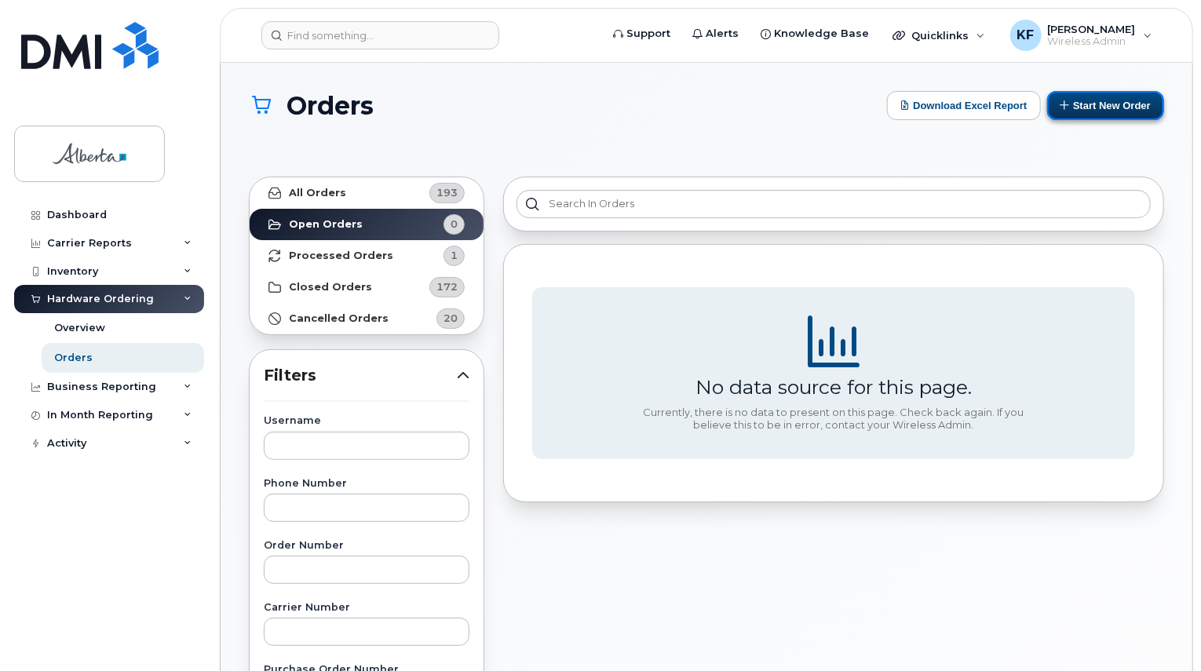
click at [1123, 107] on button "Start New Order" at bounding box center [1105, 105] width 117 height 29
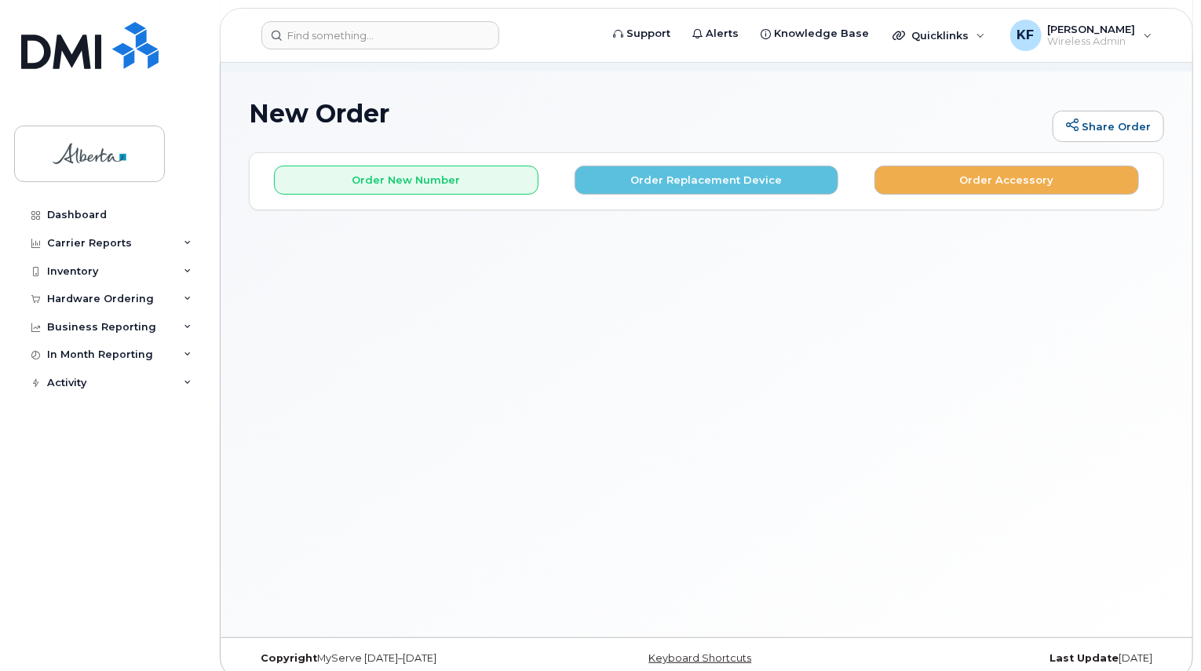
scroll to position [88, 0]
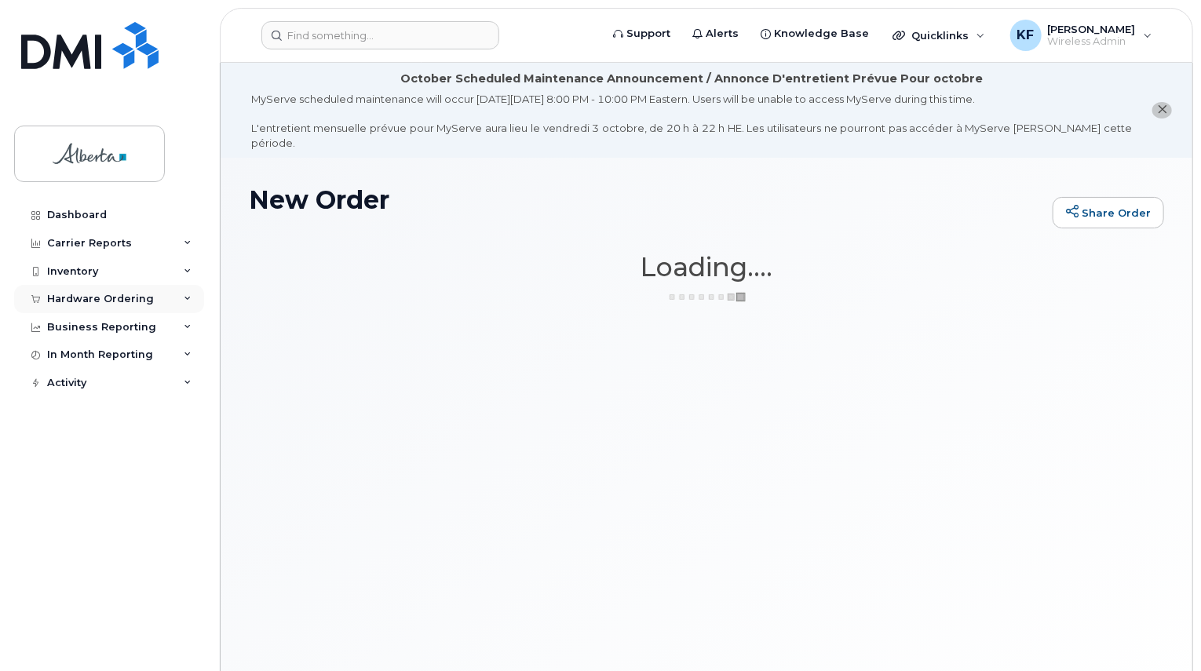
click at [105, 298] on div "Hardware Ordering" at bounding box center [100, 299] width 107 height 13
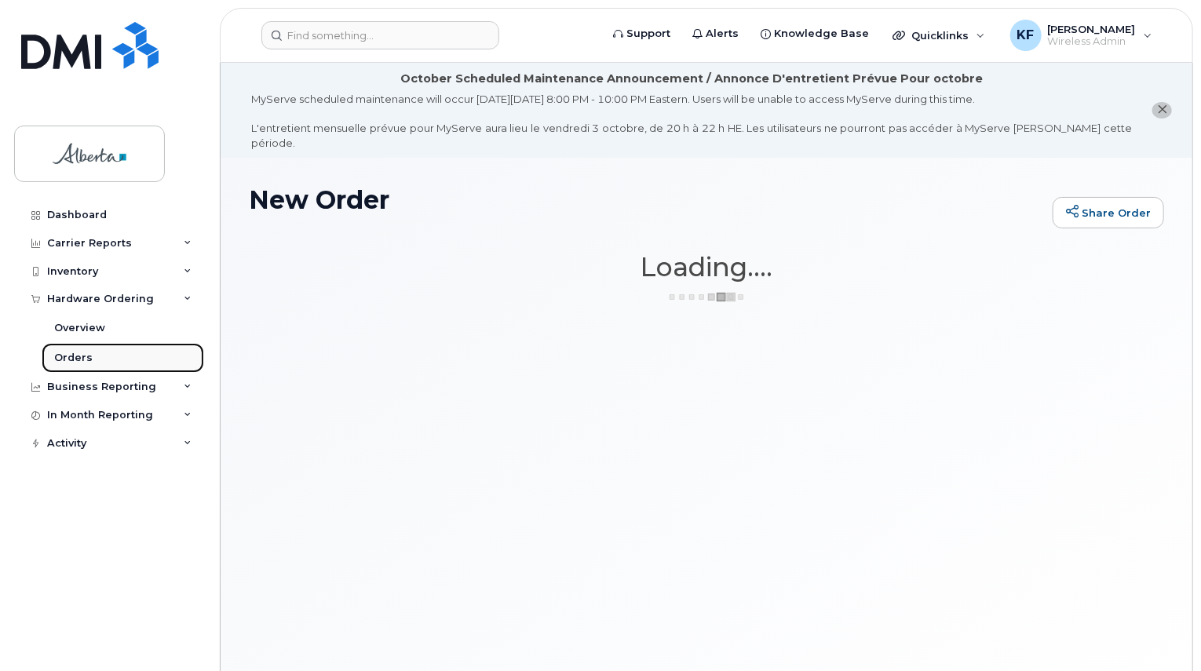
click at [93, 357] on link "Orders" at bounding box center [123, 358] width 163 height 30
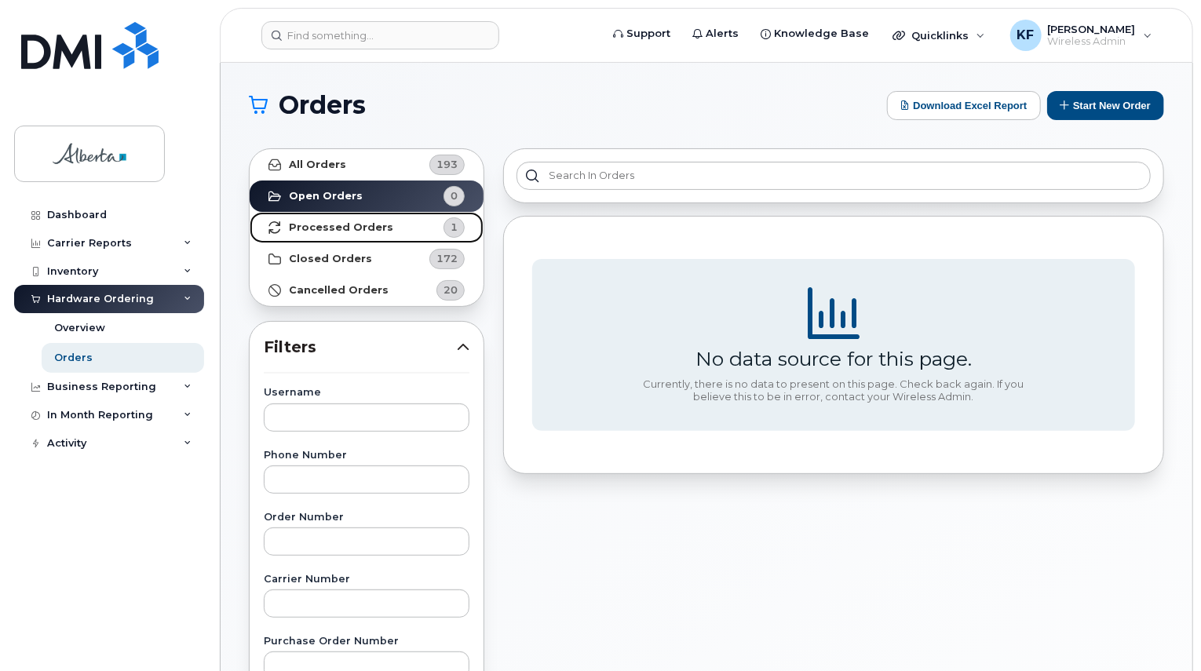
click at [374, 228] on strong "Processed Orders" at bounding box center [341, 227] width 104 height 13
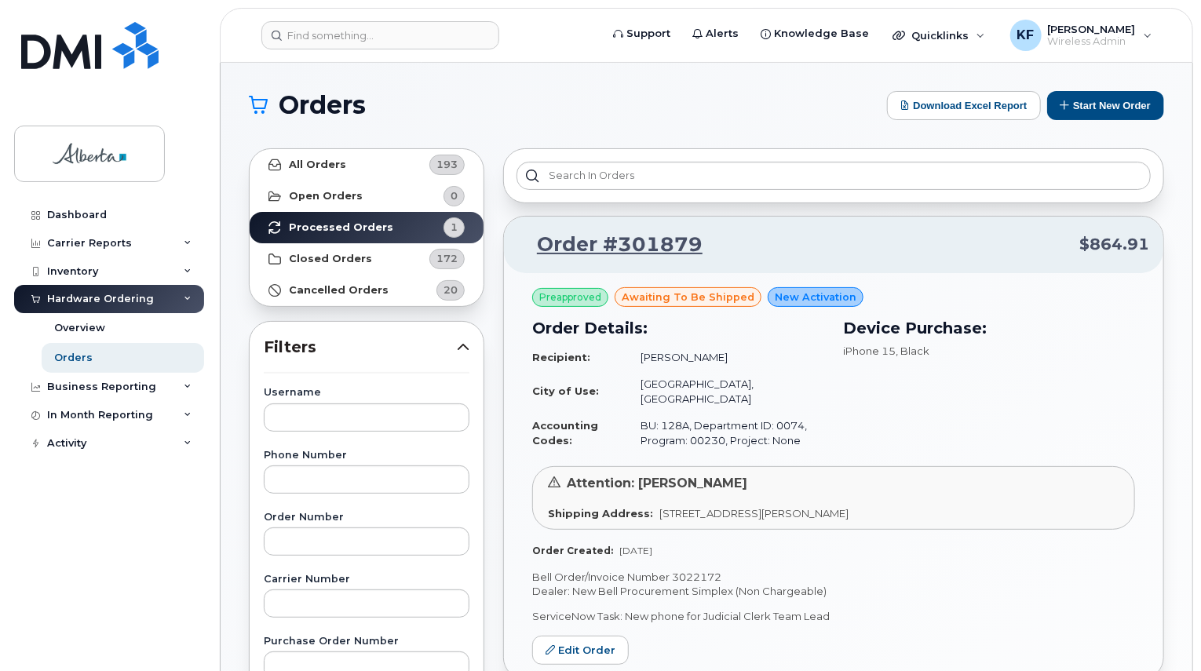
click at [1152, 89] on div "Orders Download Excel Report Start New Order All Orders 193 Open Orders 0 Proce…" at bounding box center [707, 662] width 972 height 1198
click at [1127, 99] on button "Start New Order" at bounding box center [1105, 105] width 117 height 29
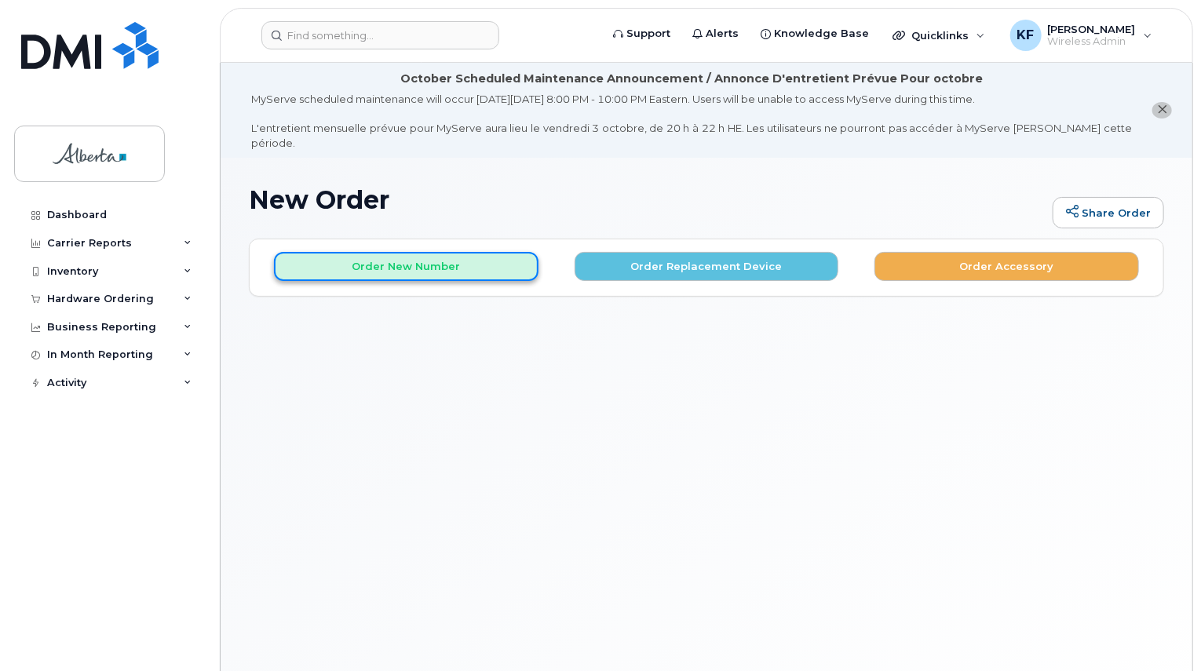
click at [426, 252] on button "Order New Number" at bounding box center [406, 266] width 265 height 29
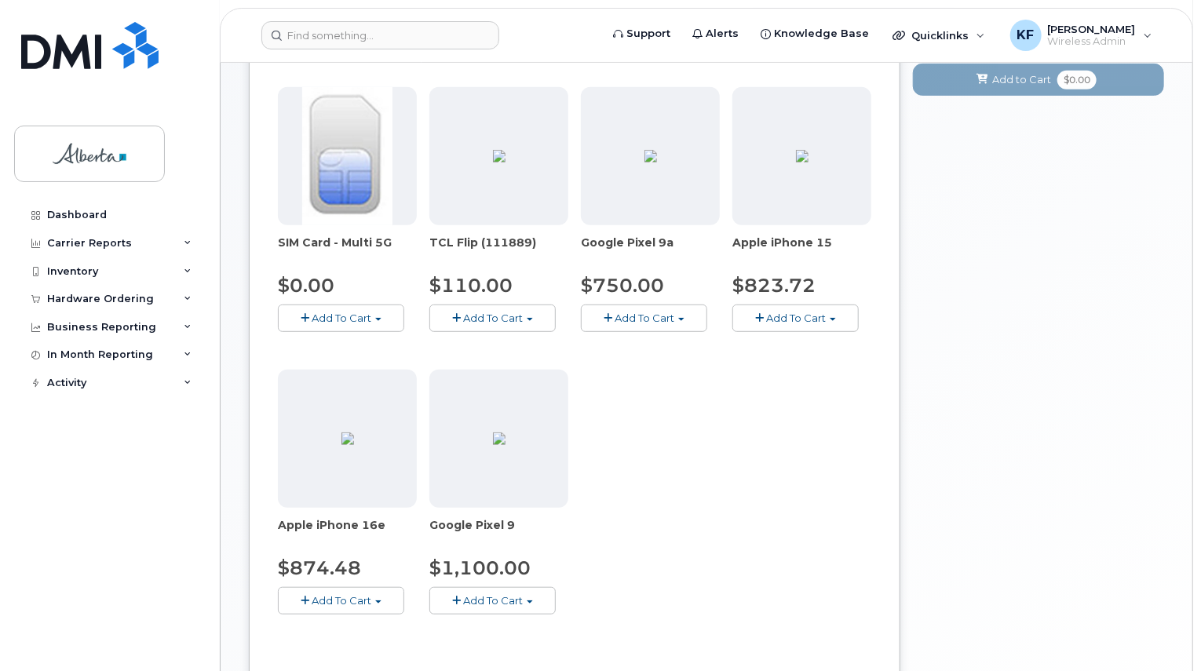
scroll to position [157, 0]
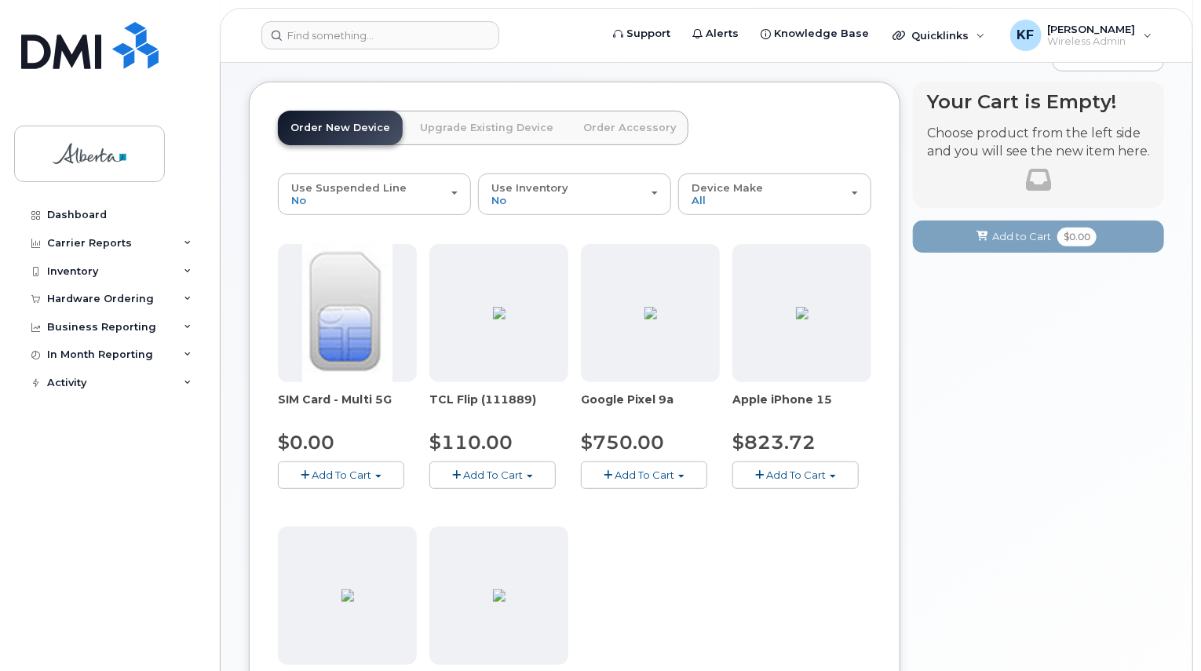
click at [809, 320] on img at bounding box center [802, 313] width 13 height 13
click at [820, 469] on span "Add To Cart" at bounding box center [796, 475] width 60 height 13
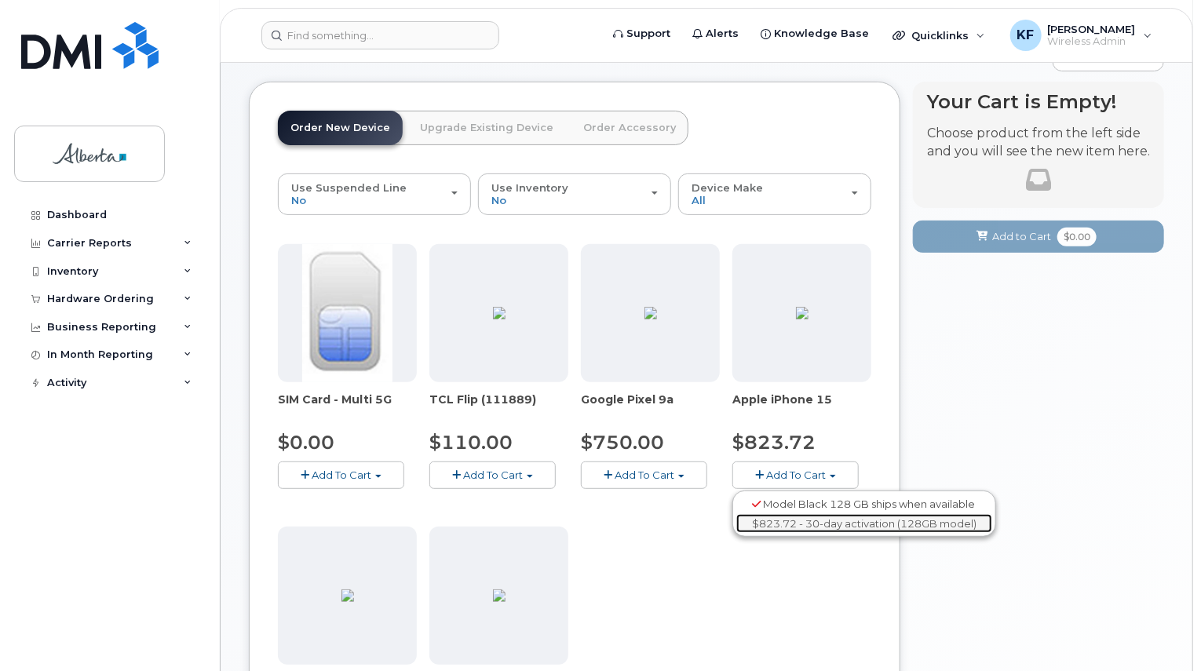
click at [805, 514] on link "$823.72 - 30-day activation (128GB model)" at bounding box center [864, 524] width 256 height 20
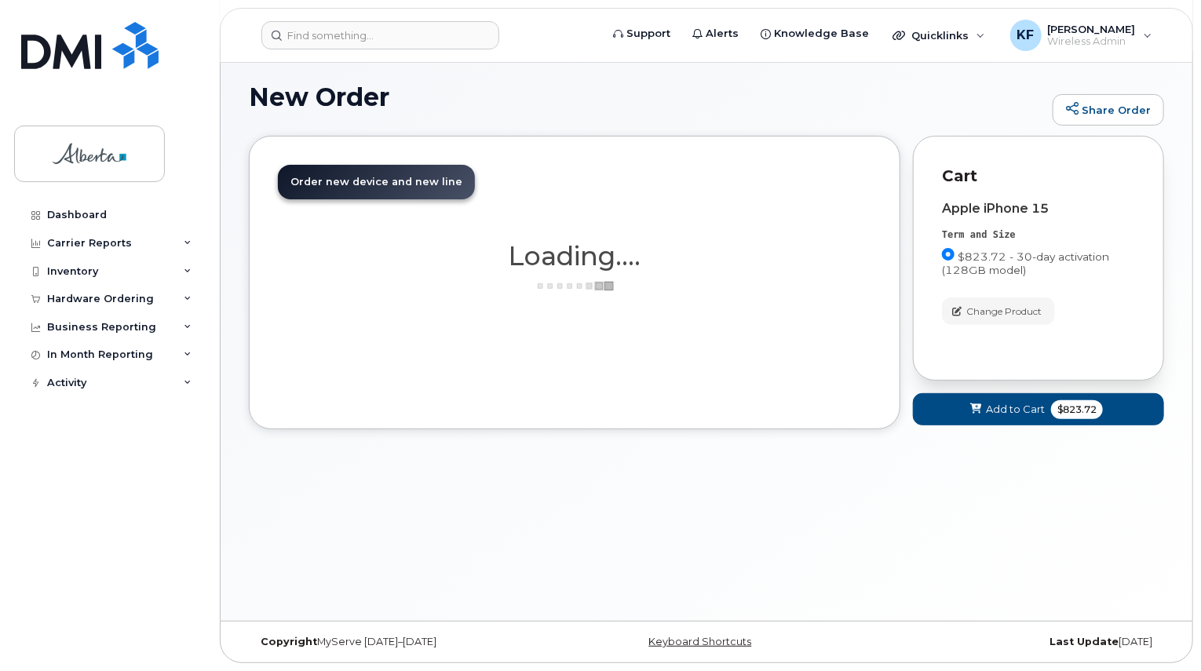
scroll to position [88, 0]
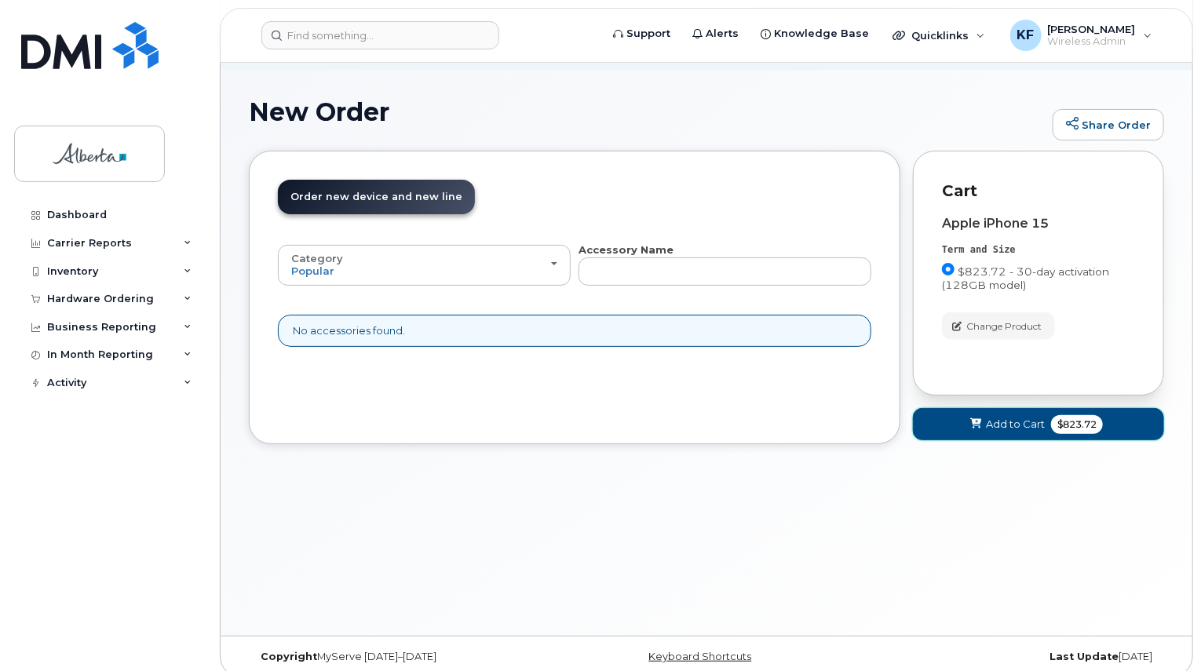
click at [1048, 408] on button "Add to Cart $823.72" at bounding box center [1038, 424] width 251 height 32
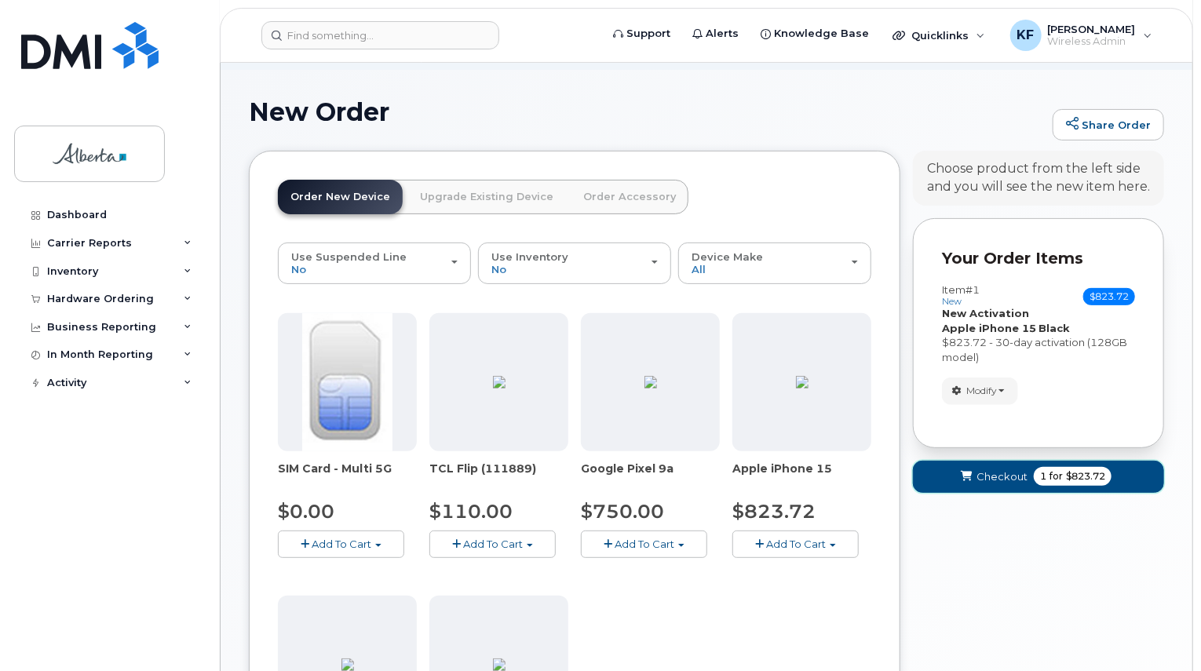
click at [1003, 469] on span "Checkout" at bounding box center [1002, 476] width 51 height 15
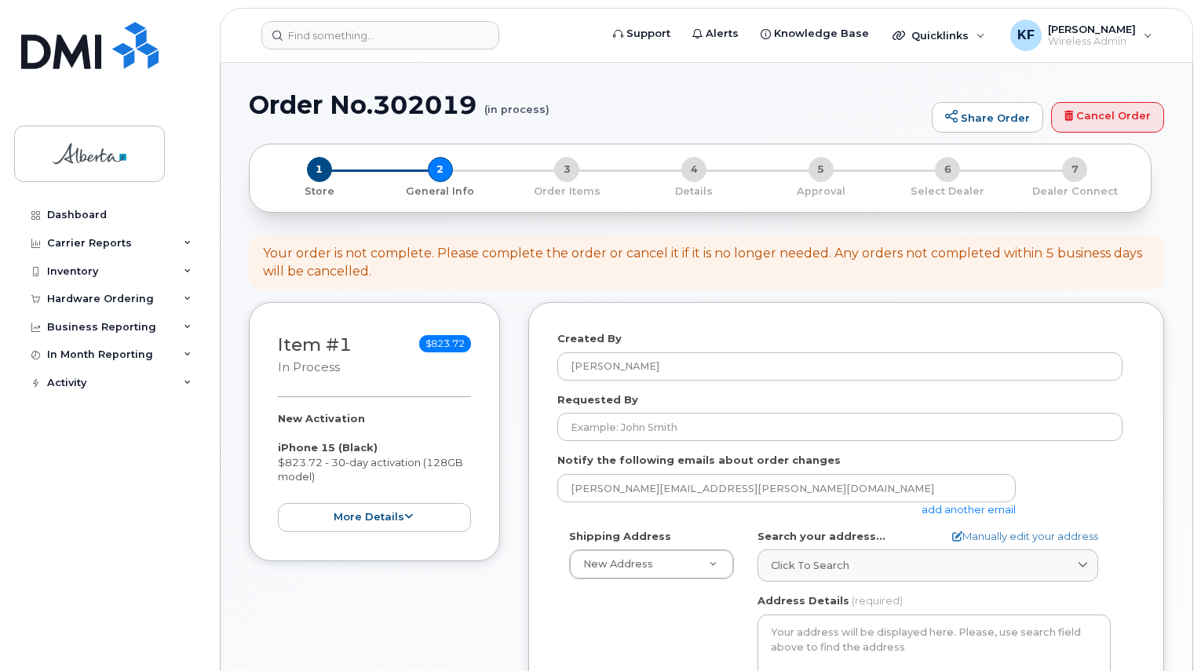
select select
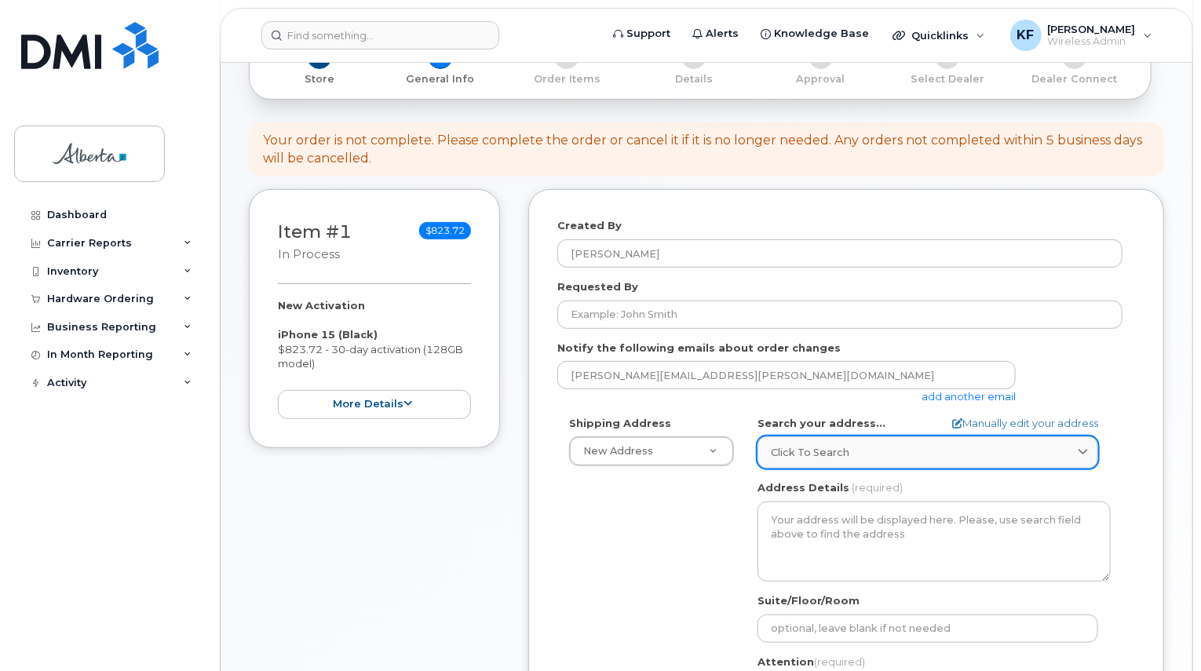
scroll to position [236, 0]
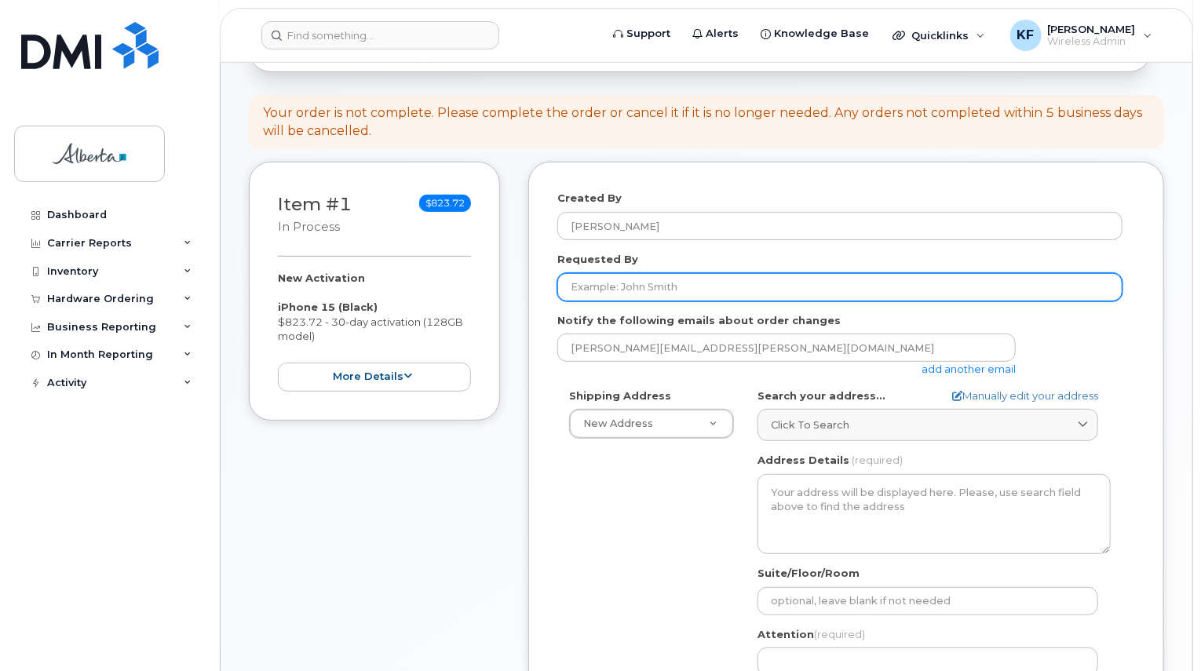
click at [721, 273] on input "Requested By" at bounding box center [839, 287] width 565 height 28
drag, startPoint x: 667, startPoint y: 270, endPoint x: 441, endPoint y: 282, distance: 226.4
click at [441, 282] on div "Item #1 in process $823.72 New Activation iPhone 15 (Black) $823.72 - 30-day ac…" at bounding box center [706, 624] width 915 height 924
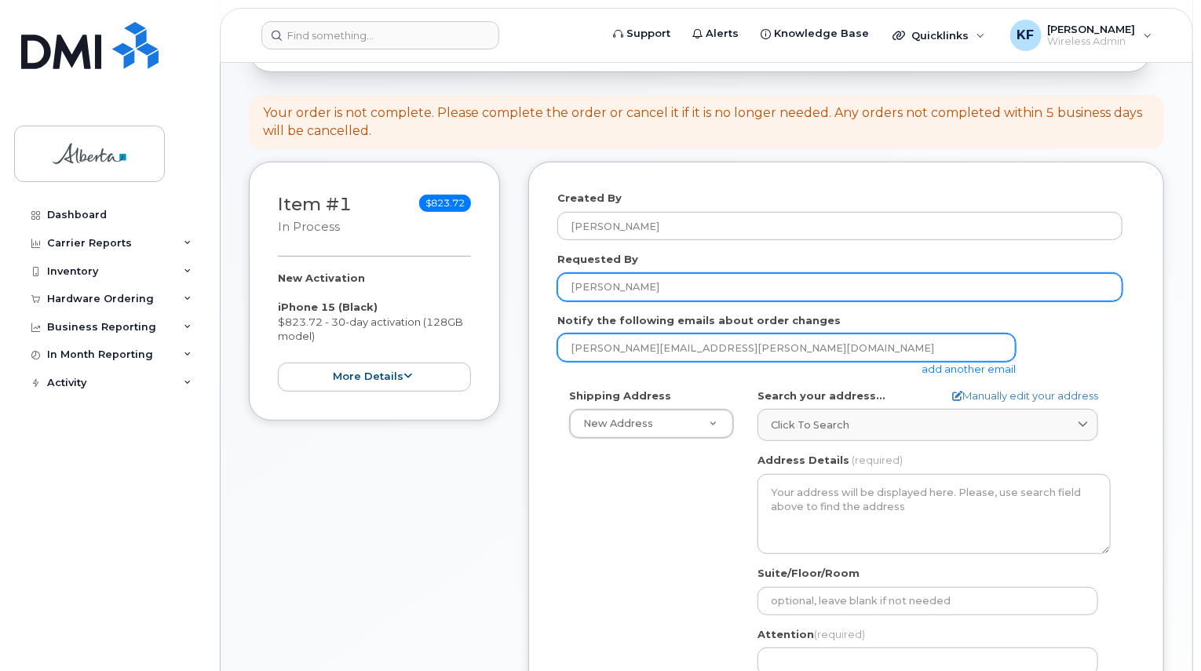
type input "[PERSON_NAME]"
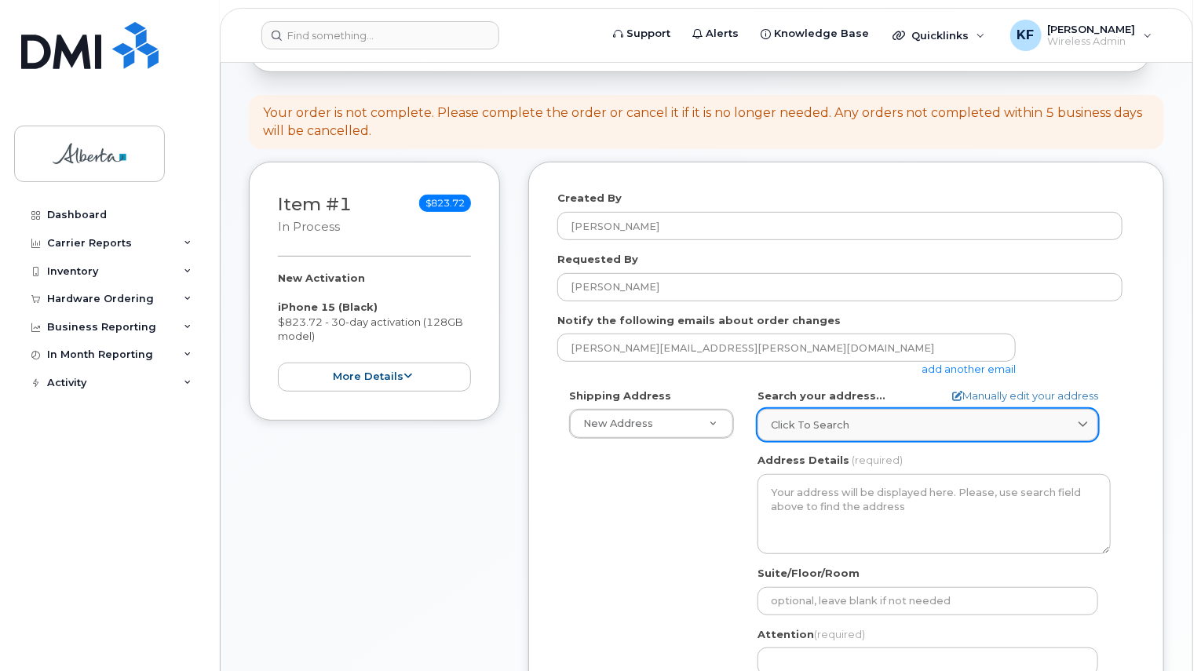
click at [842, 409] on link "Click to search" at bounding box center [928, 425] width 341 height 32
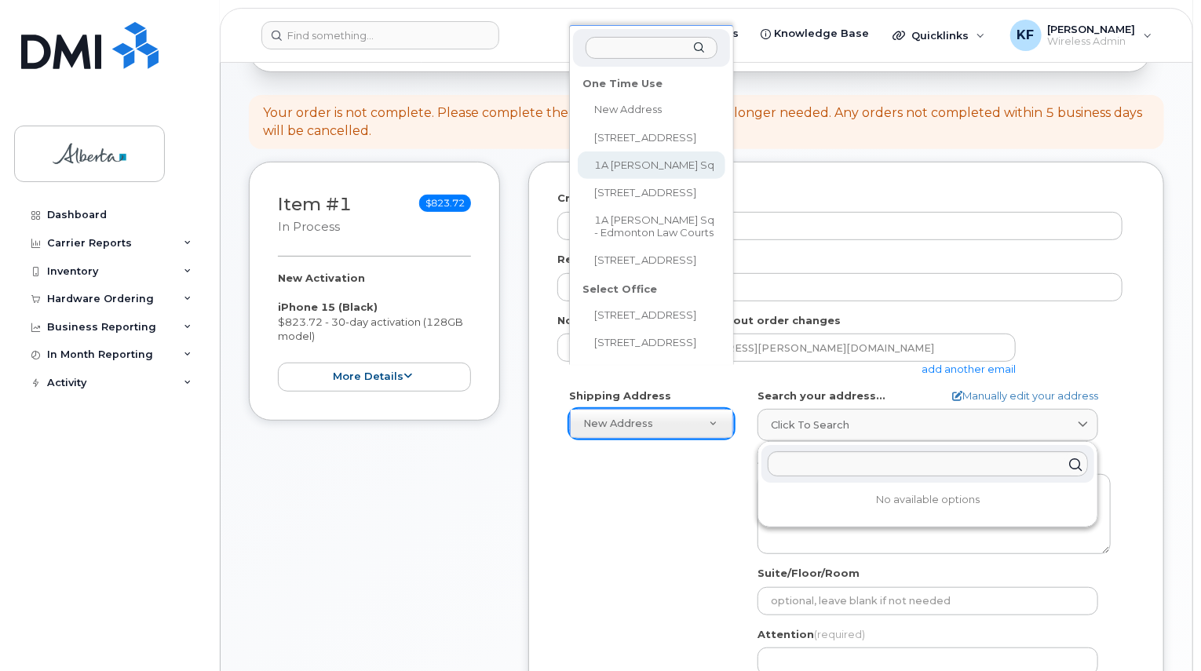
select select "1A Sir Winston Churchill Sq"
type input "1A Sir Winston Churchill Sq"
type input "182"
type input "T5J 0R2"
type input "South Tower, 4014"
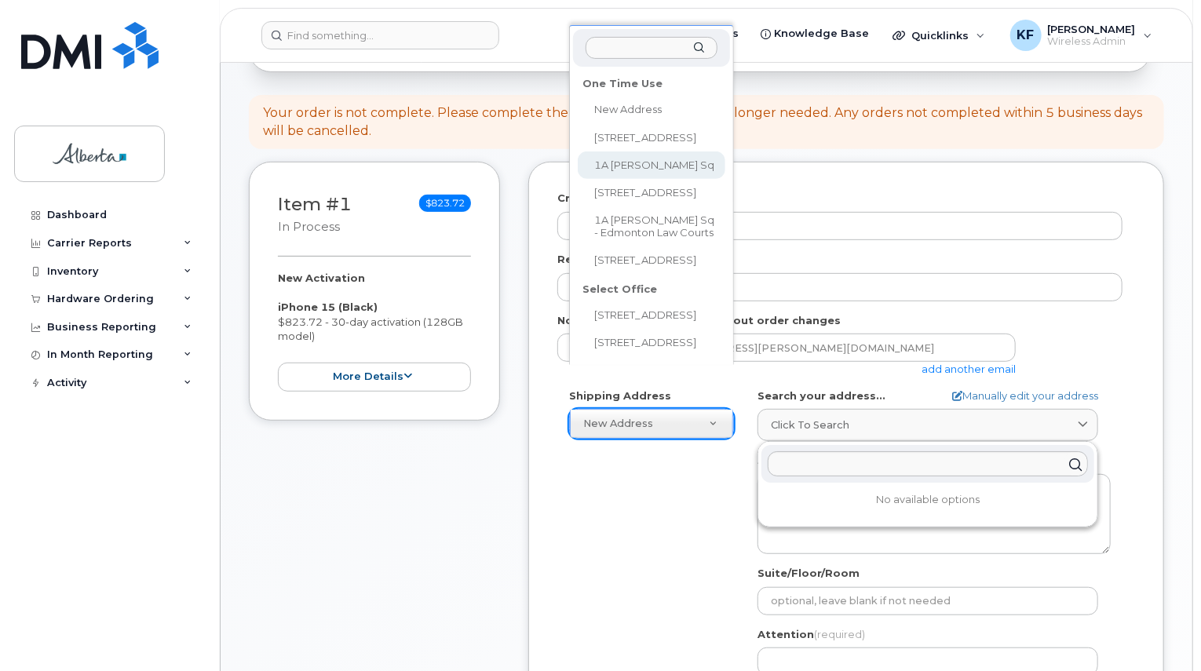
type input "[PERSON_NAME]"
type input "7809993404"
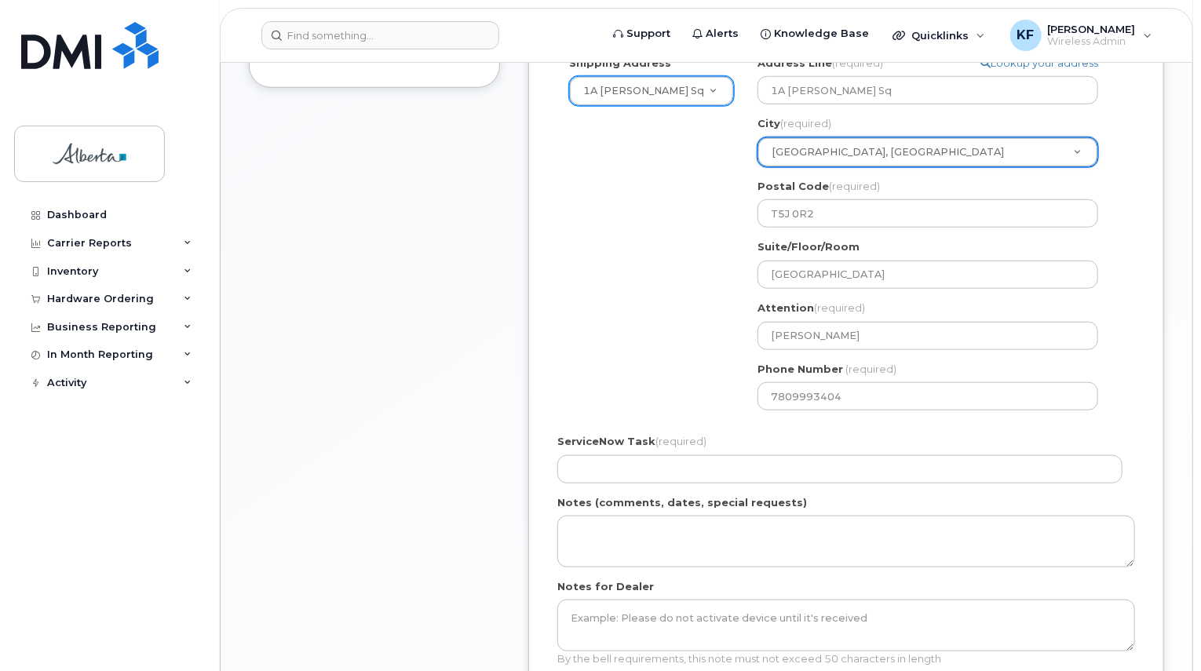
scroll to position [707, 0]
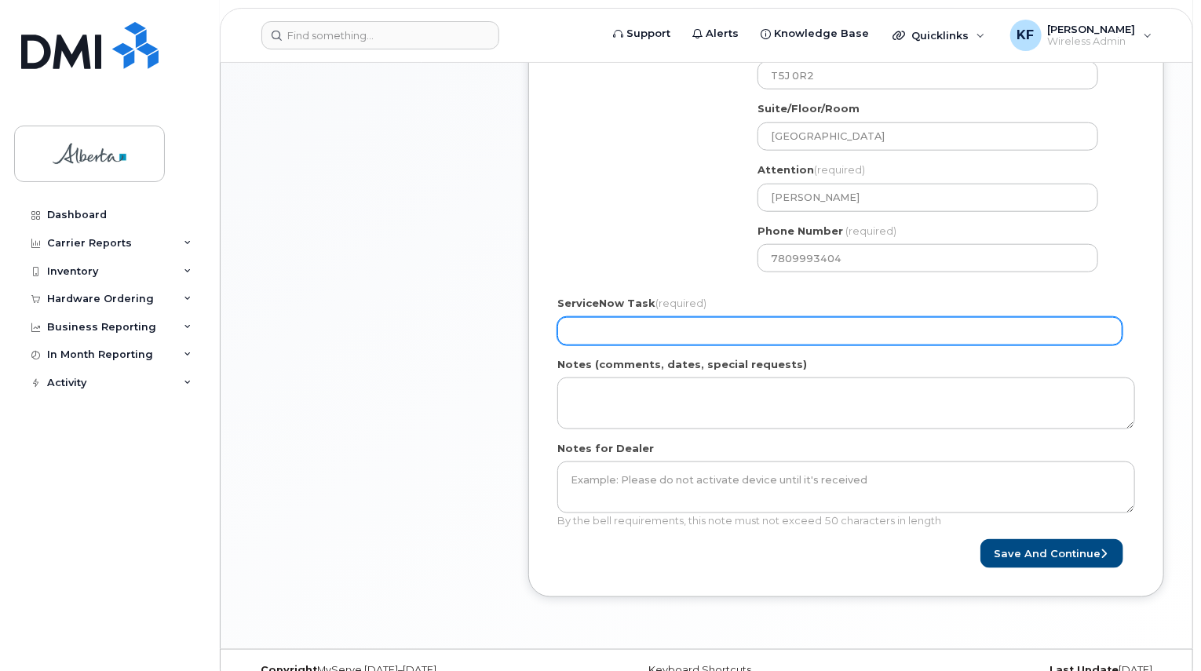
click at [654, 317] on input "ServiceNow Task (required)" at bounding box center [839, 331] width 565 height 28
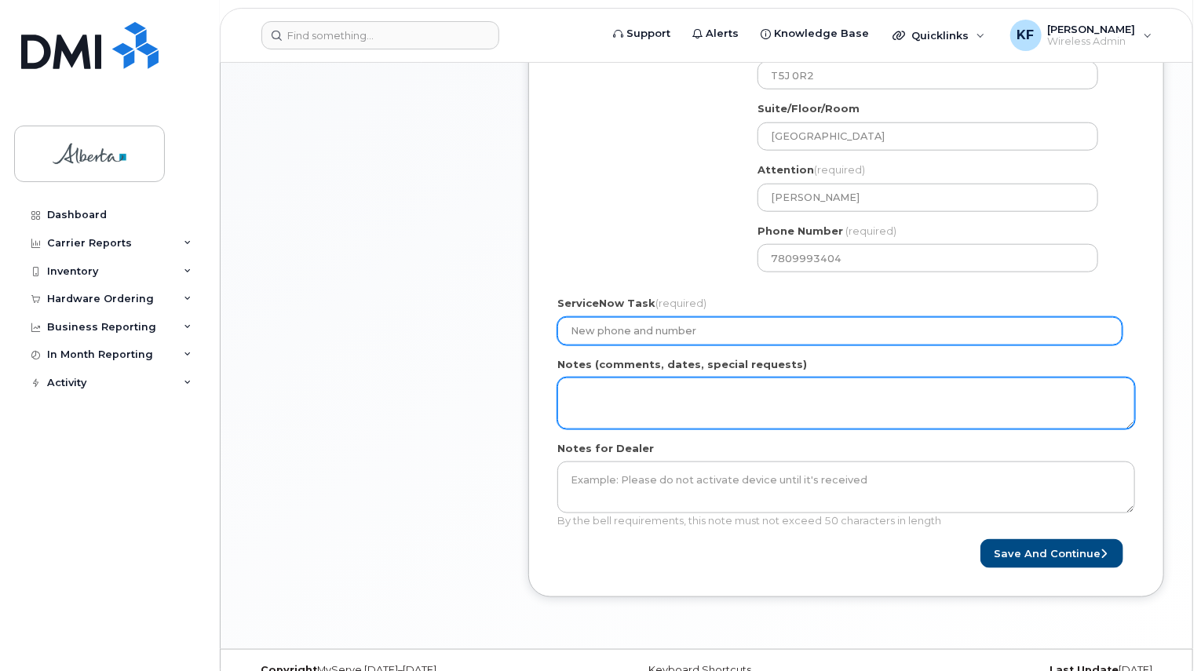
type input "New phone and number"
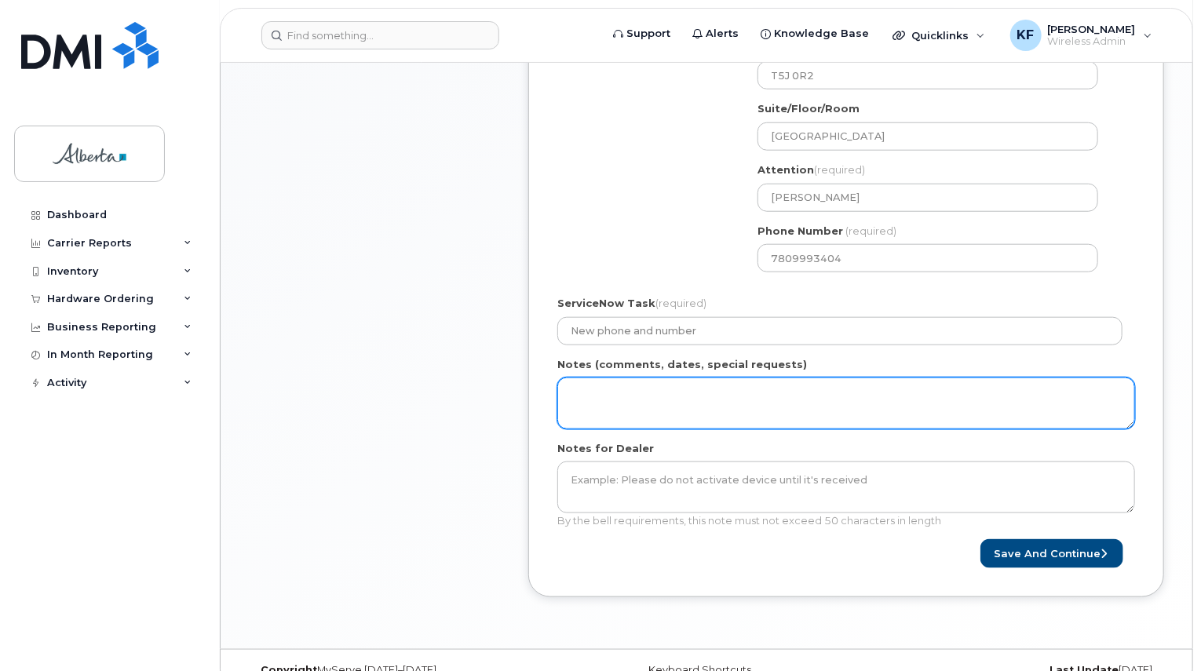
click at [658, 396] on textarea "Notes (comments, dates, special requests)" at bounding box center [846, 404] width 578 height 52
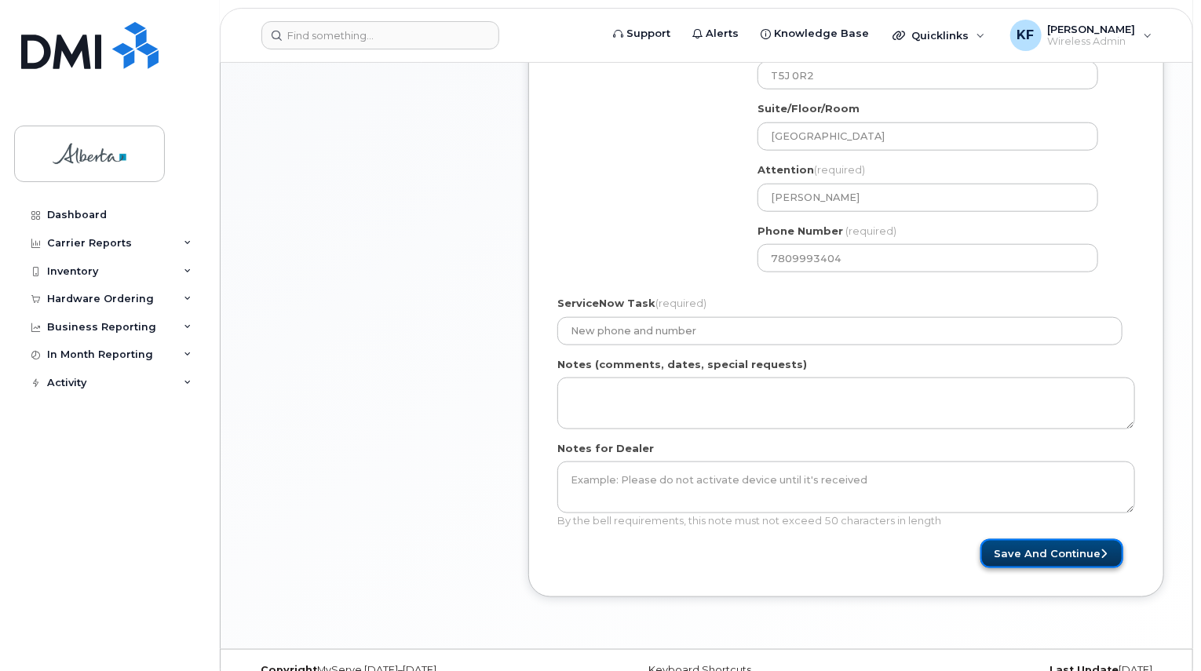
click at [1043, 539] on button "Save and Continue" at bounding box center [1052, 553] width 143 height 29
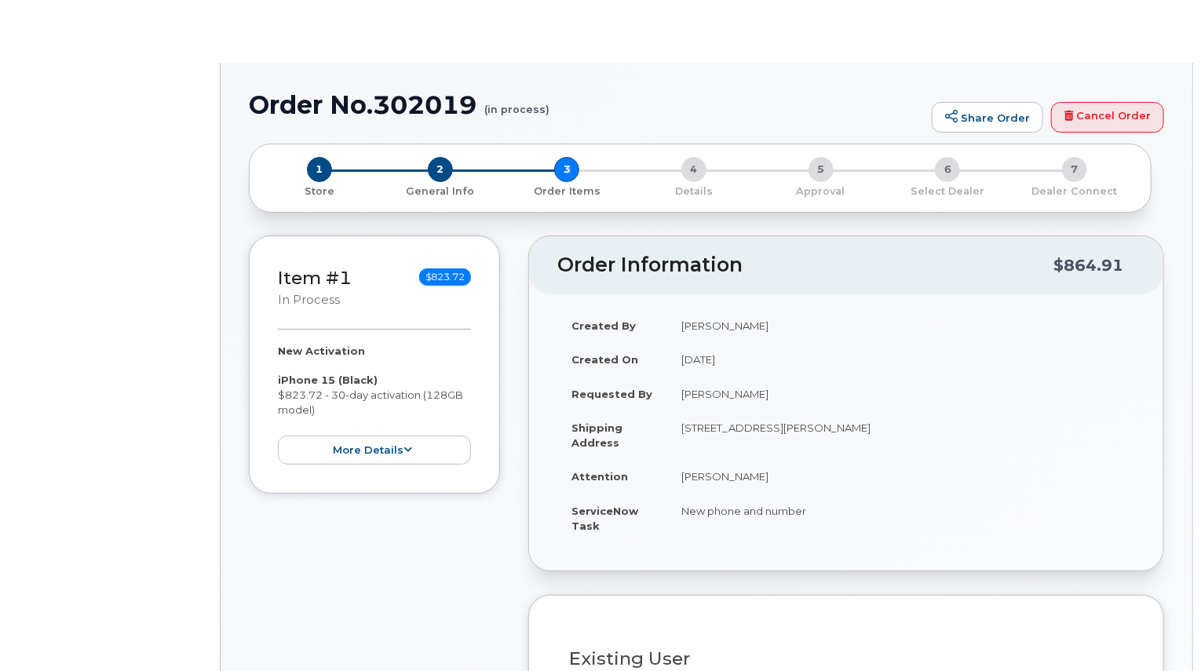
radio input "true"
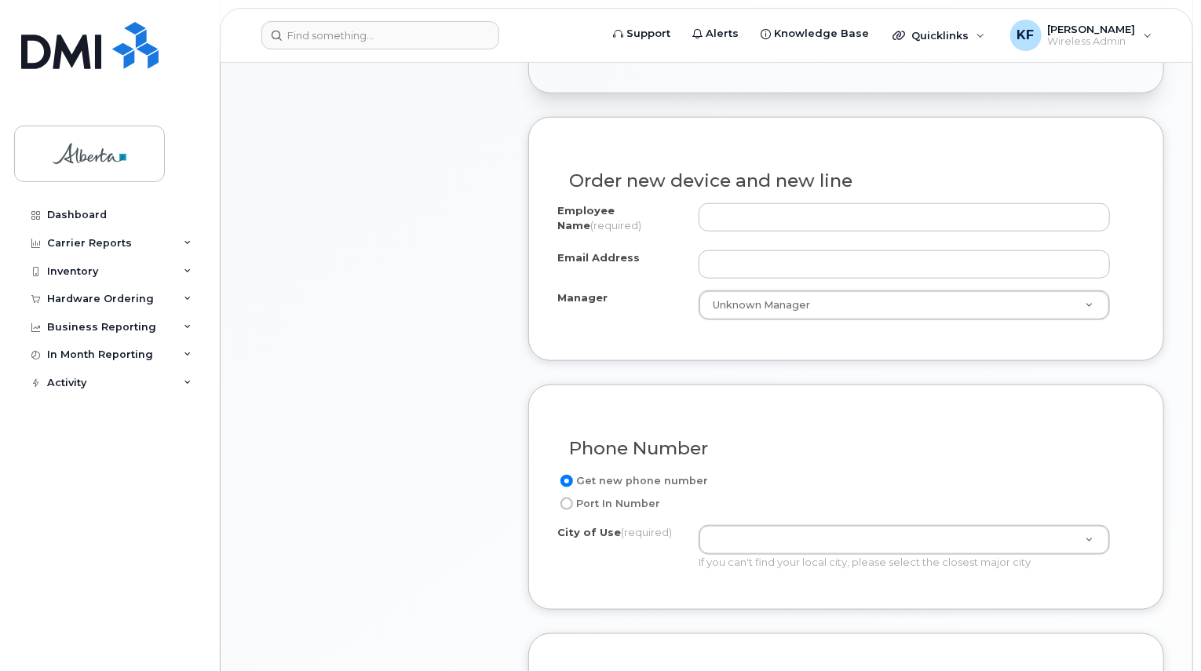
scroll to position [707, 0]
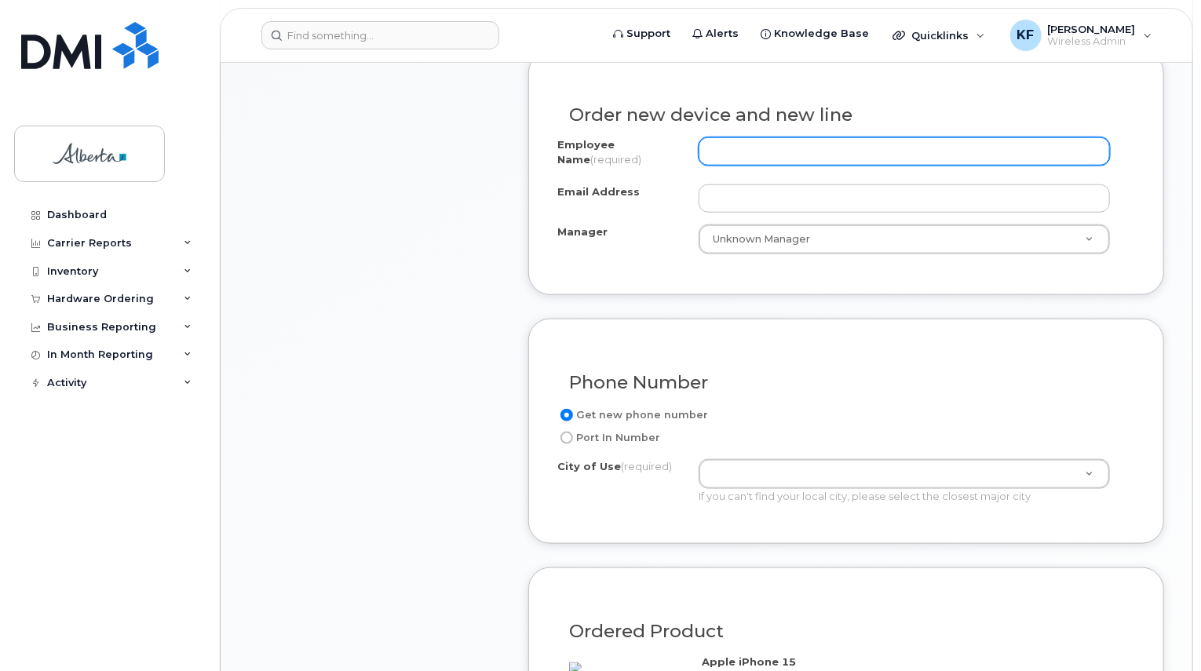
drag, startPoint x: 758, startPoint y: 119, endPoint x: 761, endPoint y: 128, distance: 9.9
click at [759, 122] on div "Order new device and new line Employee Name (required) Email Address Manager Un…" at bounding box center [846, 173] width 636 height 244
click at [765, 141] on input "Employee Name (required)" at bounding box center [904, 151] width 411 height 28
type input "Jeff Keller"
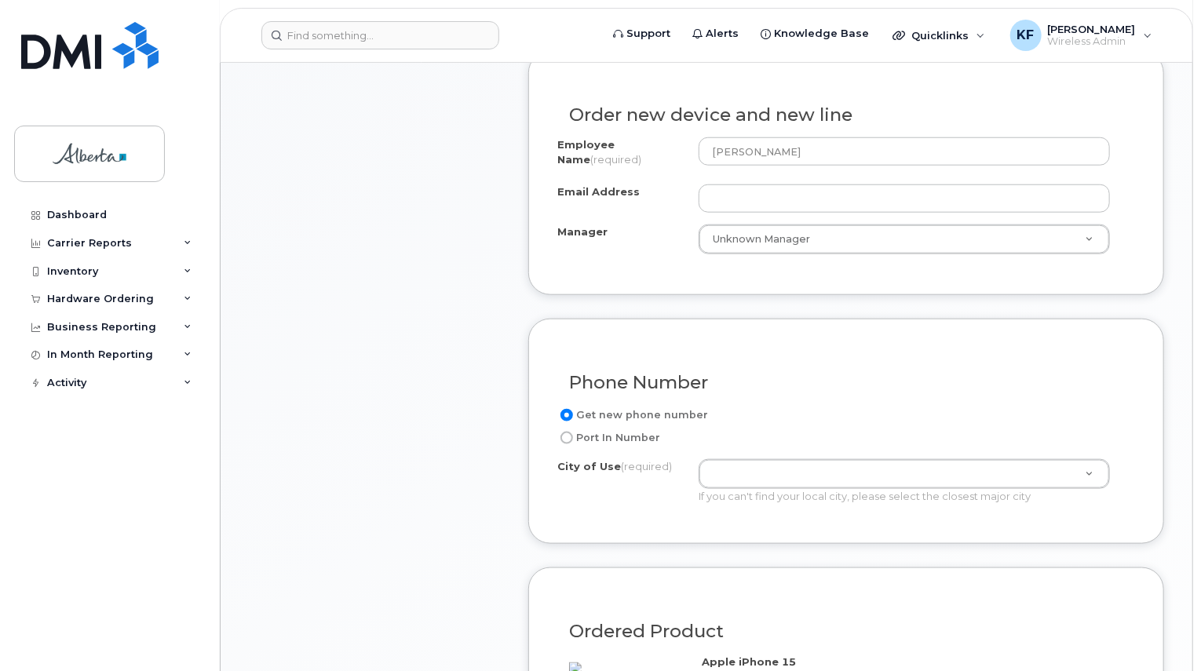
click at [764, 199] on div "Employee Name (required) Jeff Keller Email Address Manager Unknown Manager Mana…" at bounding box center [846, 195] width 578 height 117
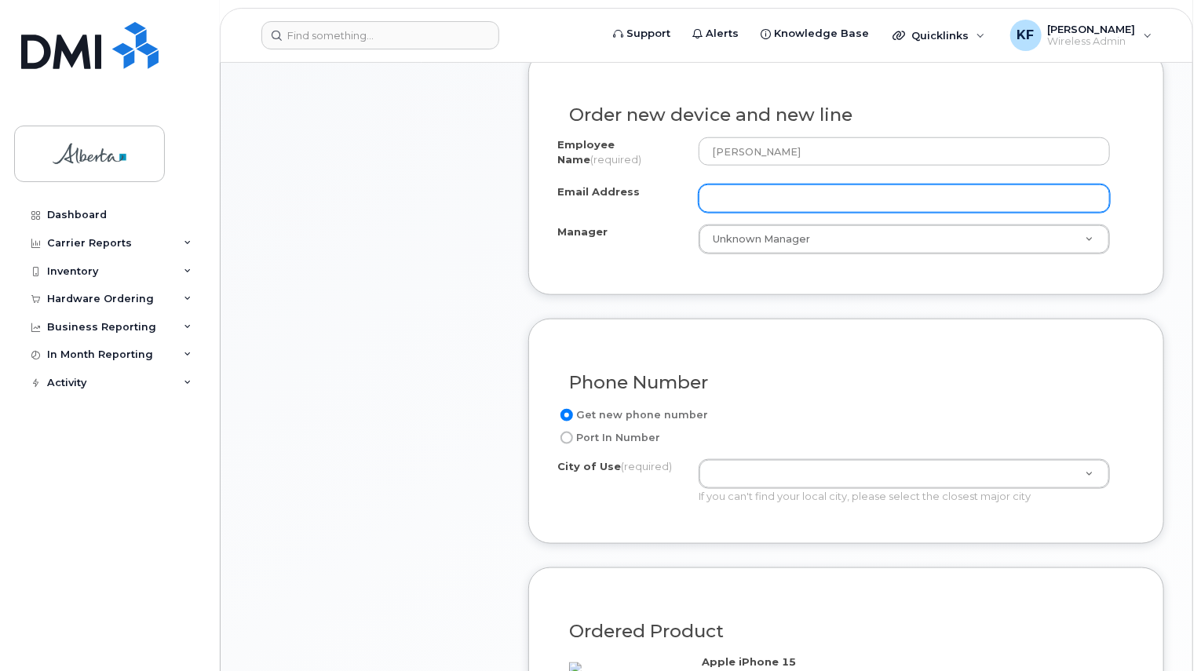
click at [762, 187] on input "Email Address" at bounding box center [904, 198] width 411 height 28
paste input "356925795008018"
drag, startPoint x: 842, startPoint y: 181, endPoint x: 250, endPoint y: 147, distance: 593.0
click at [250, 147] on div "Item #1 in process $823.72 New Activation iPhone 15 (Black) $823.72 - 30-day ac…" at bounding box center [706, 431] width 915 height 1480
type input "K"
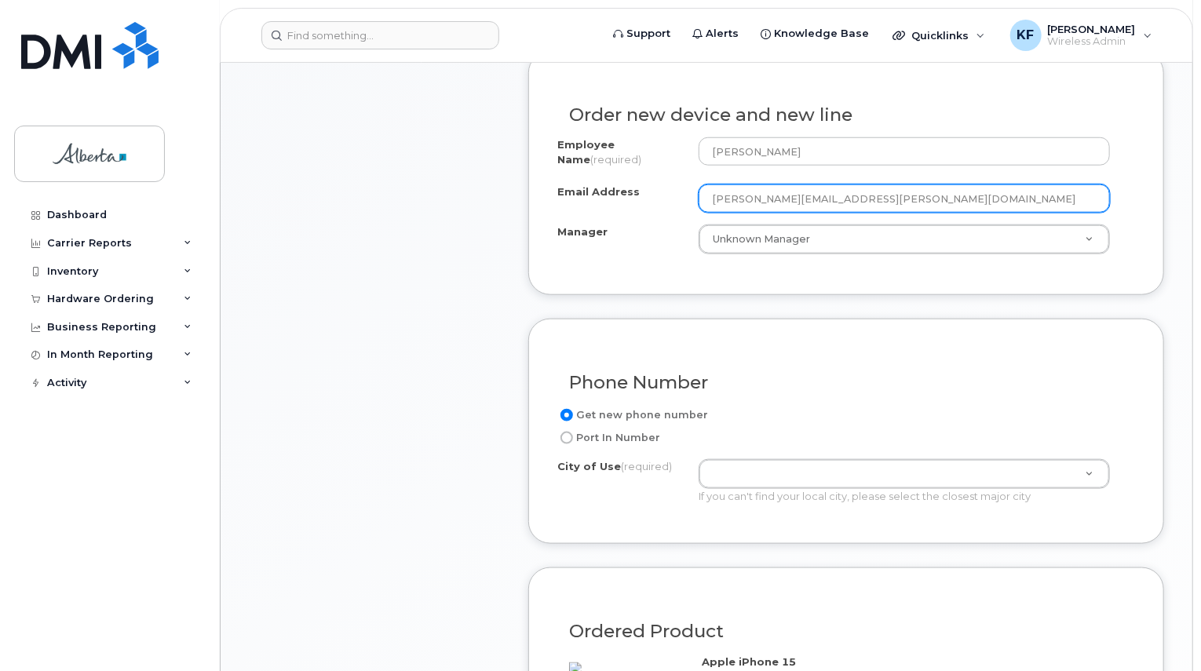
click at [716, 184] on input "jeffrey.Keller@albertacourts.ca" at bounding box center [904, 198] width 411 height 28
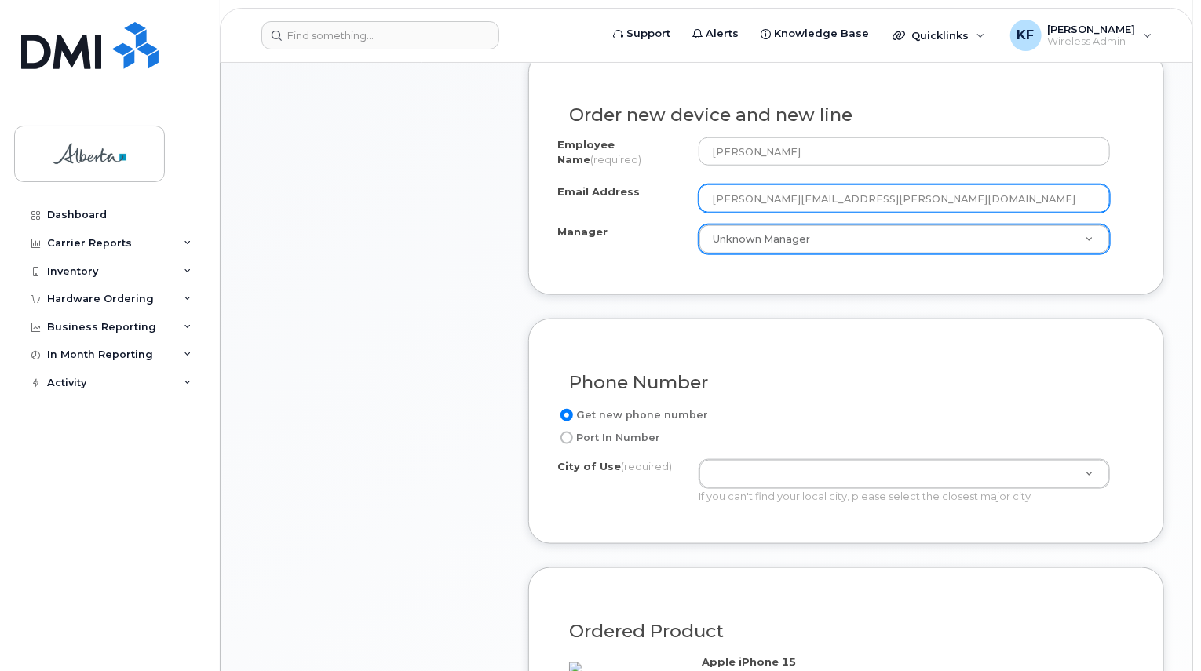
scroll to position [942, 0]
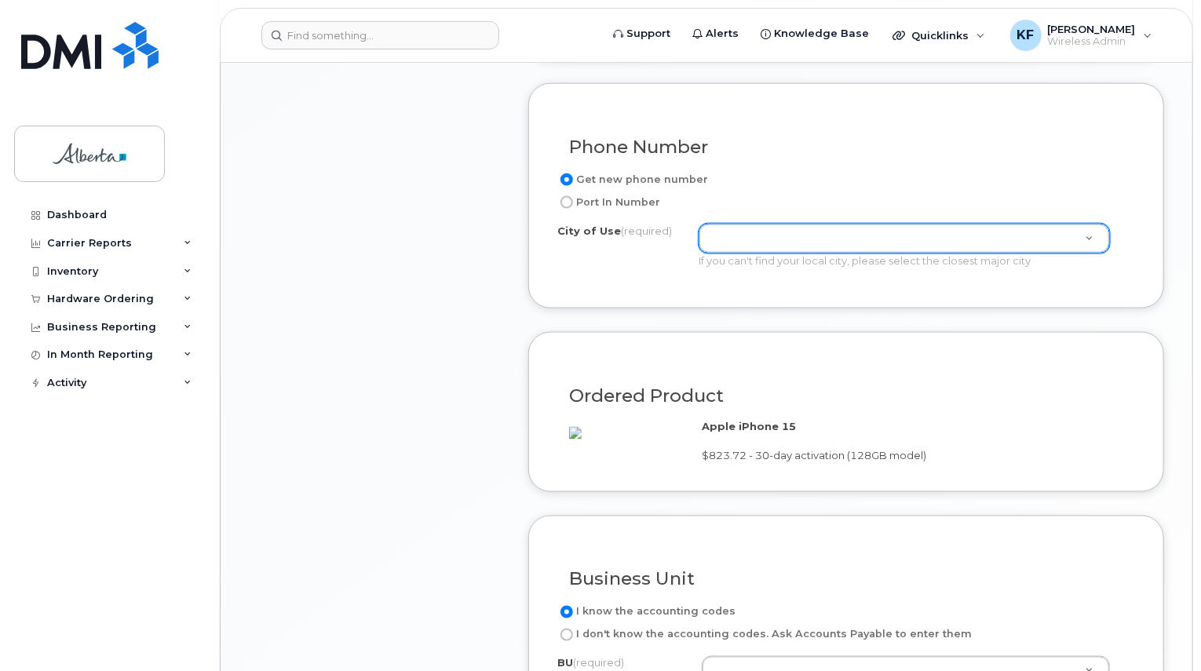
type input "Jeffrey.Keller@albertacourts.ca"
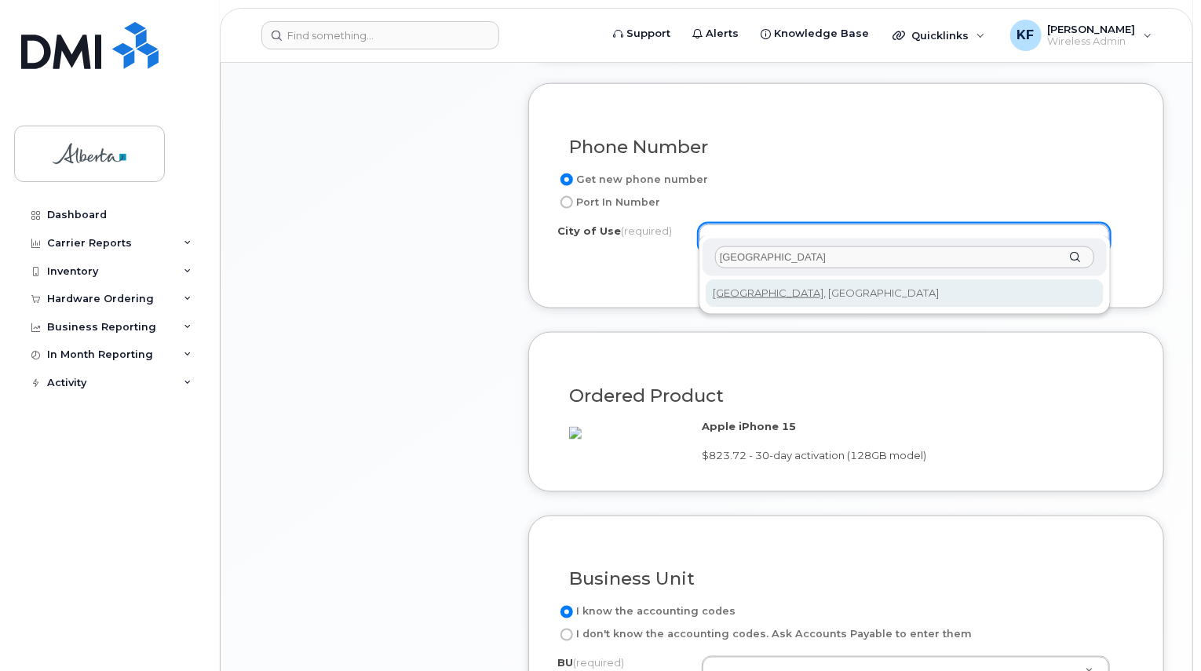
type input "Edmonton"
type input "182"
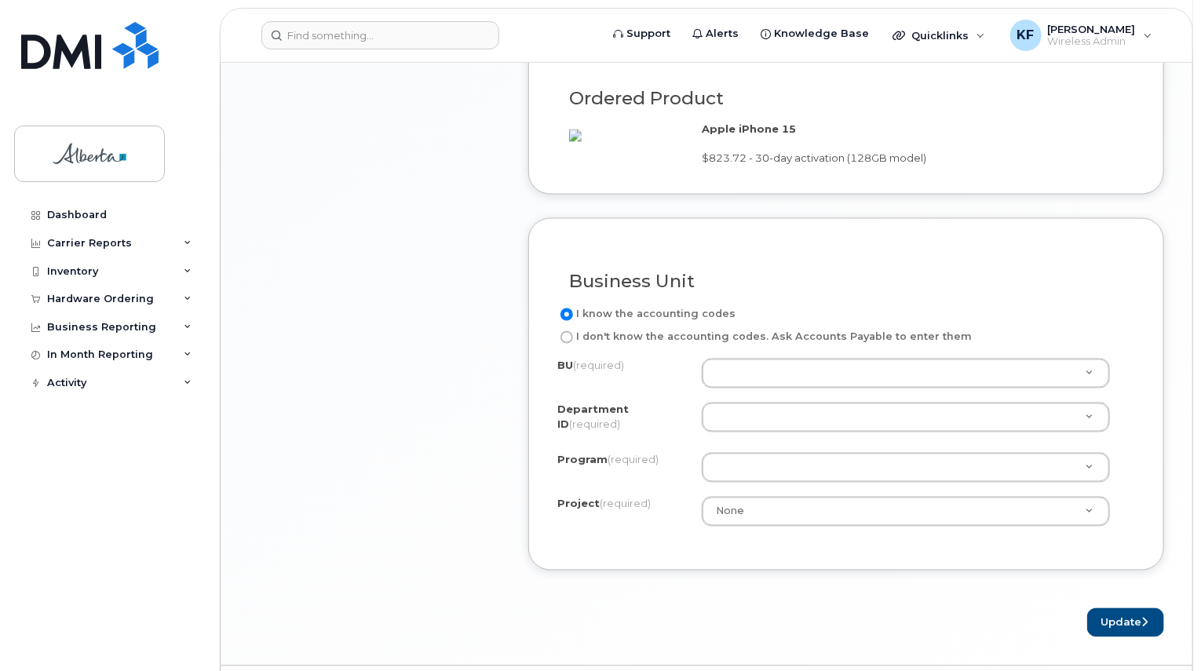
scroll to position [1294, 0]
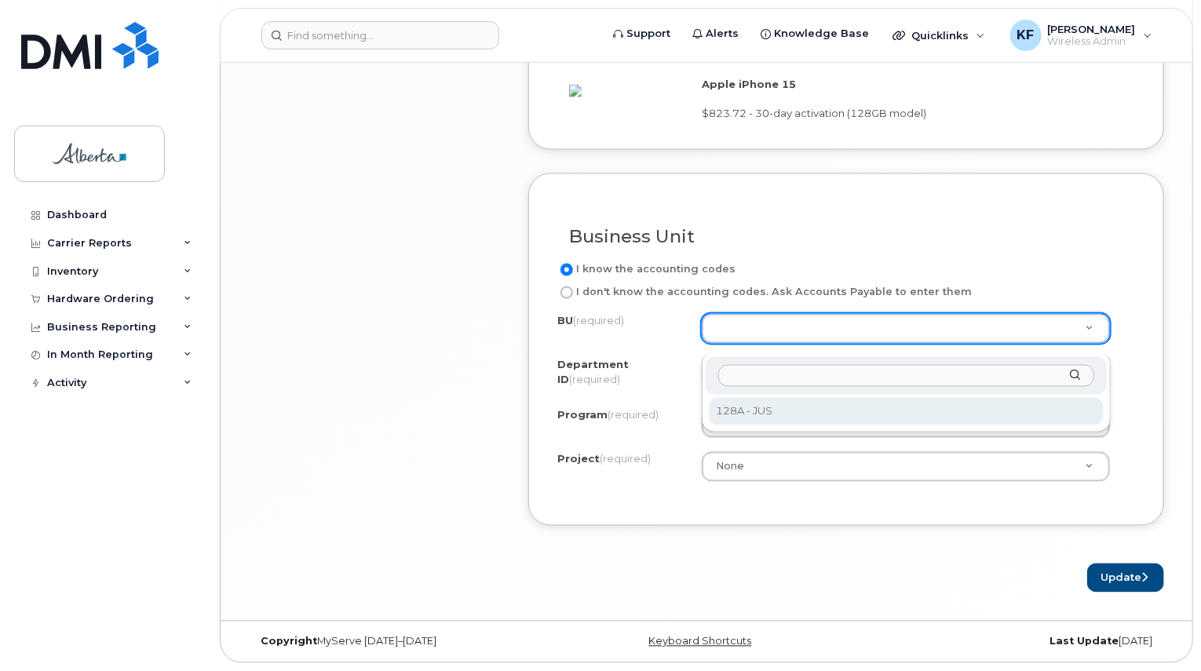
select select "128A"
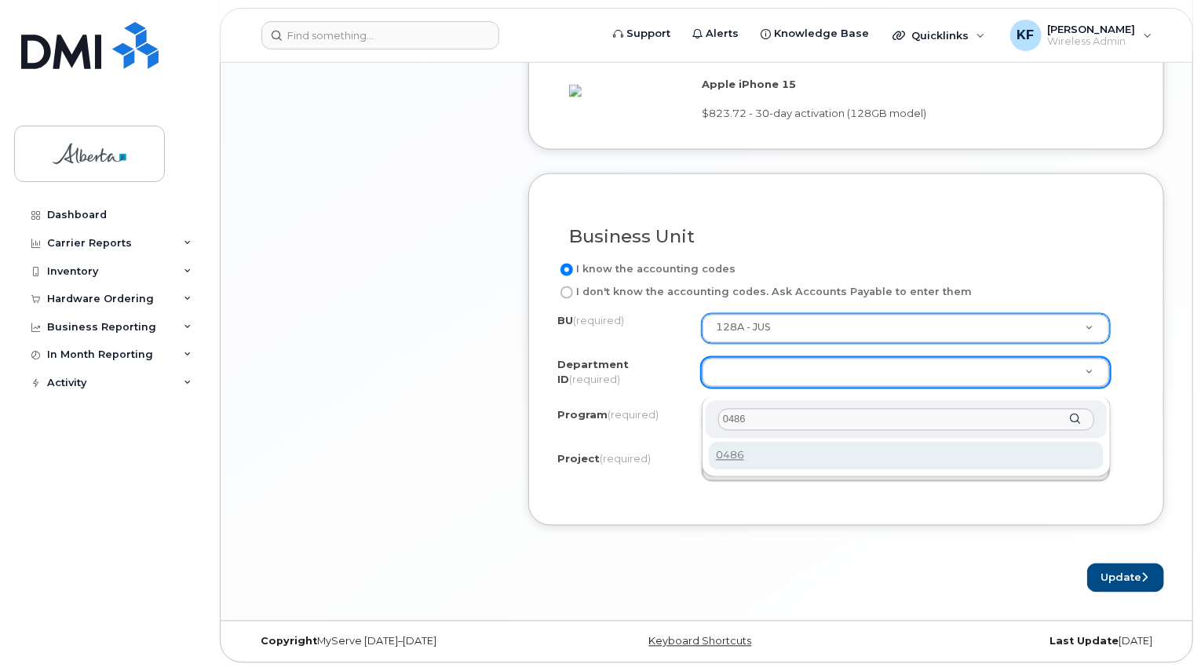
type input "0486"
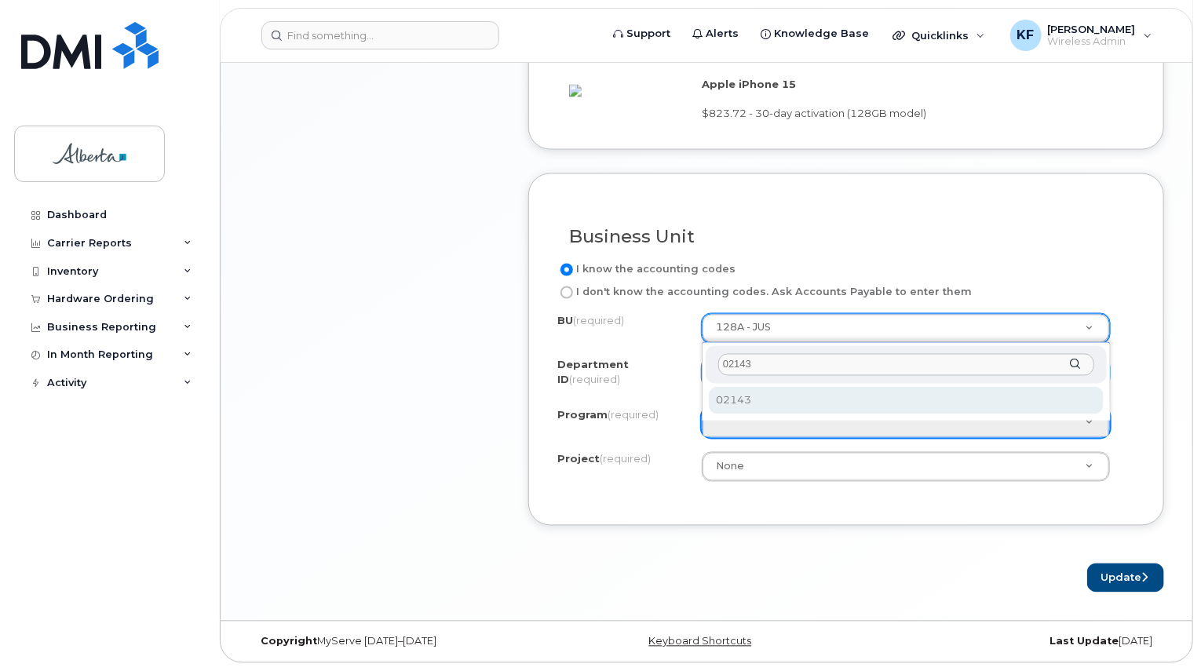
type input "02143"
select select "02143"
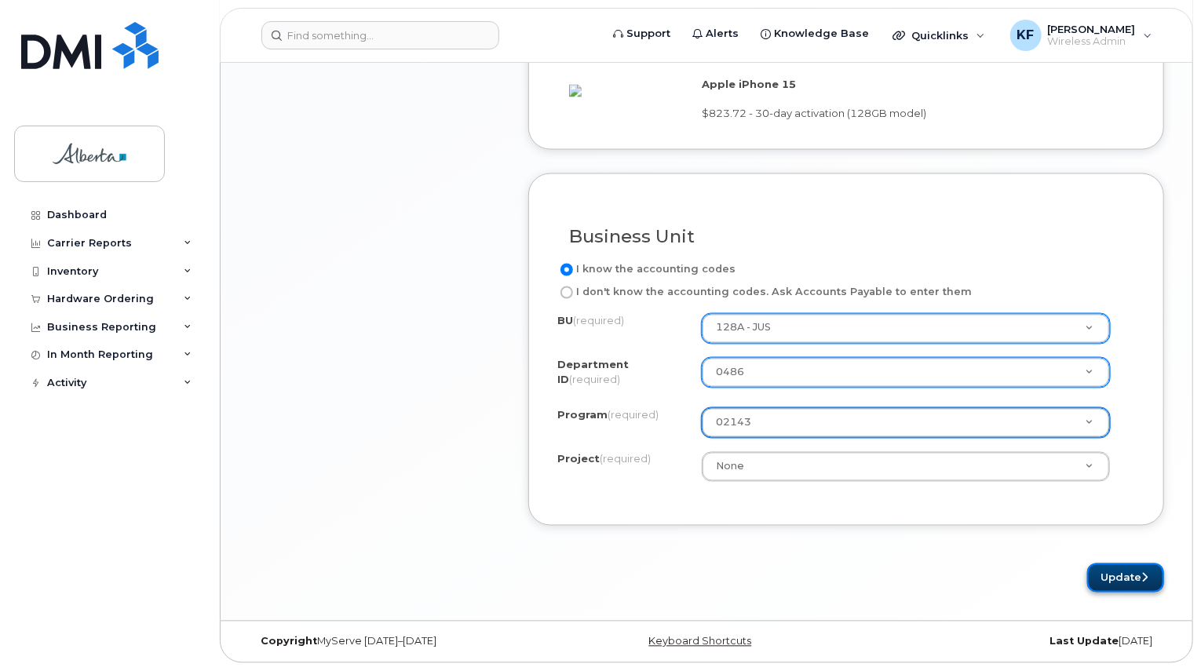
click at [1099, 578] on button "Update" at bounding box center [1125, 578] width 77 height 29
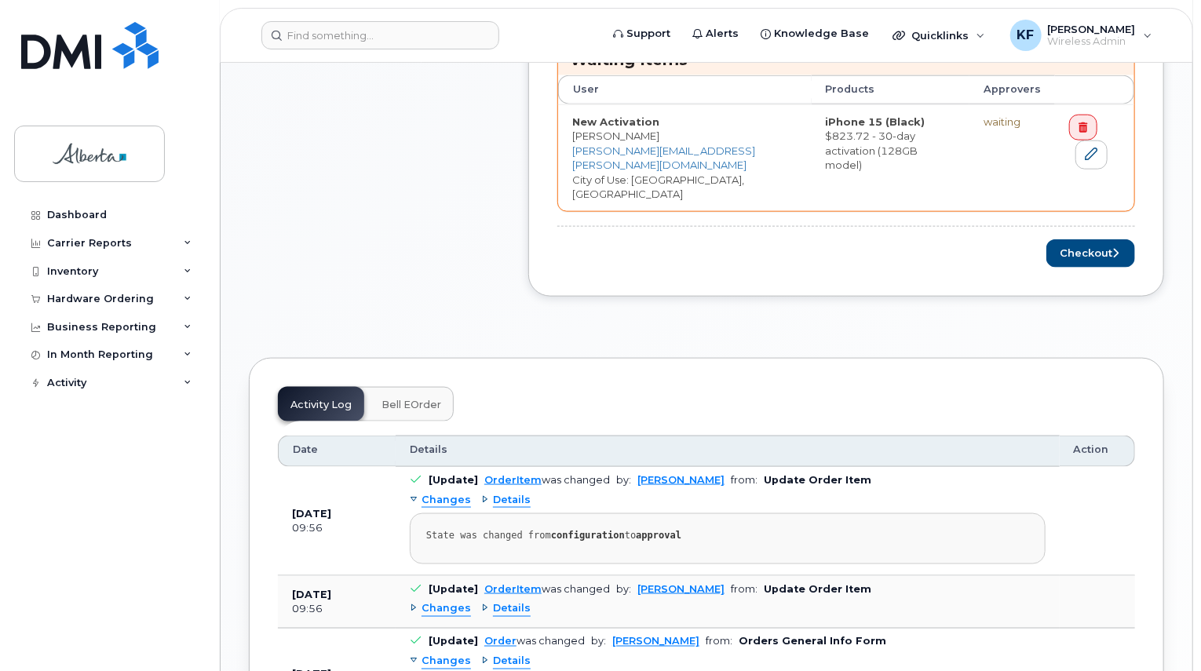
scroll to position [864, 0]
click at [1118, 247] on icon "submit" at bounding box center [1115, 252] width 6 height 10
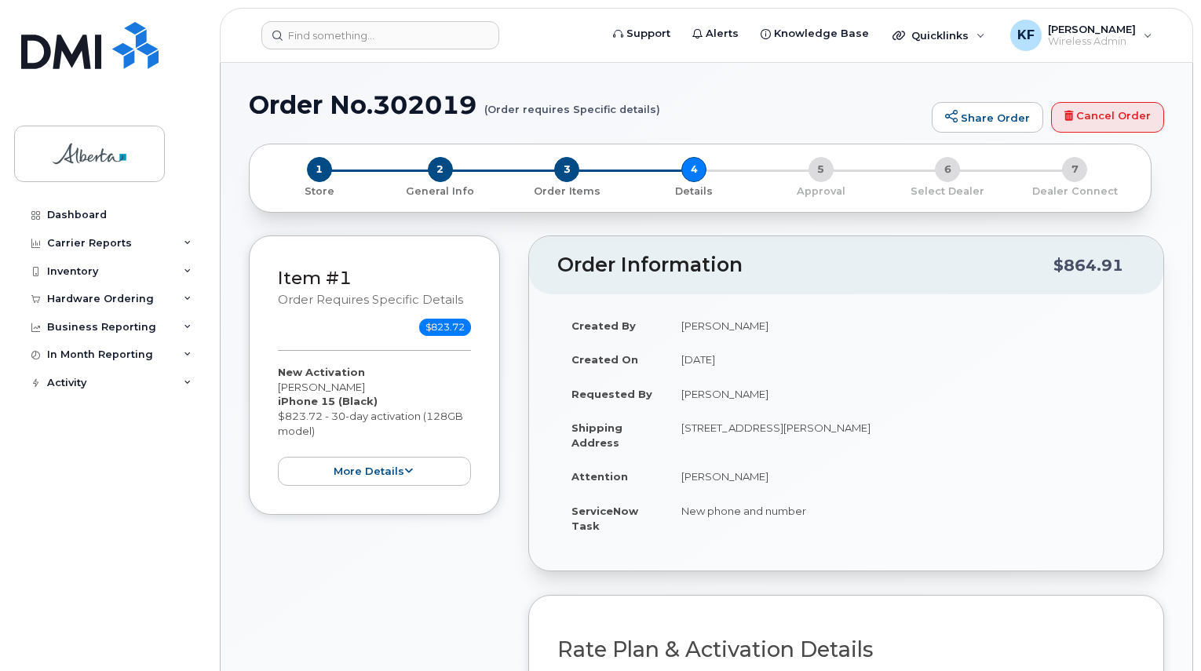
select select
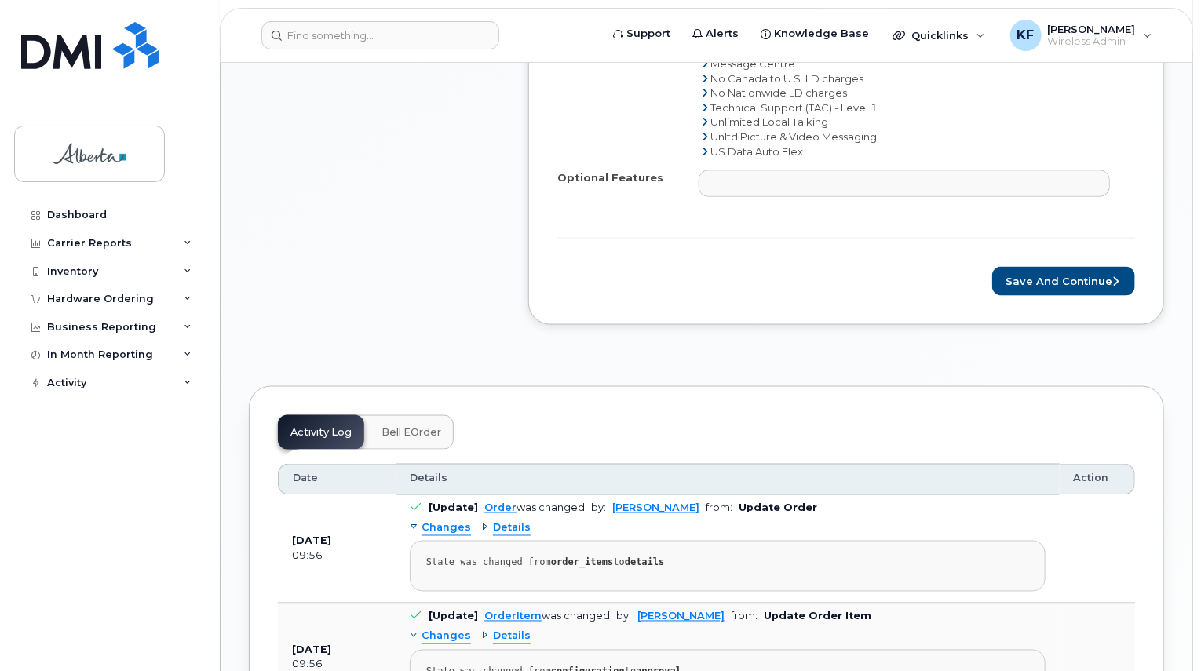
scroll to position [1021, 0]
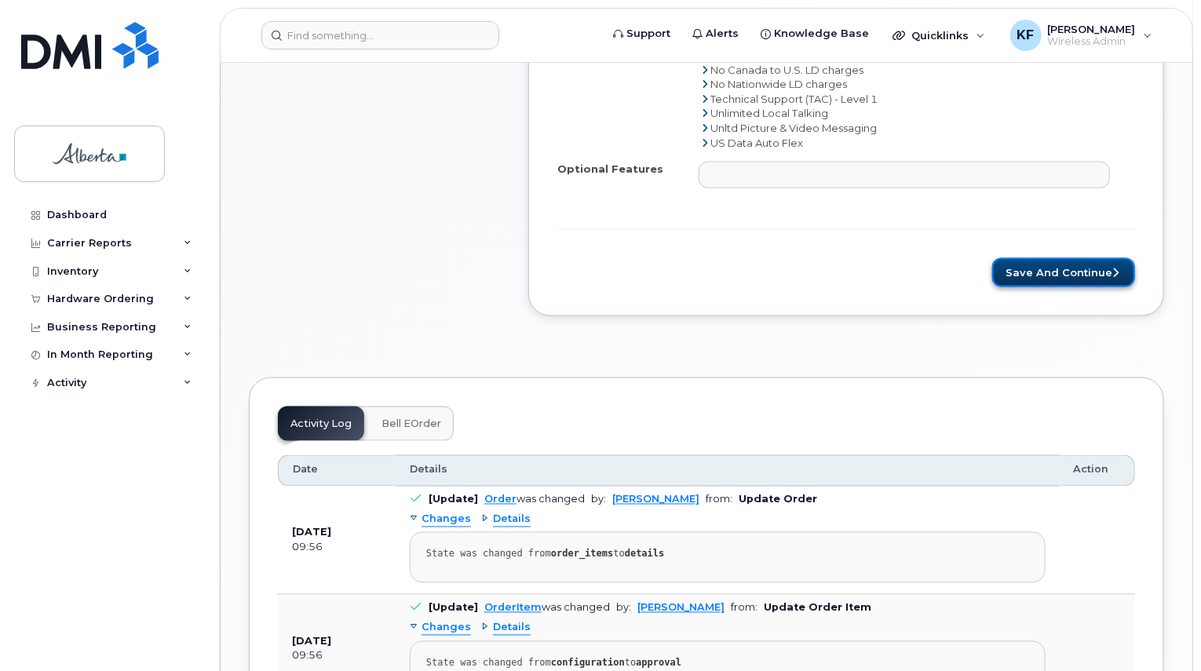
click at [1058, 258] on button "Save and Continue" at bounding box center [1063, 272] width 143 height 29
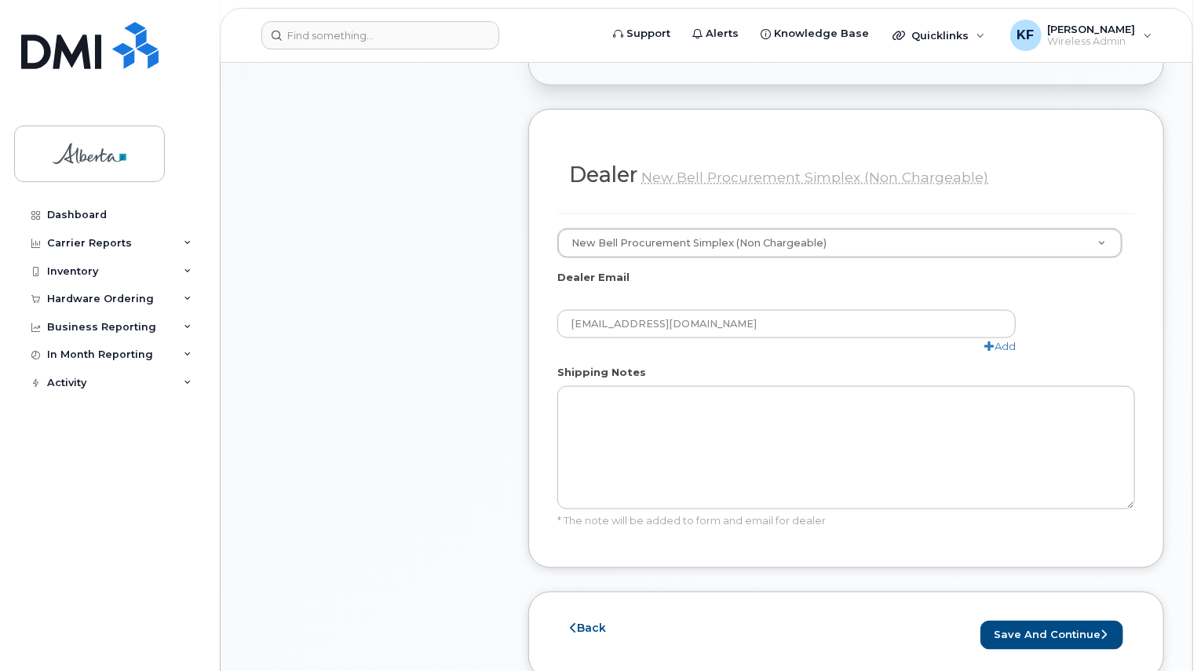
scroll to position [1021, 0]
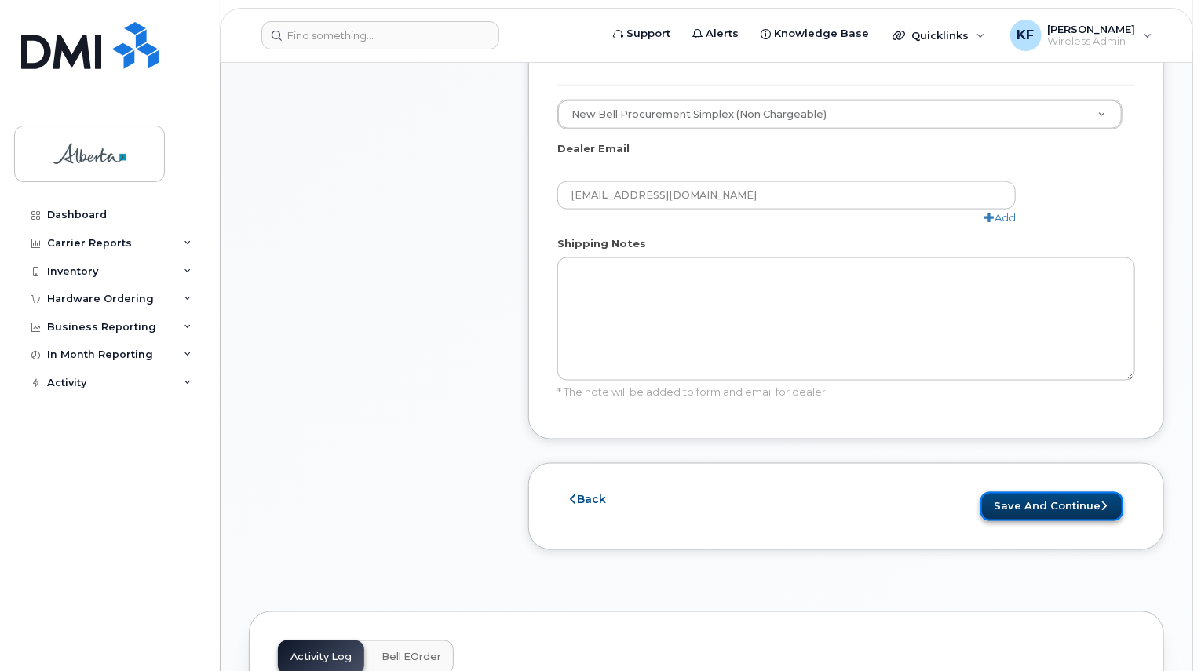
click at [1014, 492] on button "Save and Continue" at bounding box center [1052, 506] width 143 height 29
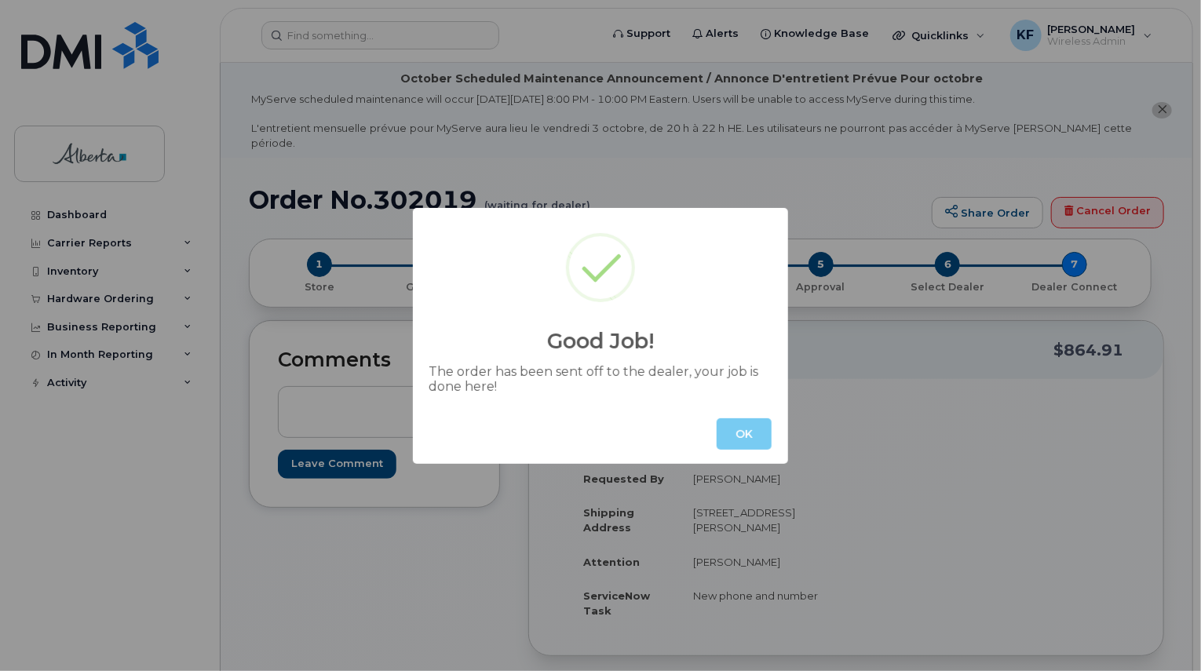
click at [757, 428] on button "OK" at bounding box center [744, 433] width 55 height 31
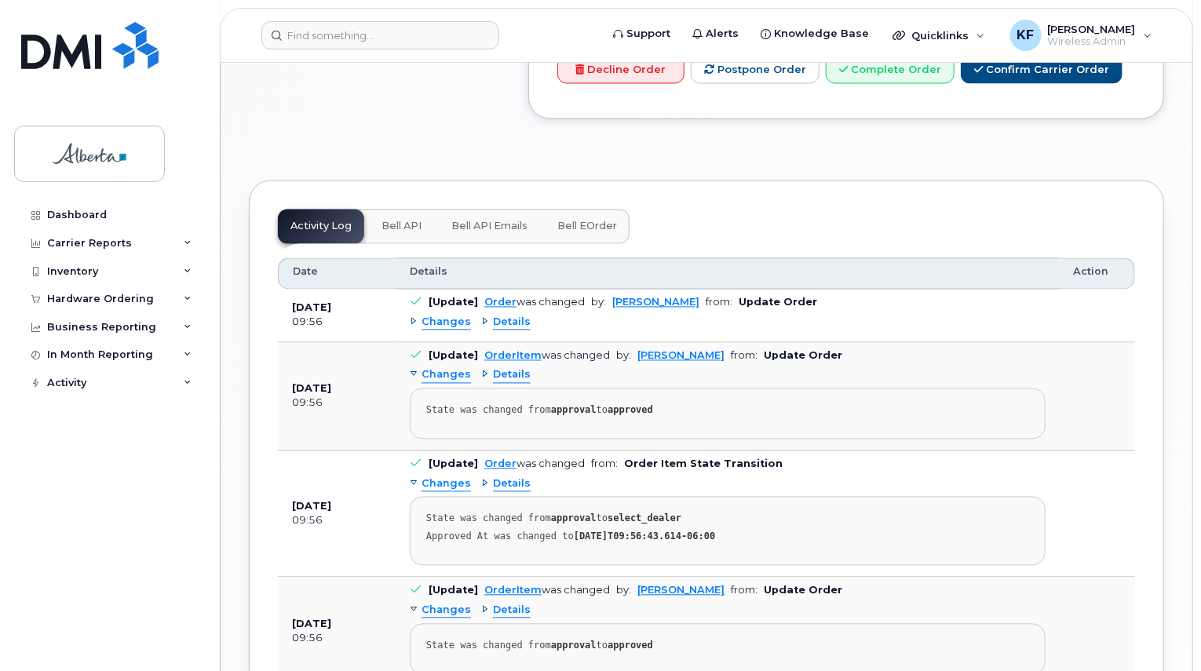
scroll to position [1335, 0]
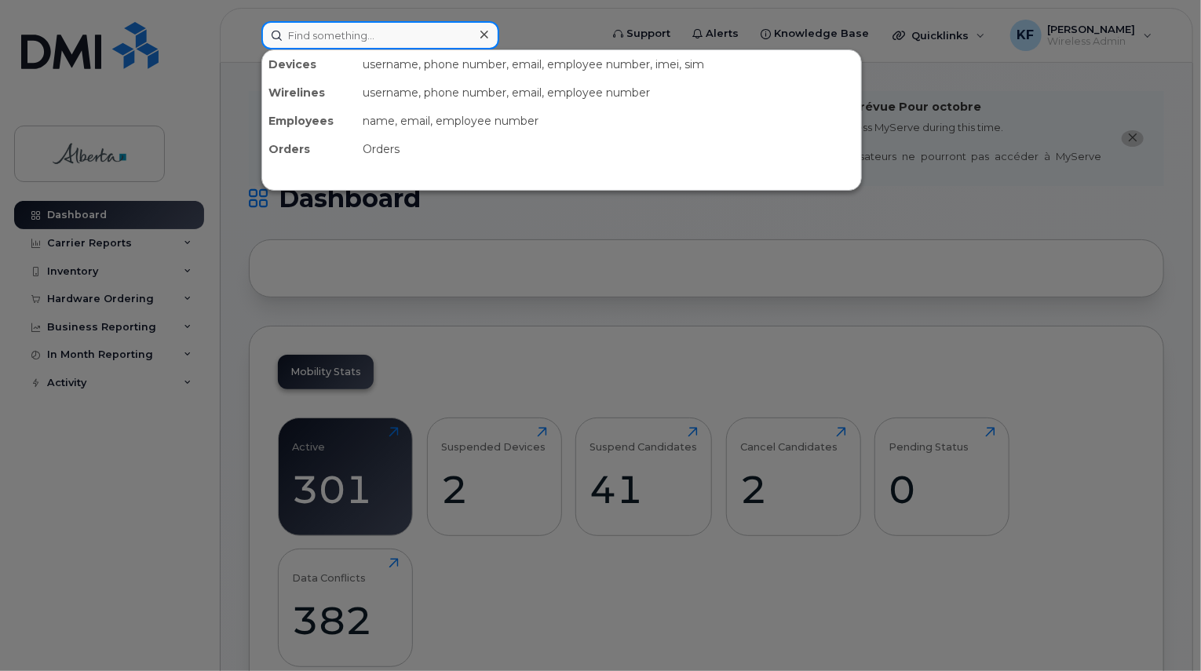
click at [312, 25] on input at bounding box center [380, 35] width 238 height 28
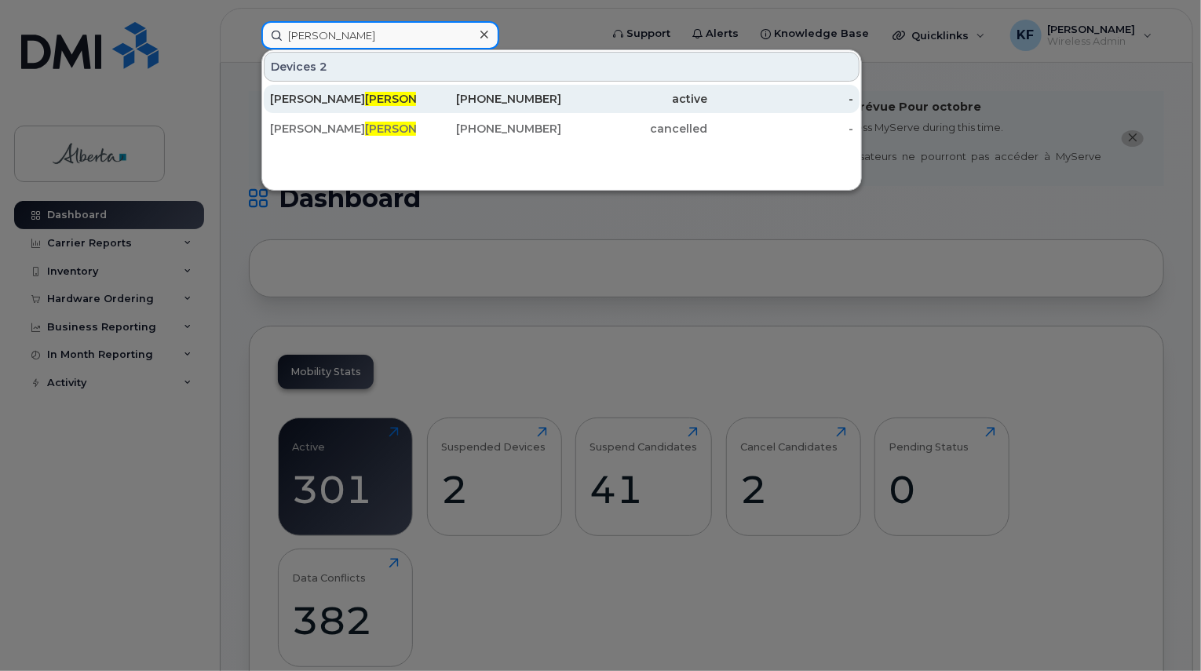
type input "jamieson"
click at [401, 104] on div "Corinne Jamieson" at bounding box center [343, 99] width 146 height 16
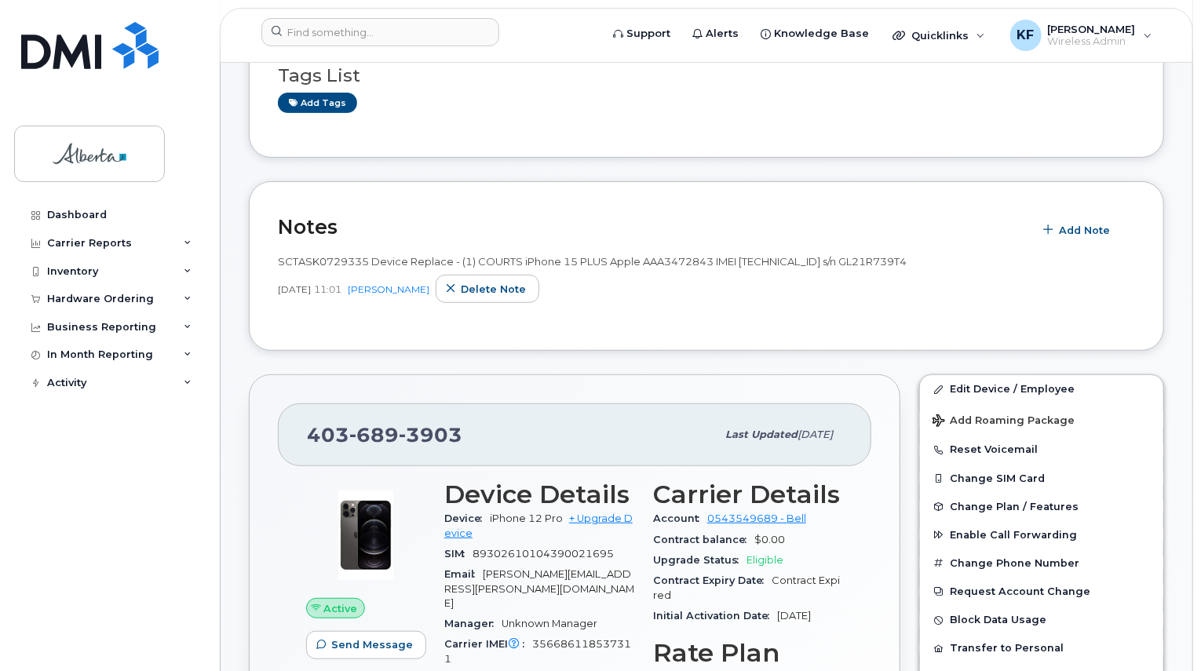
scroll to position [550, 0]
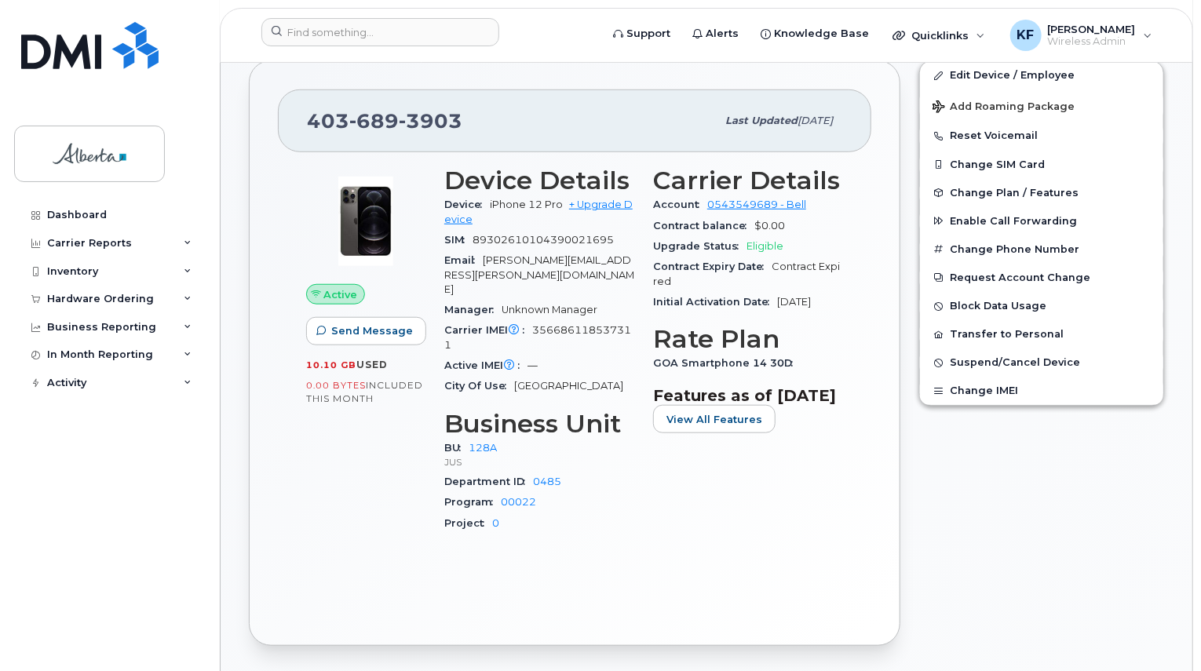
click at [531, 324] on span "356686118537311" at bounding box center [537, 337] width 187 height 26
click at [367, 24] on input at bounding box center [380, 32] width 238 height 28
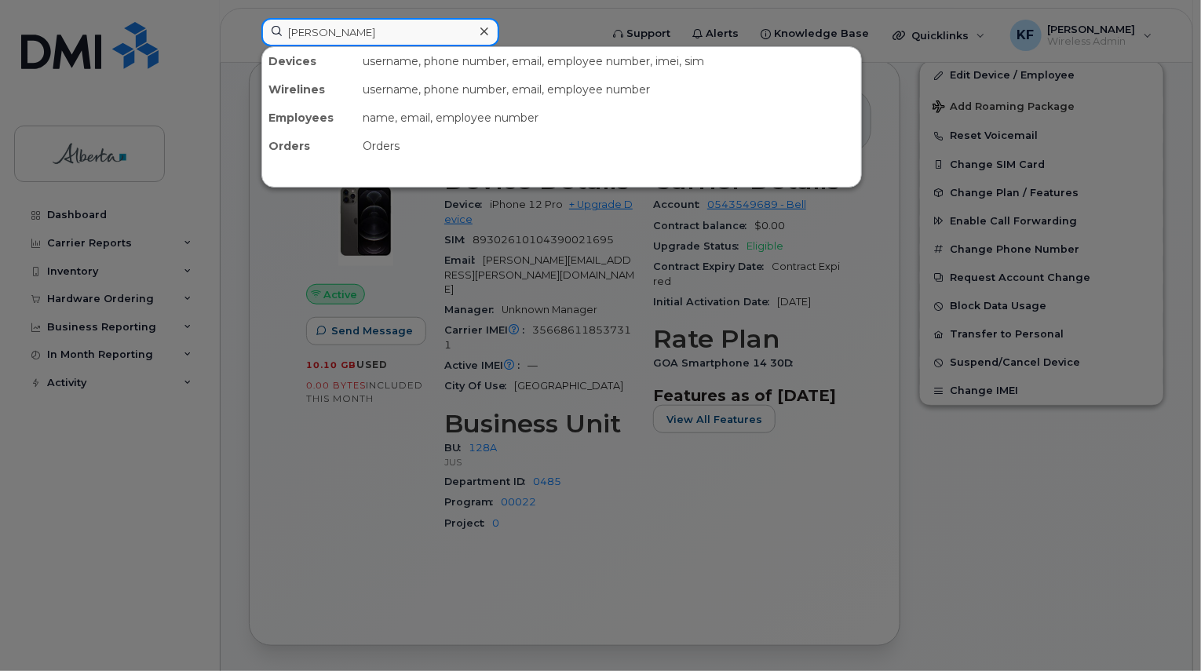
type input "[PERSON_NAME]"
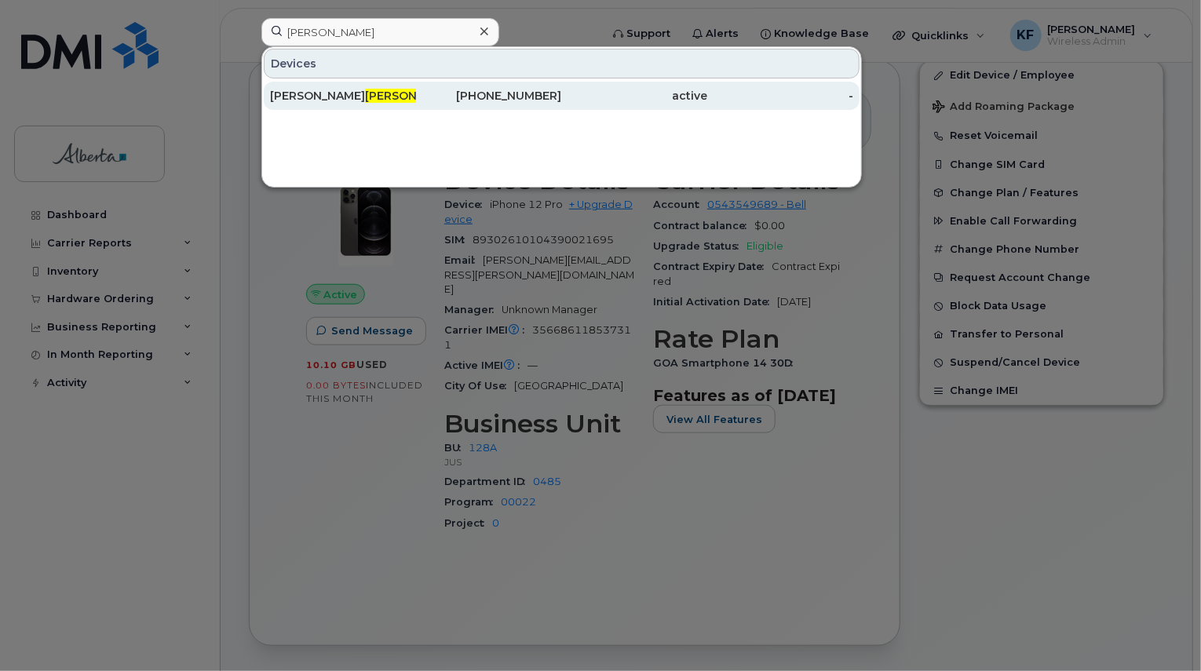
click at [365, 90] on span "Perry" at bounding box center [412, 96] width 95 height 14
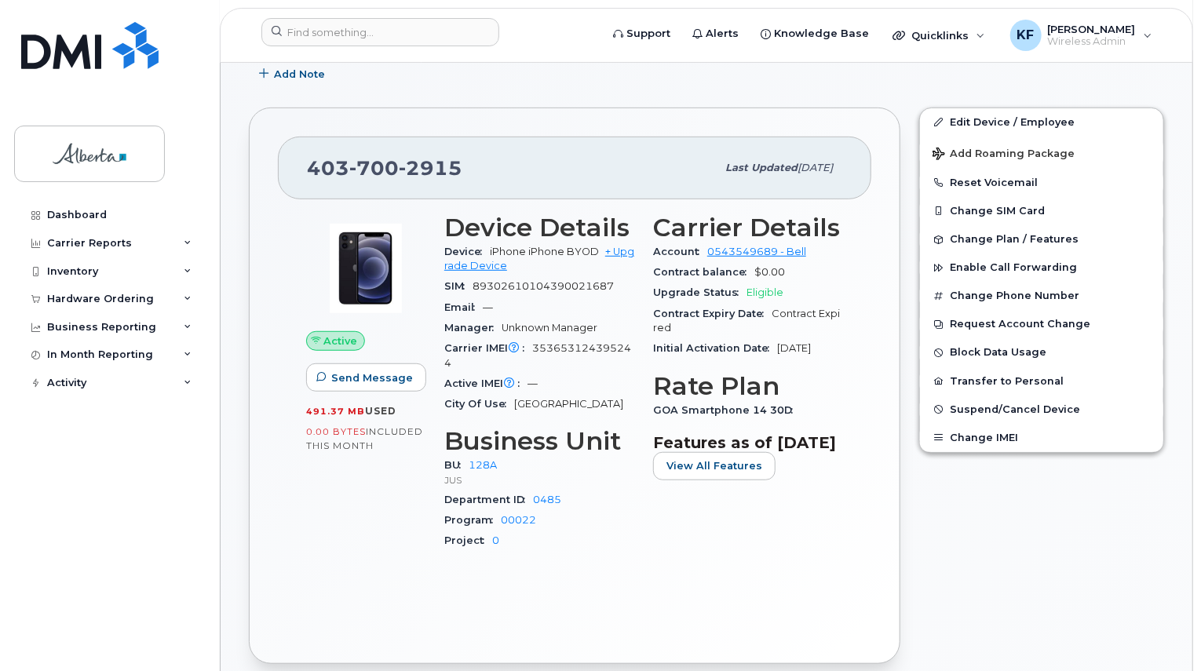
scroll to position [471, 0]
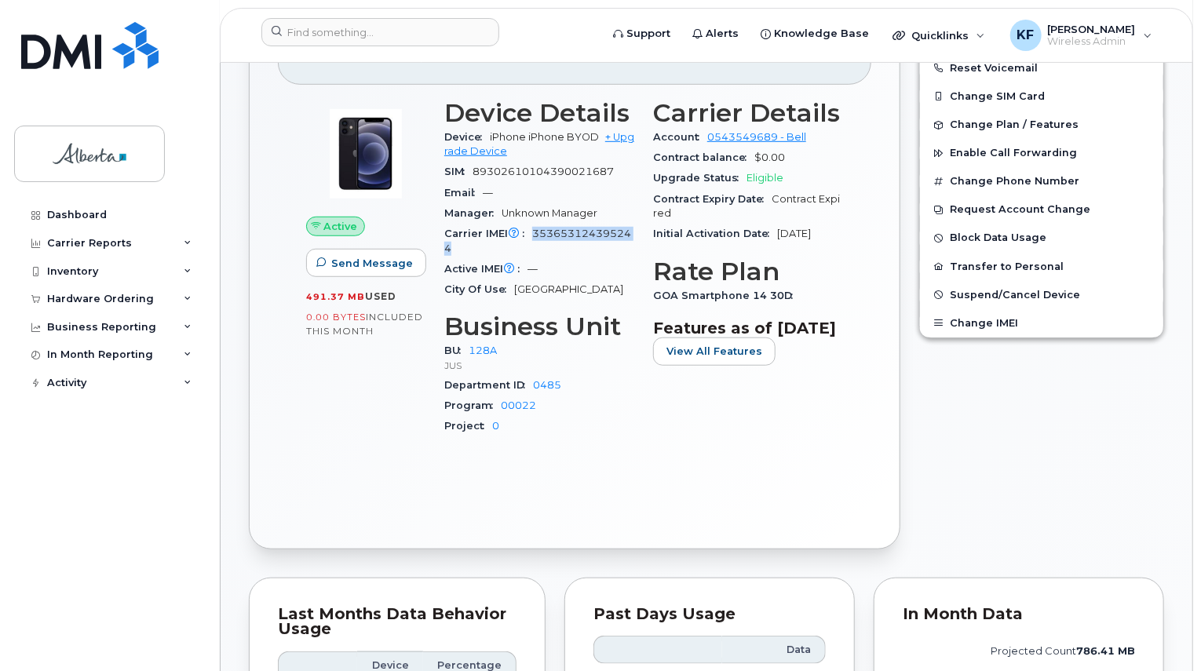
drag, startPoint x: 535, startPoint y: 217, endPoint x: 593, endPoint y: 238, distance: 61.8
click at [593, 238] on div "Carrier IMEI Carrier IMEI is reported during the last billing cycle or change o…" at bounding box center [539, 241] width 190 height 35
copy span "353653124395244"
click at [300, 30] on input at bounding box center [380, 32] width 238 height 28
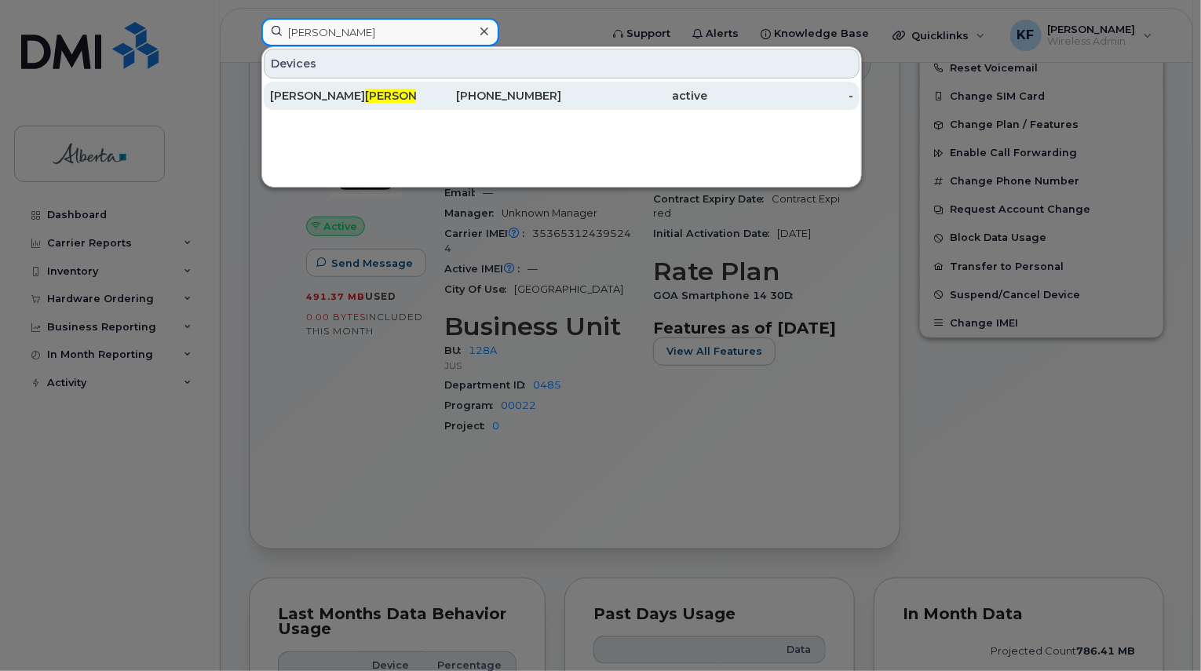
type input "[PERSON_NAME]"
drag, startPoint x: 371, startPoint y: 88, endPoint x: 402, endPoint y: 94, distance: 32.0
click at [371, 88] on div "Celeste Feick" at bounding box center [343, 96] width 146 height 16
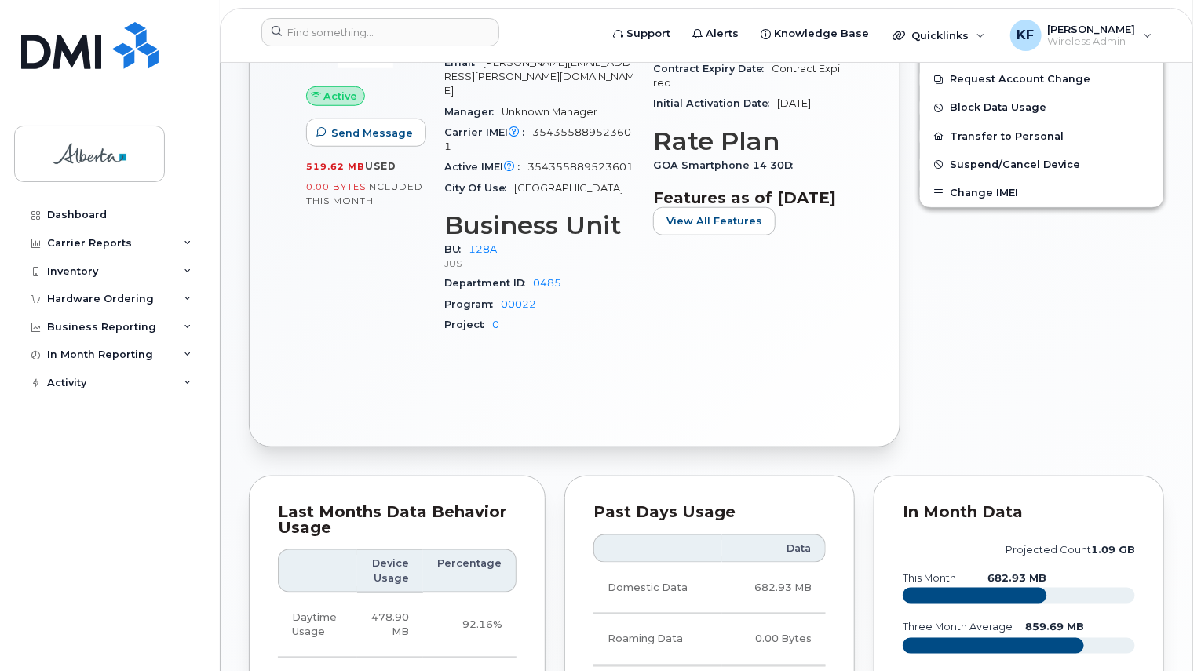
scroll to position [614, 0]
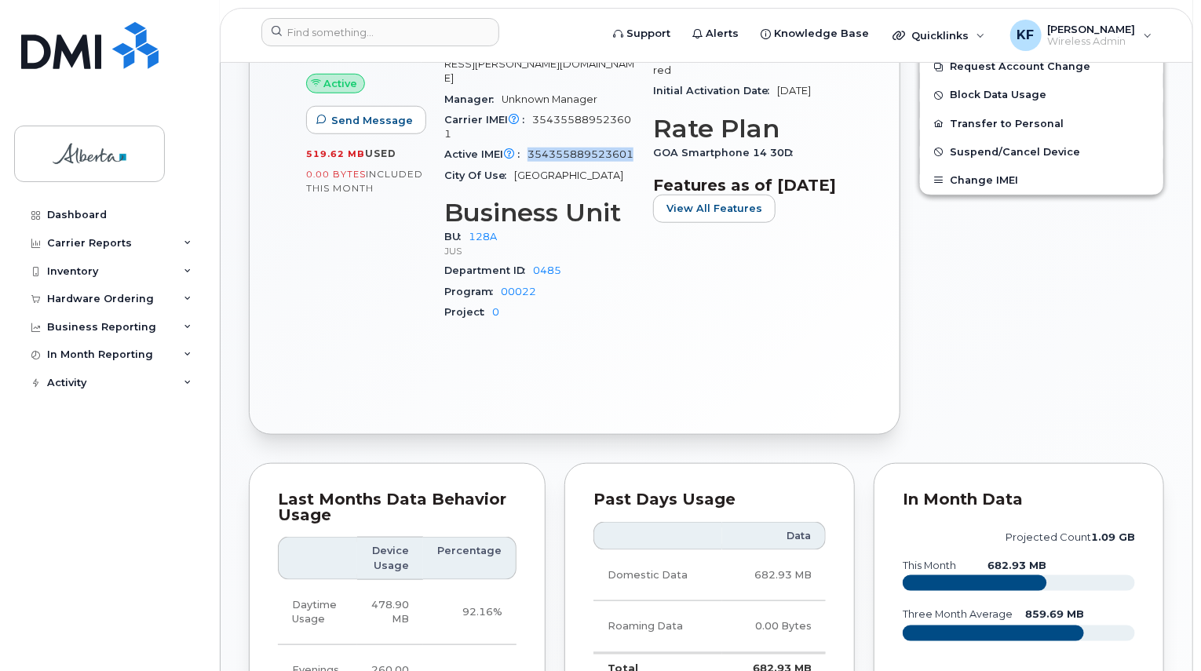
drag, startPoint x: 530, startPoint y: 122, endPoint x: 557, endPoint y: 144, distance: 34.6
click at [557, 144] on div "Active IMEI Active IMEI is refreshed daily with a delay of up to 48 hours follo…" at bounding box center [539, 154] width 190 height 20
copy span "354355889523601"
click at [331, 42] on input at bounding box center [380, 32] width 238 height 28
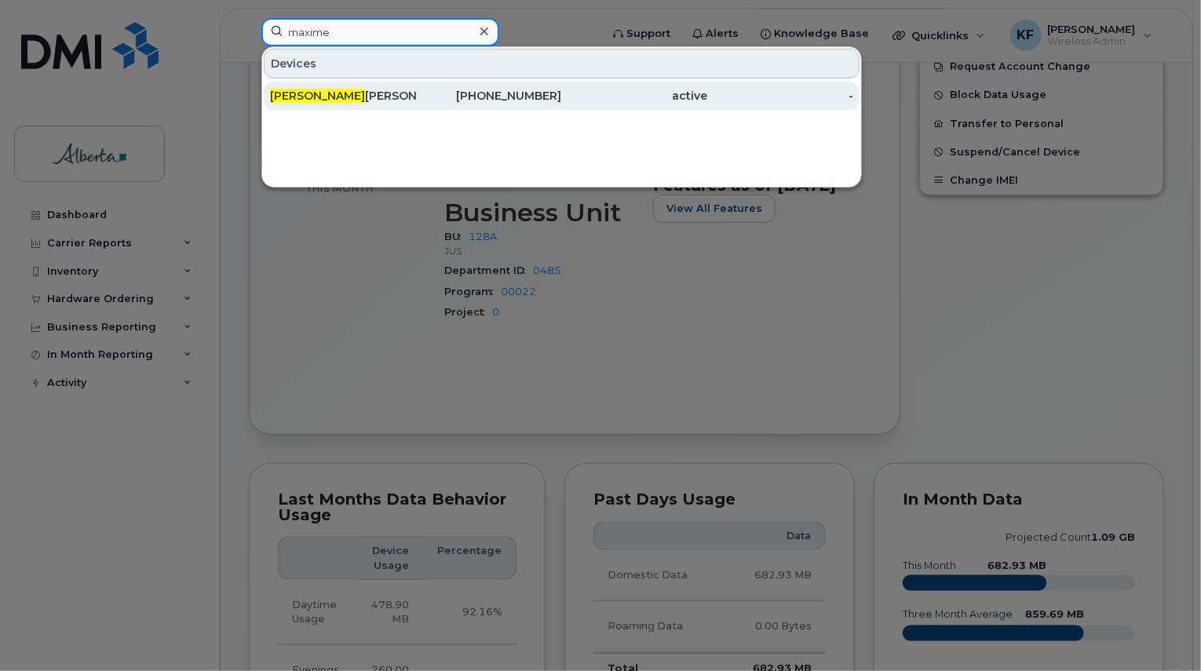
type input "maxime"
click at [342, 97] on div "Maxime Chambers-Dumont" at bounding box center [343, 96] width 146 height 16
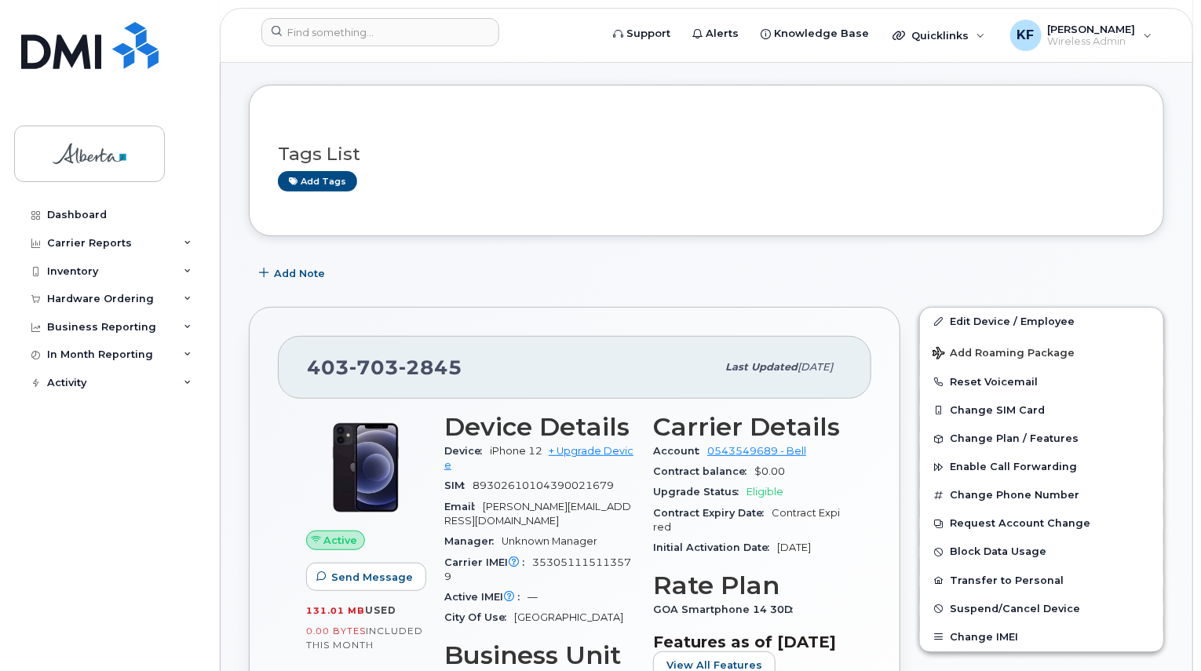
scroll to position [393, 0]
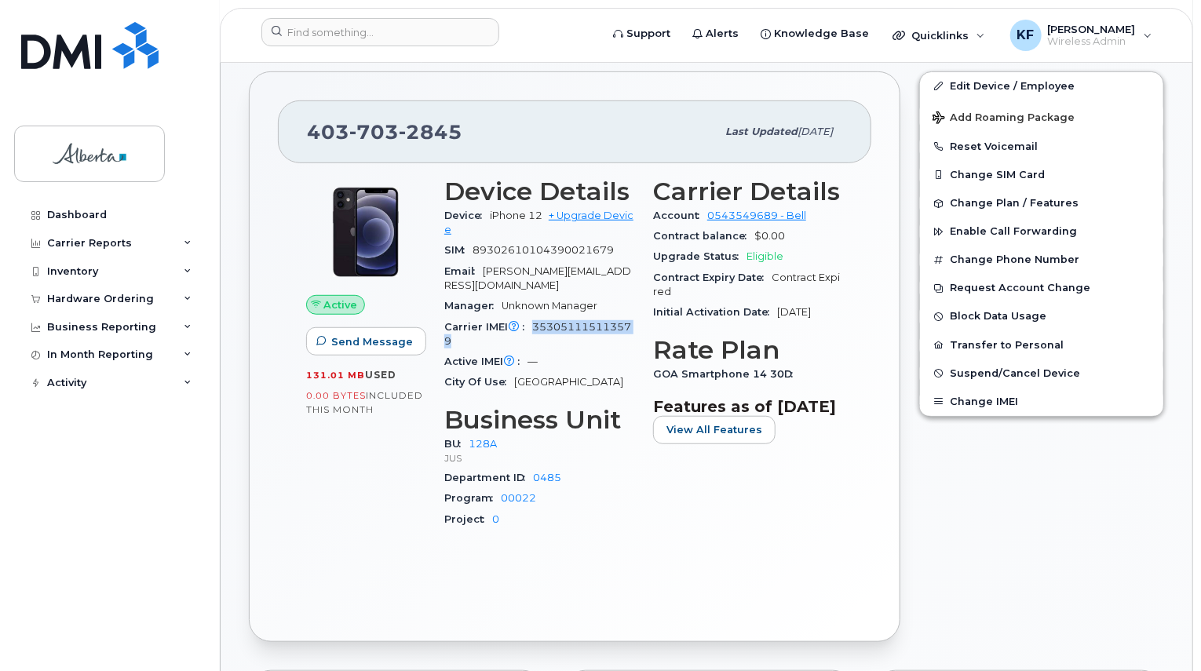
drag, startPoint x: 531, startPoint y: 310, endPoint x: 600, endPoint y: 330, distance: 71.1
click at [600, 330] on div "Carrier IMEI Carrier IMEI is reported during the last billing cycle or change o…" at bounding box center [539, 334] width 190 height 35
copy span "353051115113579"
click at [333, 34] on input at bounding box center [380, 32] width 238 height 28
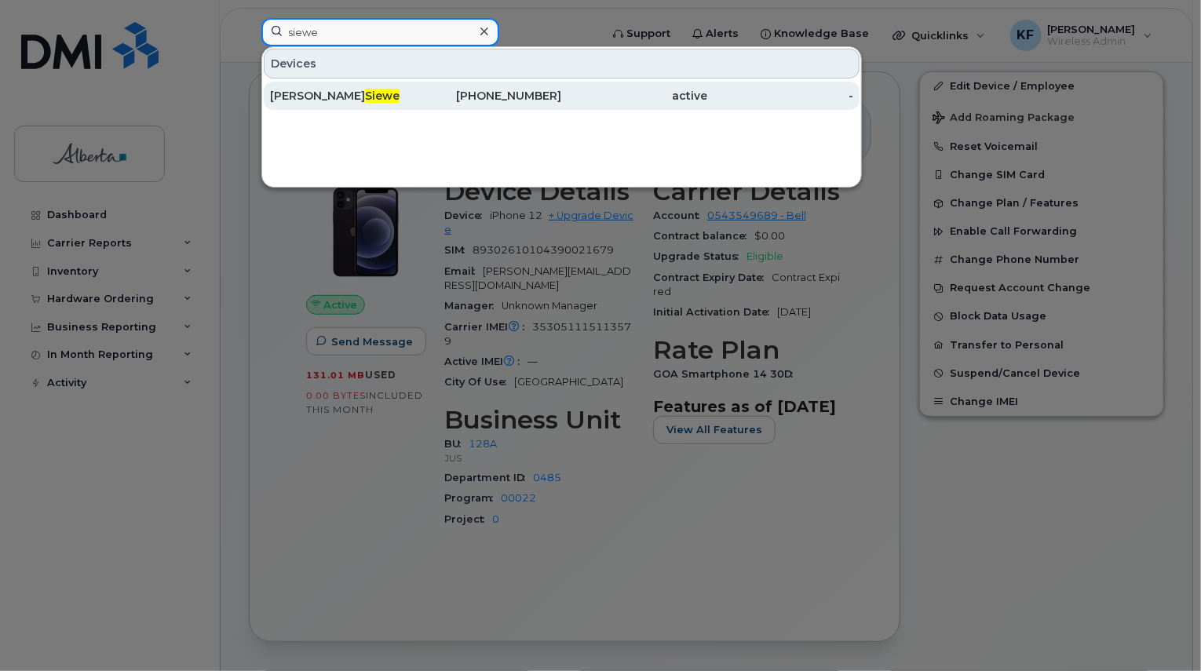
type input "siewe"
click at [445, 86] on div "[PHONE_NUMBER]" at bounding box center [489, 96] width 146 height 28
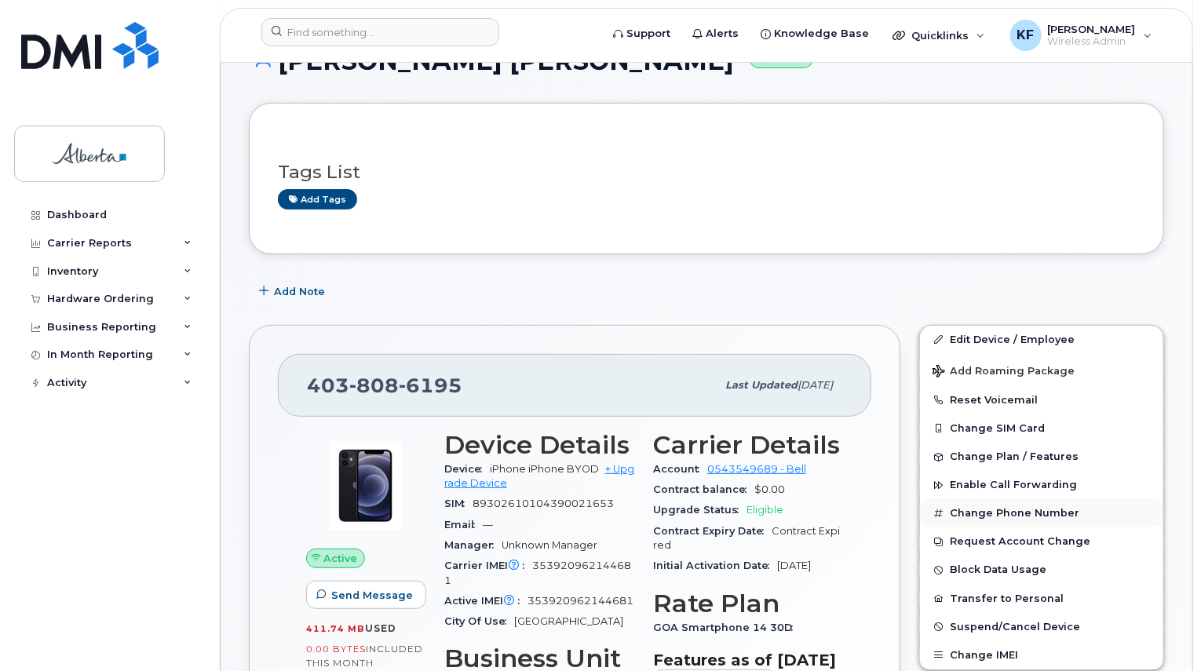
scroll to position [236, 0]
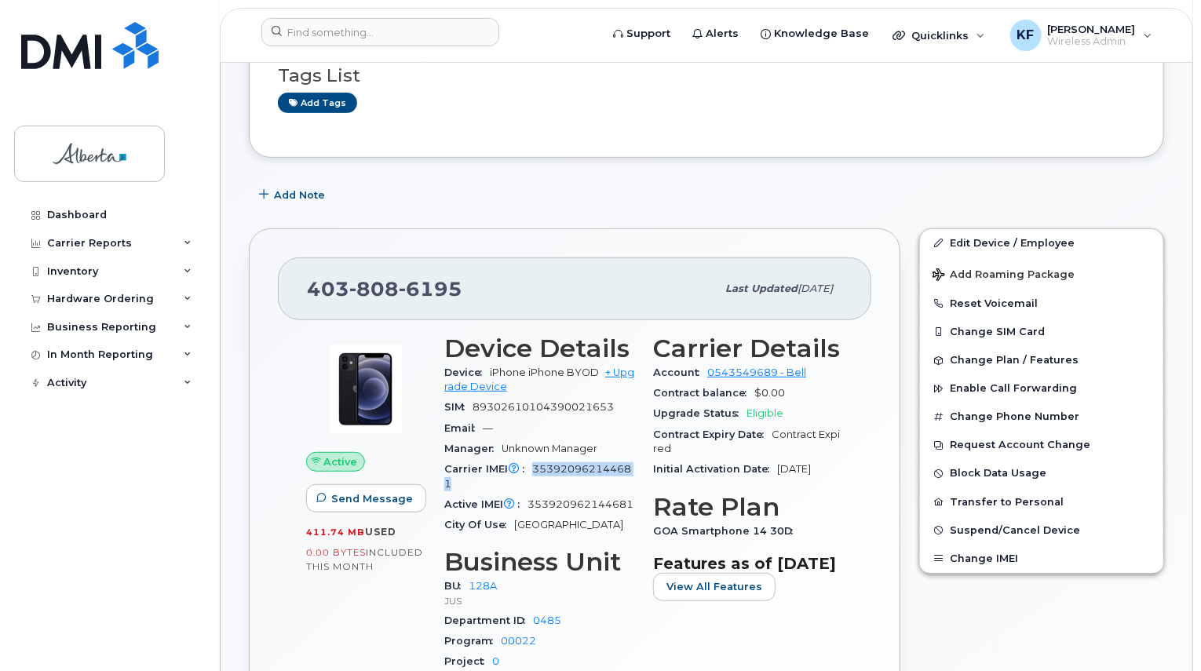
drag, startPoint x: 532, startPoint y: 451, endPoint x: 565, endPoint y: 469, distance: 37.6
click at [565, 469] on div "Carrier IMEI Carrier IMEI is reported during the last billing cycle or change o…" at bounding box center [539, 476] width 190 height 35
copy span "353920962144681"
click at [386, 40] on input at bounding box center [380, 32] width 238 height 28
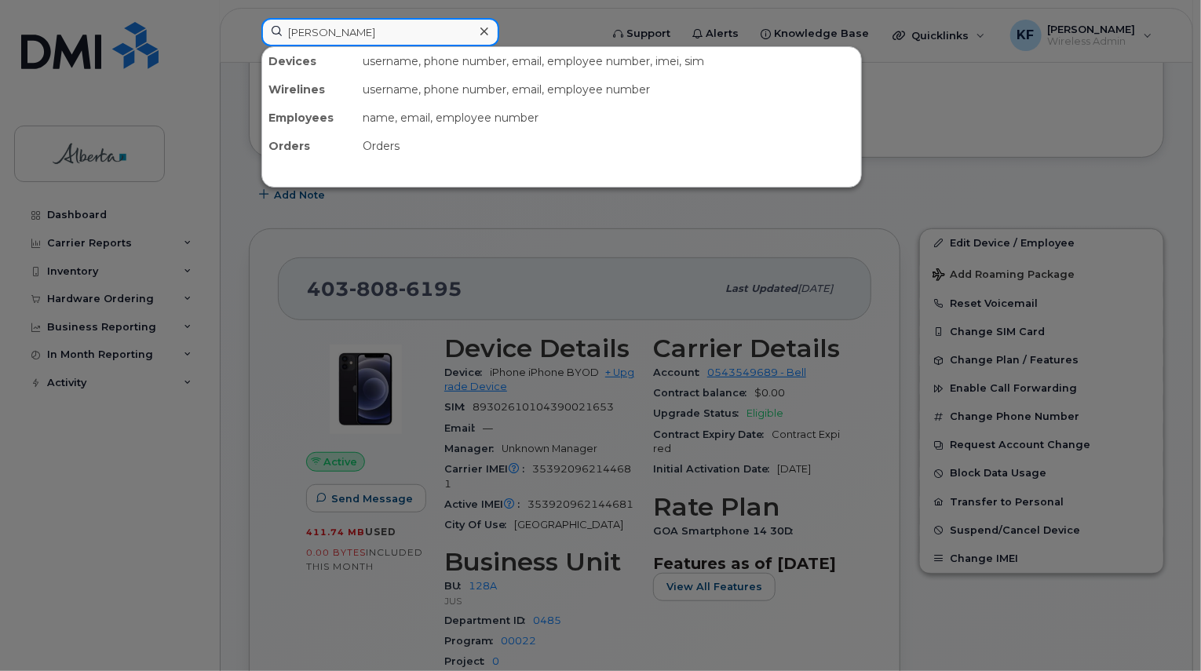
type input "[PERSON_NAME]"
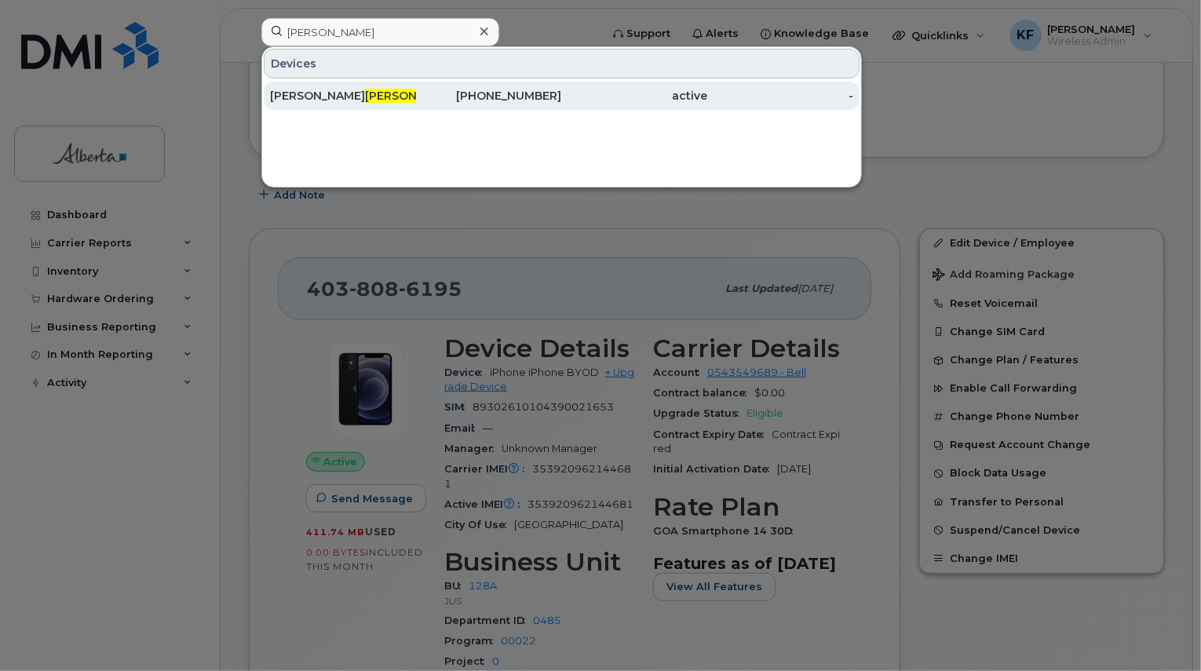
click at [358, 97] on div "[PERSON_NAME]" at bounding box center [343, 96] width 146 height 16
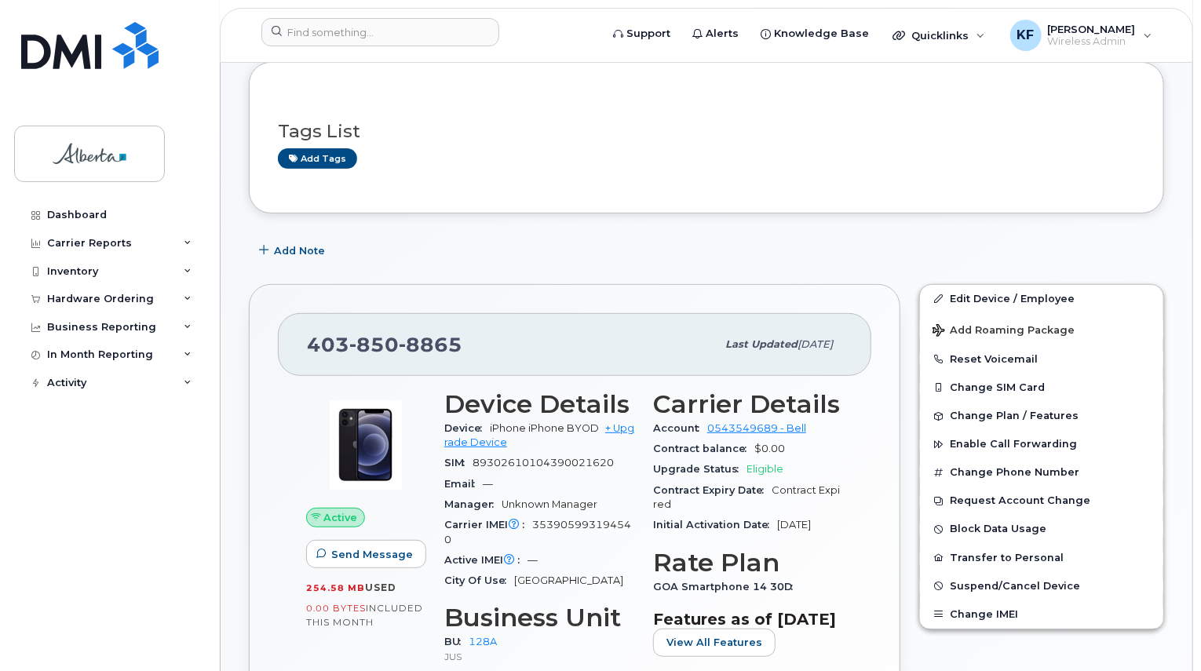
scroll to position [236, 0]
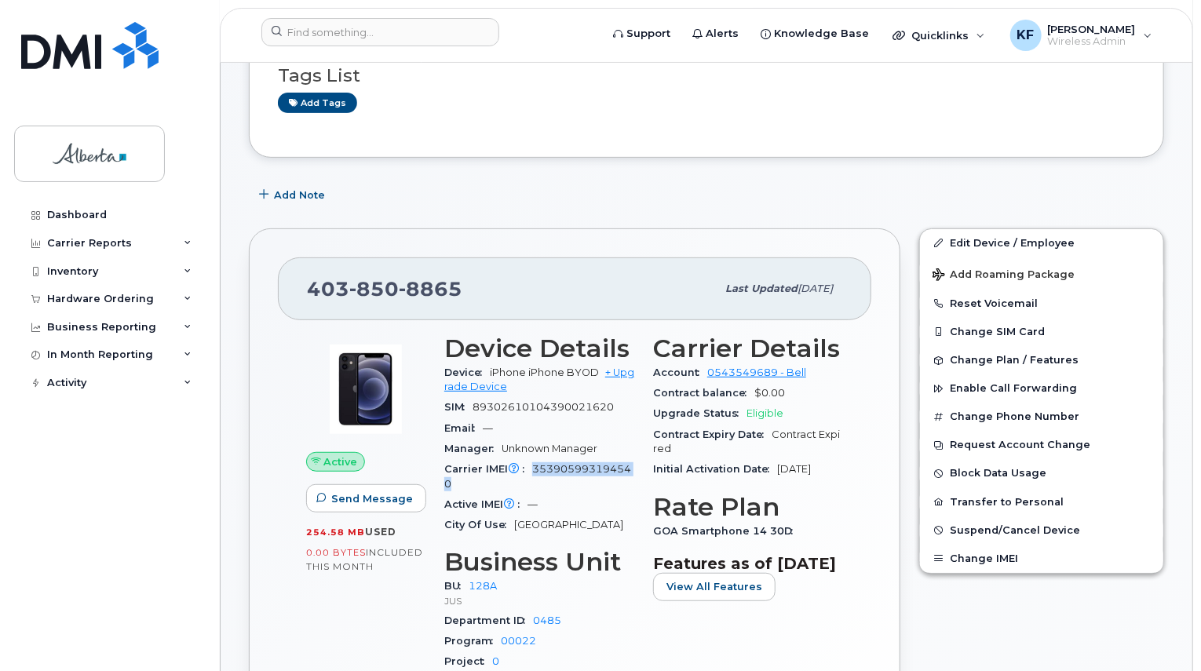
drag, startPoint x: 534, startPoint y: 455, endPoint x: 575, endPoint y: 466, distance: 43.2
click at [575, 466] on div "Carrier IMEI Carrier IMEI is reported during the last billing cycle or change o…" at bounding box center [539, 476] width 190 height 35
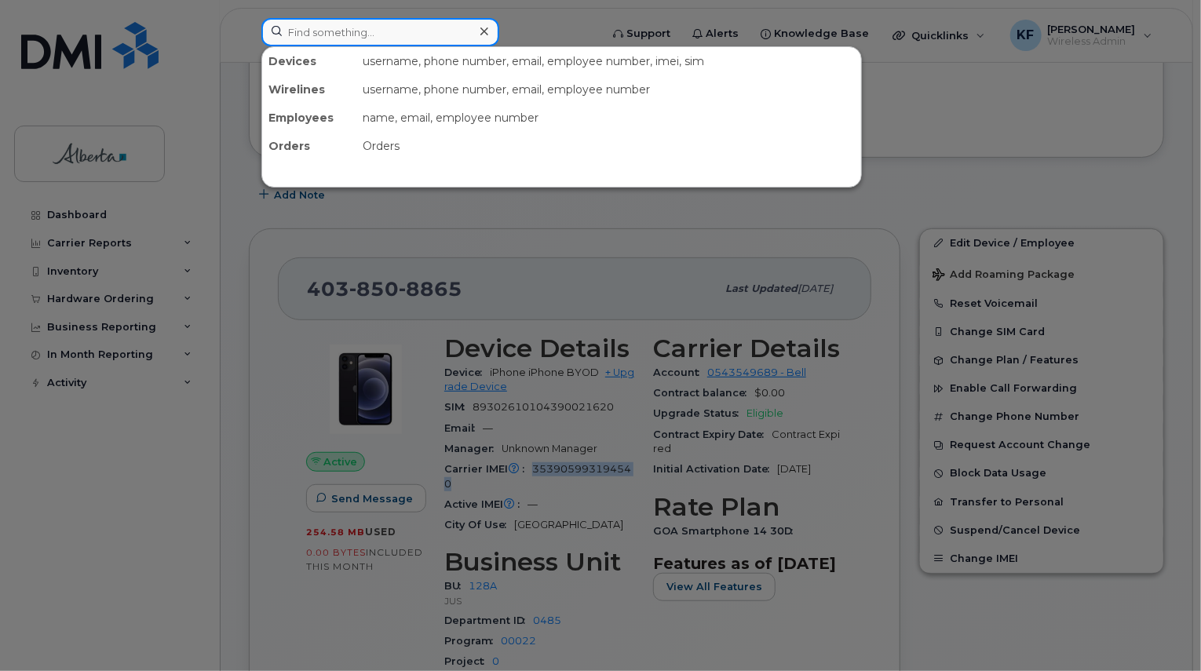
drag, startPoint x: 484, startPoint y: 37, endPoint x: 452, endPoint y: 37, distance: 31.4
click at [482, 37] on div at bounding box center [380, 32] width 238 height 28
type input "kirby"
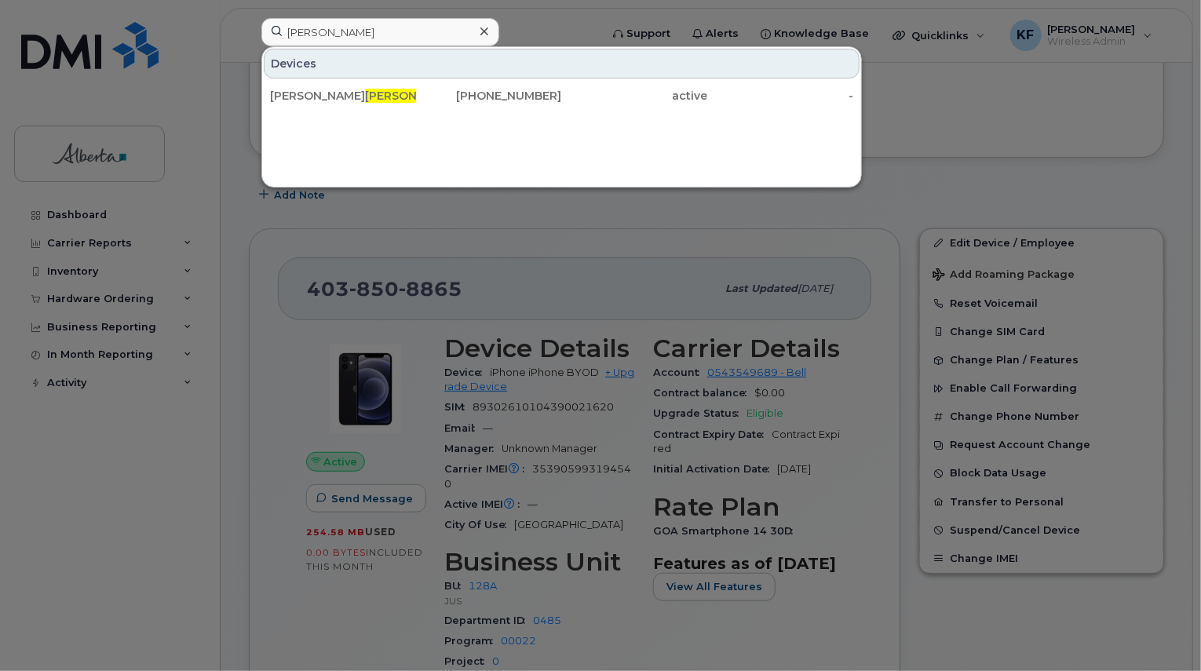
drag, startPoint x: 495, startPoint y: 97, endPoint x: 541, endPoint y: 127, distance: 54.9
click at [495, 97] on div "403-808-8340" at bounding box center [489, 96] width 146 height 16
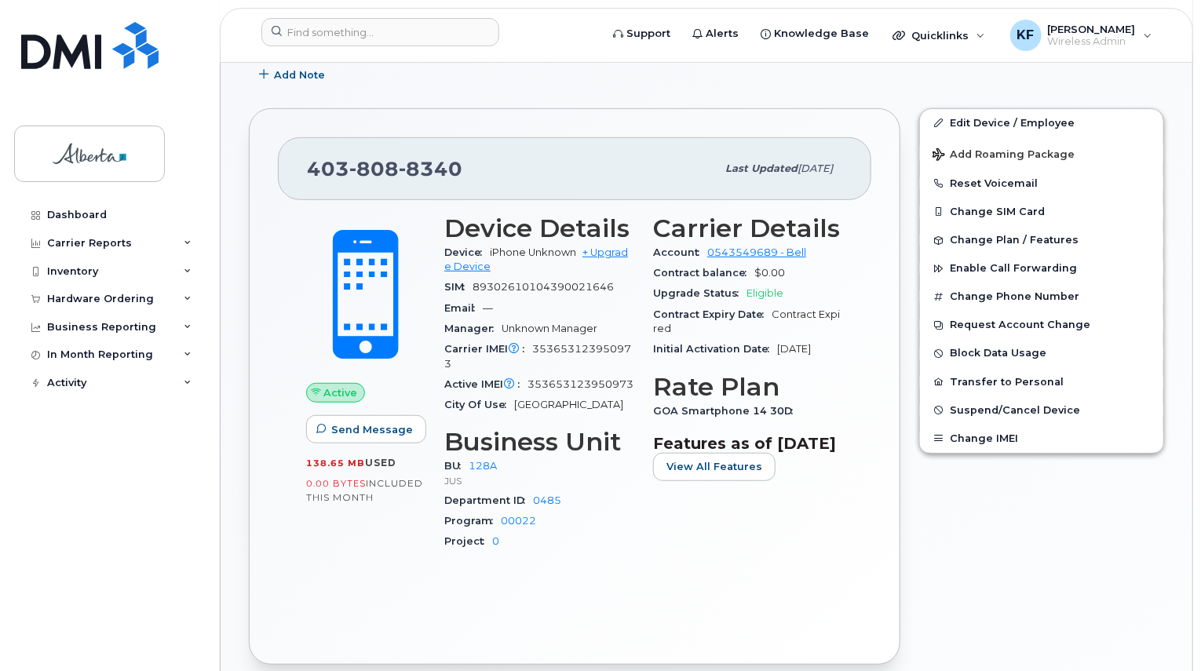
scroll to position [393, 0]
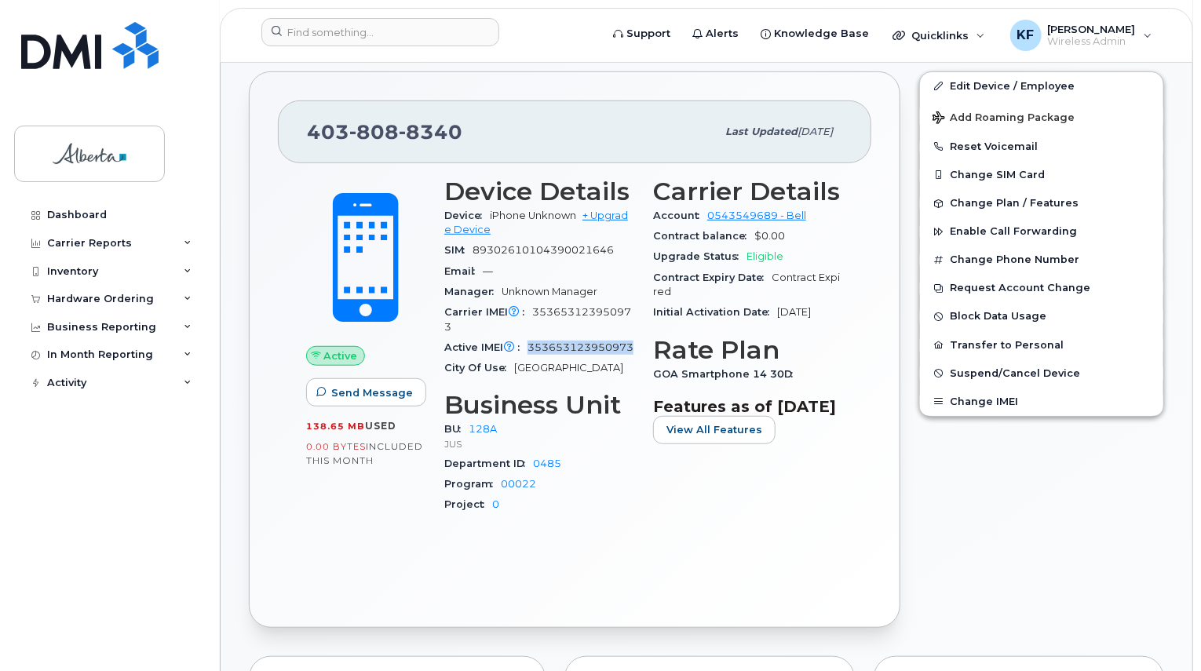
drag, startPoint x: 528, startPoint y: 332, endPoint x: 575, endPoint y: 348, distance: 49.7
click at [575, 348] on div "Active IMEI Active IMEI is refreshed daily with a delay of up to 48 hours follo…" at bounding box center [539, 348] width 190 height 20
copy span "353653123950973"
